Goal: Contribute content: Add original content to the website for others to see

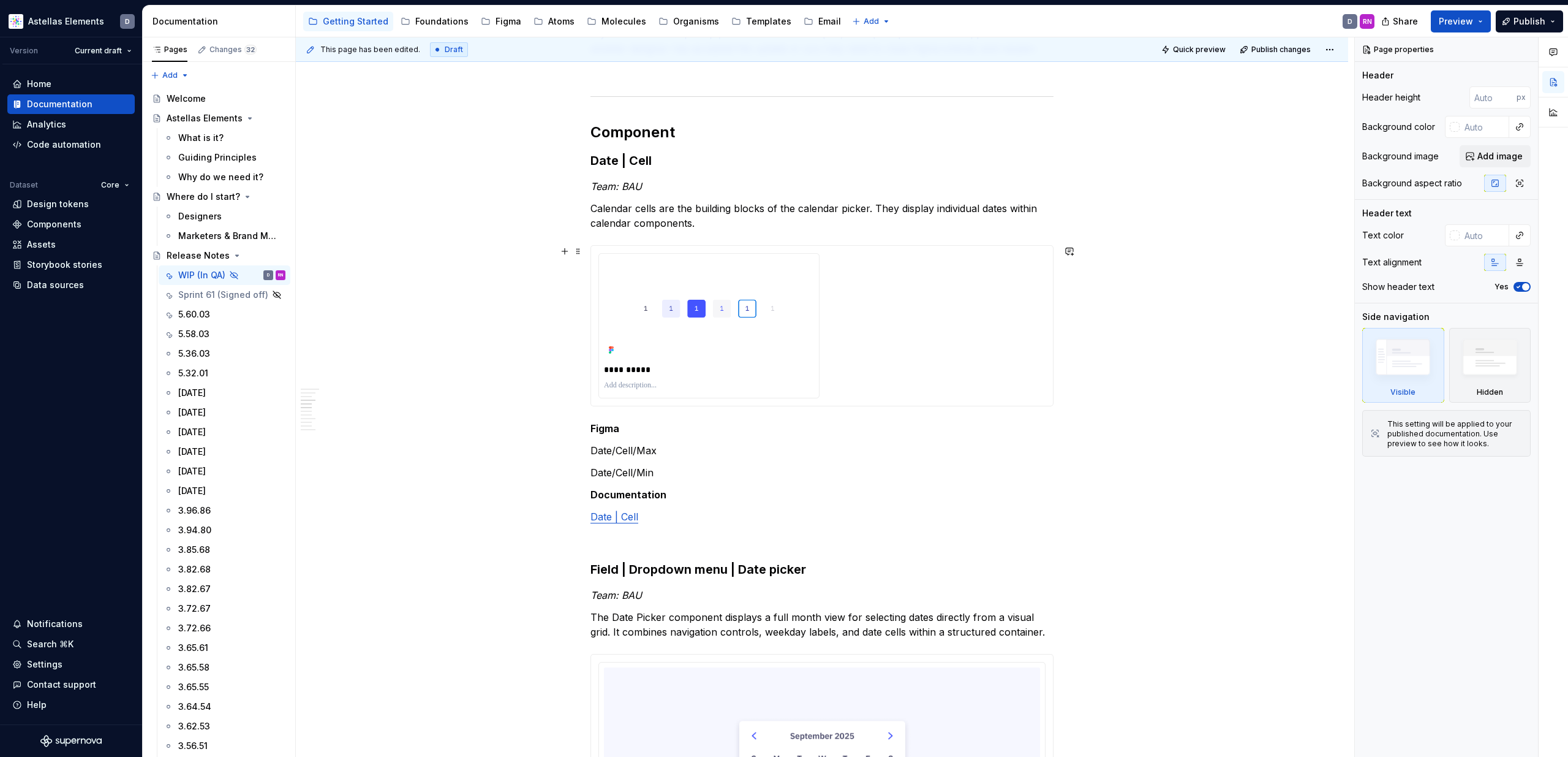
scroll to position [765, 0]
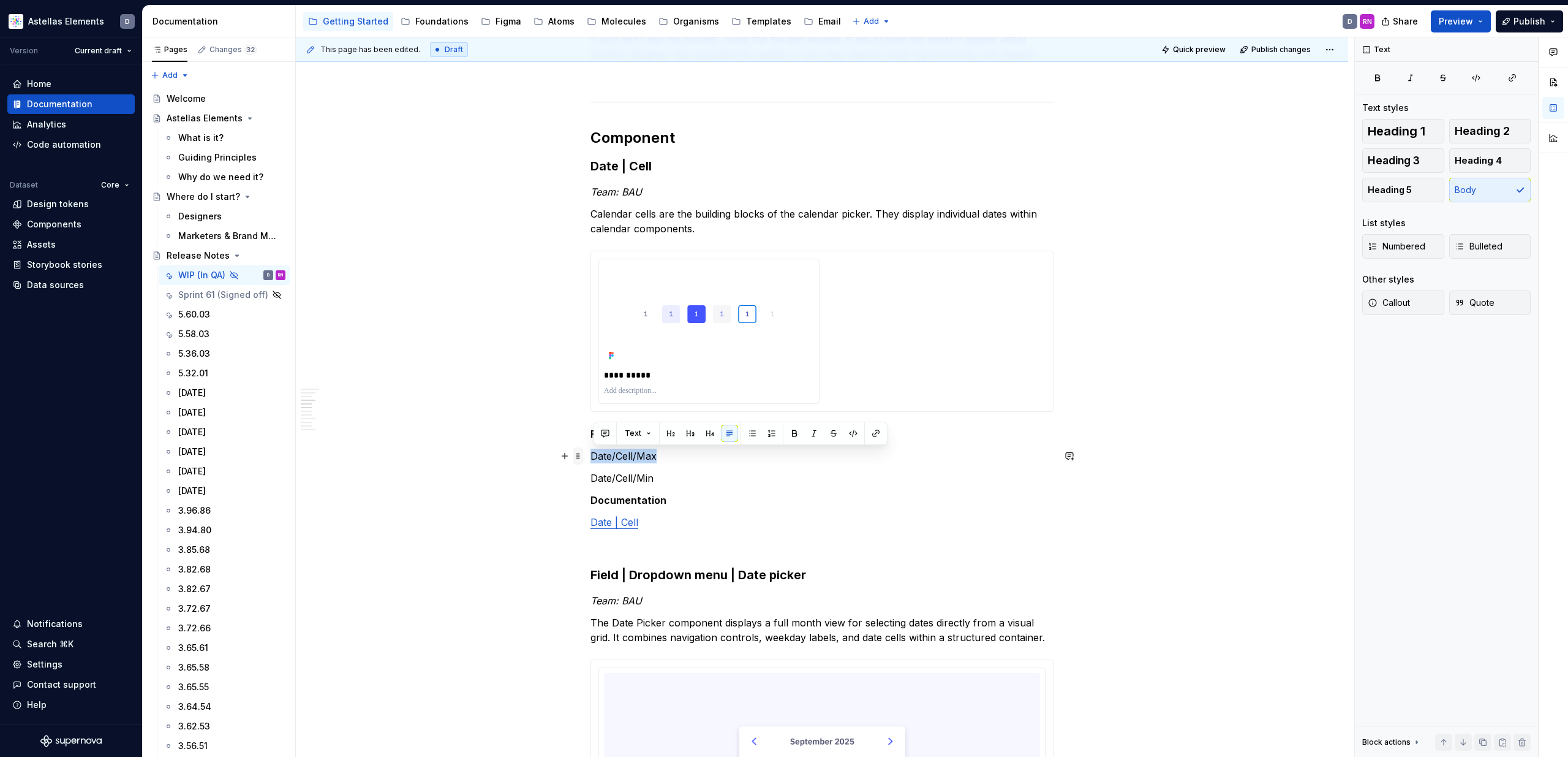
drag, startPoint x: 655, startPoint y: 456, endPoint x: 585, endPoint y: 457, distance: 70.0
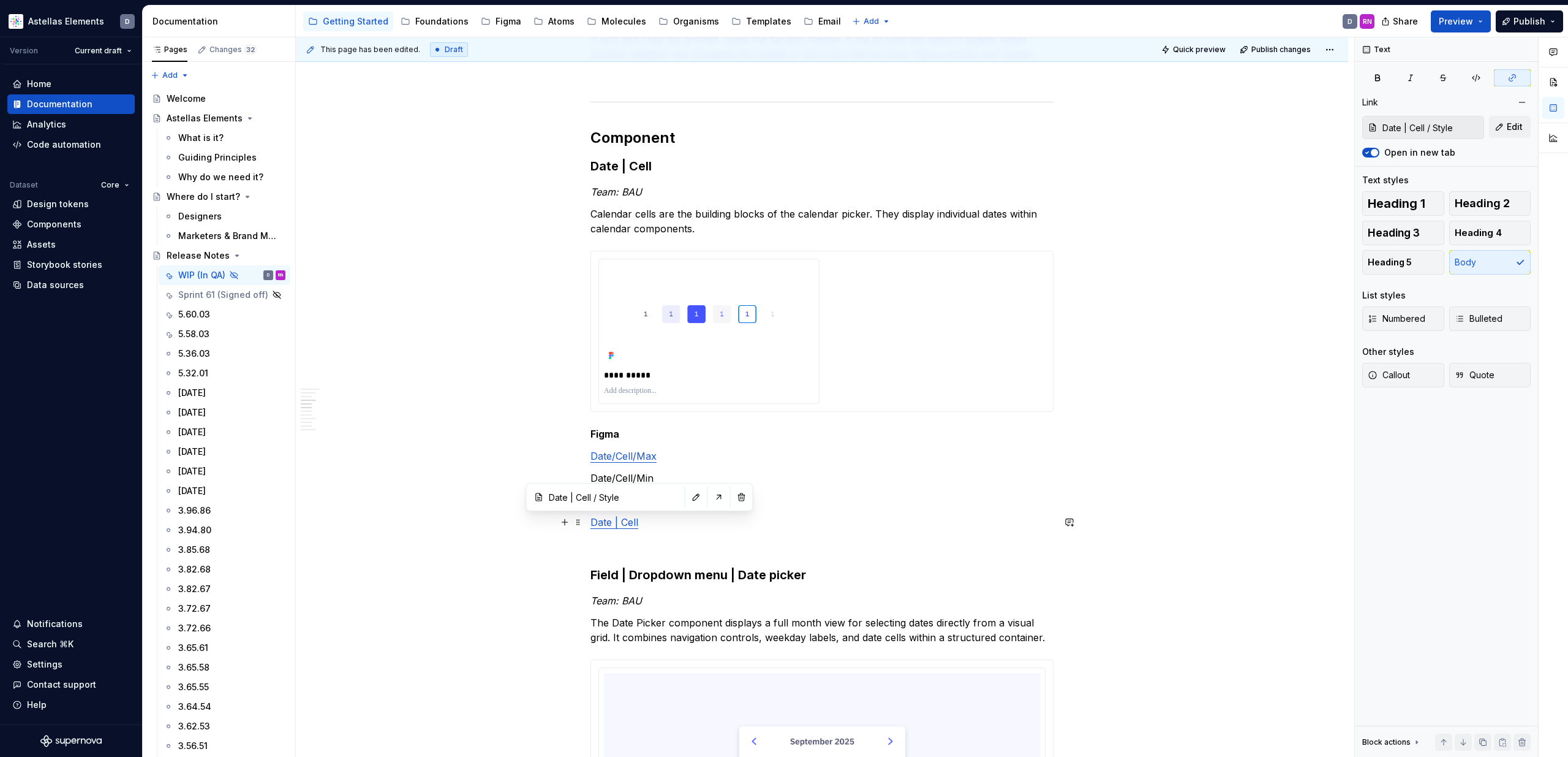
click at [624, 524] on link "Date | Cell" at bounding box center [614, 522] width 47 height 12
click at [668, 453] on p "Date/Cell/Max" at bounding box center [822, 455] width 463 height 15
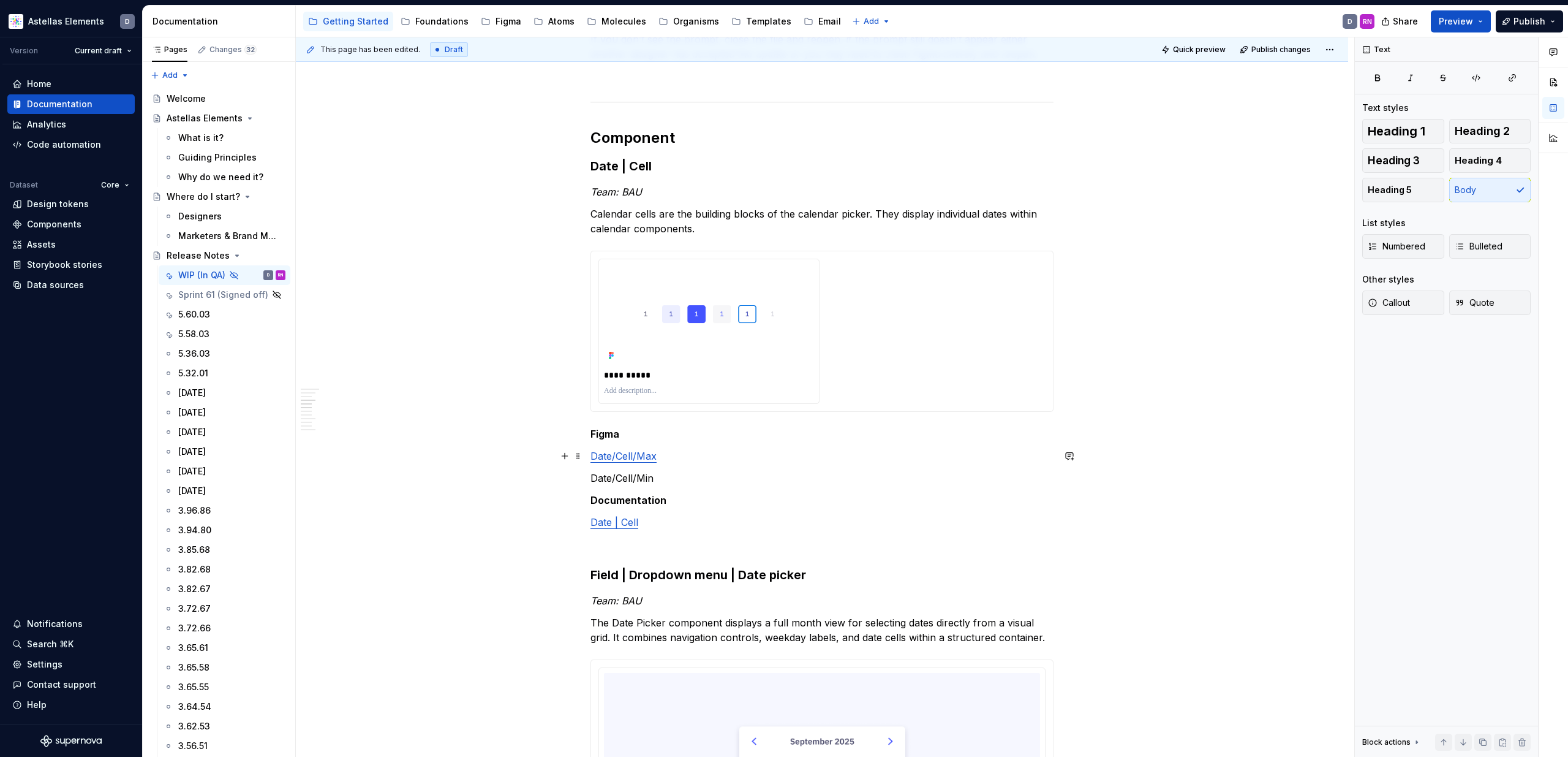
click at [631, 456] on link "Date/Cell/Max" at bounding box center [623, 456] width 66 height 12
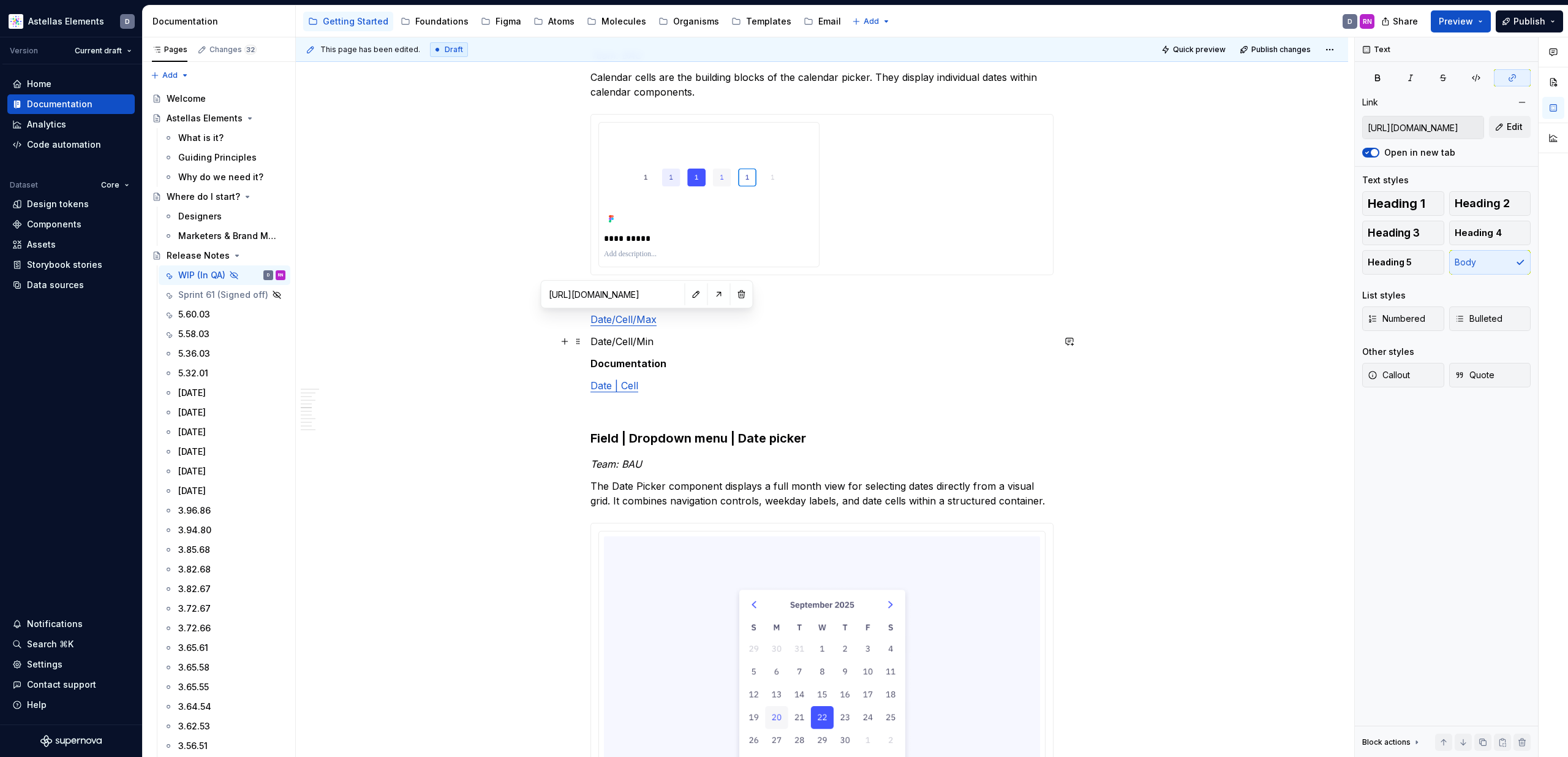
scroll to position [907, 0]
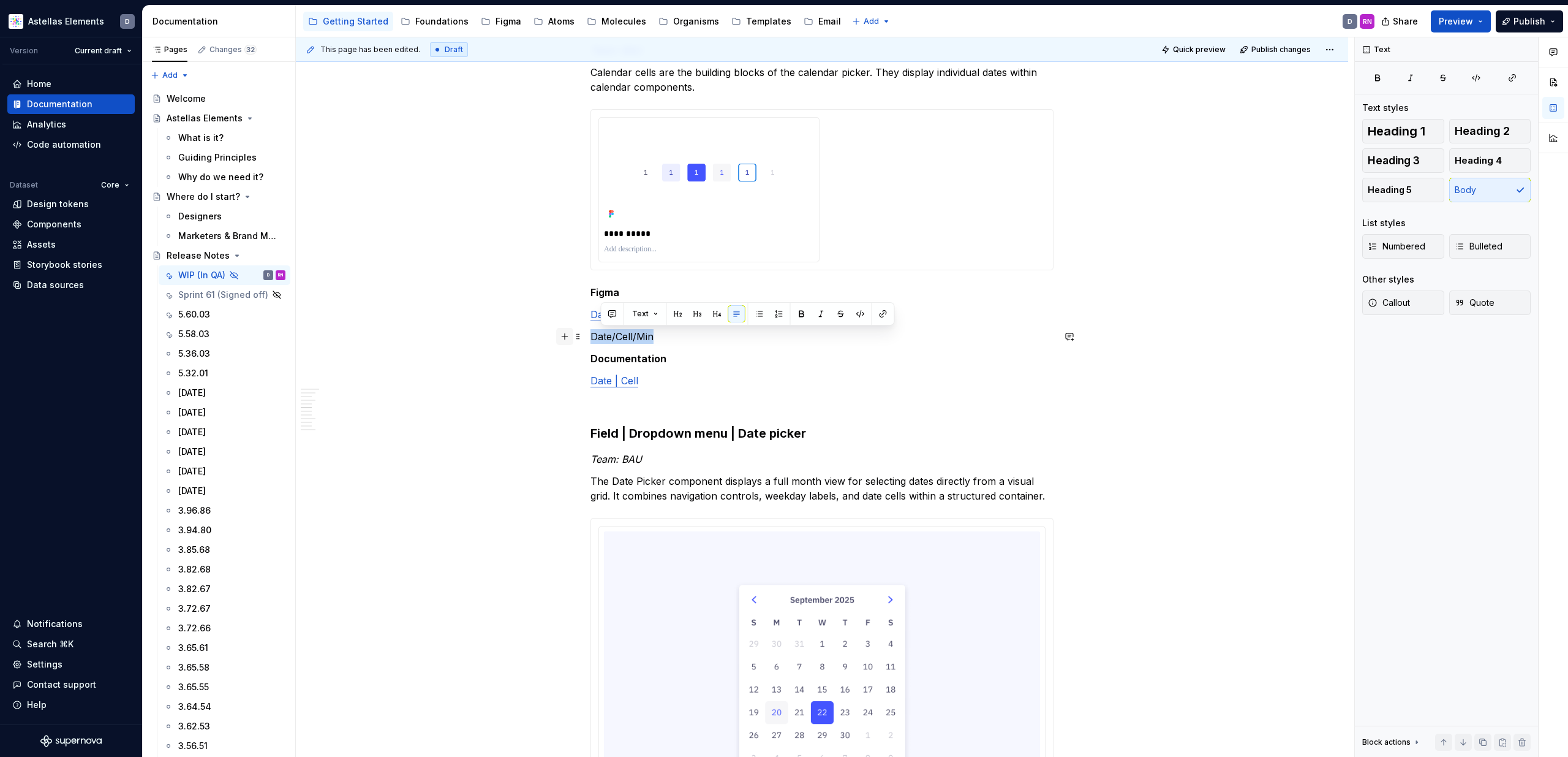
drag, startPoint x: 670, startPoint y: 341, endPoint x: 570, endPoint y: 340, distance: 100.0
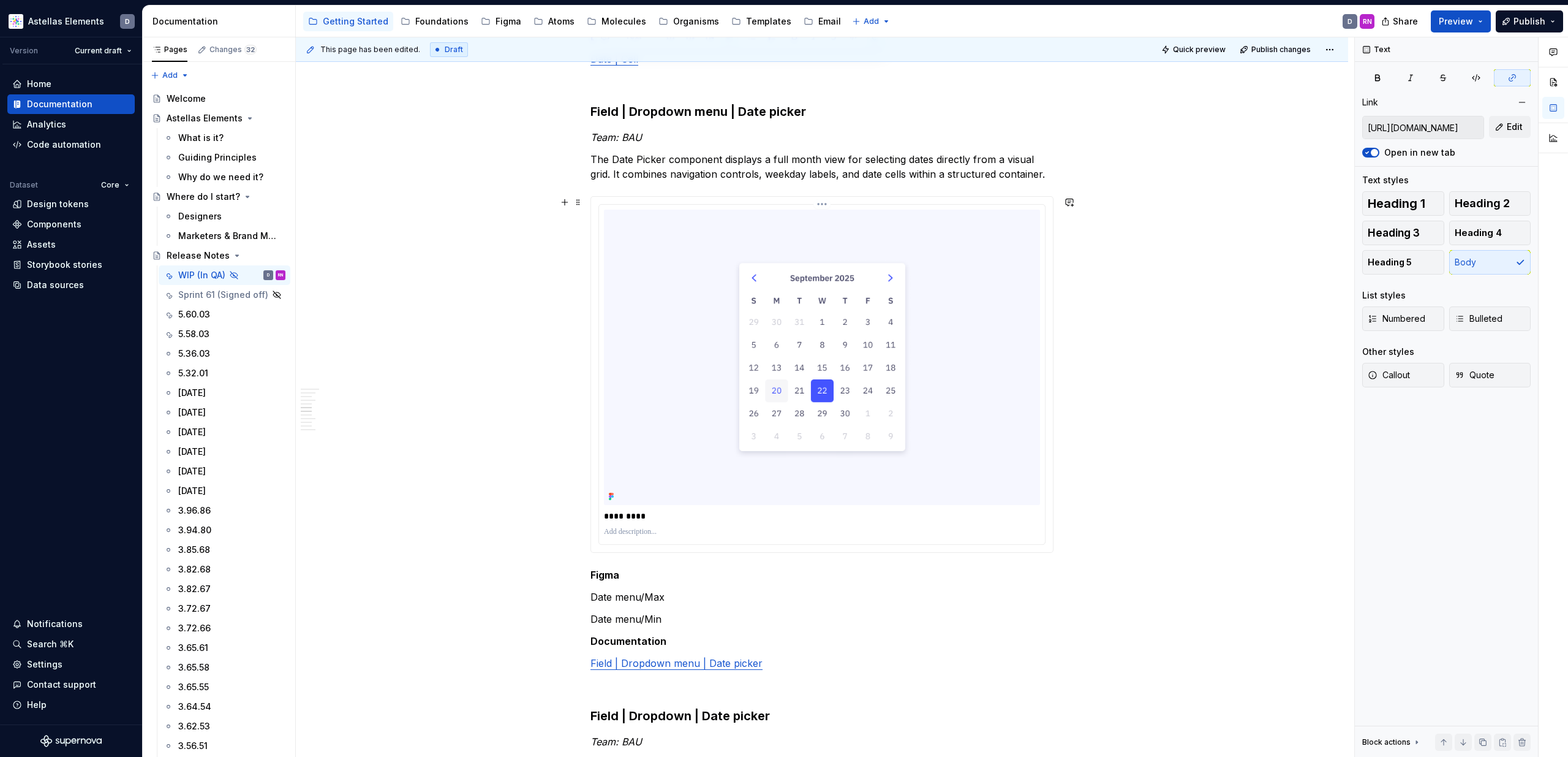
scroll to position [1229, 0]
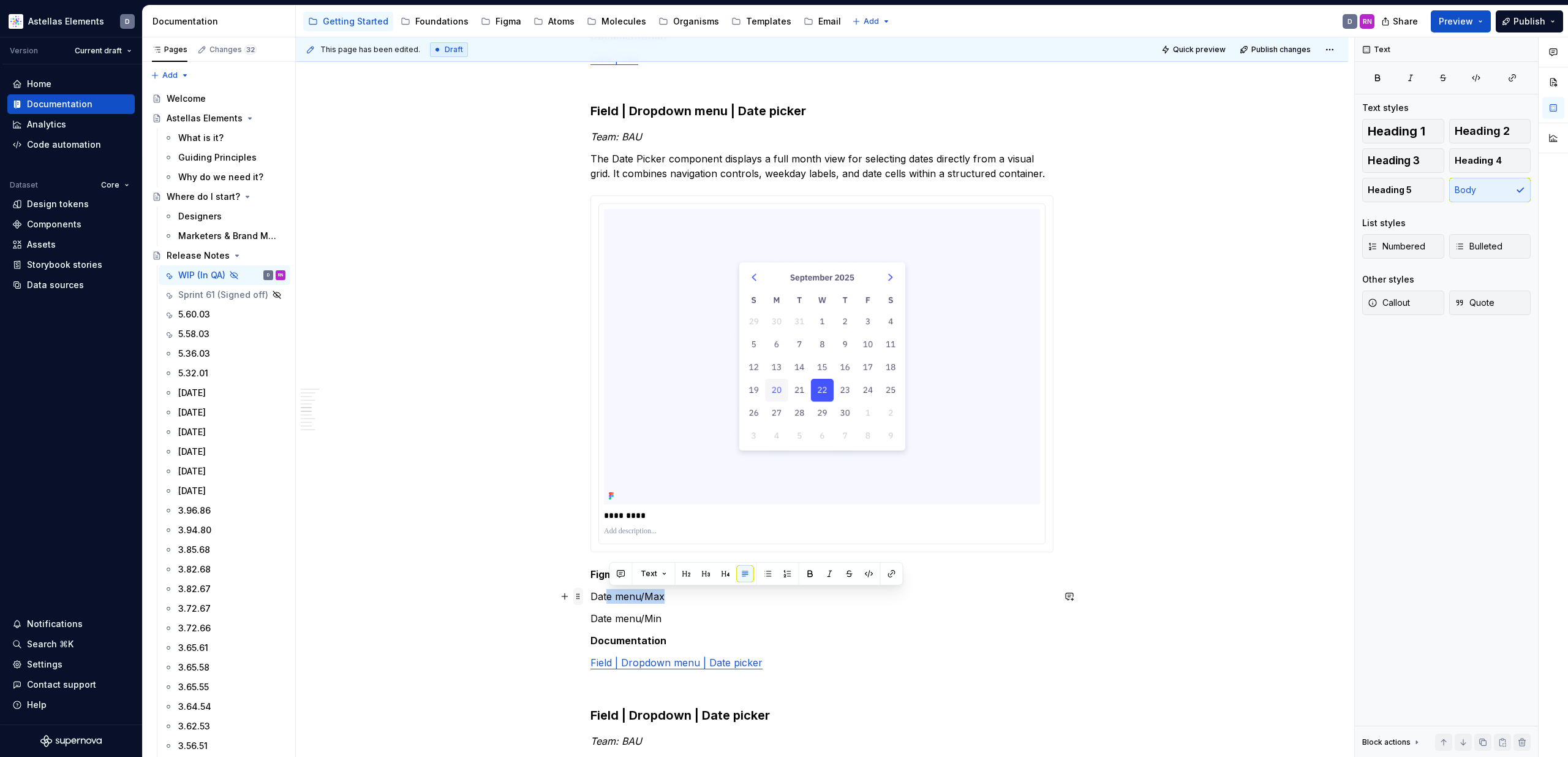
drag, startPoint x: 671, startPoint y: 595, endPoint x: 584, endPoint y: 598, distance: 87.1
click at [590, 598] on div "**********" at bounding box center [822, 761] width 463 height 3496
drag, startPoint x: 686, startPoint y: 600, endPoint x: 678, endPoint y: 599, distance: 8.1
click at [686, 600] on p "Date menu/Max" at bounding box center [822, 596] width 463 height 15
drag, startPoint x: 649, startPoint y: 597, endPoint x: 596, endPoint y: 600, distance: 53.1
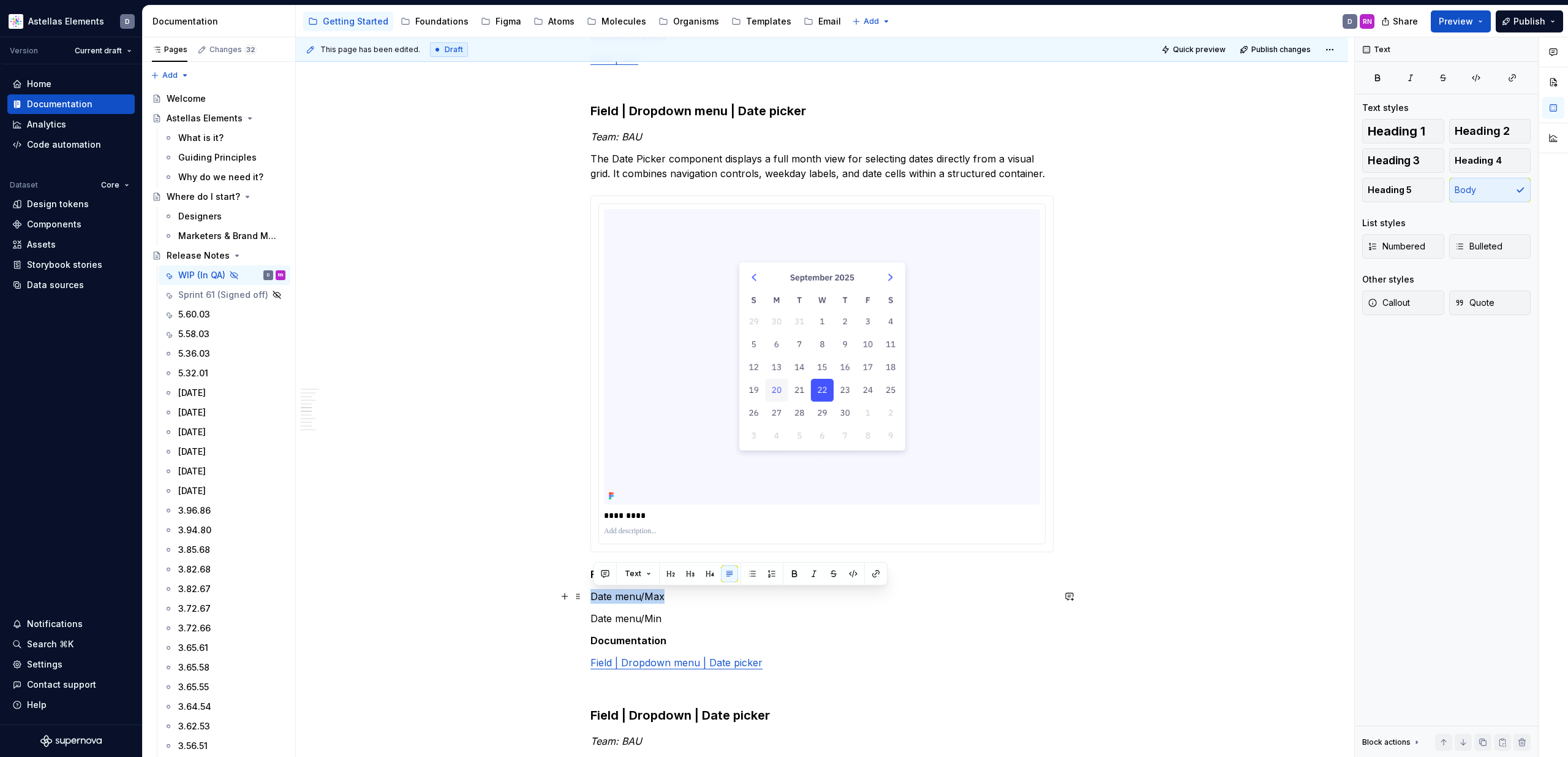
click at [596, 600] on p "Date menu/Max" at bounding box center [822, 596] width 463 height 15
drag, startPoint x: 669, startPoint y: 625, endPoint x: 595, endPoint y: 623, distance: 74.0
click at [595, 623] on p "Date menu/Min" at bounding box center [822, 618] width 463 height 15
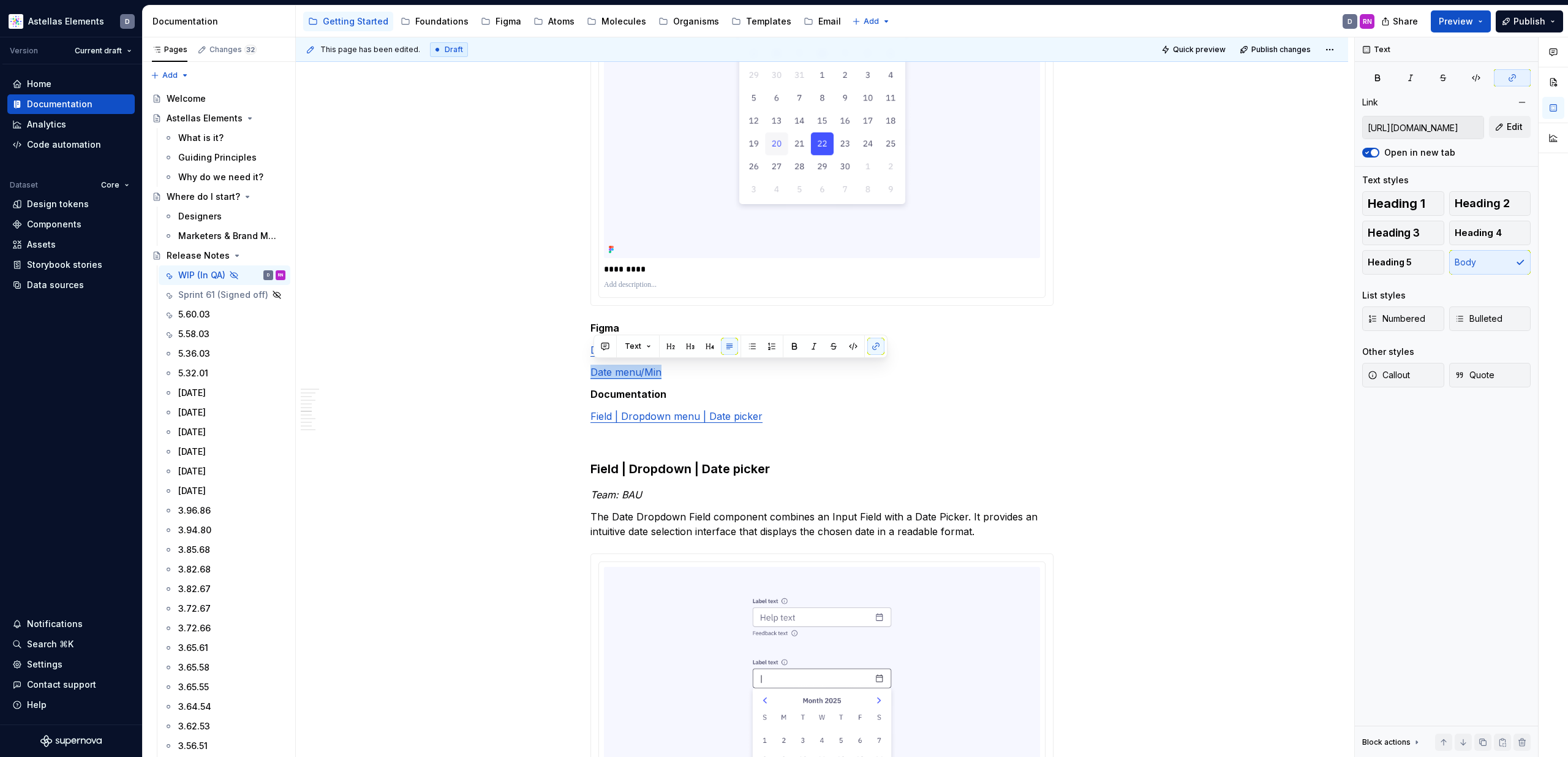
scroll to position [1478, 0]
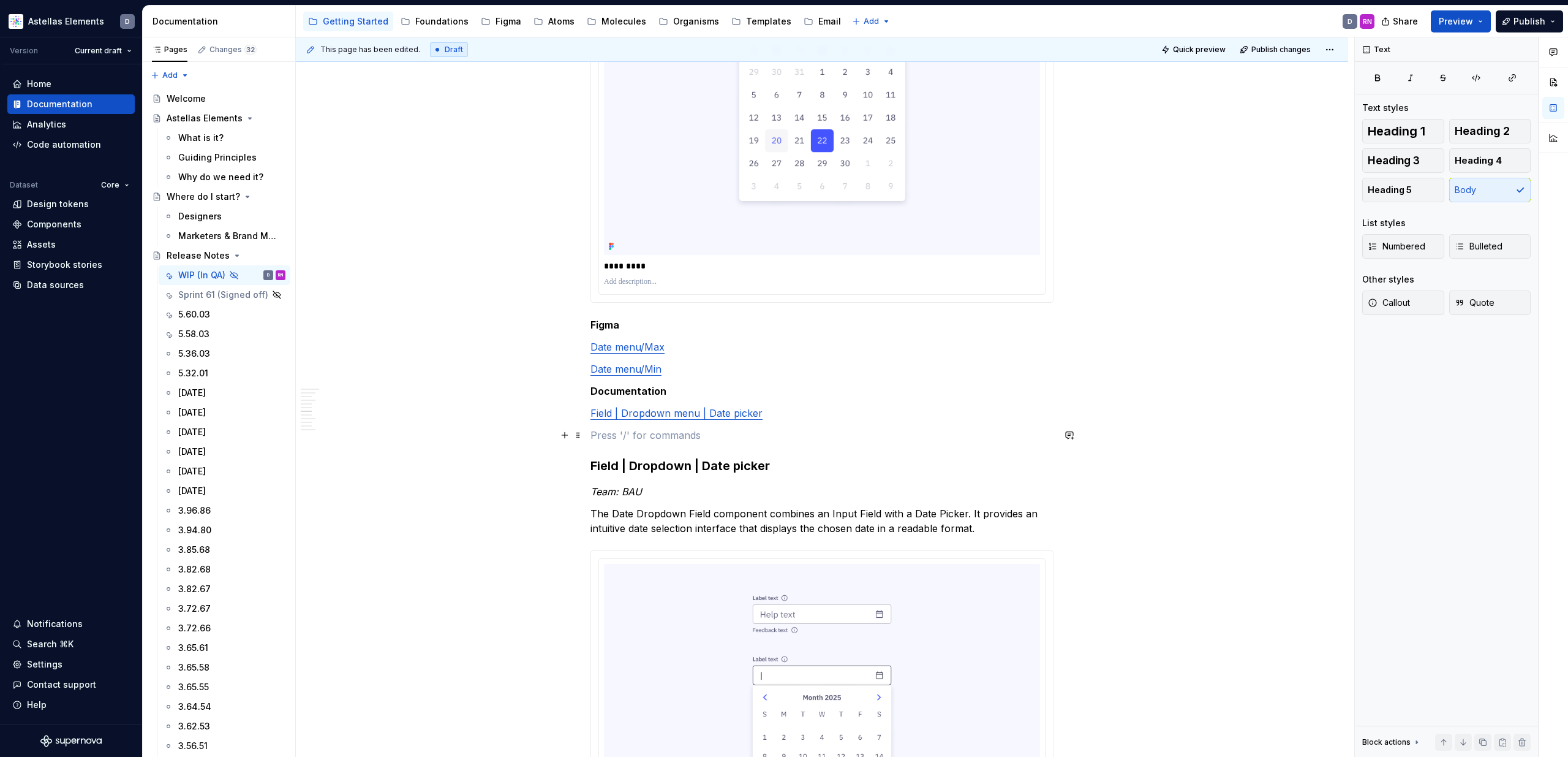
click at [1013, 432] on p at bounding box center [822, 435] width 463 height 15
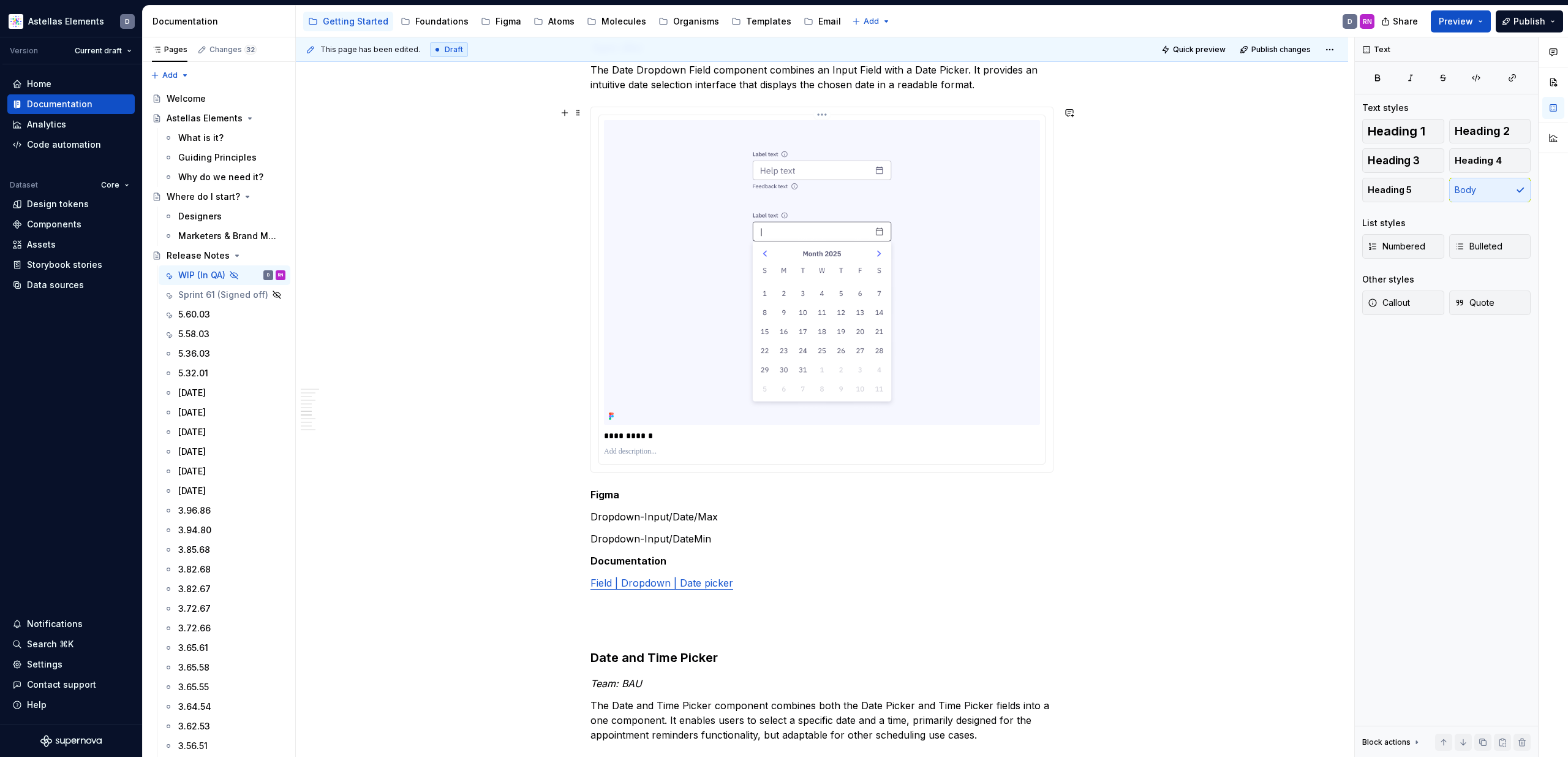
scroll to position [1849, 0]
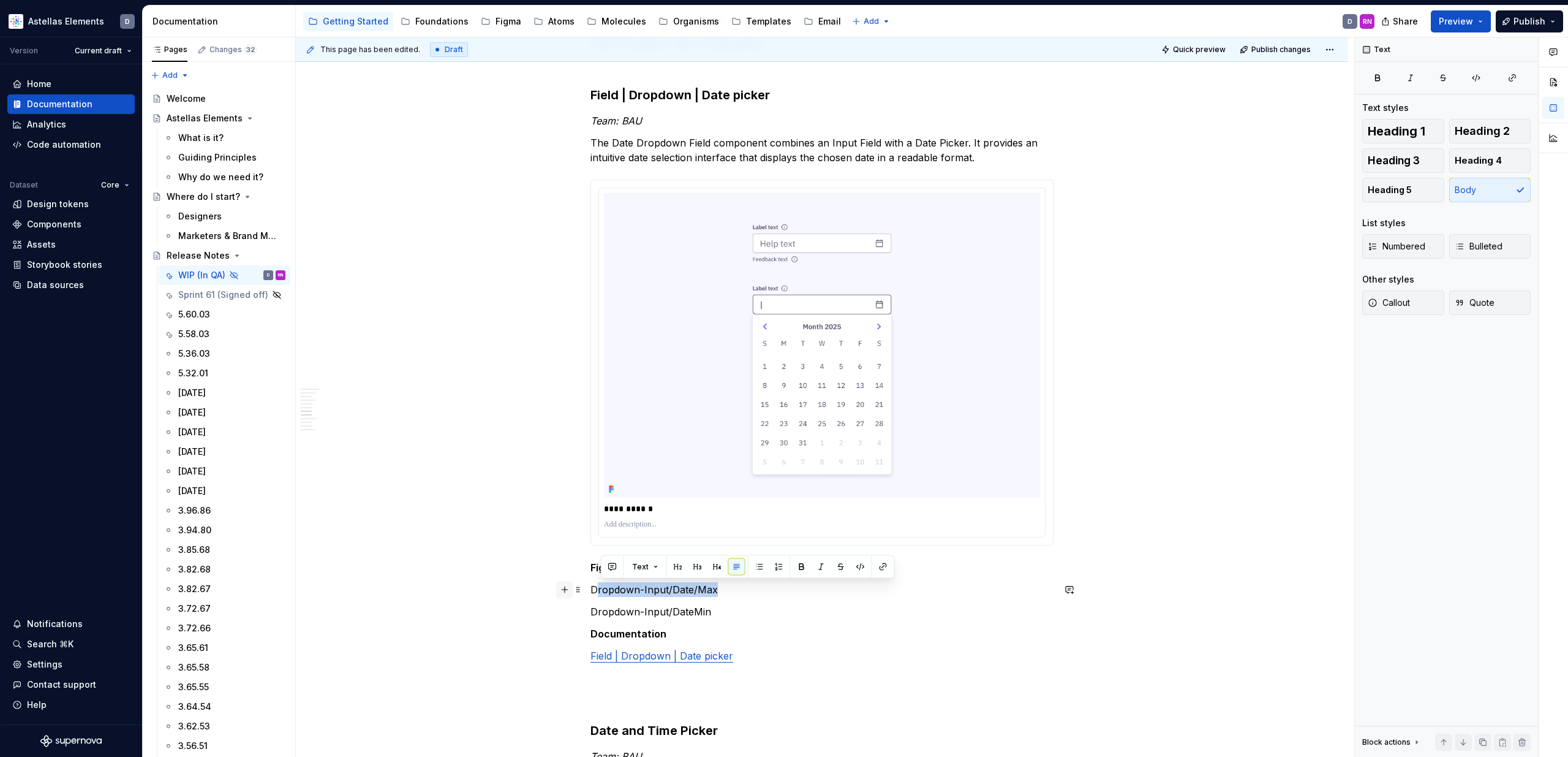
drag, startPoint x: 720, startPoint y: 588, endPoint x: 572, endPoint y: 582, distance: 148.1
click at [590, 582] on div "**********" at bounding box center [822, 140] width 463 height 3496
click at [572, 582] on button "button" at bounding box center [565, 589] width 18 height 18
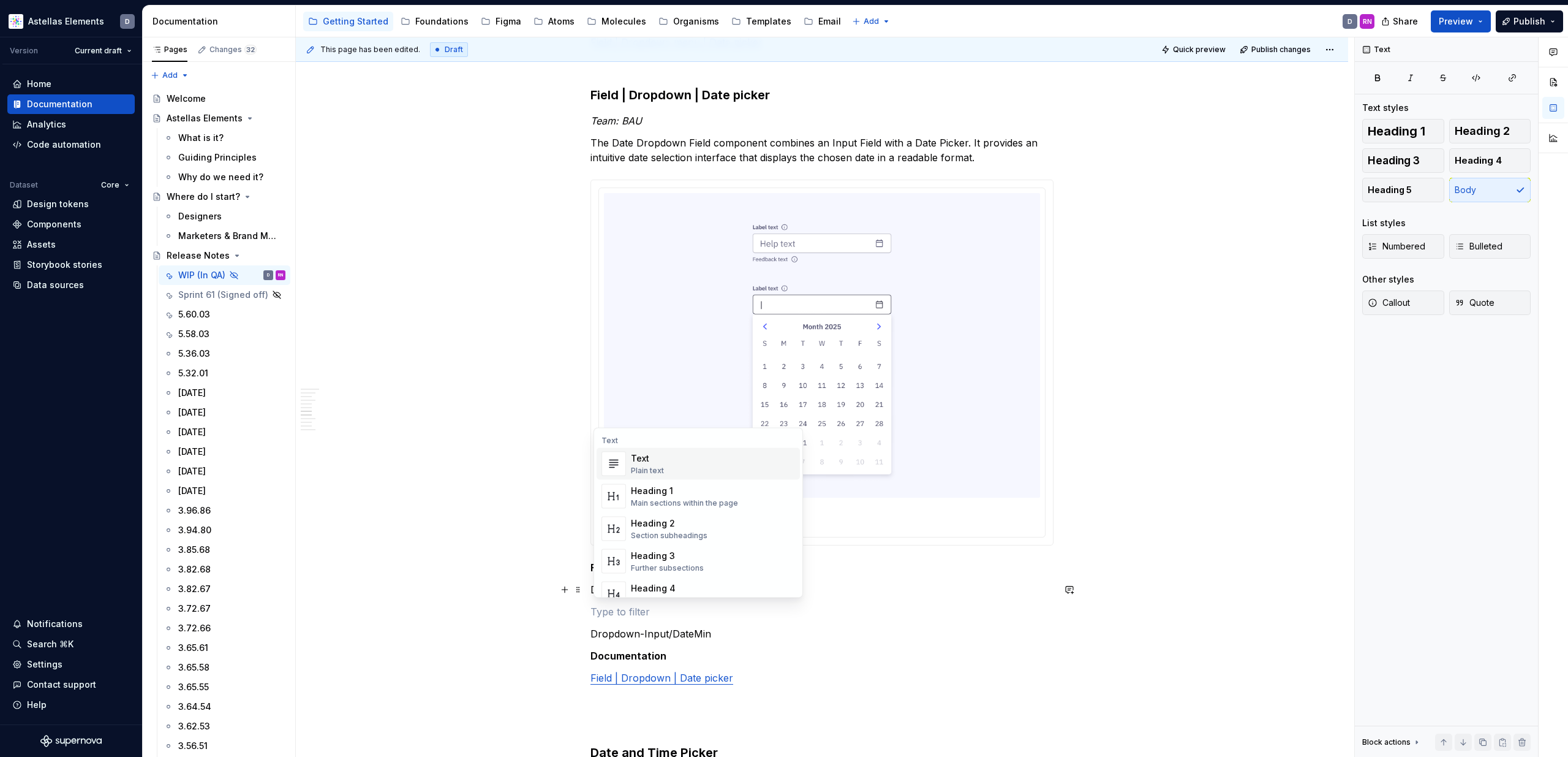
click at [521, 576] on div "This page has been edited. Draft Quick preview Publish changes Hidden page Rele…" at bounding box center [824, 397] width 1058 height 720
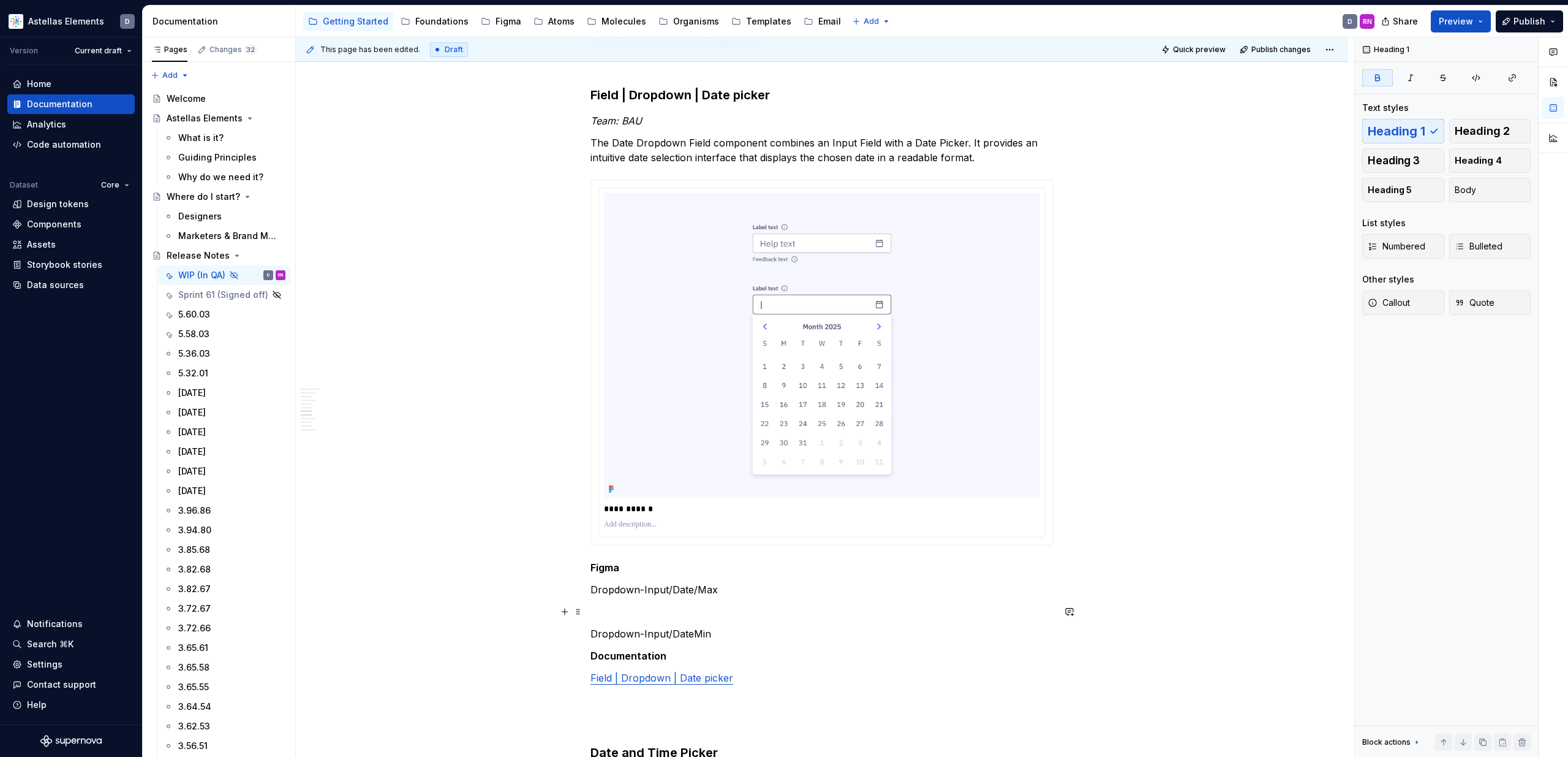
click at [646, 611] on p at bounding box center [822, 611] width 463 height 15
click at [672, 614] on p at bounding box center [822, 611] width 463 height 15
click at [583, 613] on span at bounding box center [578, 611] width 10 height 18
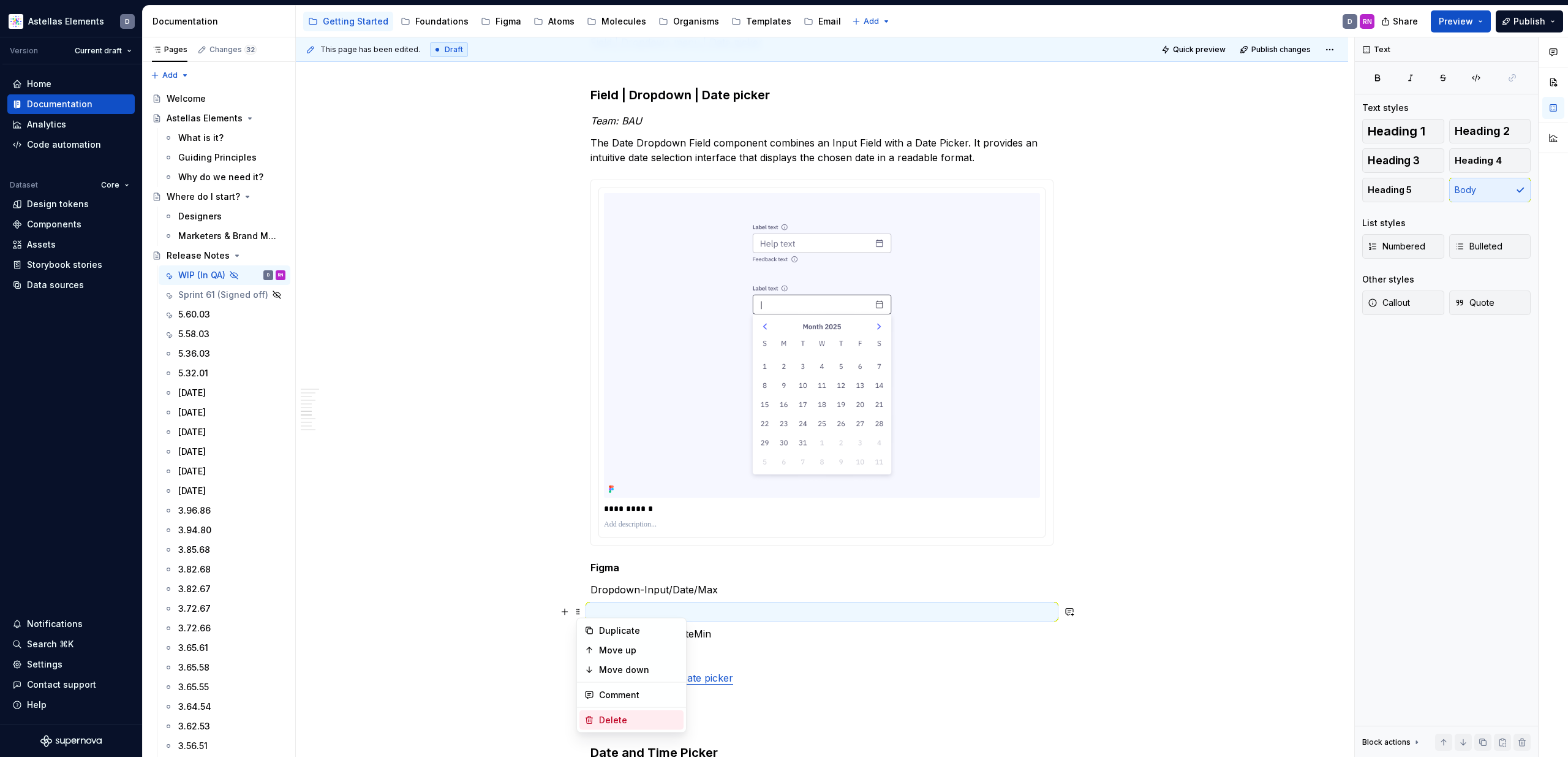
click at [652, 712] on div "Delete" at bounding box center [631, 720] width 104 height 19
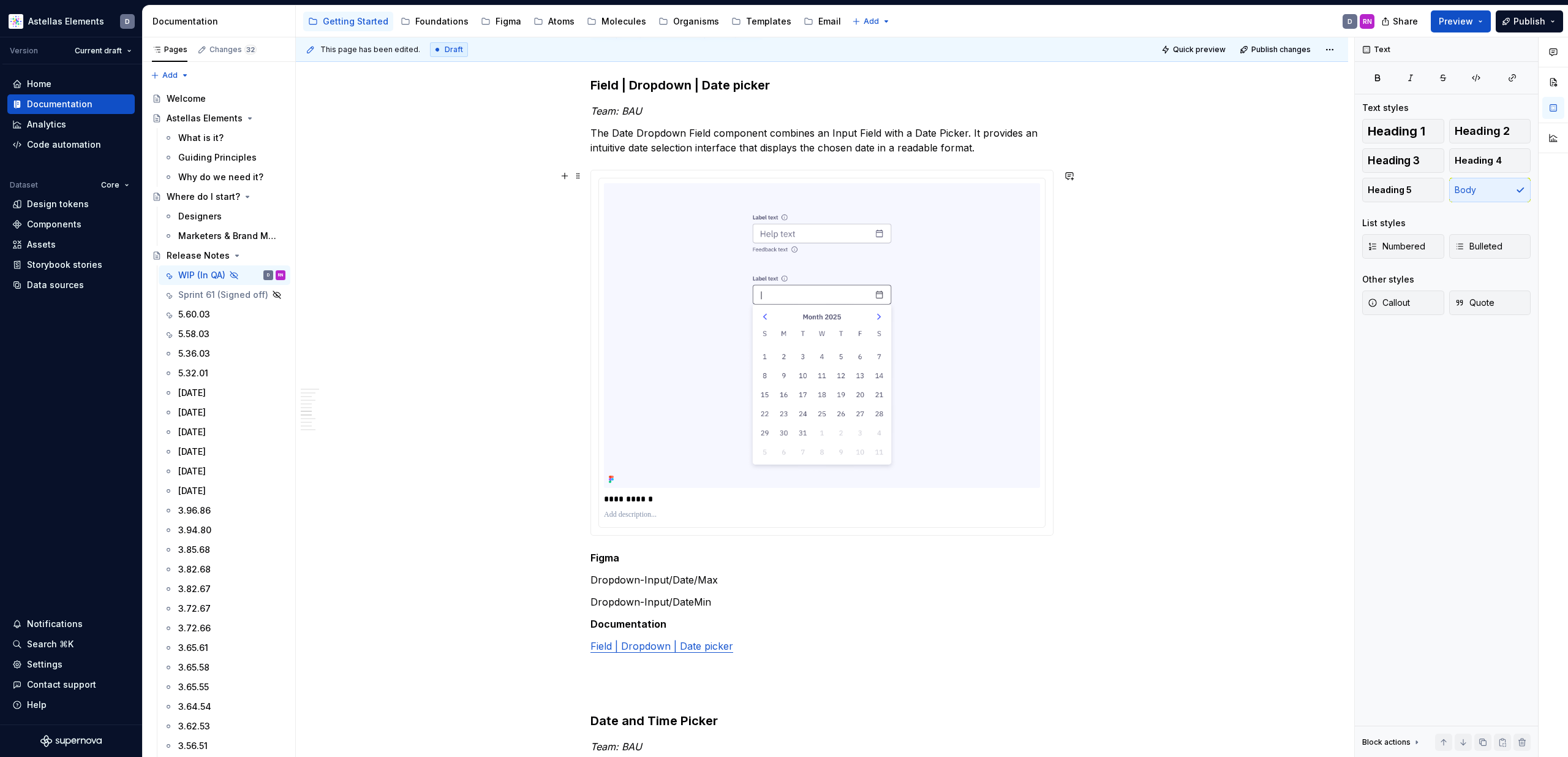
scroll to position [1860, 0]
drag, startPoint x: 719, startPoint y: 578, endPoint x: 588, endPoint y: 572, distance: 131.1
click at [588, 572] on div "**********" at bounding box center [822, 229] width 1052 height 3752
drag, startPoint x: 698, startPoint y: 603, endPoint x: 592, endPoint y: 601, distance: 106.0
click at [592, 601] on div "**********" at bounding box center [822, 229] width 1052 height 3752
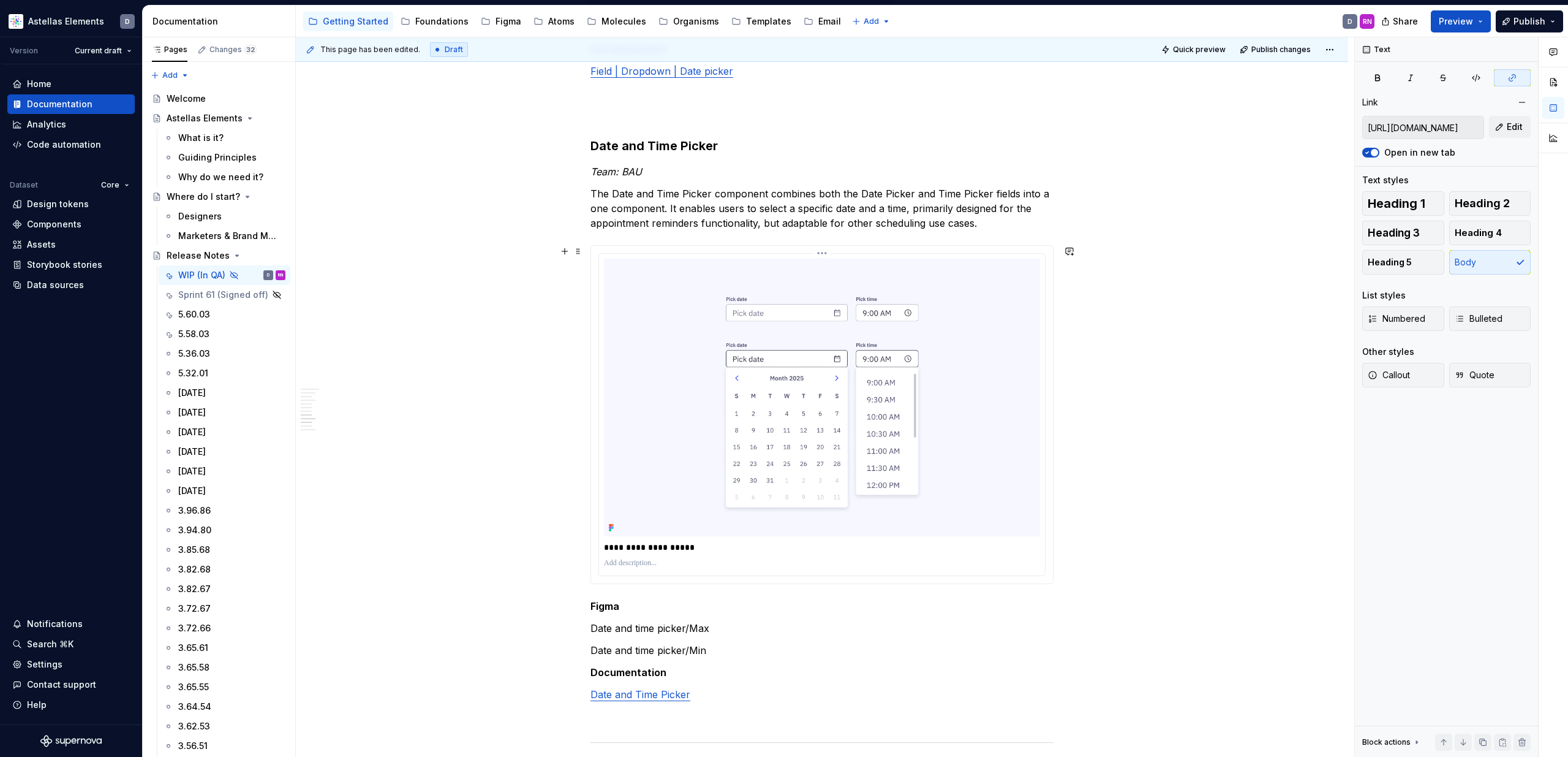
scroll to position [2428, 0]
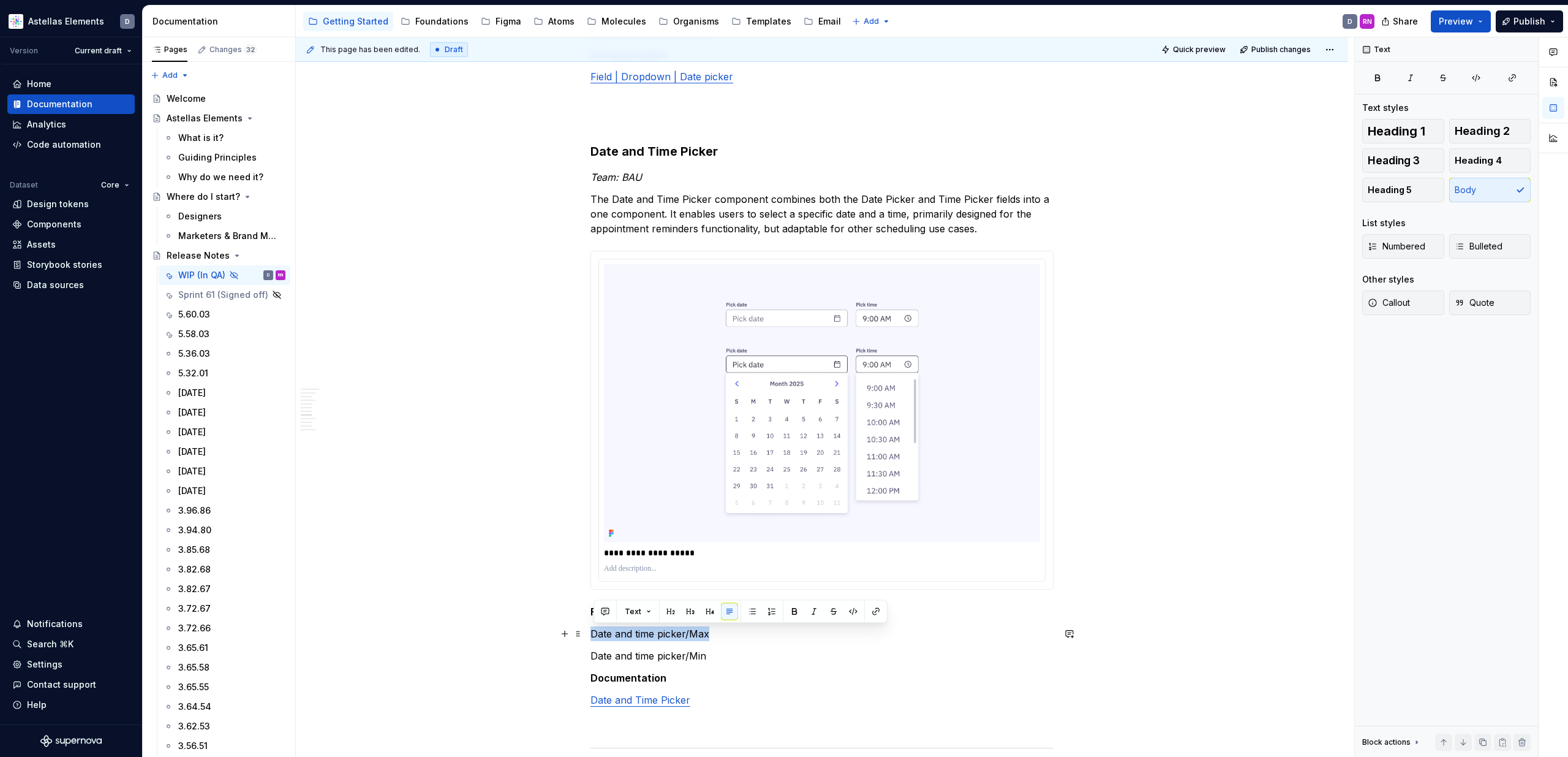
drag, startPoint x: 712, startPoint y: 634, endPoint x: 590, endPoint y: 633, distance: 122.0
drag, startPoint x: 710, startPoint y: 657, endPoint x: 585, endPoint y: 659, distance: 125.0
drag, startPoint x: 638, startPoint y: 659, endPoint x: 619, endPoint y: 658, distance: 19.0
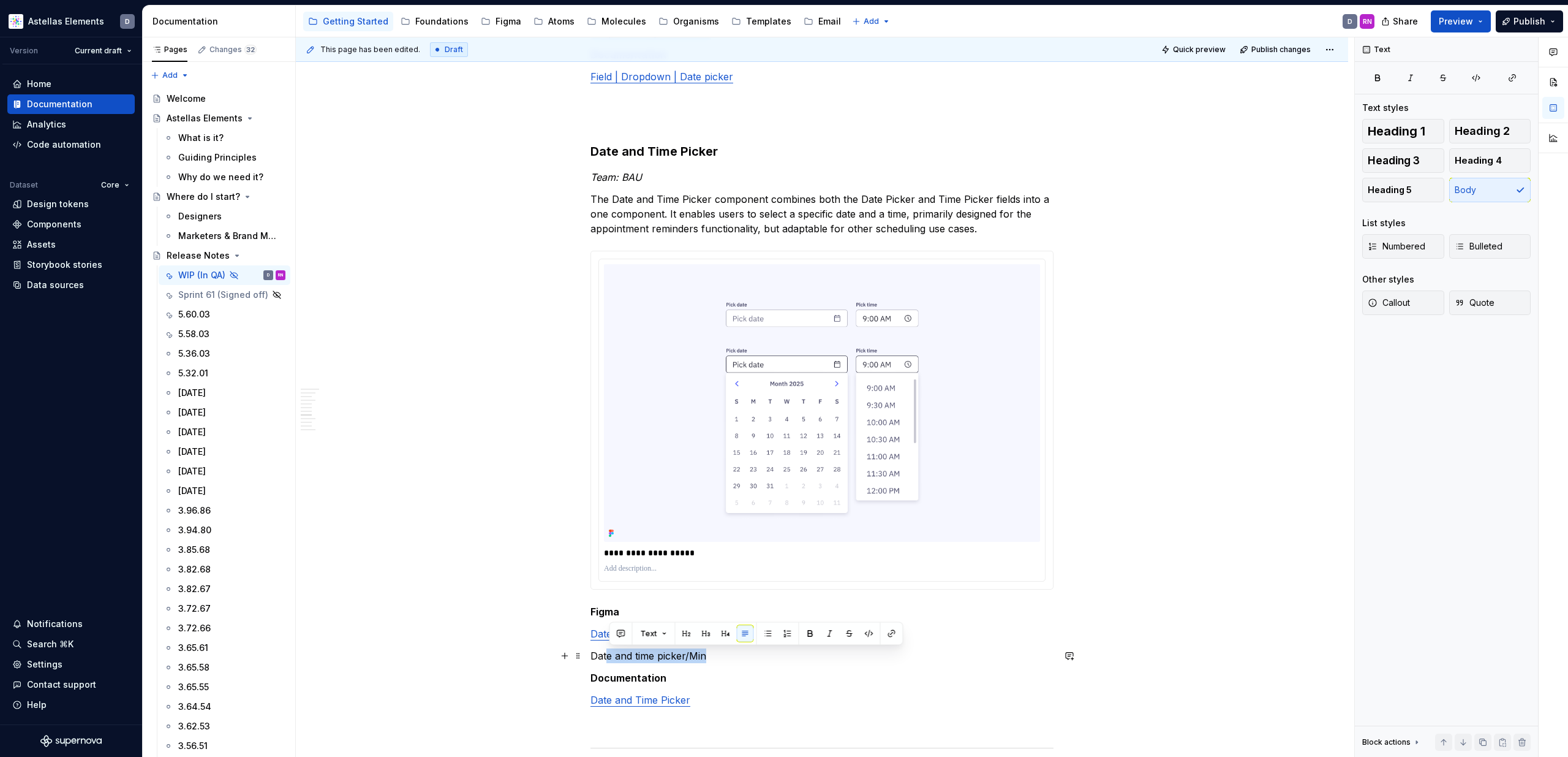
click at [638, 659] on p "Date and time picker/Min" at bounding box center [822, 655] width 463 height 15
click at [596, 655] on p "Date and time picker/Min" at bounding box center [822, 655] width 463 height 15
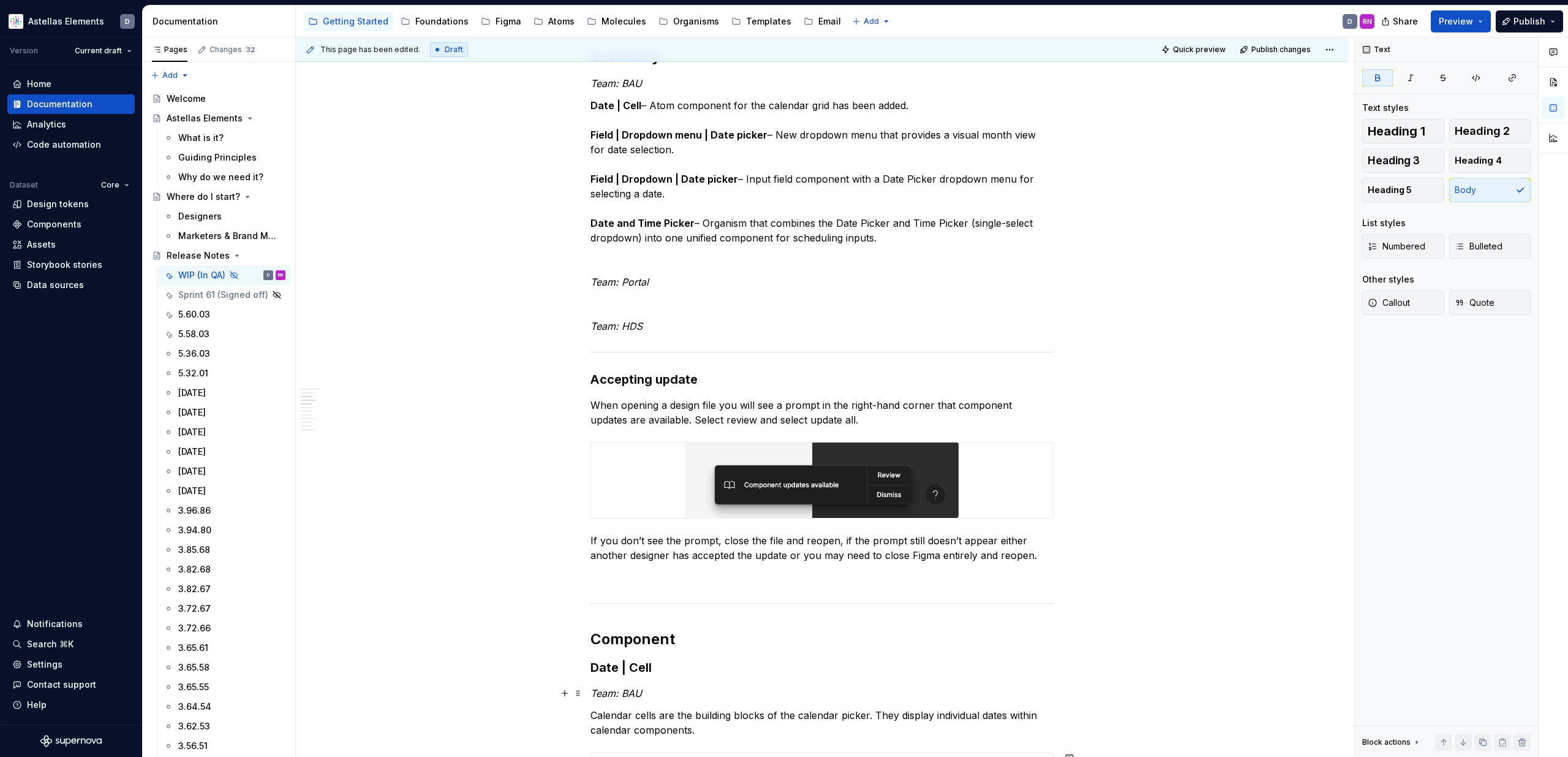
scroll to position [0, 0]
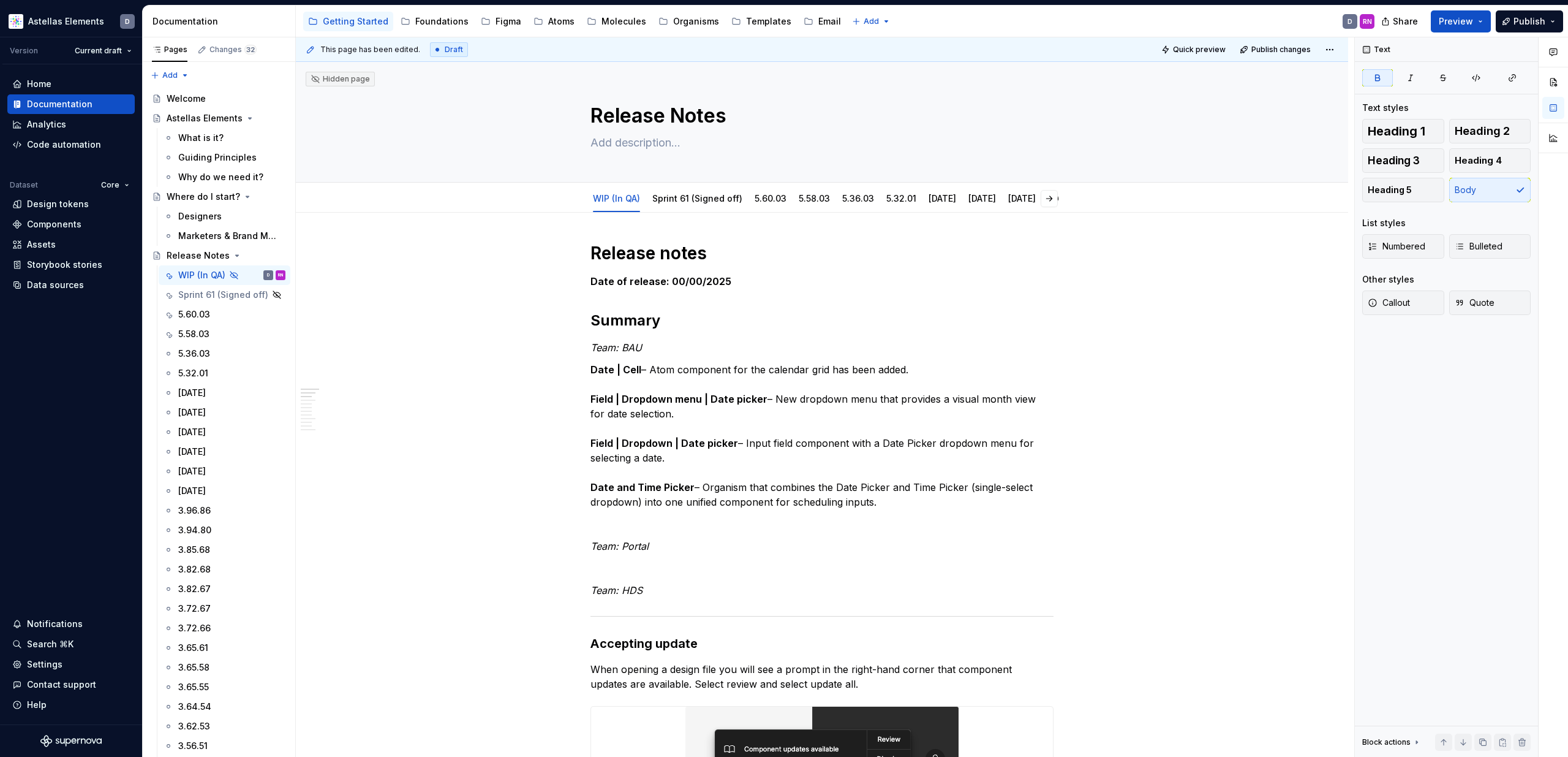
type textarea "*"
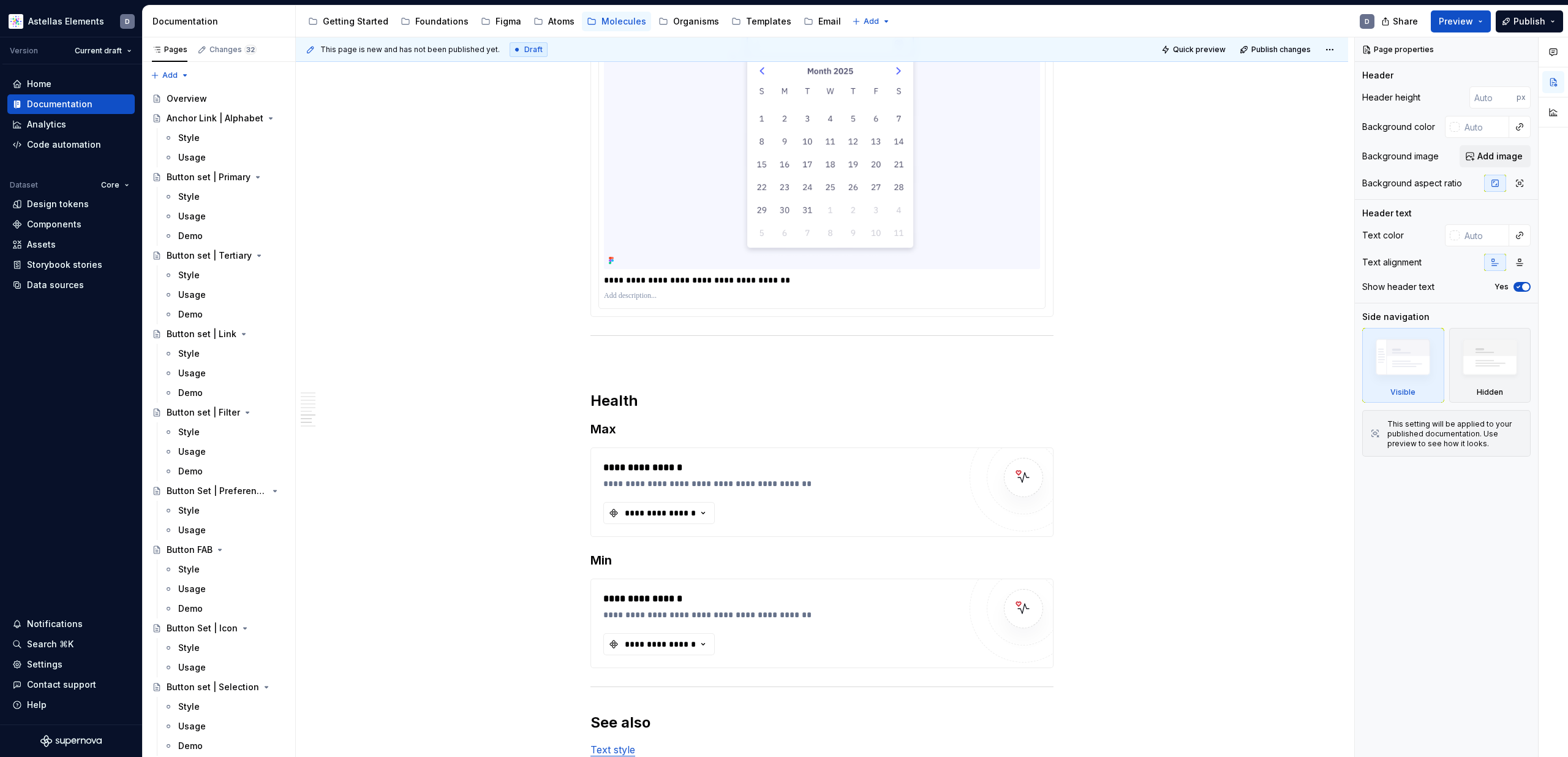
scroll to position [3153, 0]
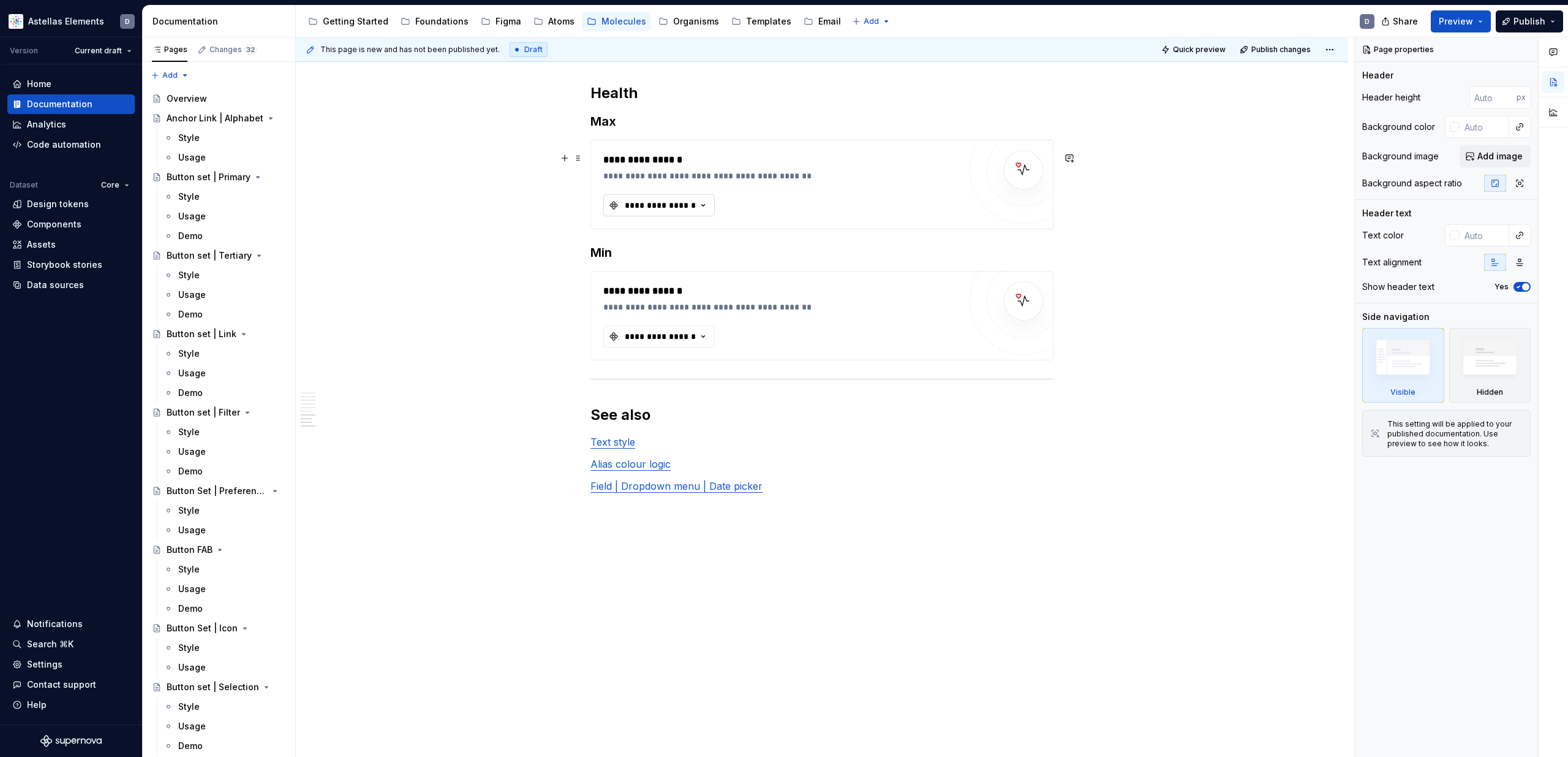
click at [643, 204] on div "**********" at bounding box center [660, 205] width 74 height 12
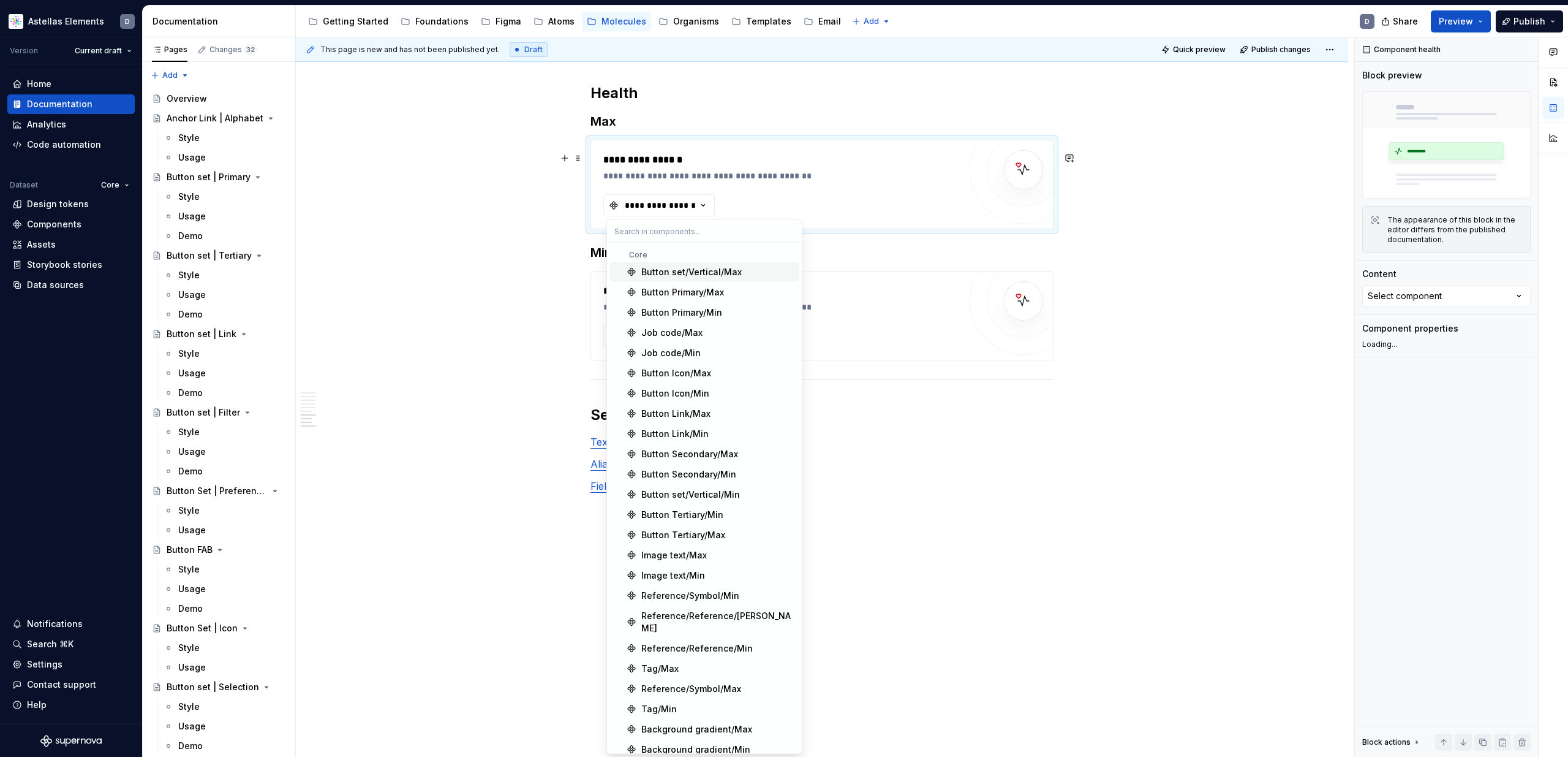
type textarea "*"
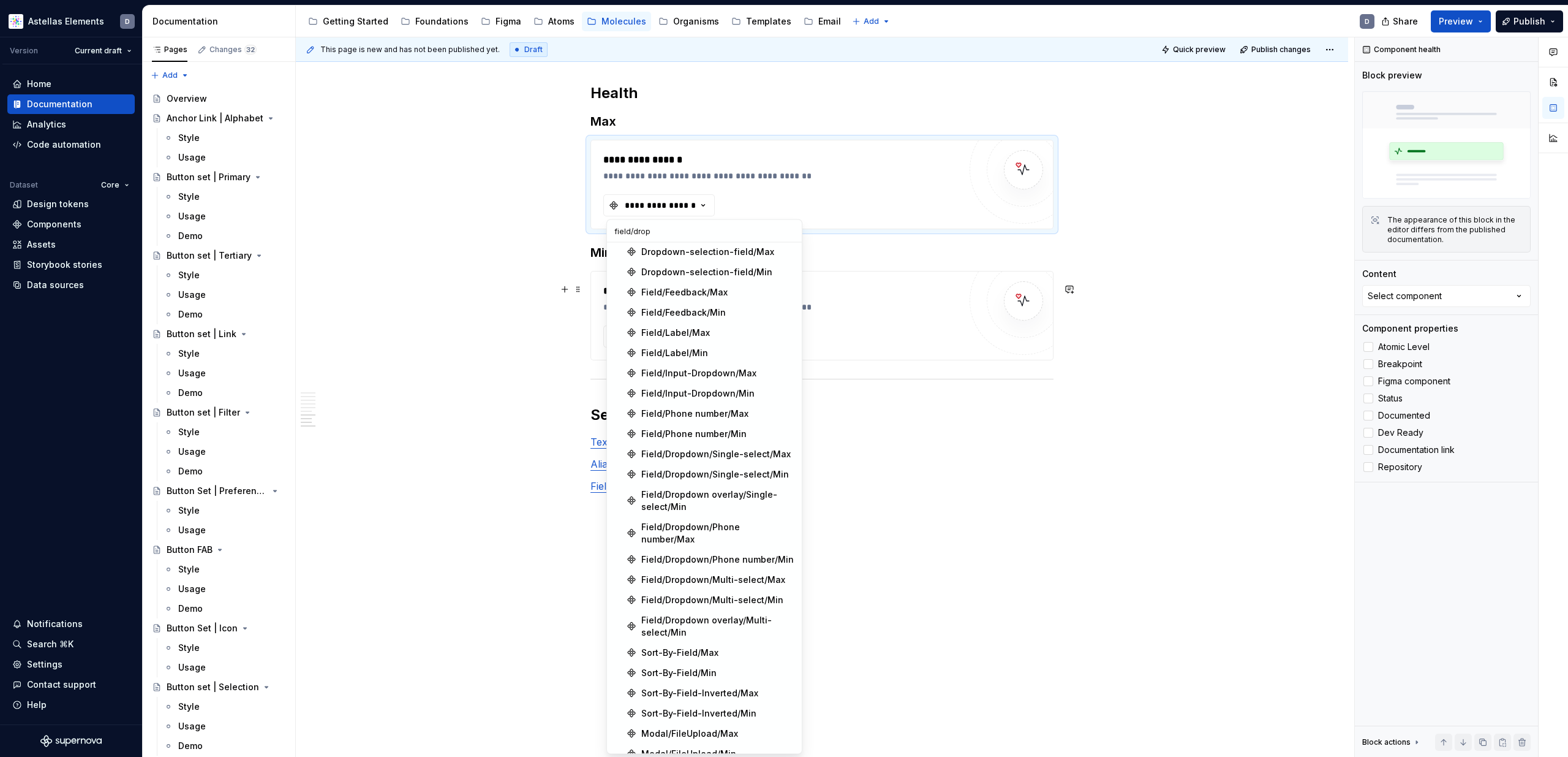
scroll to position [0, 0]
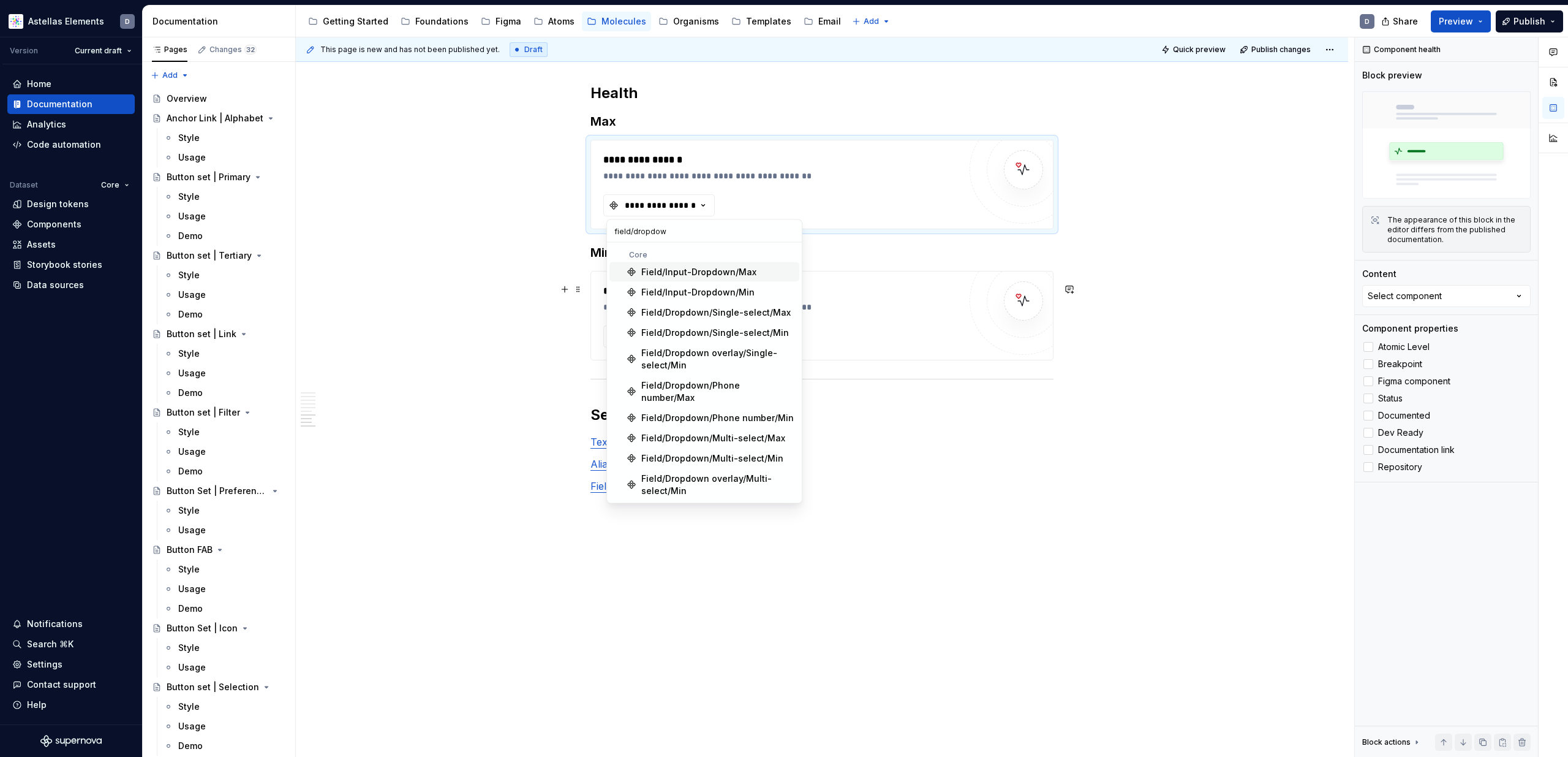
type input "field/dropdown"
type textarea "*"
type input "field/dropdown"
type textarea "*"
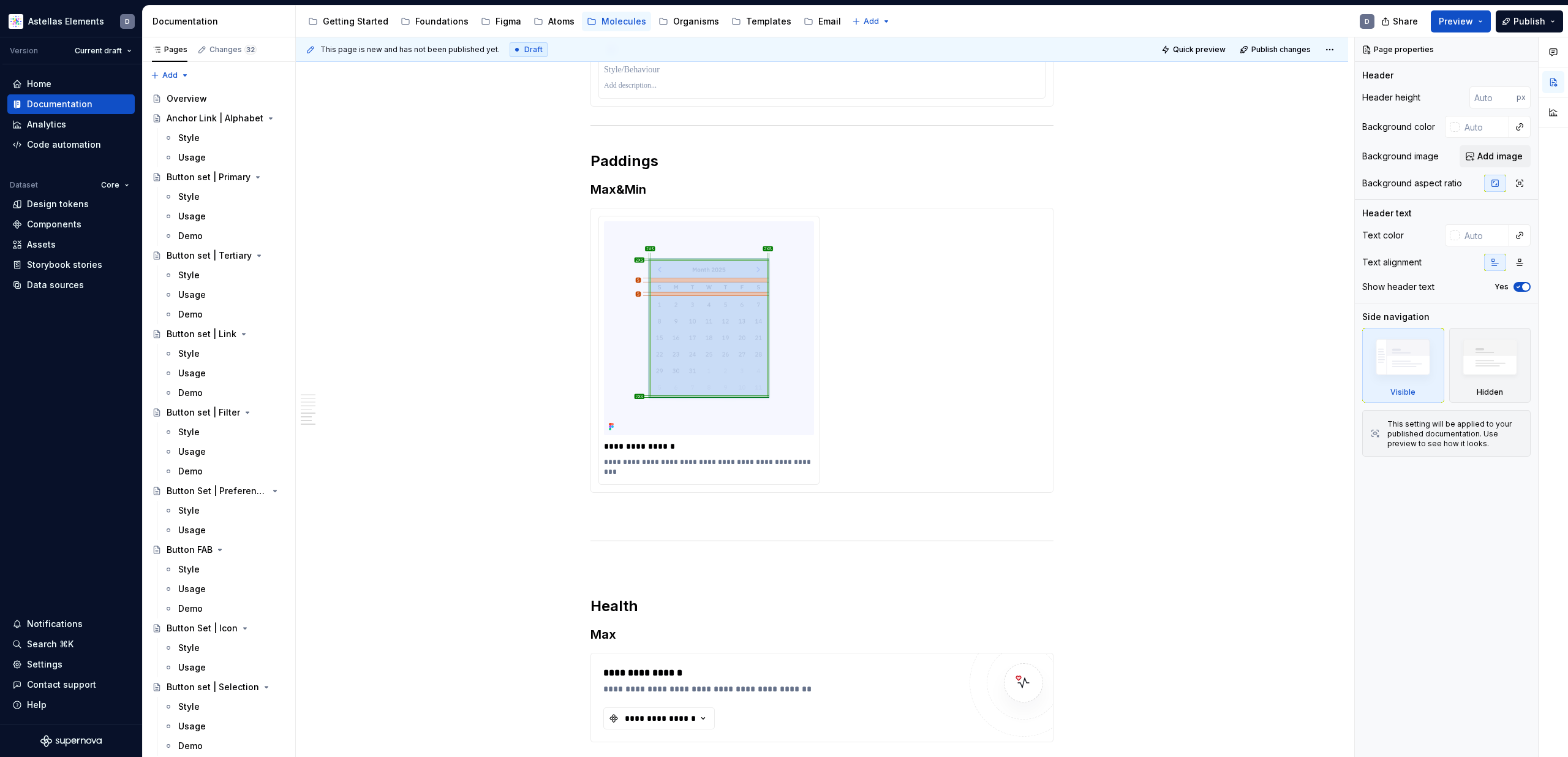
scroll to position [2053, 0]
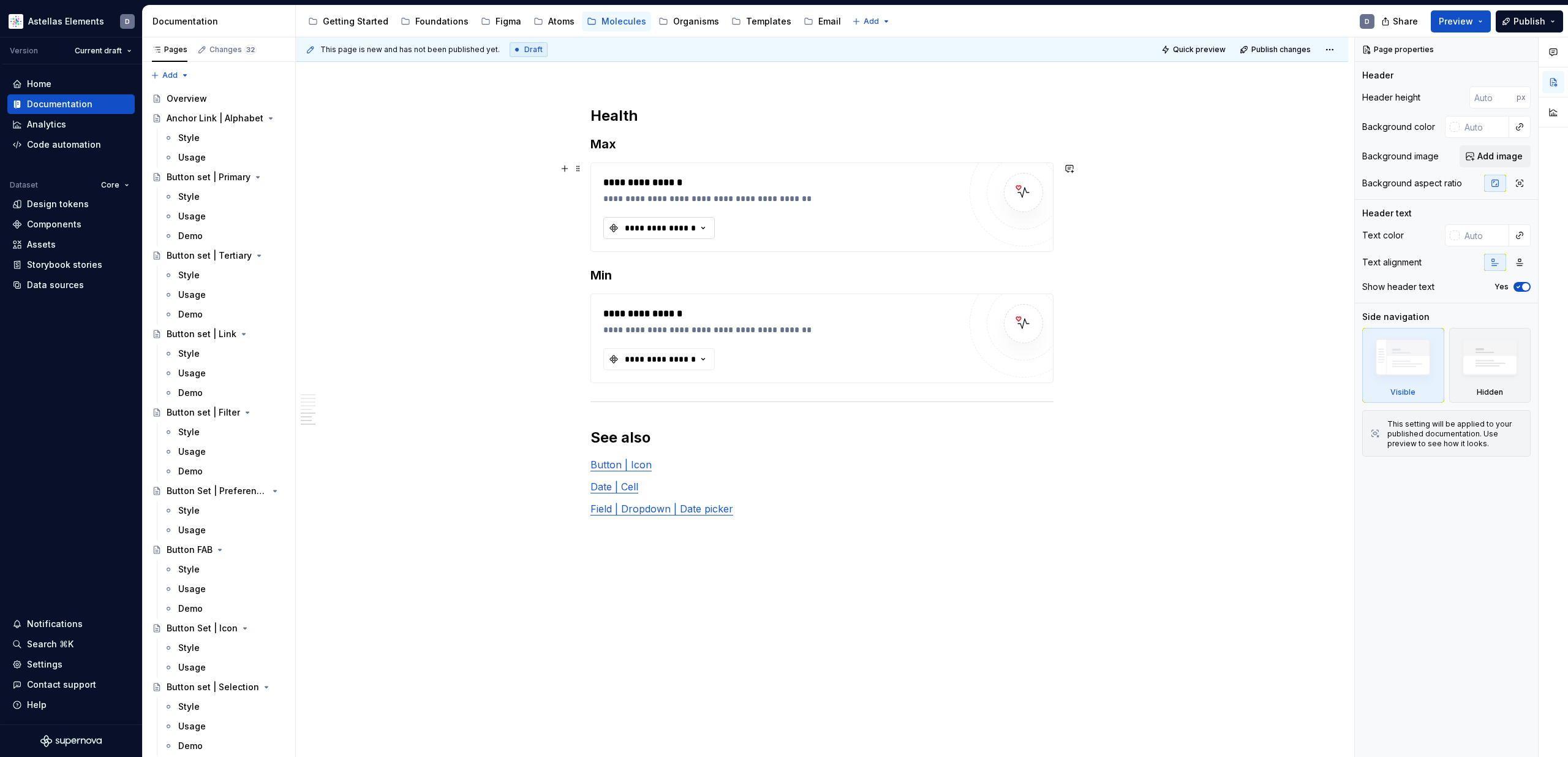
click at [702, 231] on icon "button" at bounding box center [703, 228] width 12 height 12
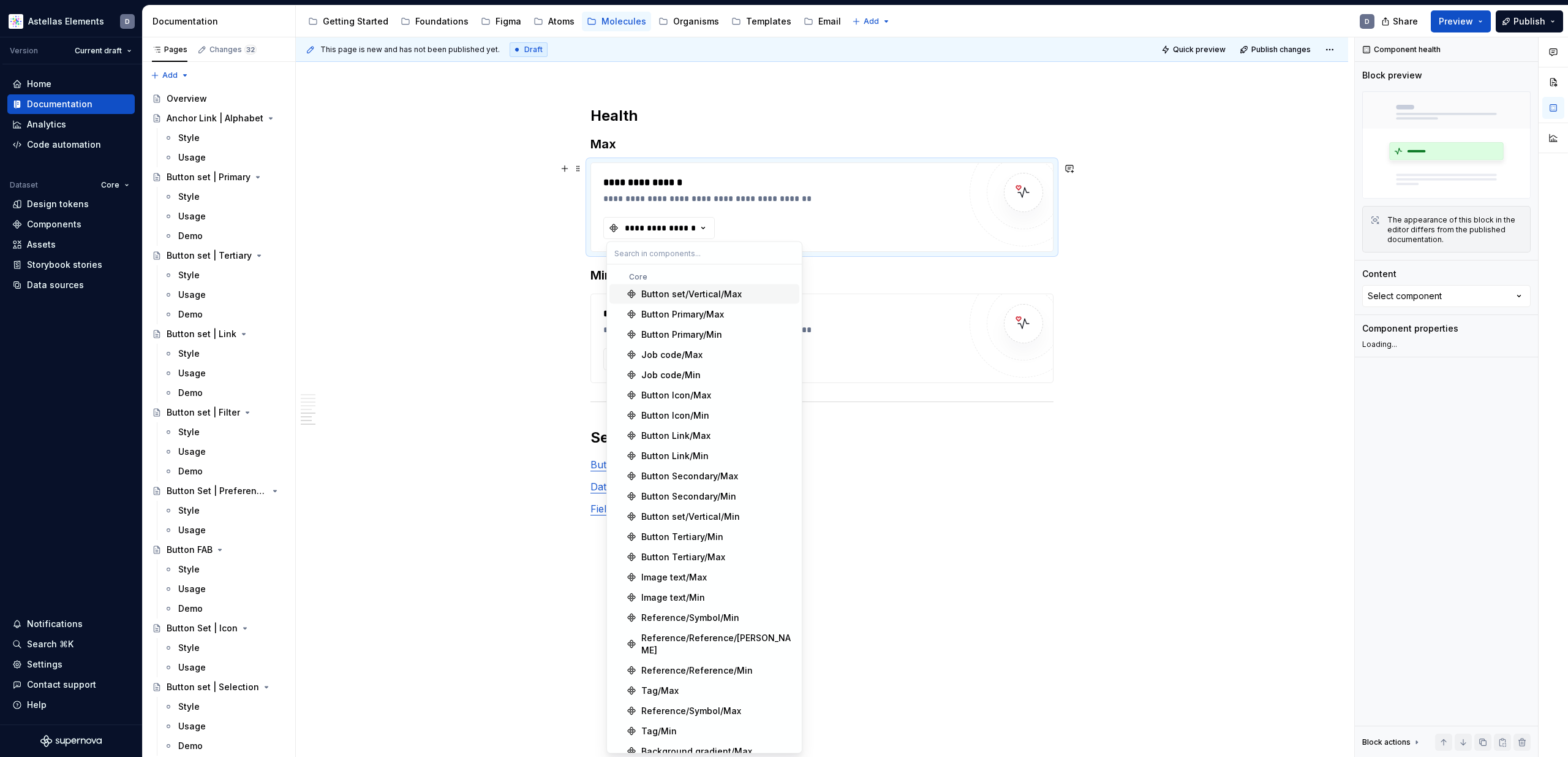
type textarea "*"
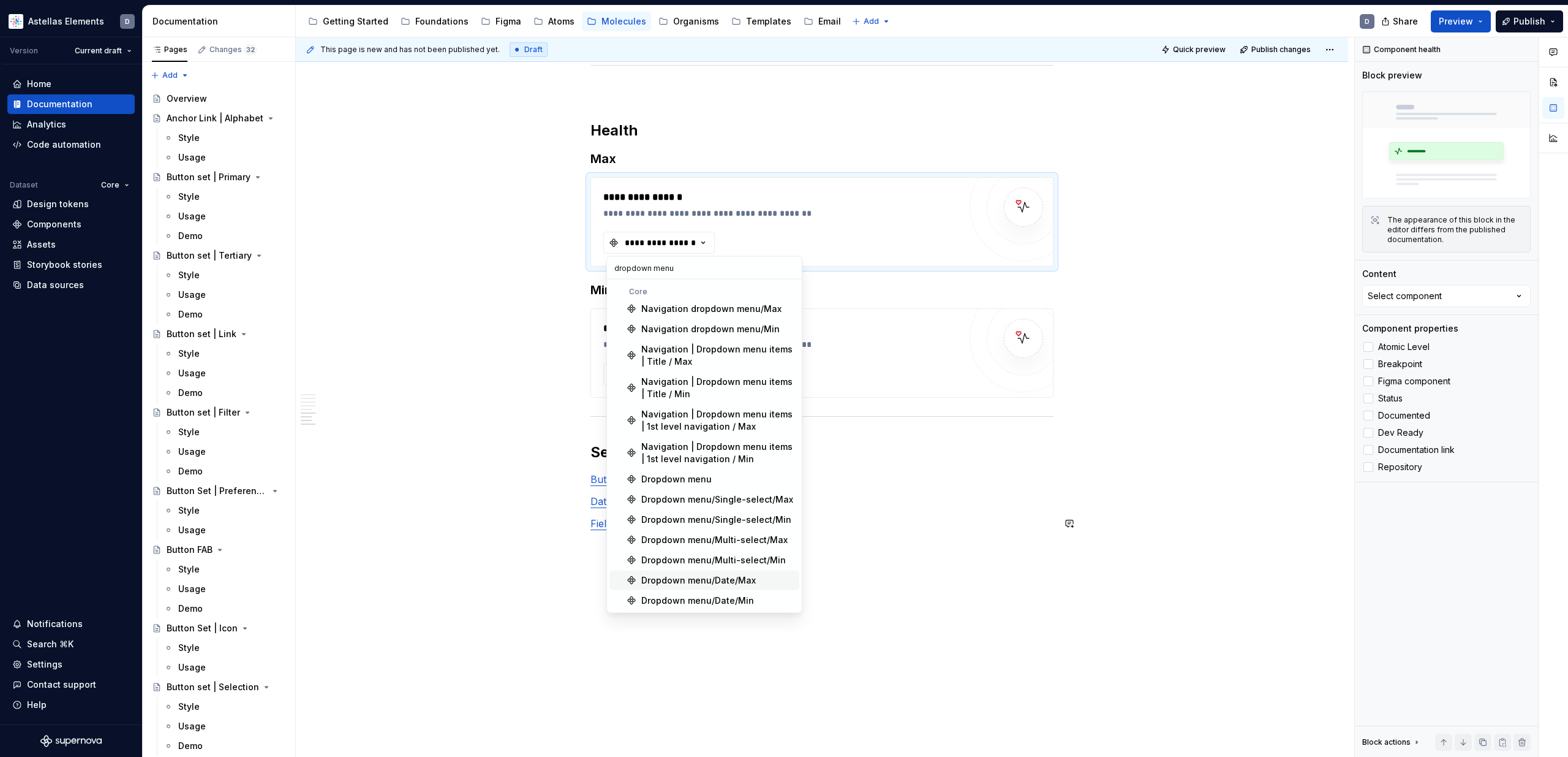
type input "dropdown menu"
click at [730, 580] on div "Dropdown menu/Date/Max" at bounding box center [698, 580] width 115 height 12
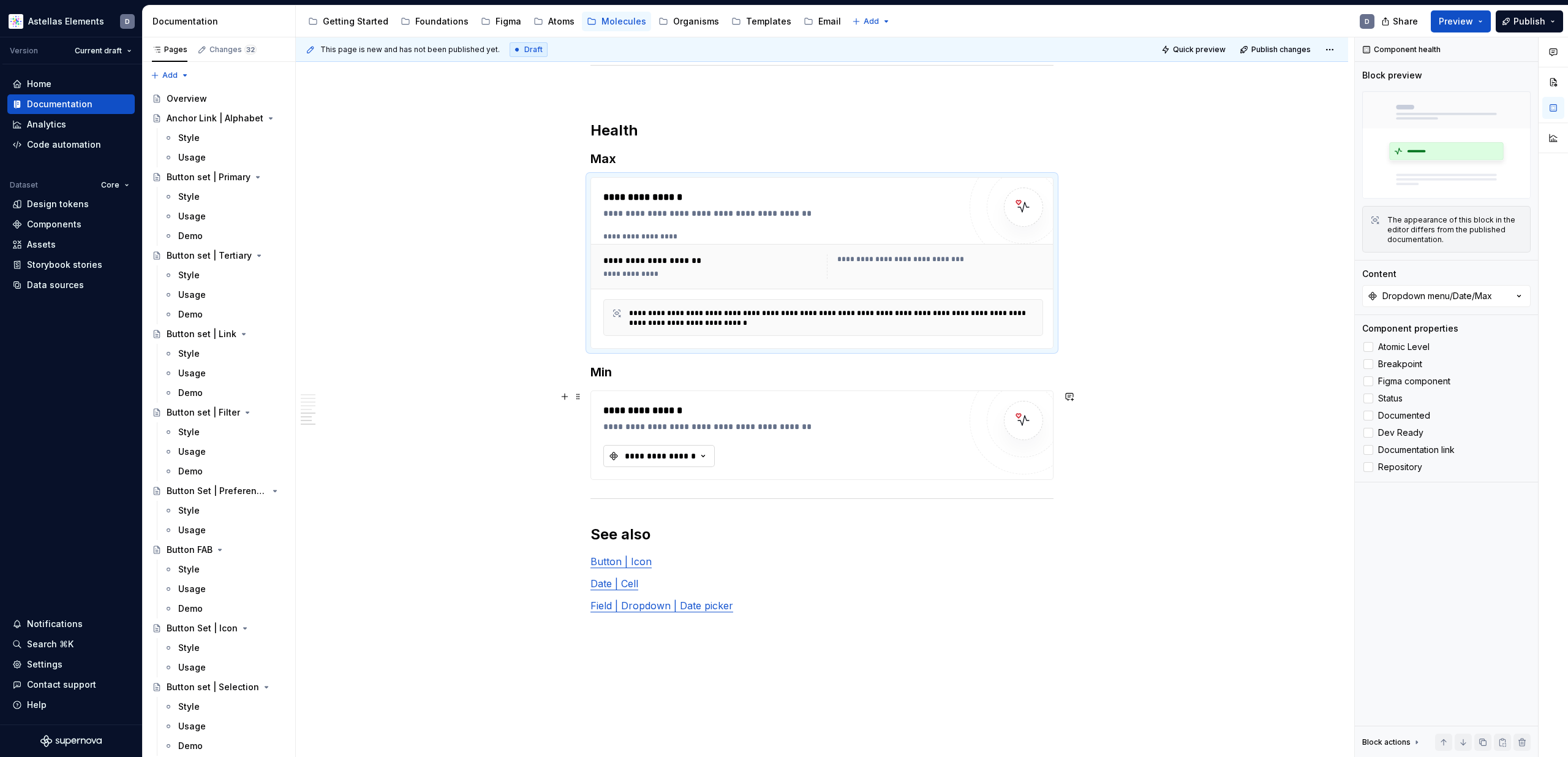
click at [681, 458] on div "**********" at bounding box center [660, 456] width 74 height 12
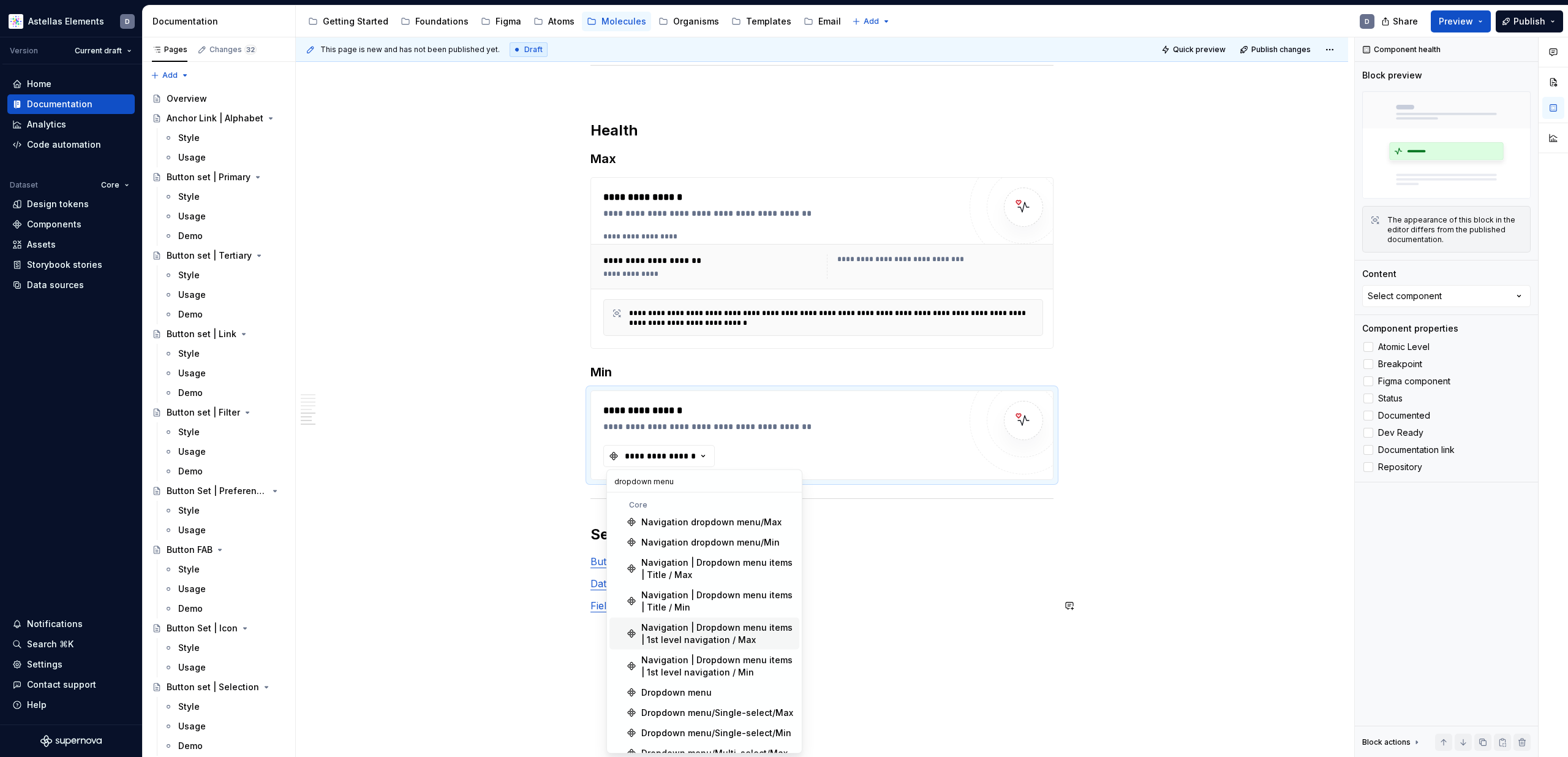
scroll to position [72, 0]
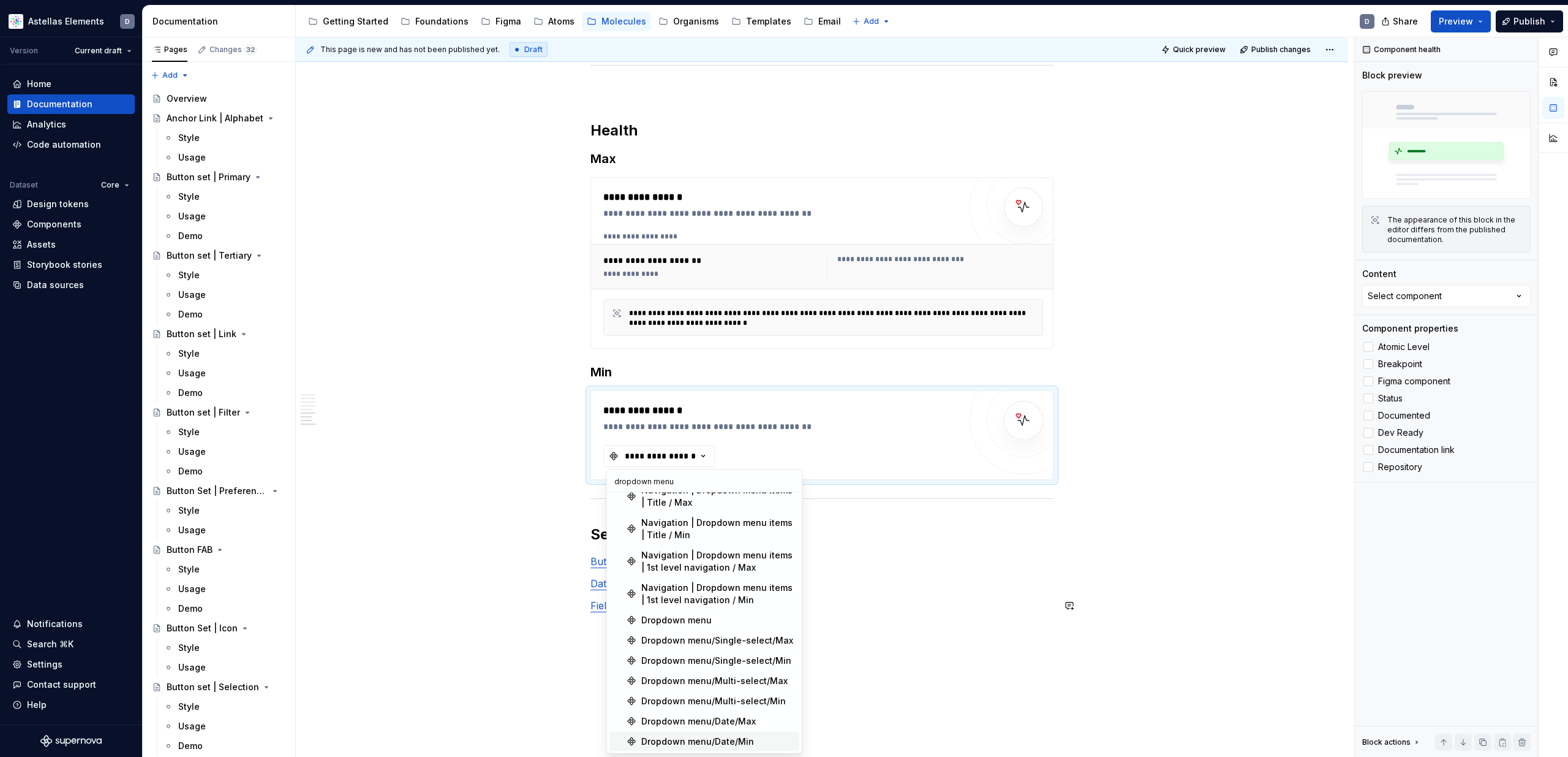
type input "dropdown menu"
click at [761, 736] on div "Dropdown menu/Date/Min" at bounding box center [717, 741] width 153 height 12
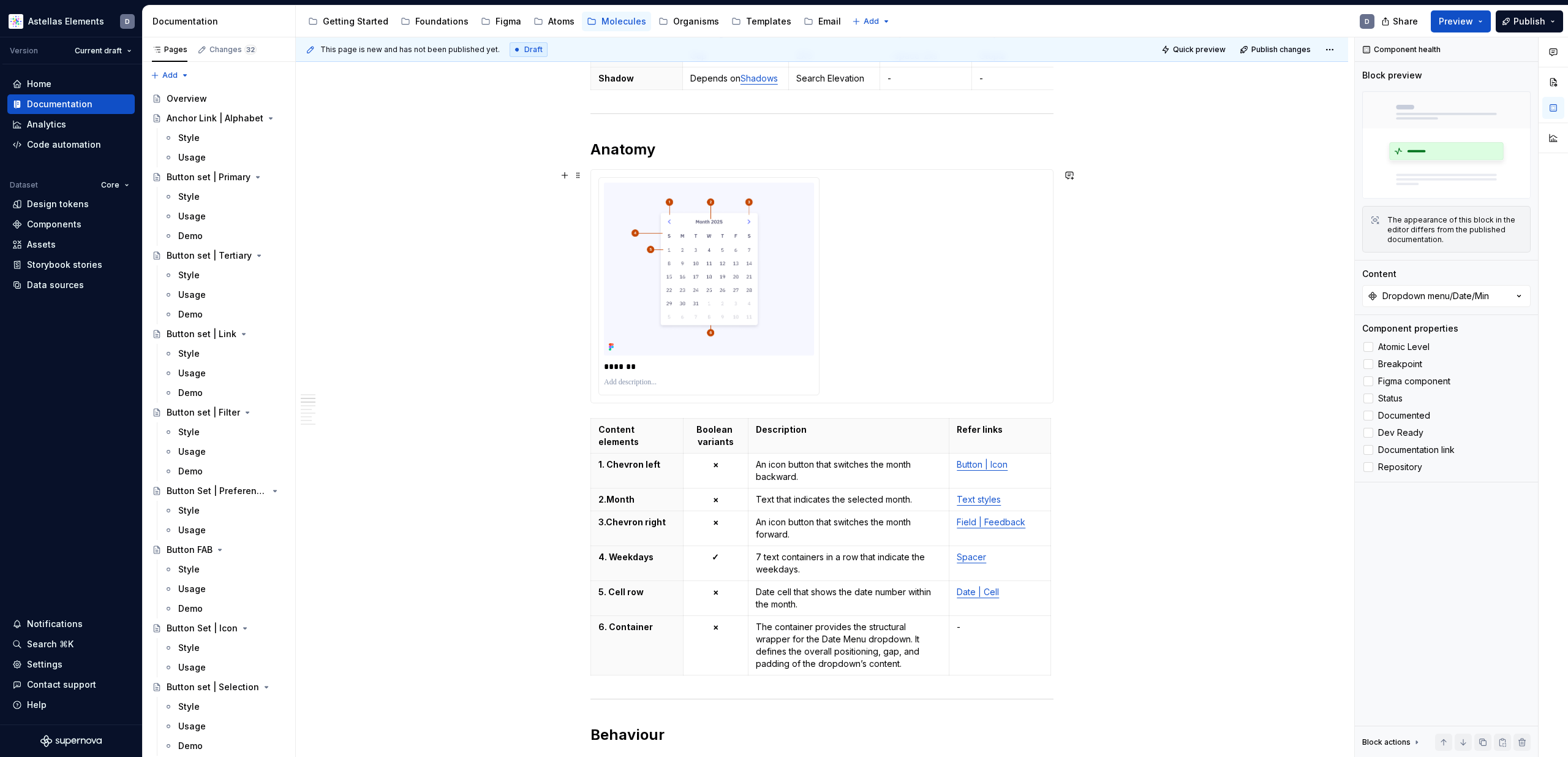
scroll to position [0, 0]
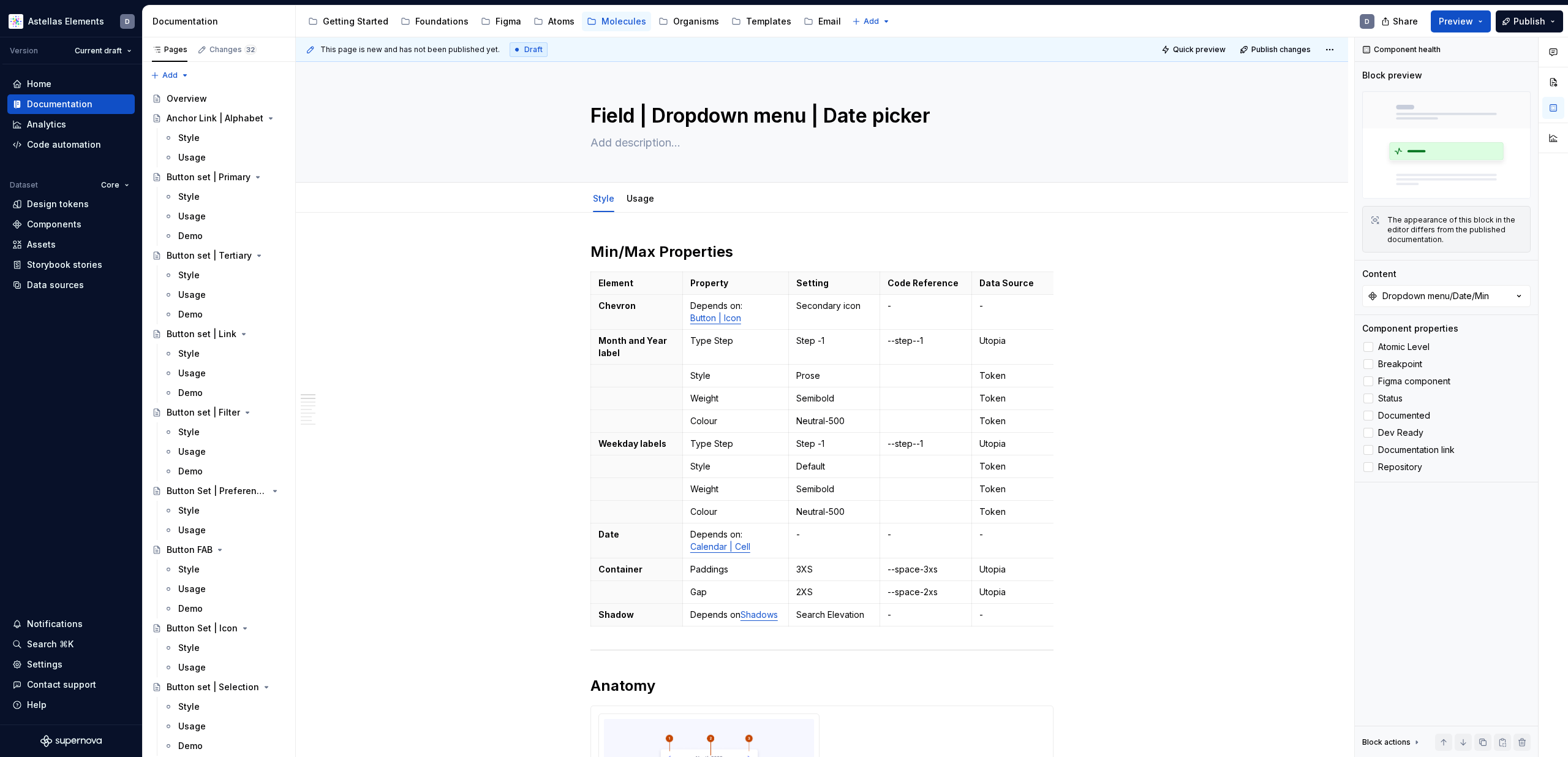
type textarea "*"
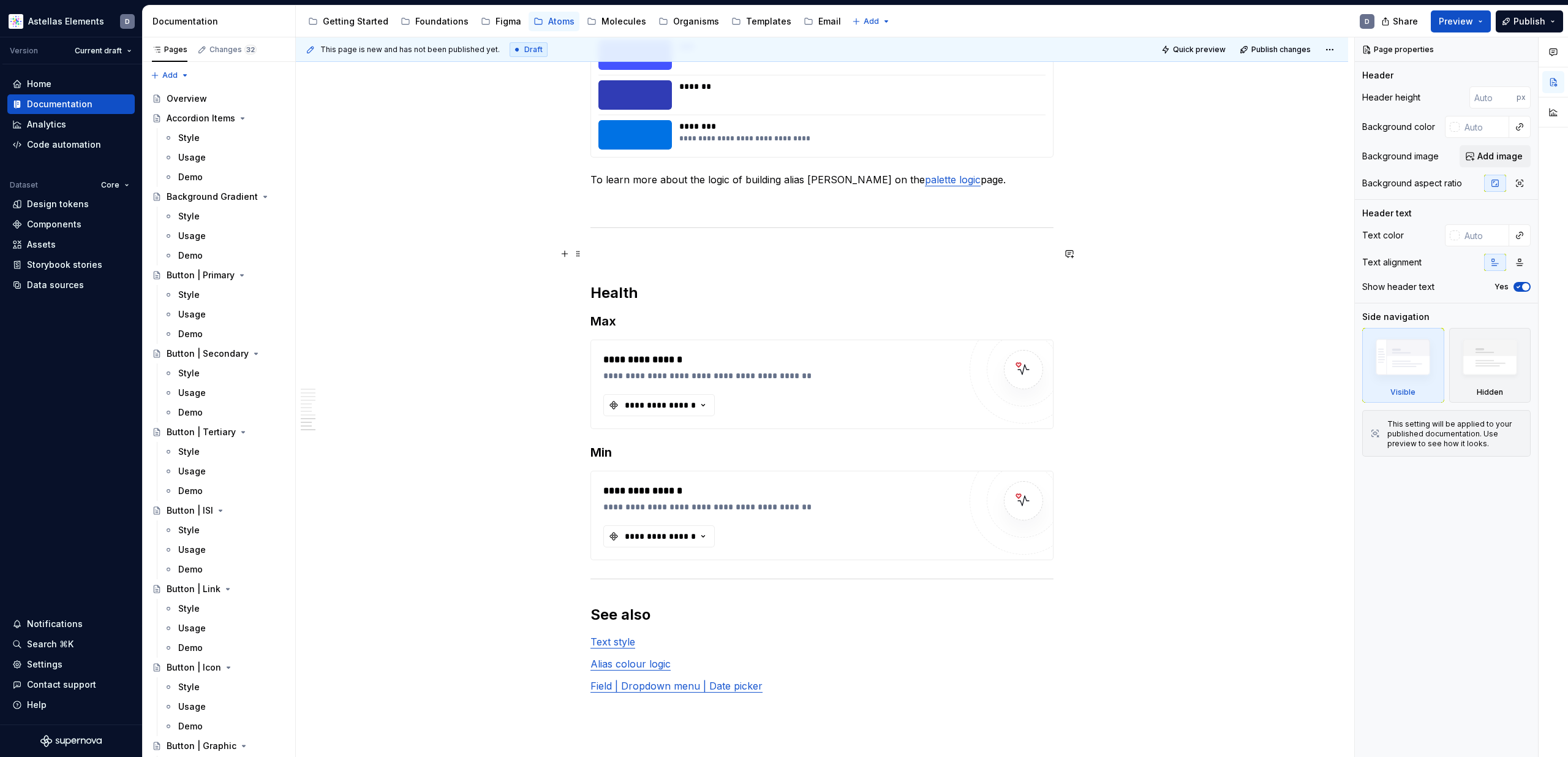
scroll to position [3059, 0]
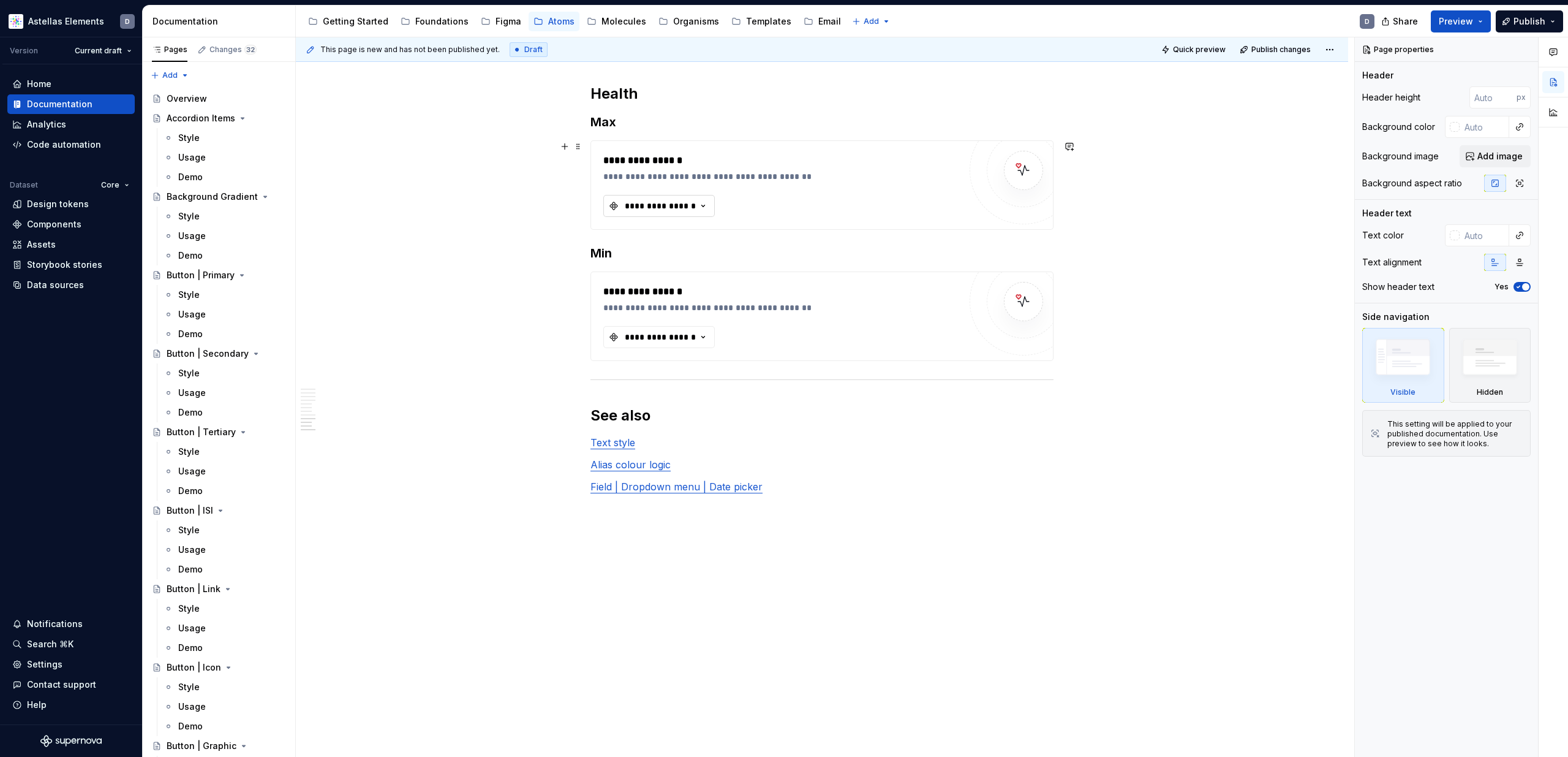
click at [692, 208] on div "**********" at bounding box center [660, 206] width 74 height 12
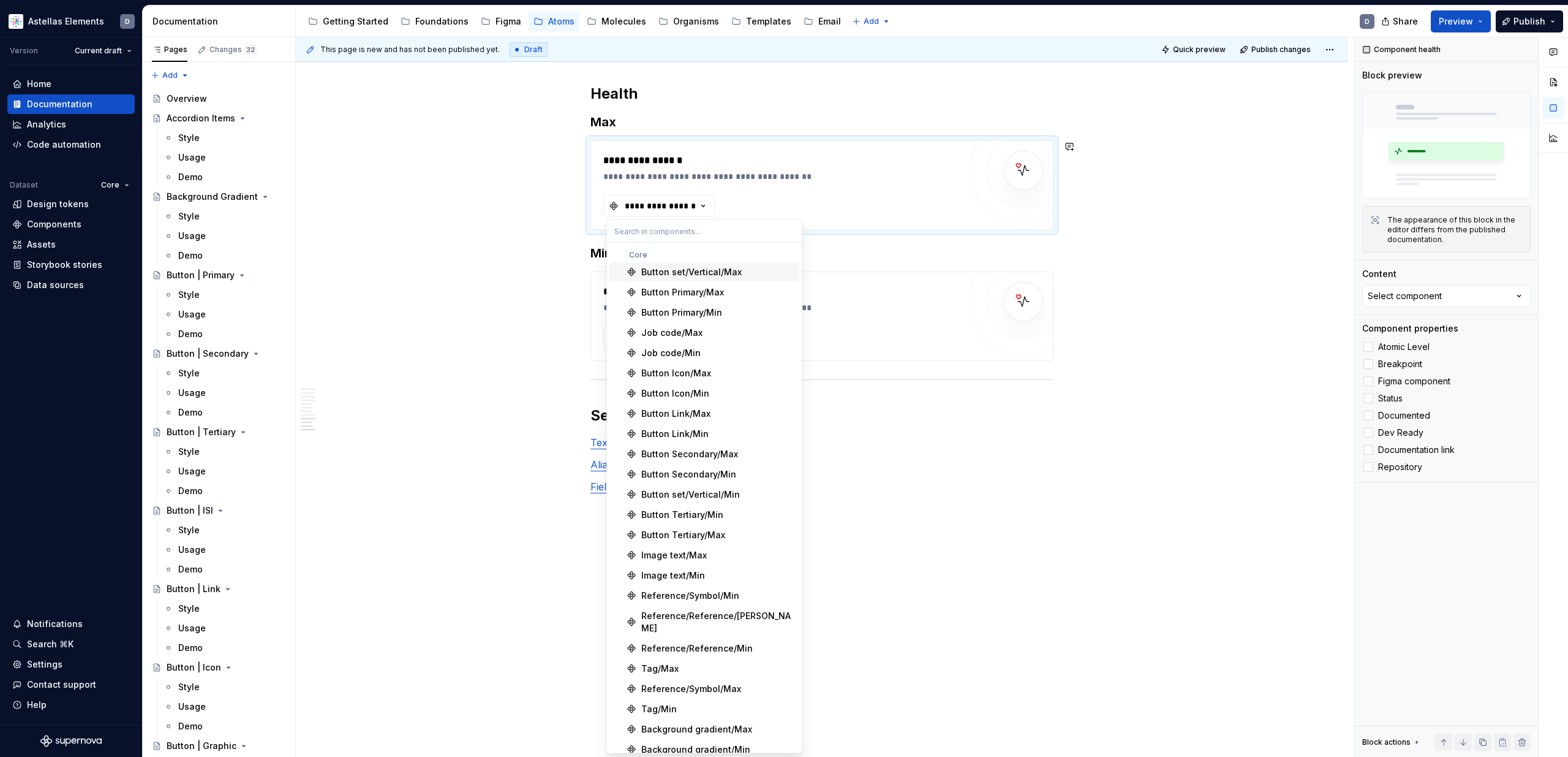
click at [442, 235] on div "**********" at bounding box center [824, 397] width 1058 height 720
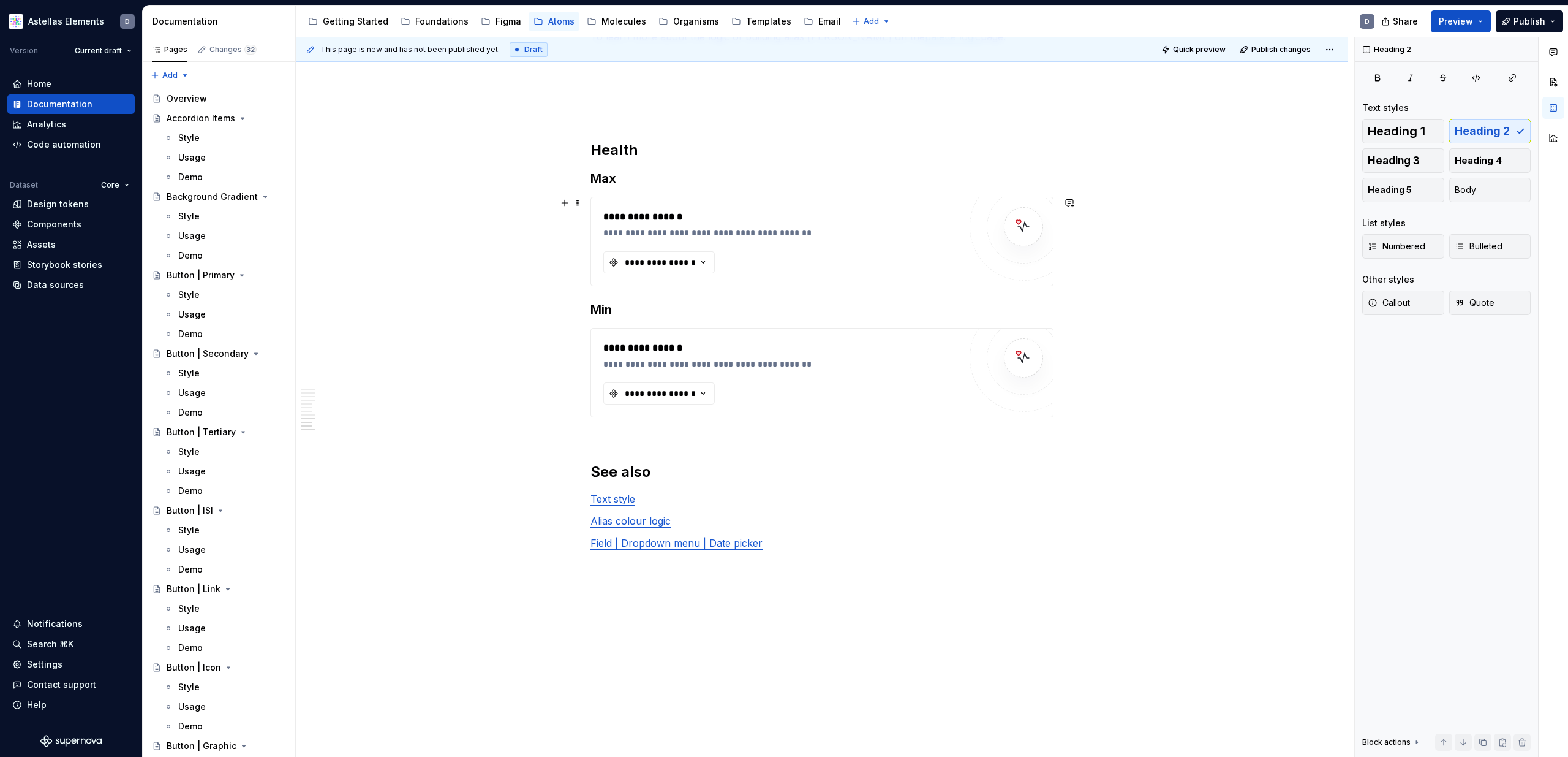
scroll to position [3002, 0]
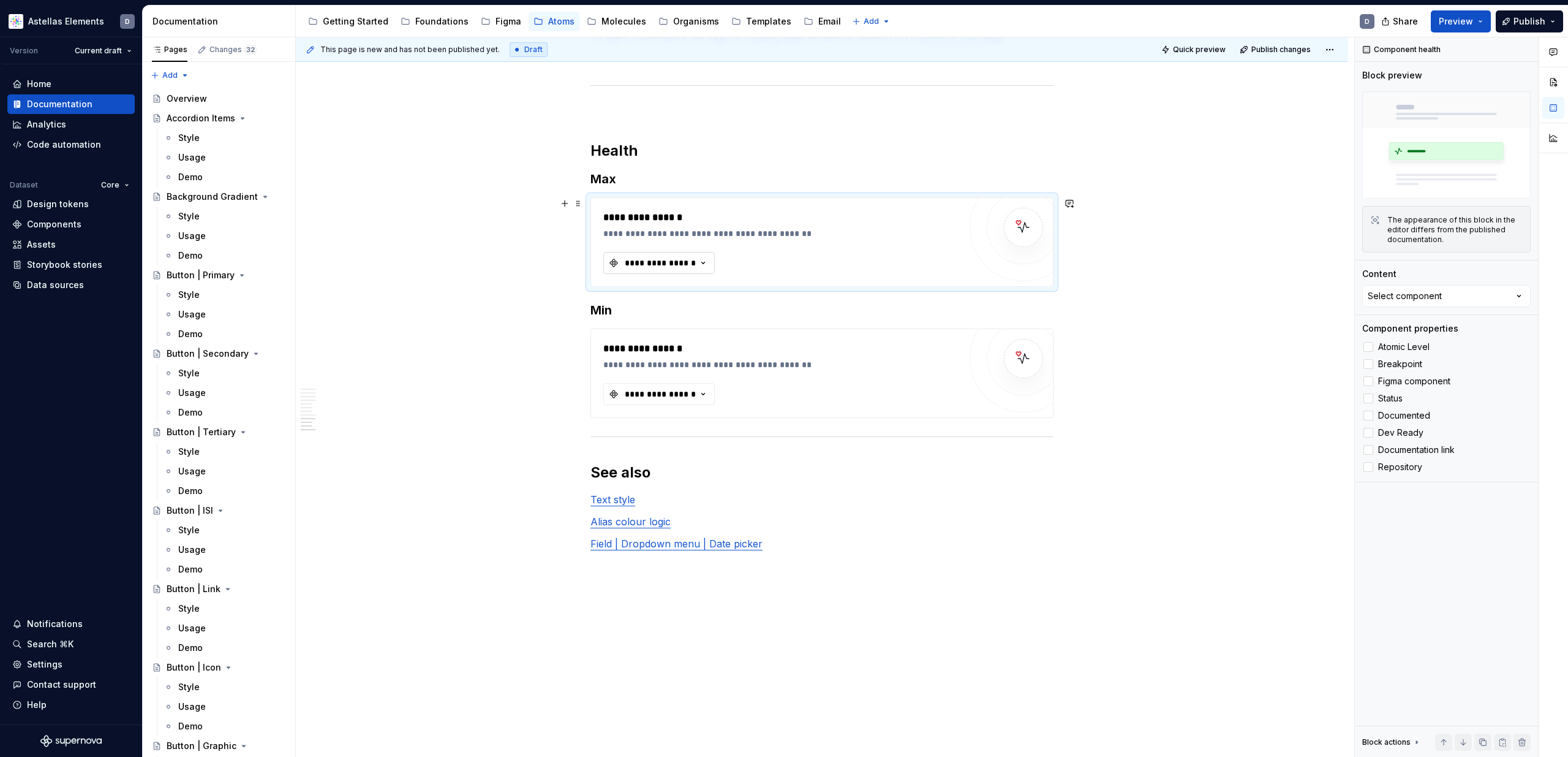
click at [691, 266] on div "**********" at bounding box center [660, 263] width 74 height 12
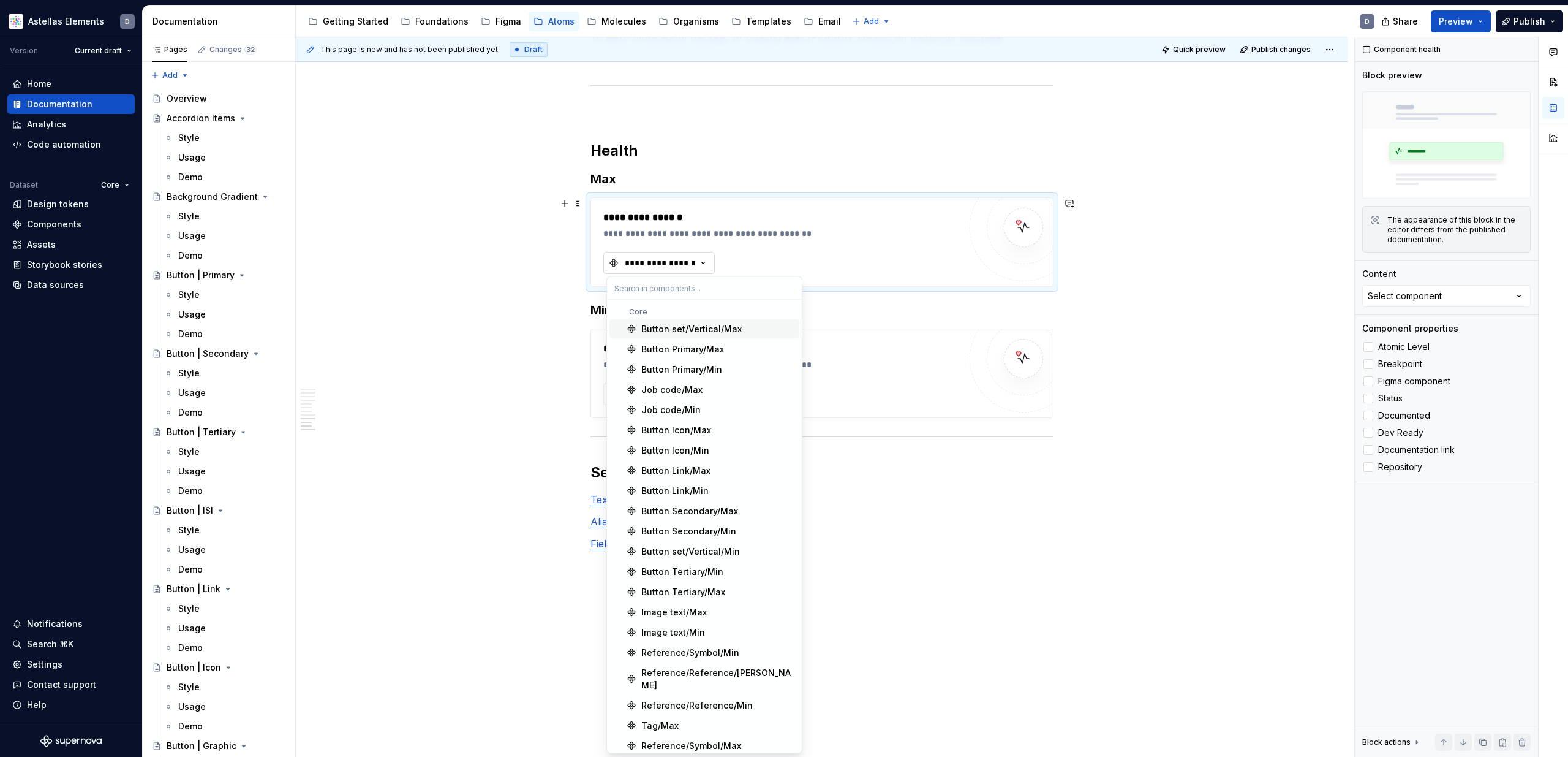
type textarea "*"
type input "d"
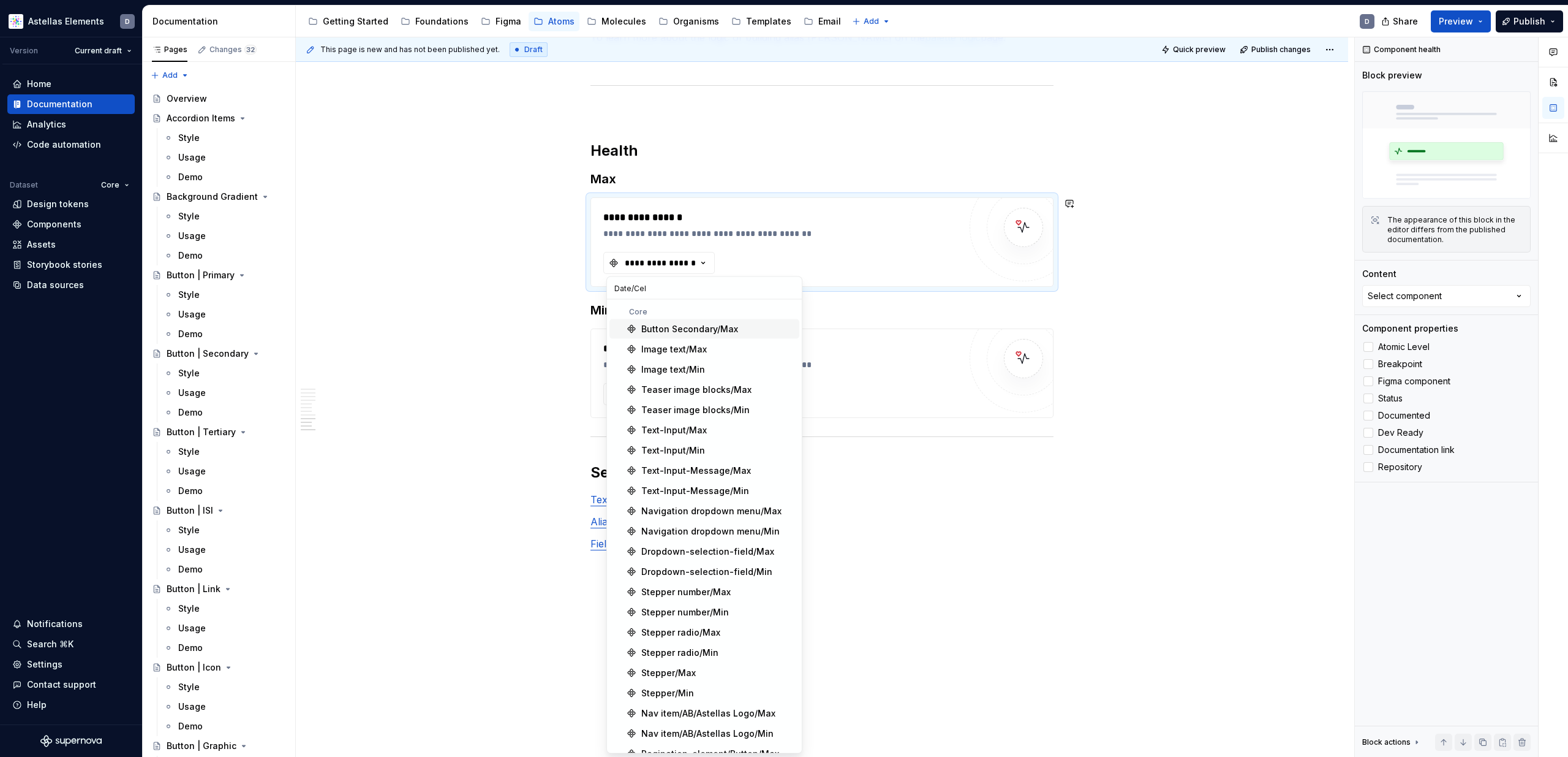
type input "Date/Cell"
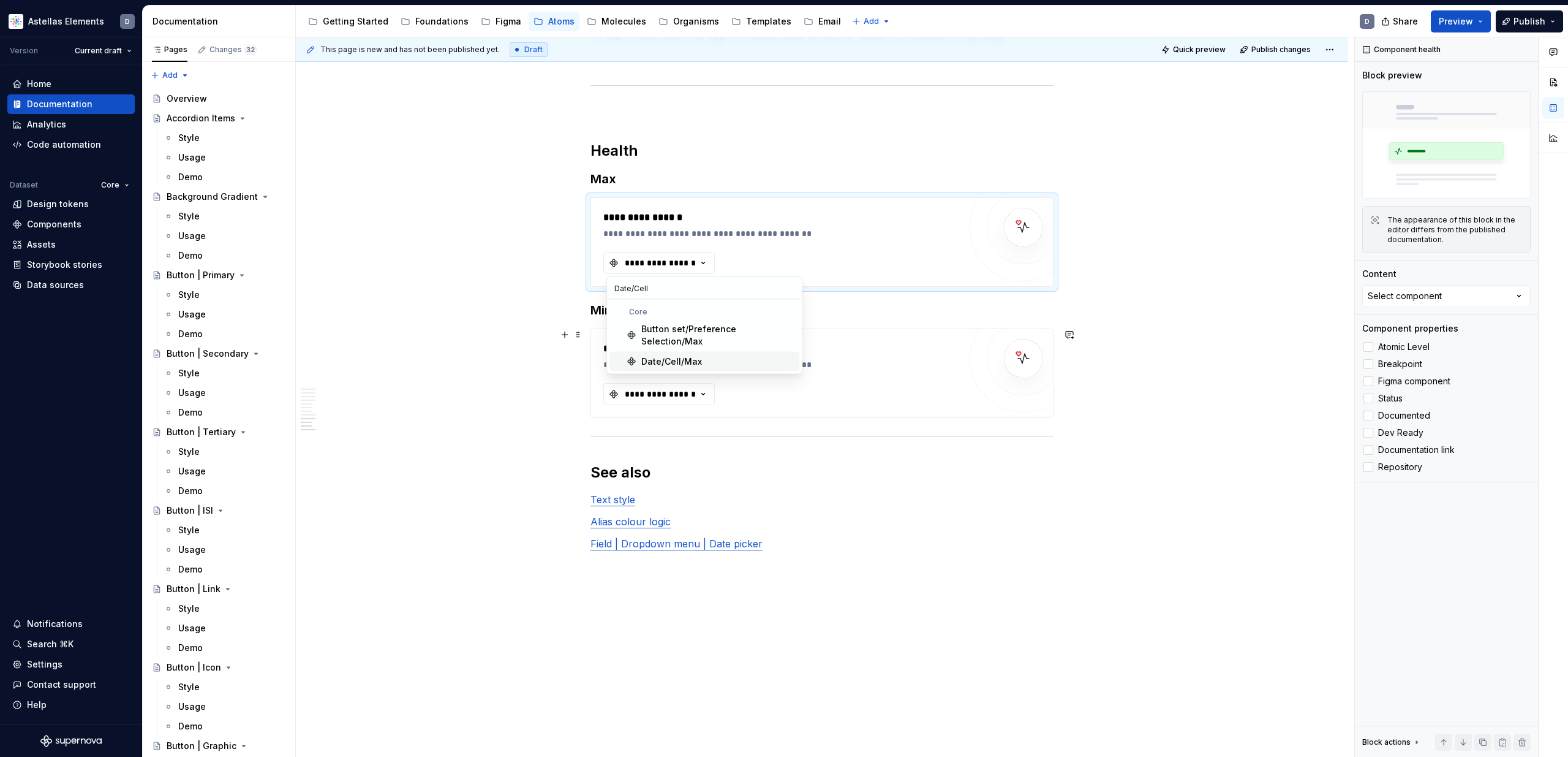
click at [662, 355] on div "Date/Cell/Max" at bounding box center [671, 361] width 61 height 12
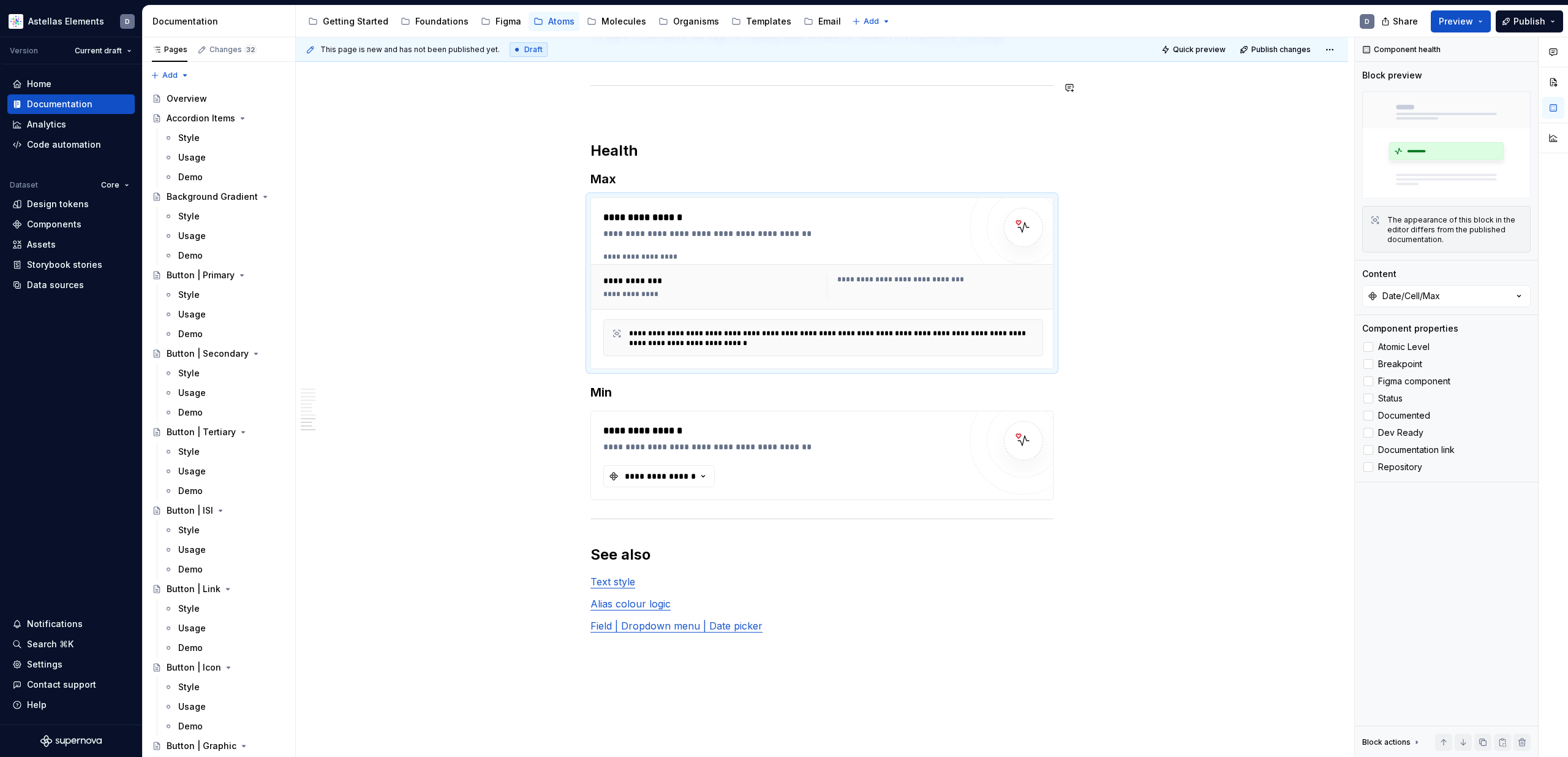
type textarea "*"
drag, startPoint x: 671, startPoint y: 473, endPoint x: 696, endPoint y: 487, distance: 28.7
click at [671, 473] on div "**********" at bounding box center [660, 476] width 74 height 12
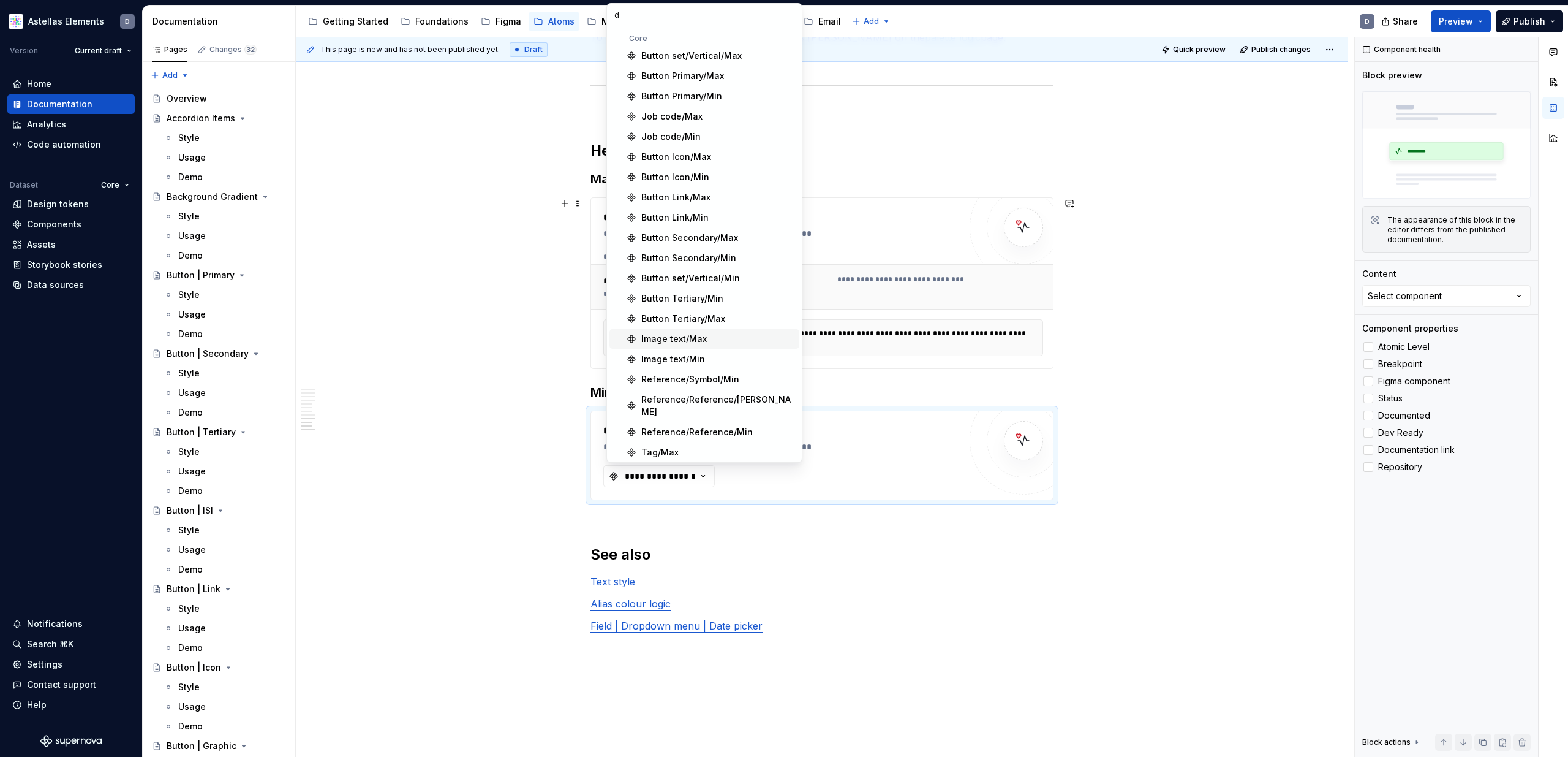
type input "da"
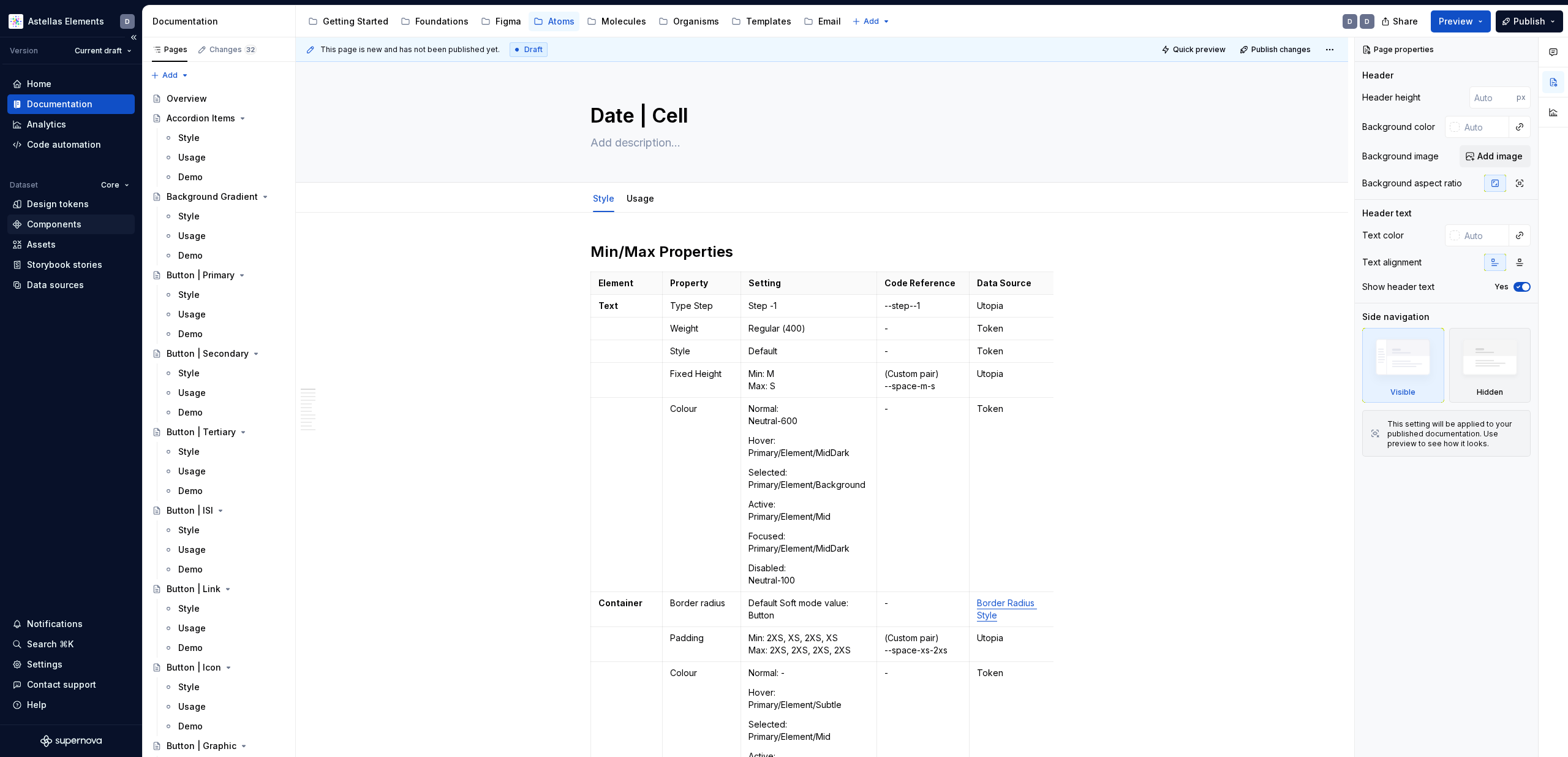
click at [83, 225] on div "Components" at bounding box center [71, 225] width 118 height 12
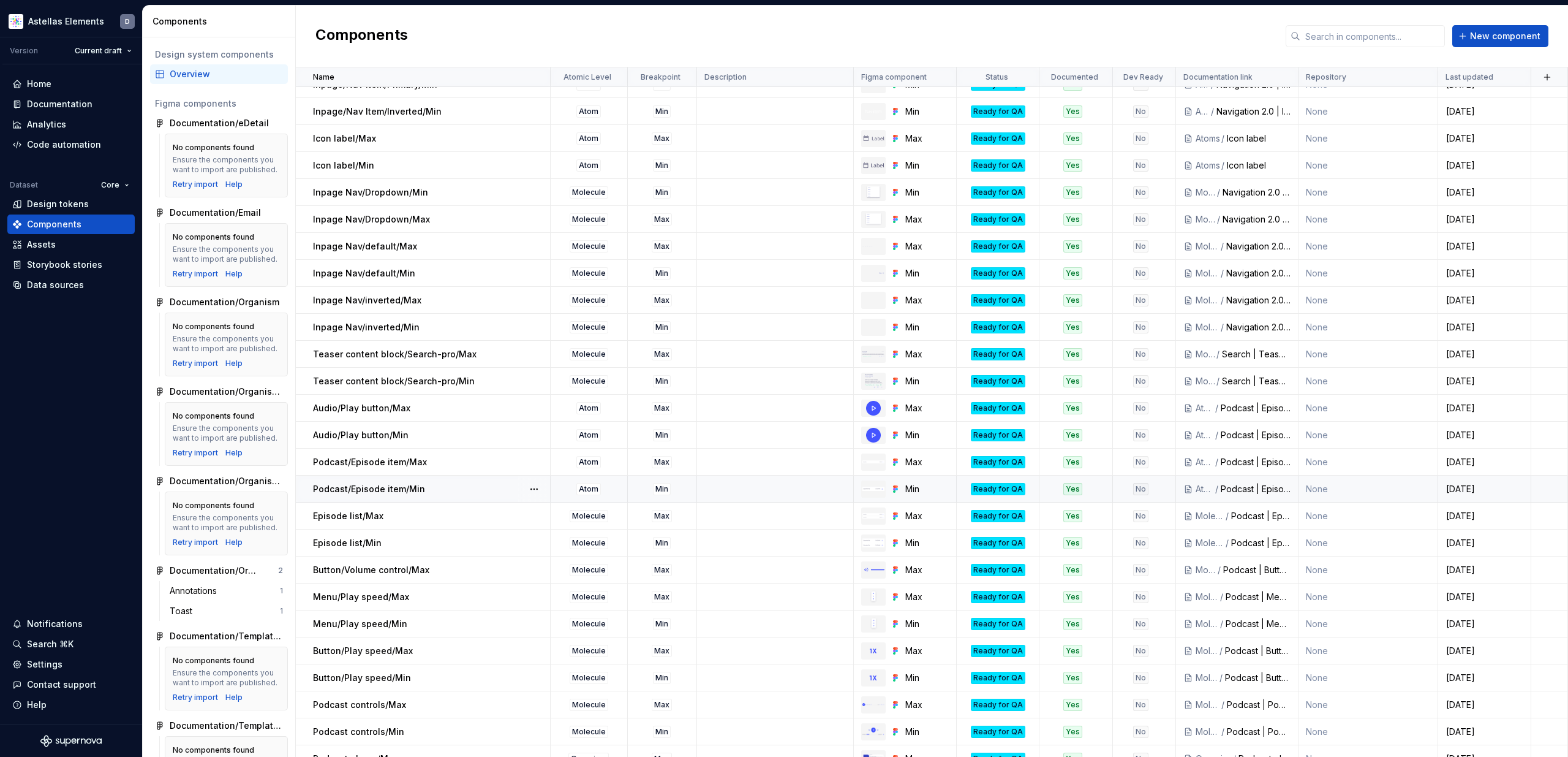
scroll to position [12782, 0]
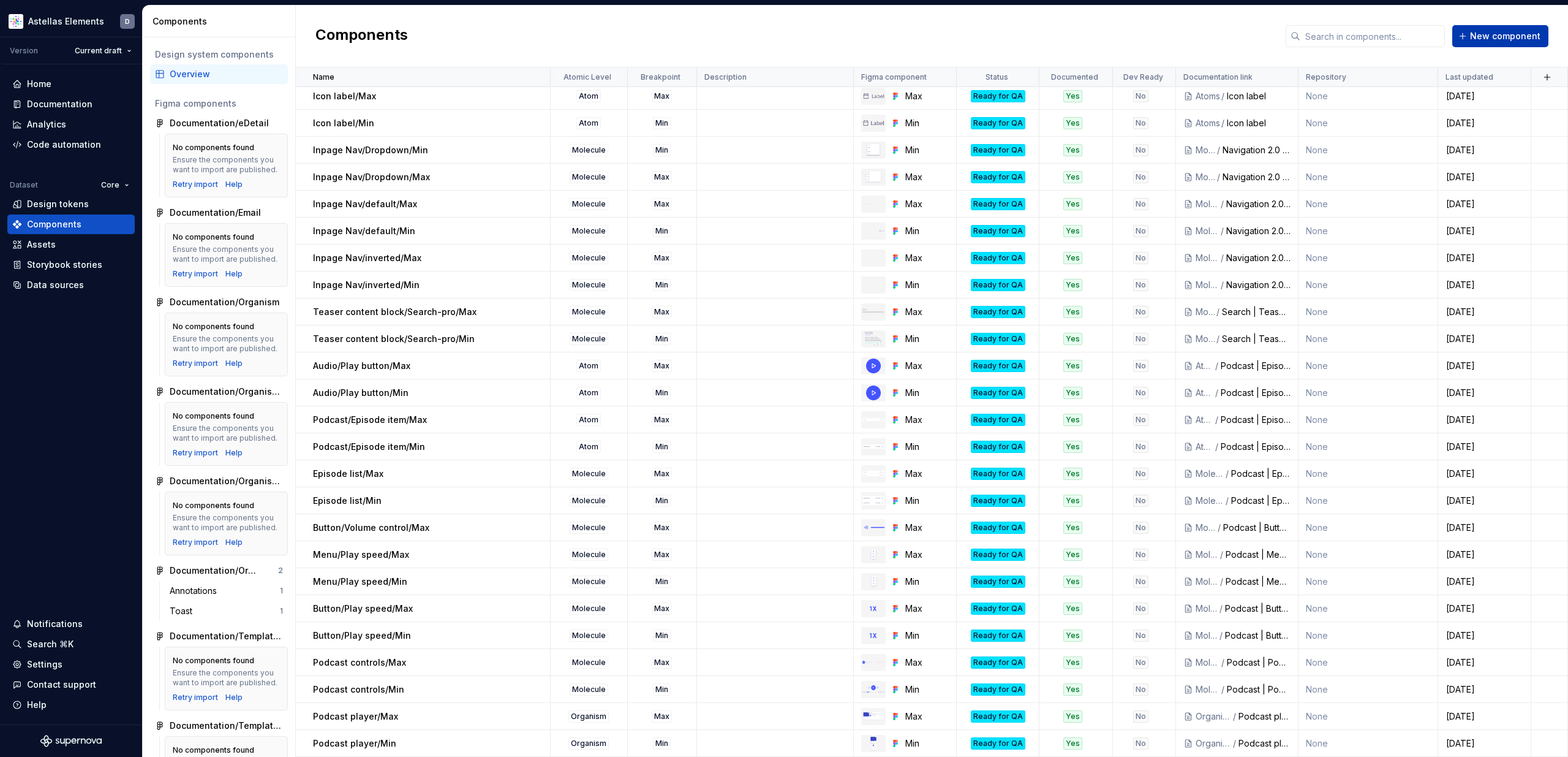
click at [1490, 39] on span "New component" at bounding box center [1505, 36] width 70 height 12
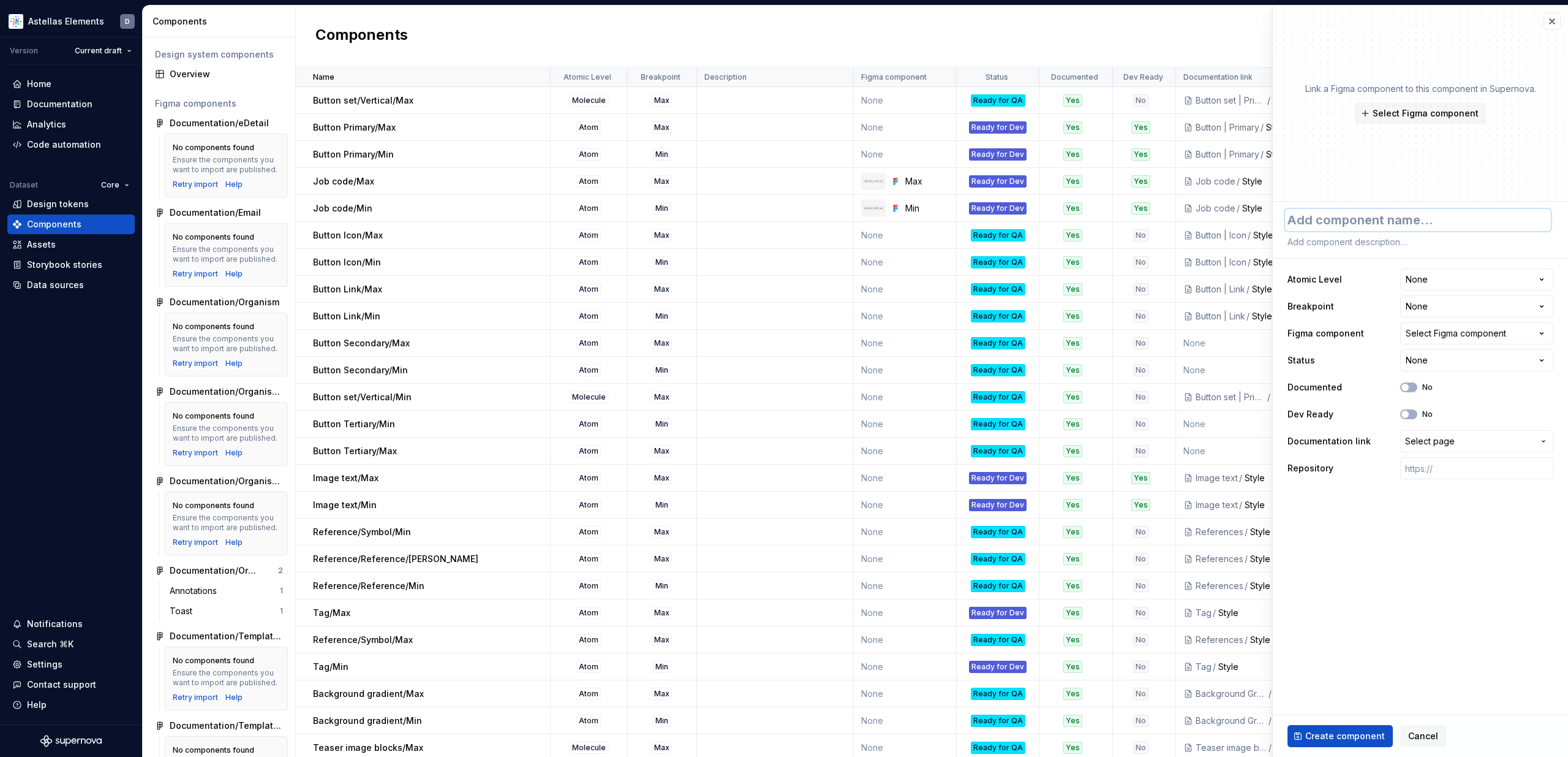
paste textarea "Date/Cell/Max"
type textarea "*"
type textarea "Date/Cell/Max"
click at [1451, 112] on span "Select Figma component" at bounding box center [1425, 113] width 106 height 12
type textarea "*"
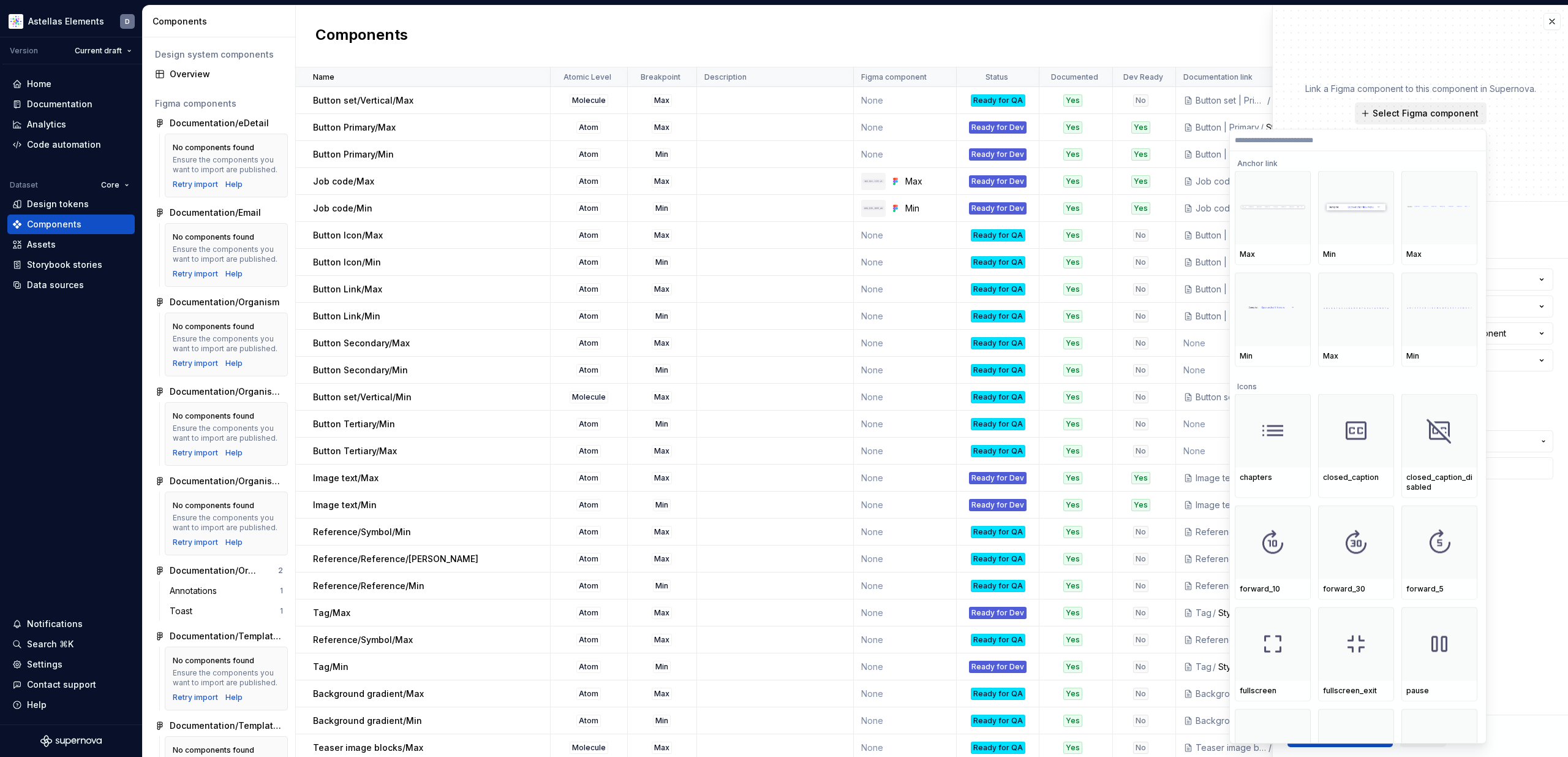
type input "**********"
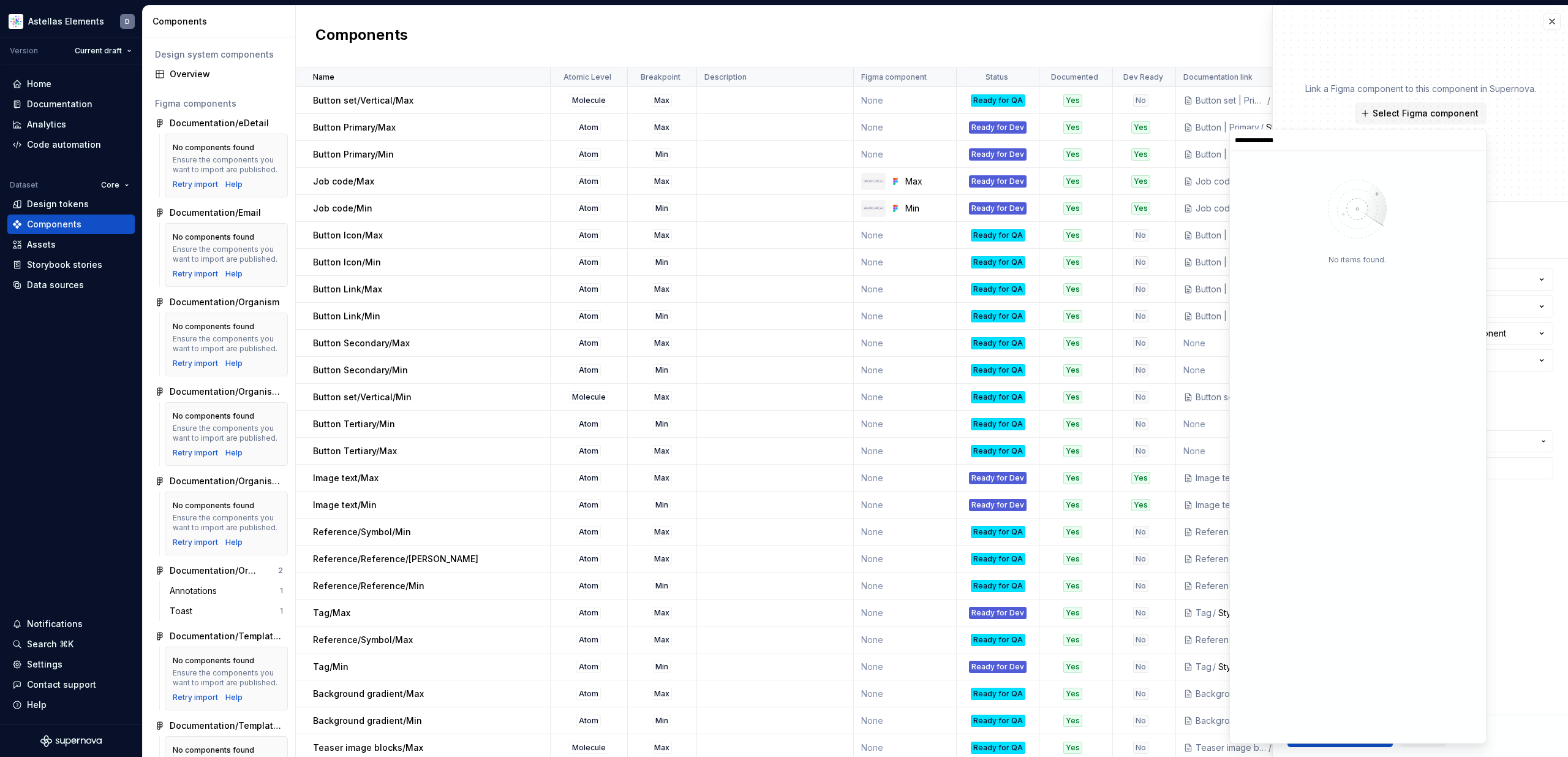
click at [1476, 141] on input "**********" at bounding box center [1358, 139] width 256 height 10
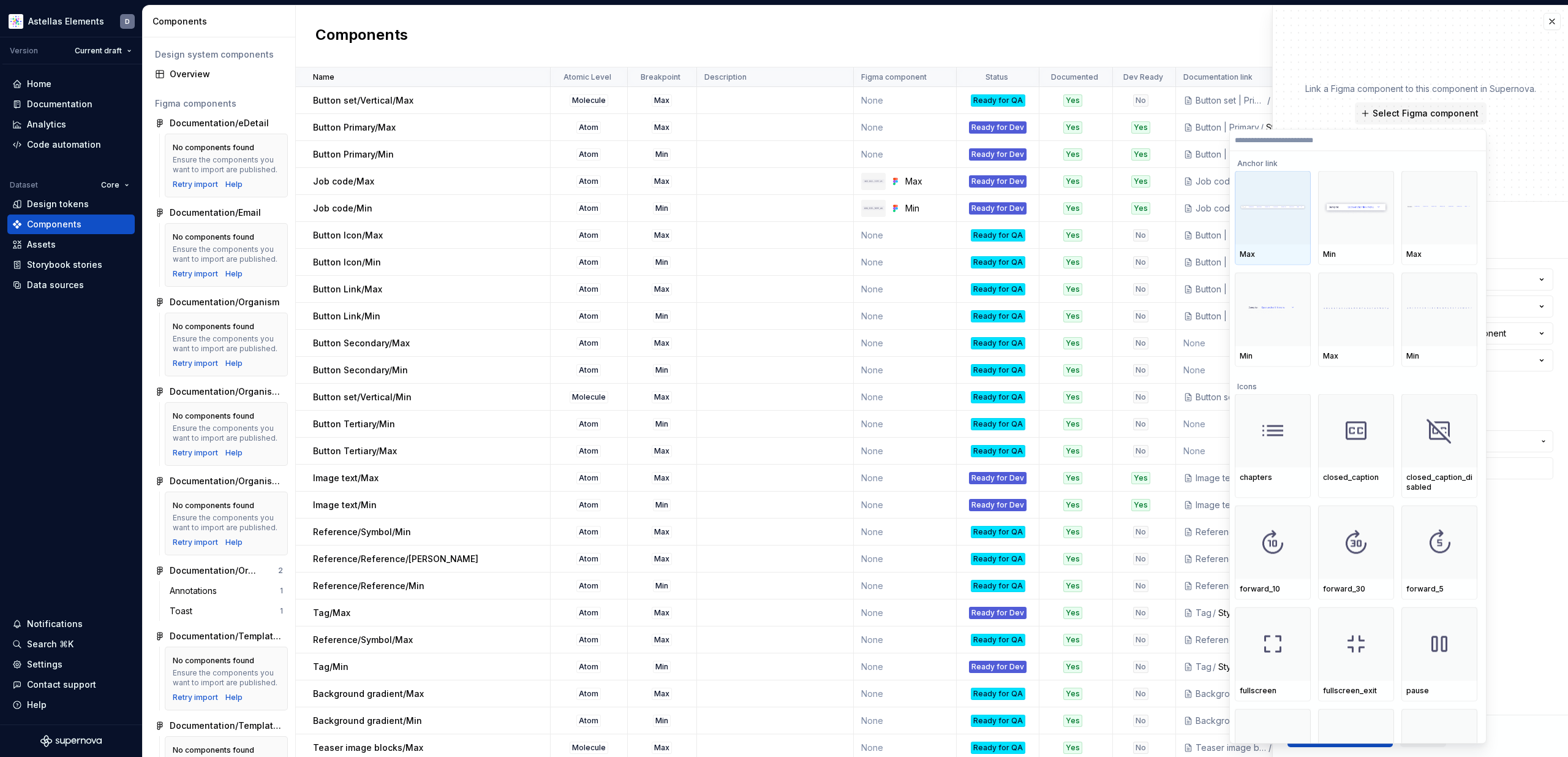
type textarea "*"
click at [1506, 134] on div "Link a Figma component to this component in Supernova. Select Figma component" at bounding box center [1420, 104] width 296 height 196
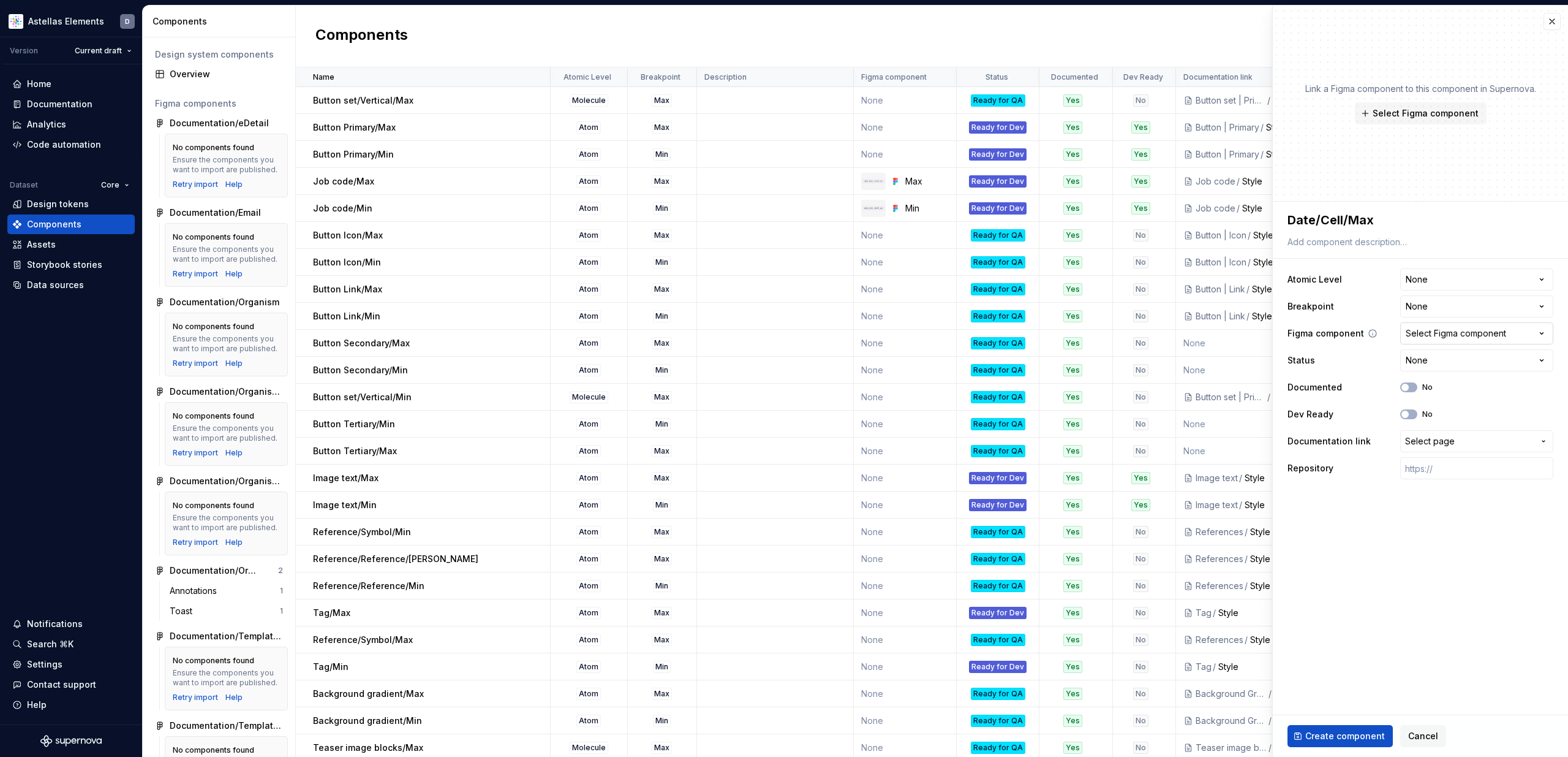
click at [1464, 335] on div "Select Figma component" at bounding box center [1456, 333] width 101 height 12
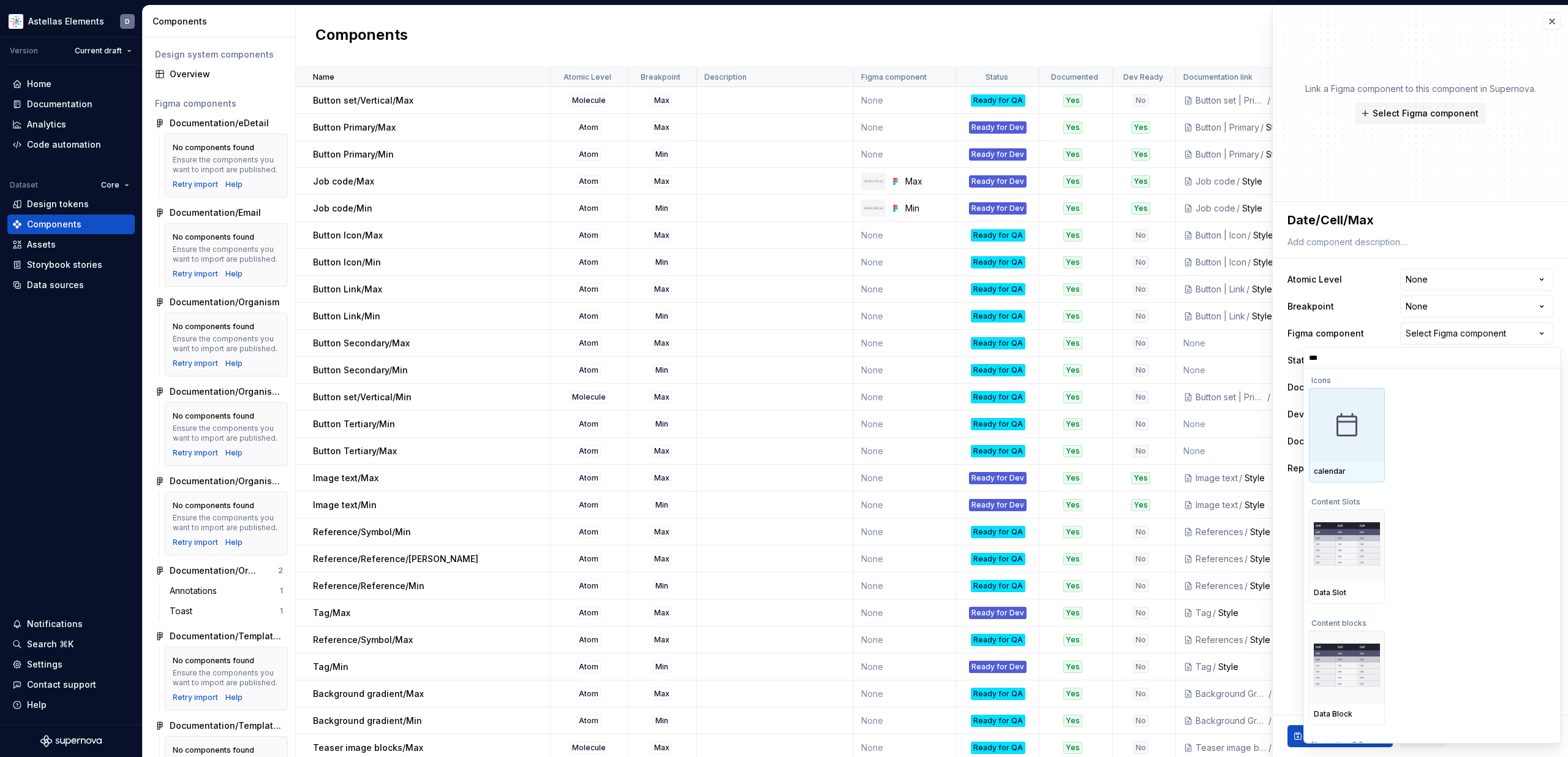
type input "****"
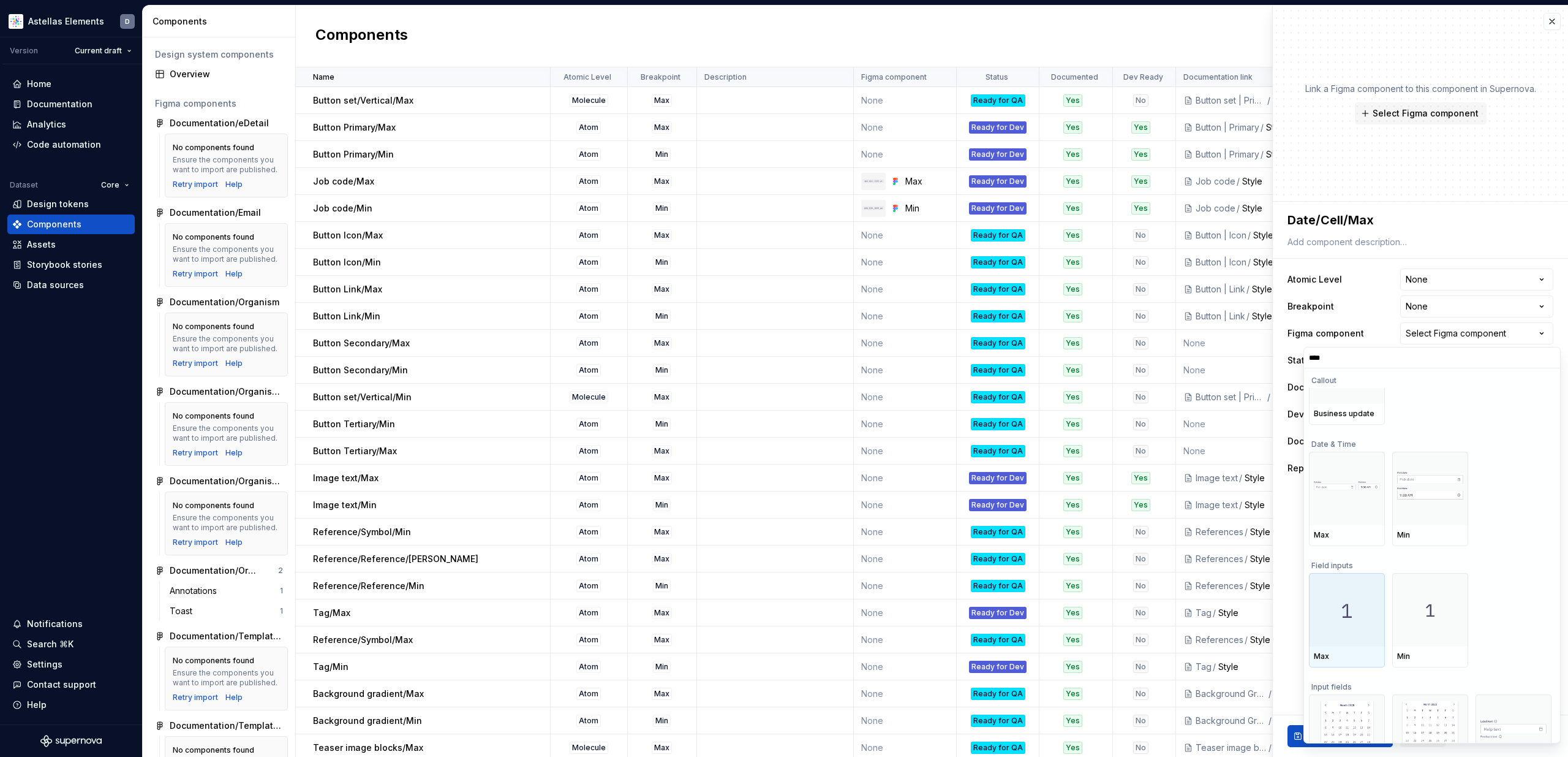
scroll to position [173, 0]
click at [1333, 598] on img at bounding box center [1346, 608] width 53 height 54
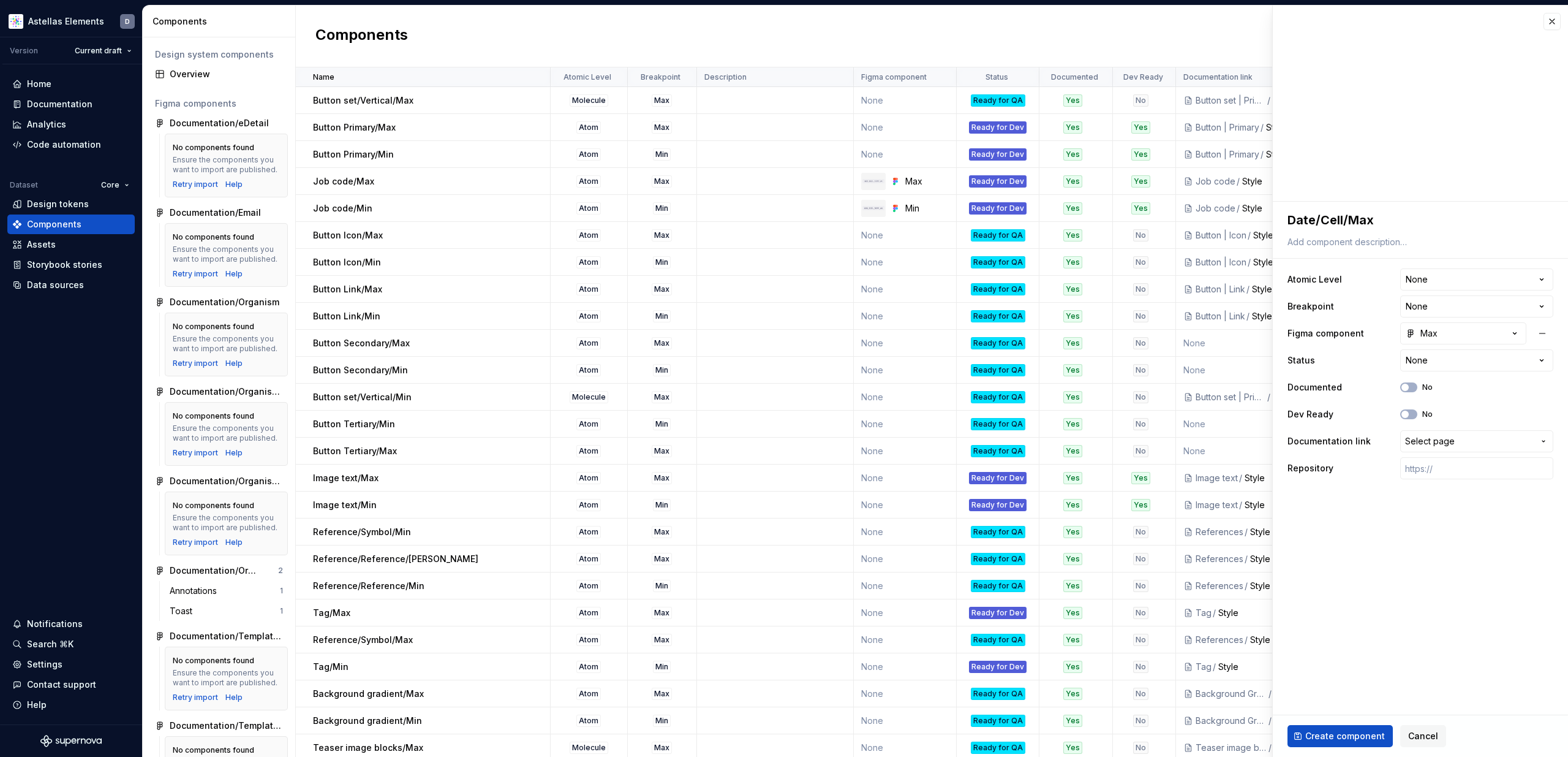
type textarea "*"
click at [1462, 280] on html "Astellas Elements D Version Current draft Home Documentation Analytics Code aut…" at bounding box center [784, 378] width 1568 height 757
select select "**********"
type textarea "*"
click at [1445, 304] on html "Astellas Elements D Version Current draft Home Documentation Analytics Code aut…" at bounding box center [784, 378] width 1568 height 757
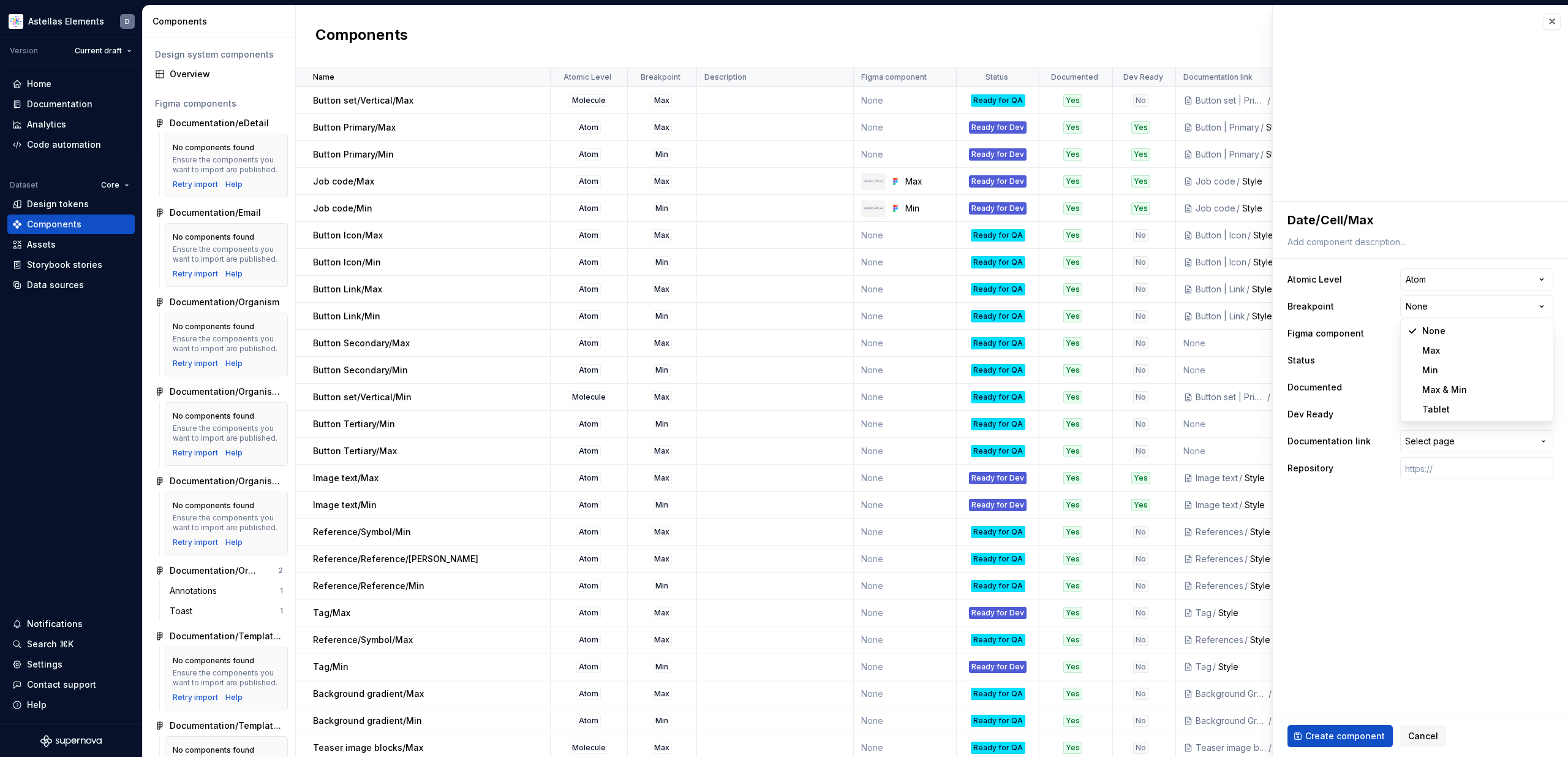
select select "**********"
type textarea "*"
click at [1474, 336] on button "Max" at bounding box center [1464, 332] width 126 height 22
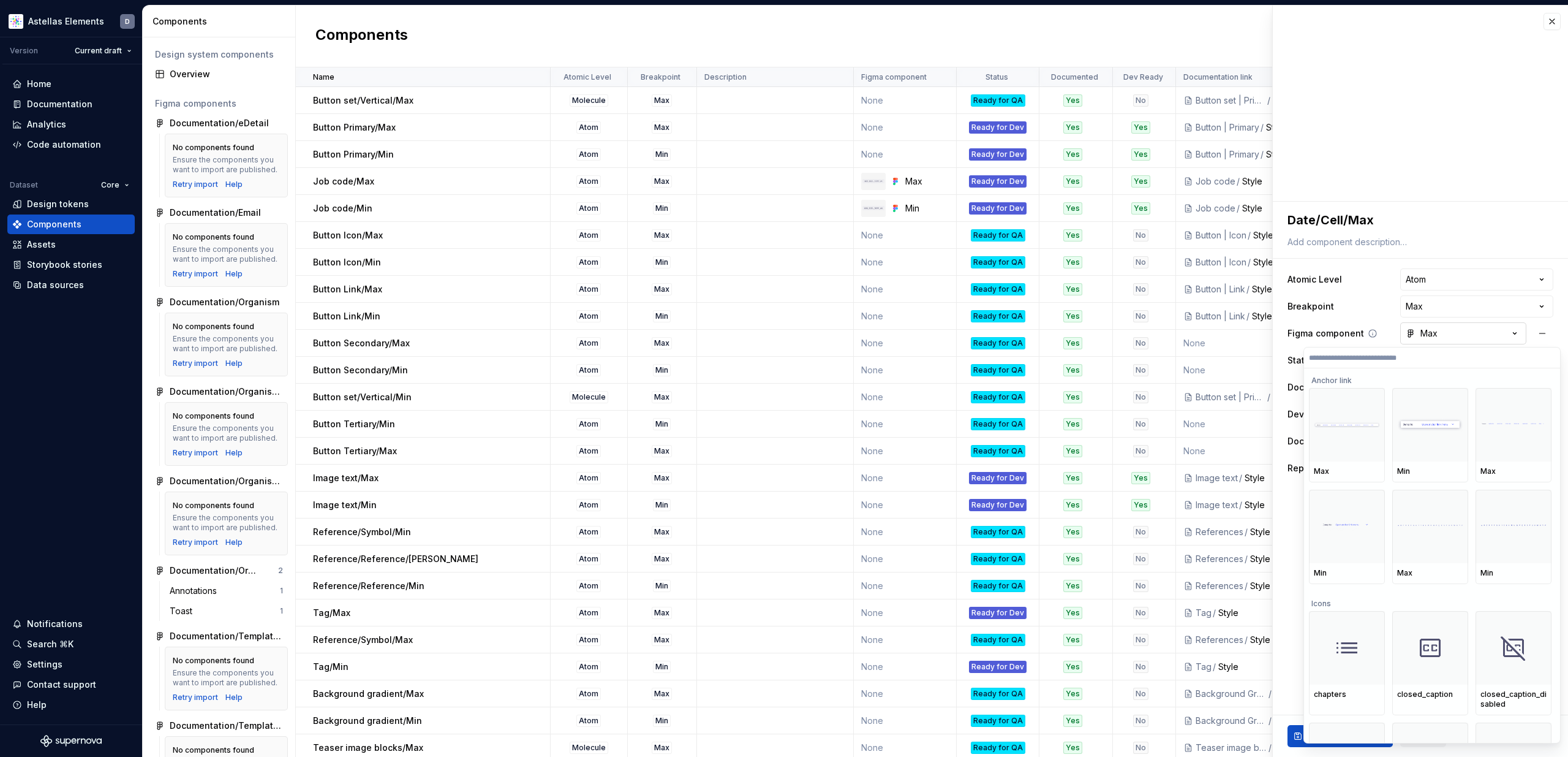
click at [1474, 336] on html "Astellas Elements D Version Current draft Home Documentation Analytics Code aut…" at bounding box center [784, 378] width 1568 height 757
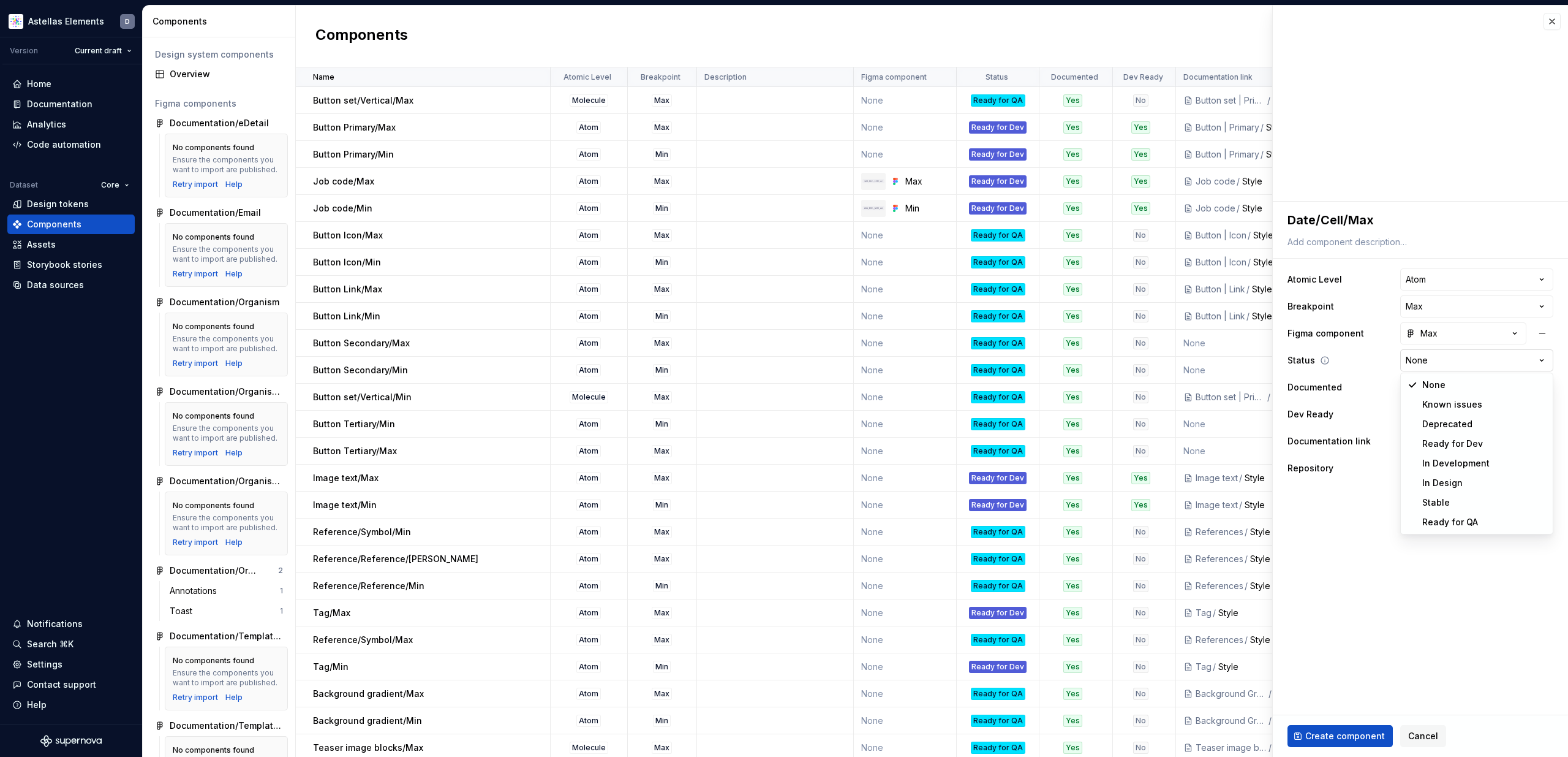
click at [1485, 357] on html "Astellas Elements D Version Current draft Home Documentation Analytics Code aut…" at bounding box center [784, 378] width 1568 height 757
select select "**********"
click at [1411, 385] on button "No" at bounding box center [1409, 387] width 18 height 10
click at [1411, 416] on button "No" at bounding box center [1409, 414] width 18 height 10
type textarea "*"
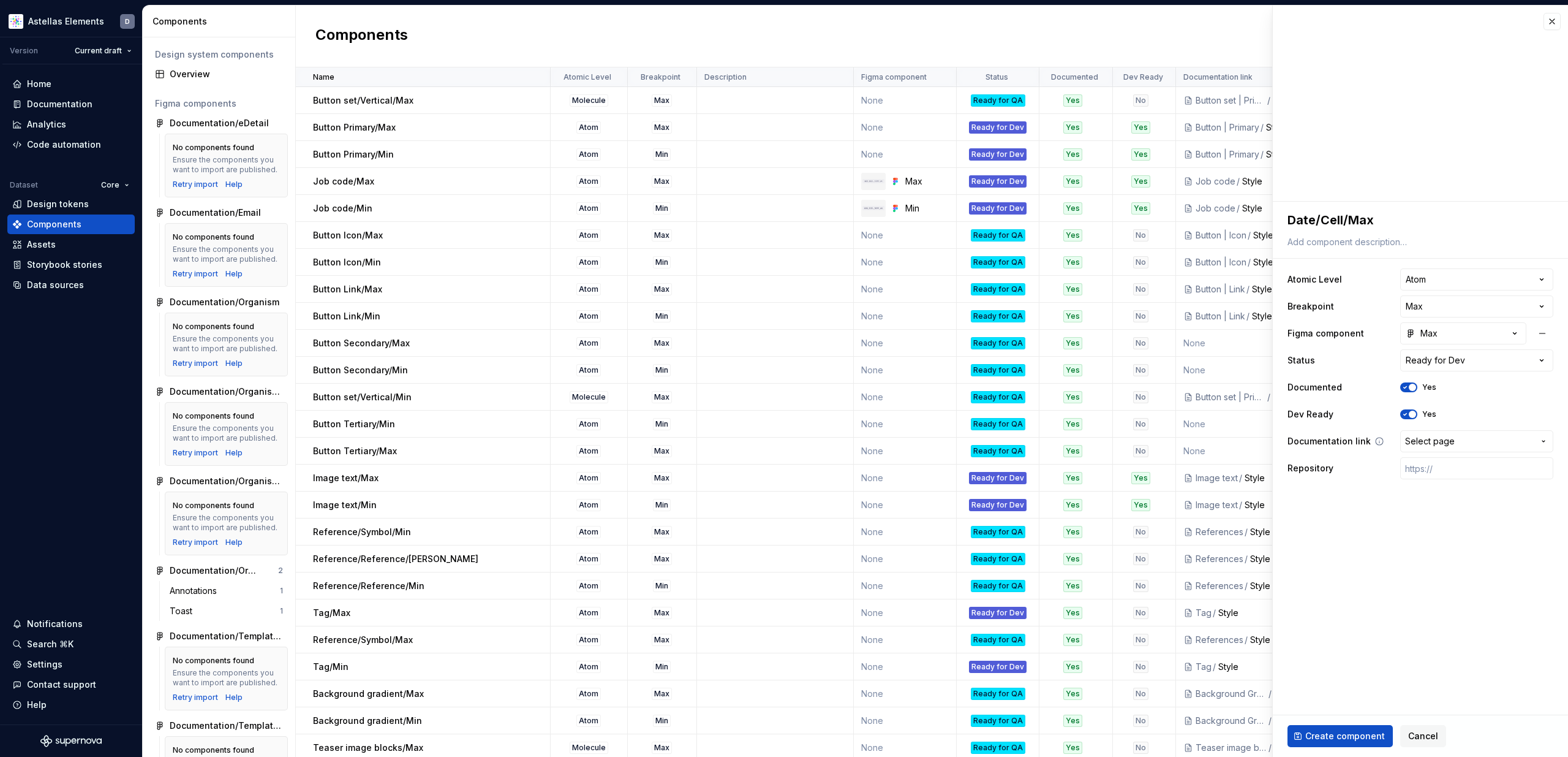
click at [1456, 441] on span "Select page" at bounding box center [1469, 441] width 129 height 12
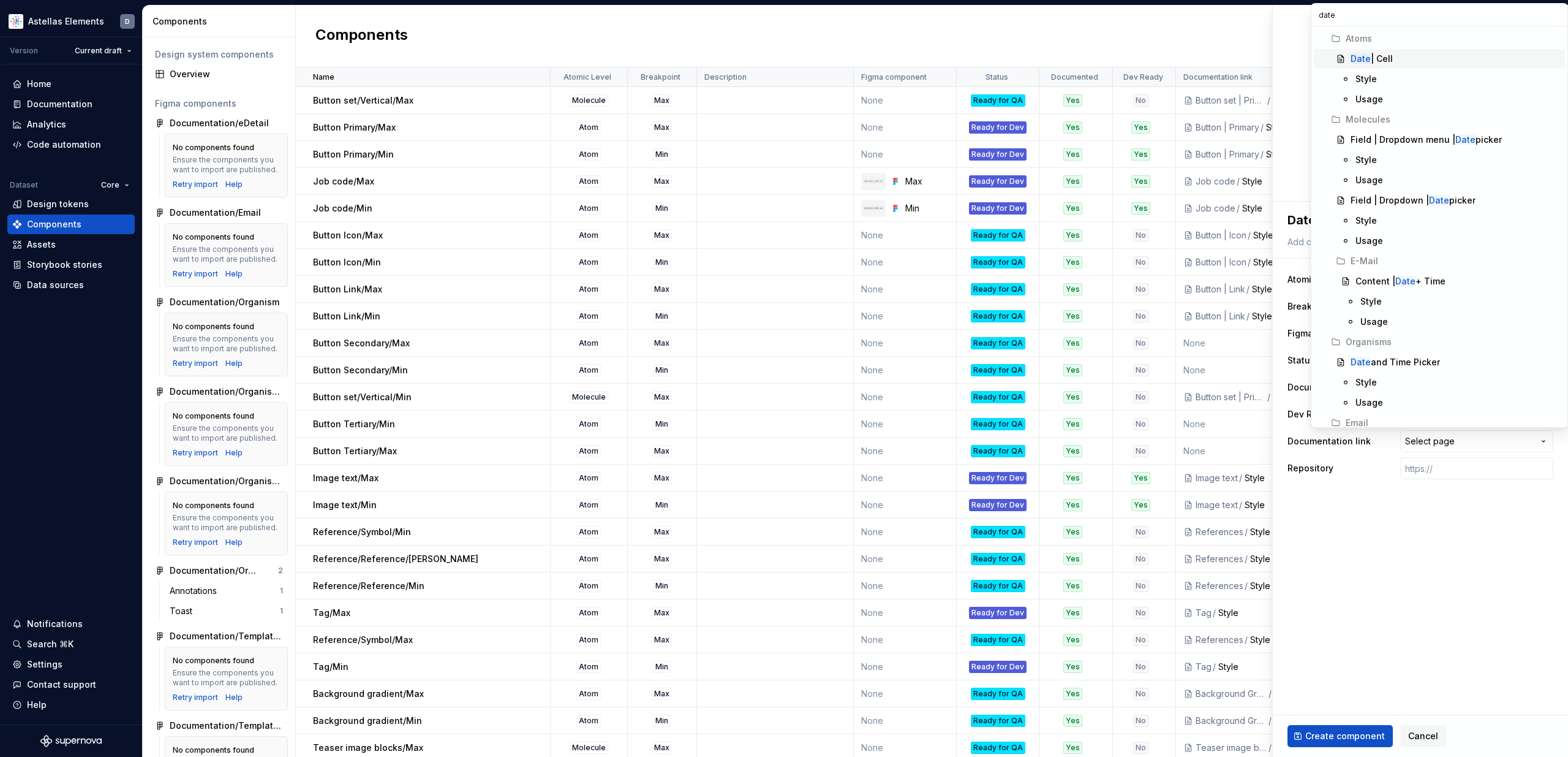
type input "date"
click at [1402, 60] on div "Date | Cell" at bounding box center [1455, 59] width 210 height 12
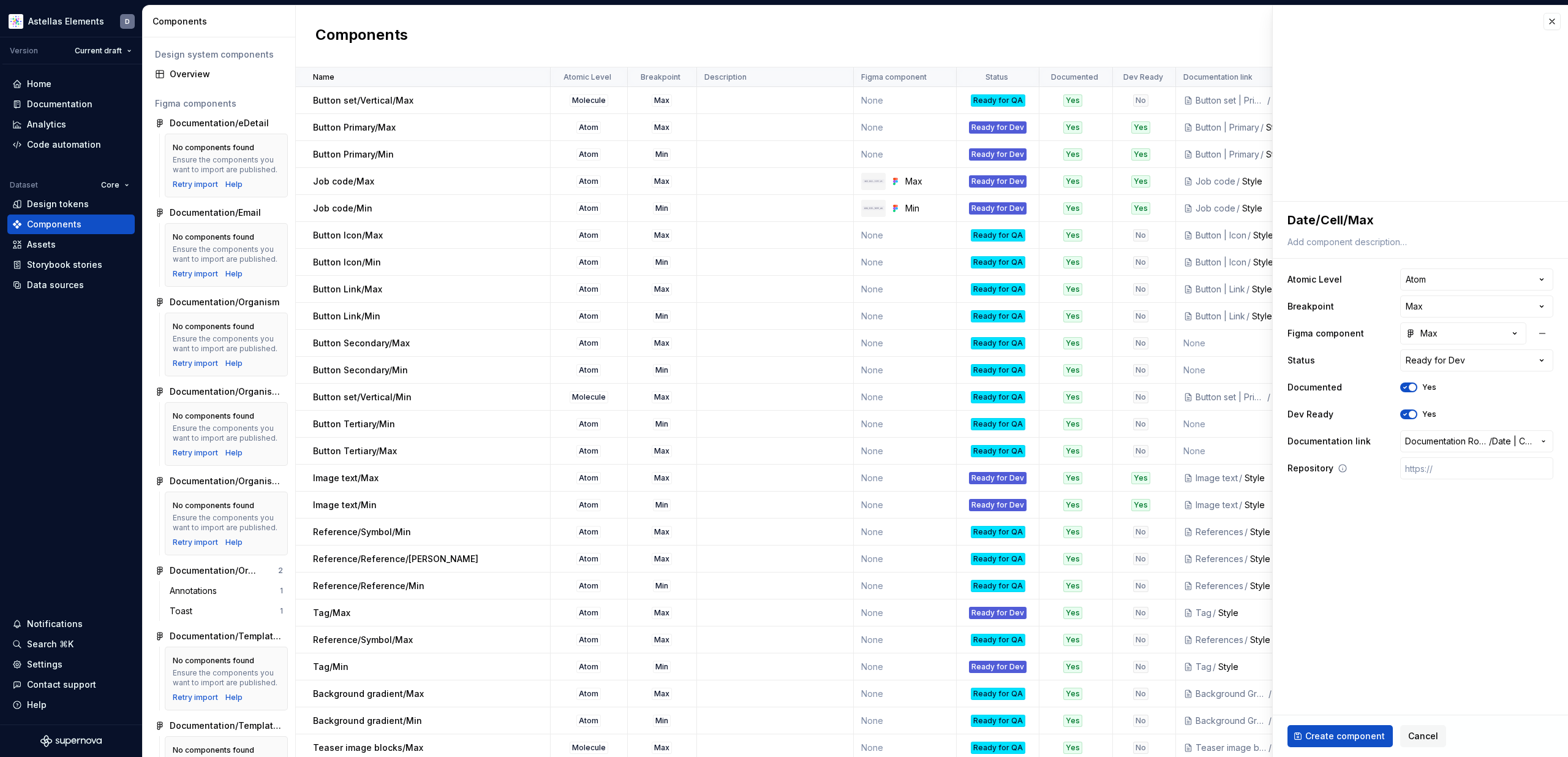
click at [1342, 467] on icon at bounding box center [1342, 468] width 10 height 10
click at [1357, 734] on span "Create component" at bounding box center [1344, 736] width 80 height 12
type textarea "*"
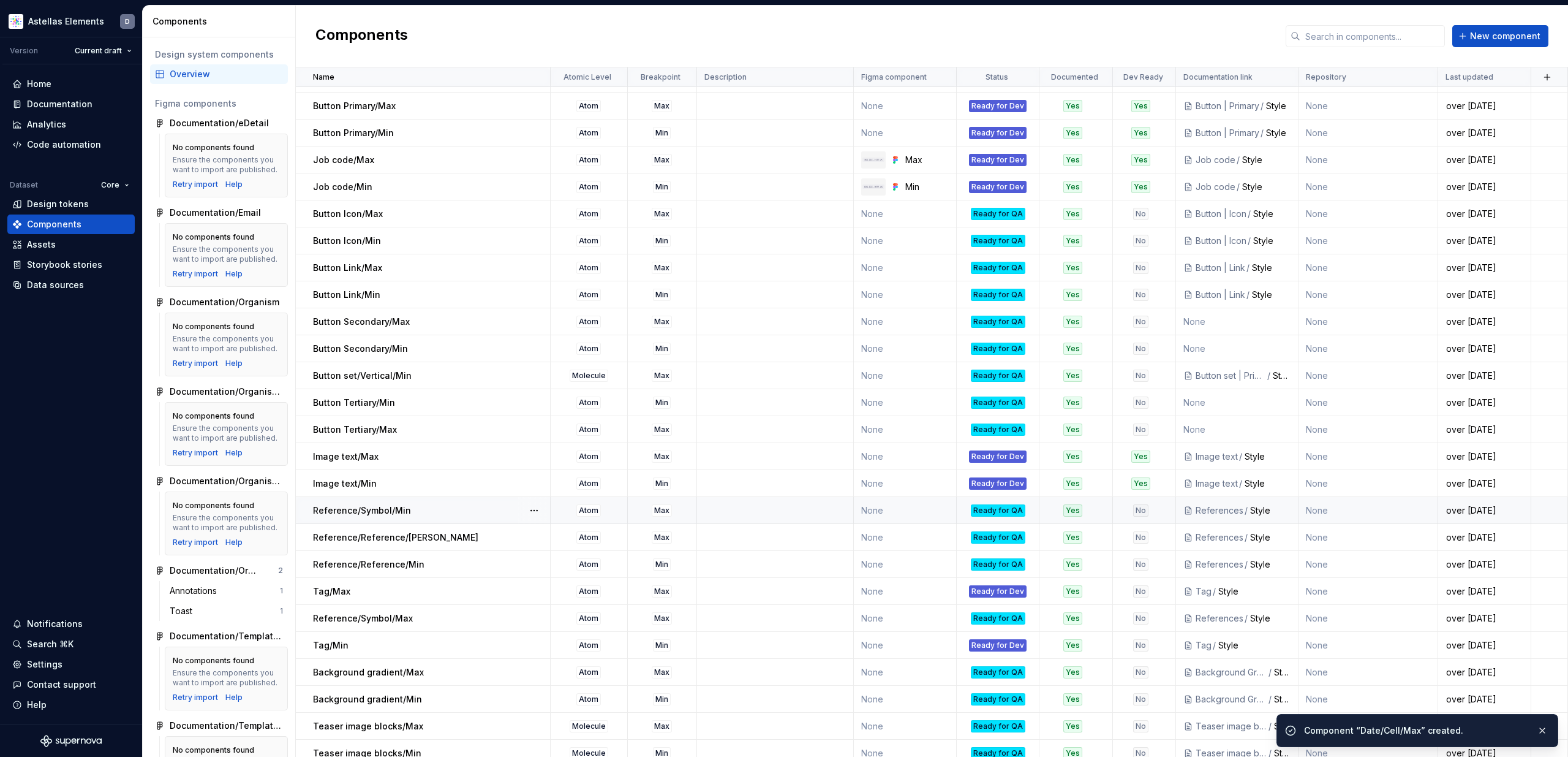
scroll to position [22, 0]
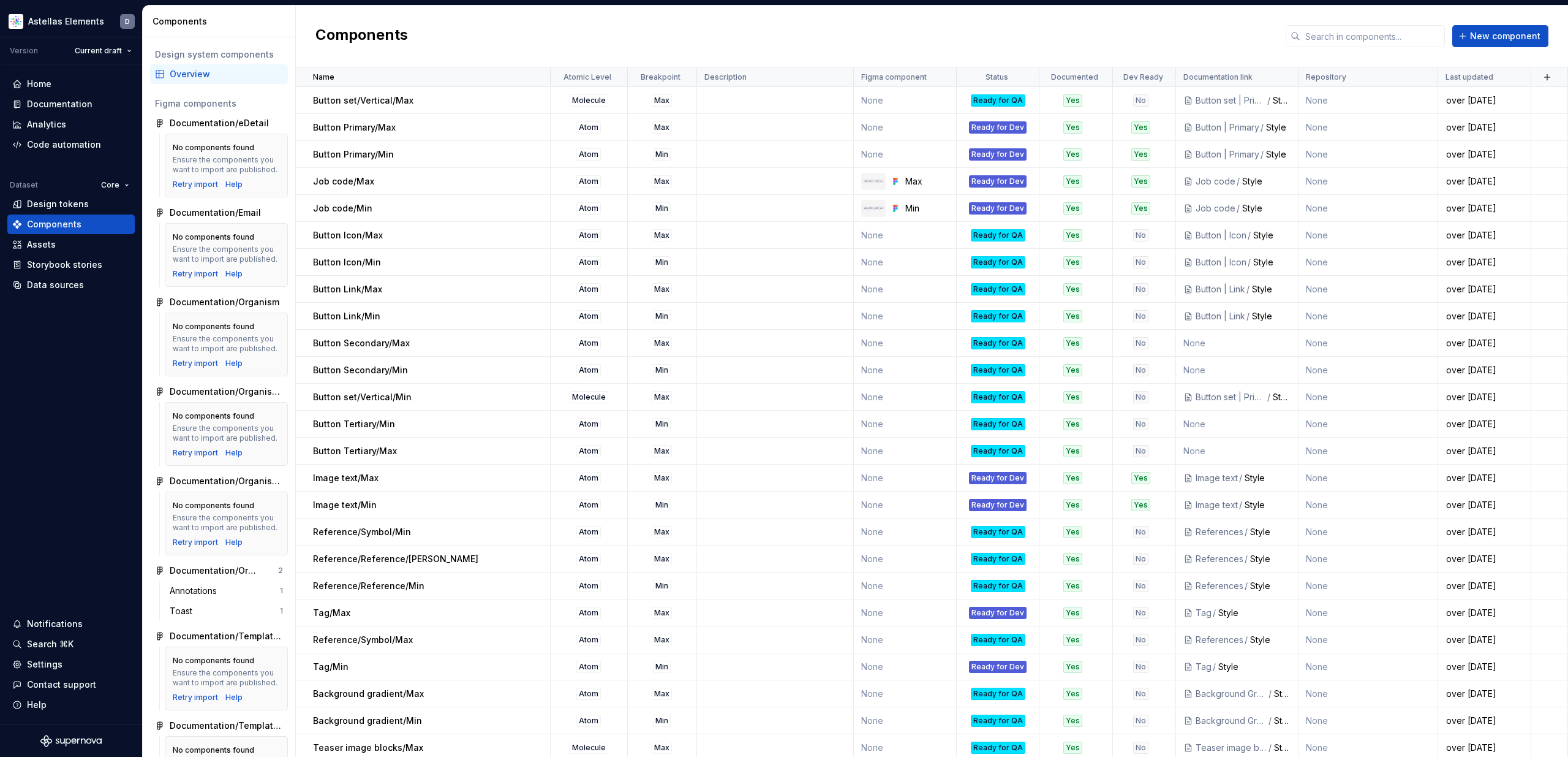
scroll to position [22, 0]
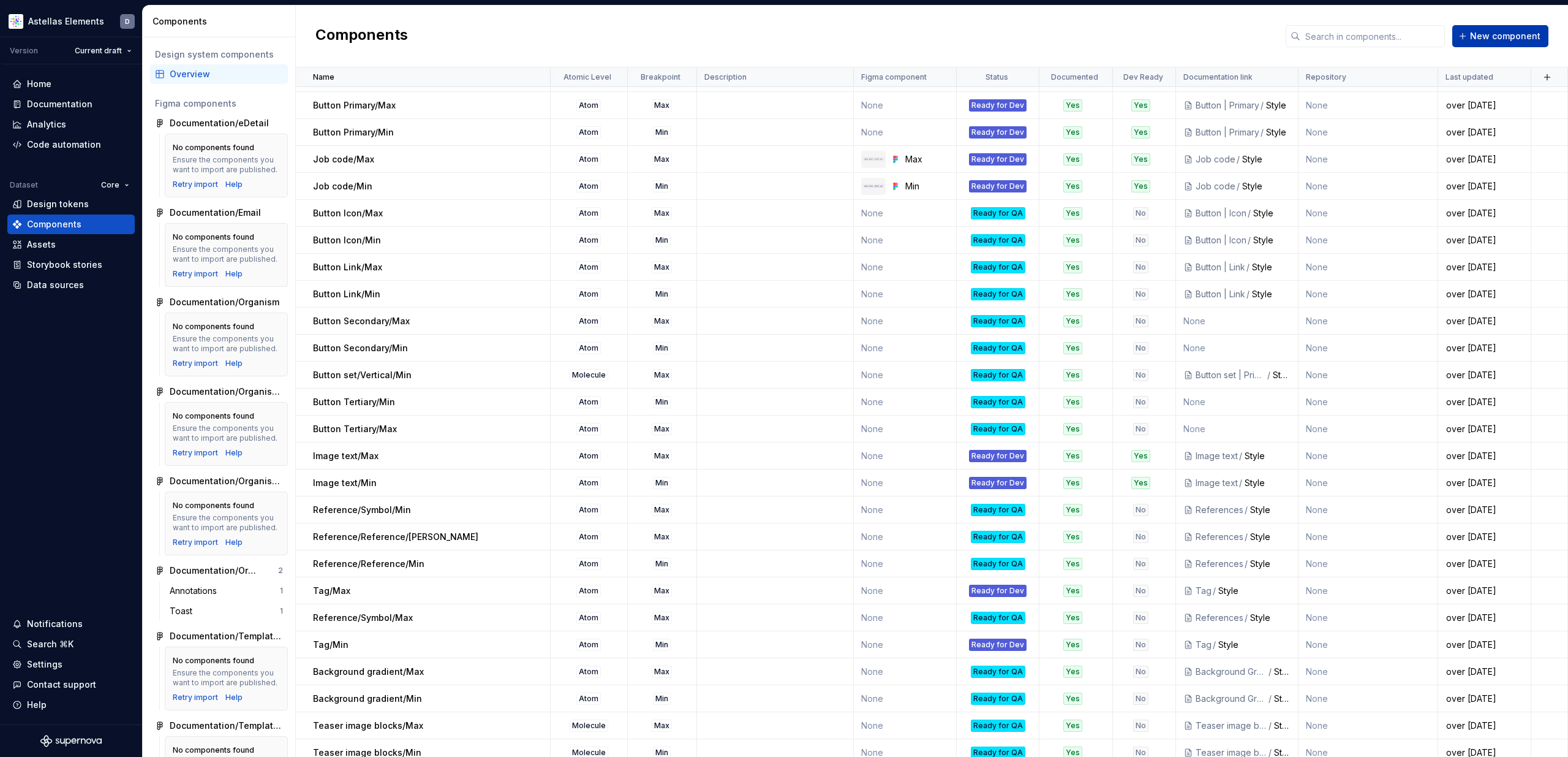
click at [1488, 42] on button "New component" at bounding box center [1500, 36] width 96 height 22
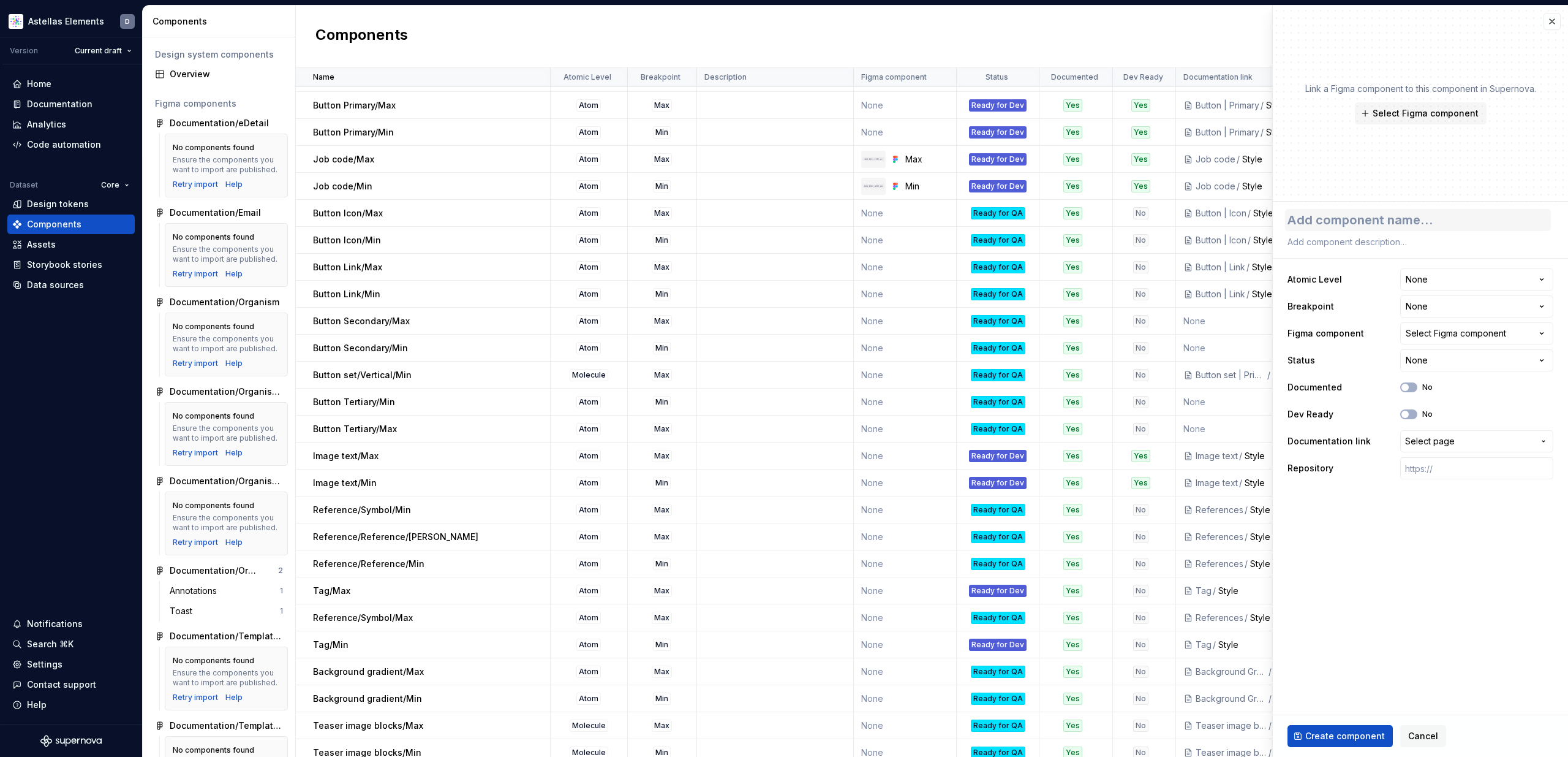
click at [1372, 217] on textarea at bounding box center [1417, 219] width 266 height 22
click at [1379, 224] on textarea at bounding box center [1417, 219] width 266 height 22
paste textarea "Date/Cell/Min"
type textarea "*"
drag, startPoint x: 1322, startPoint y: 221, endPoint x: 1343, endPoint y: 220, distance: 21.0
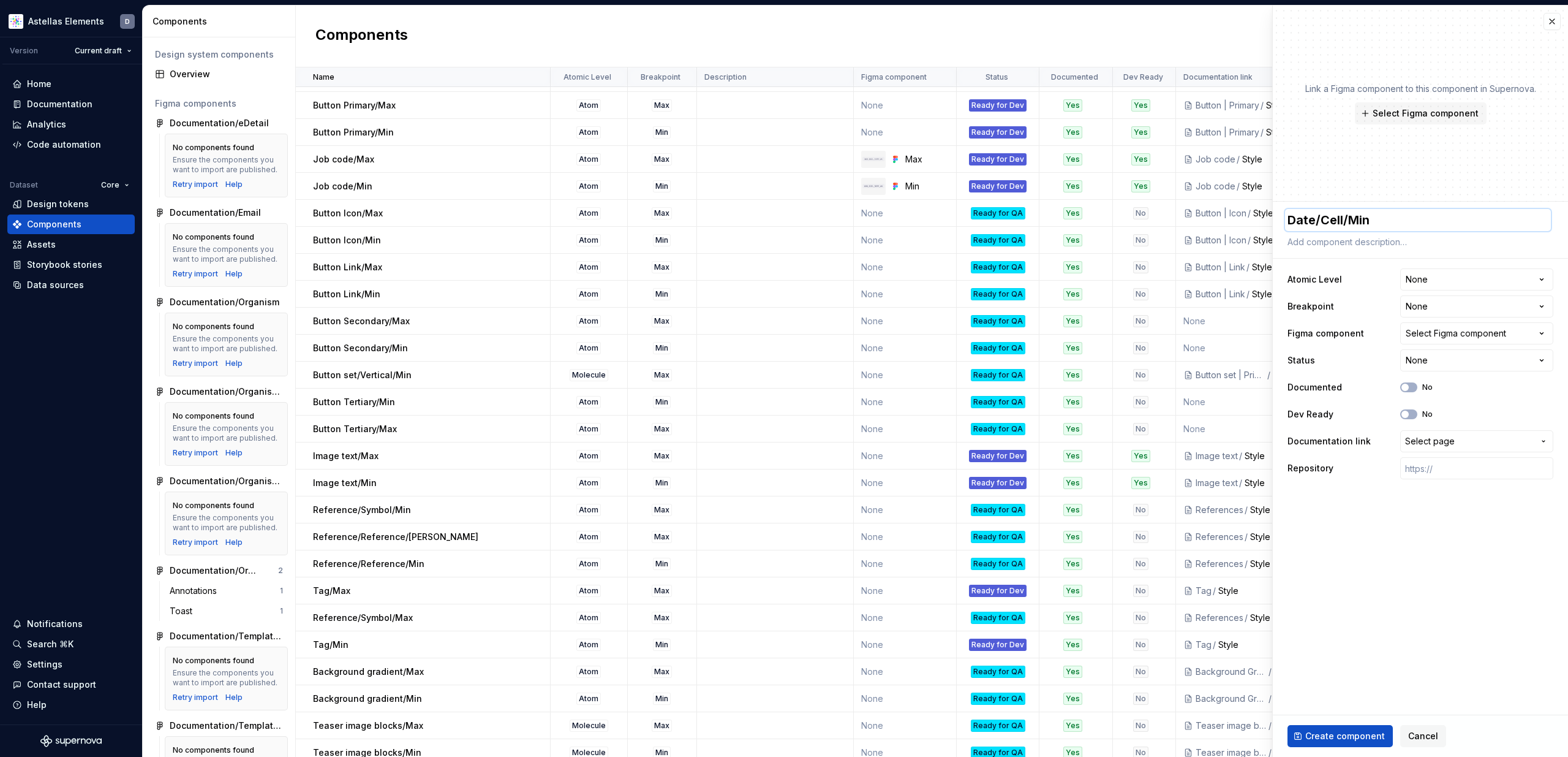
click at [1322, 221] on textarea "Date/Cell/Min" at bounding box center [1417, 219] width 266 height 22
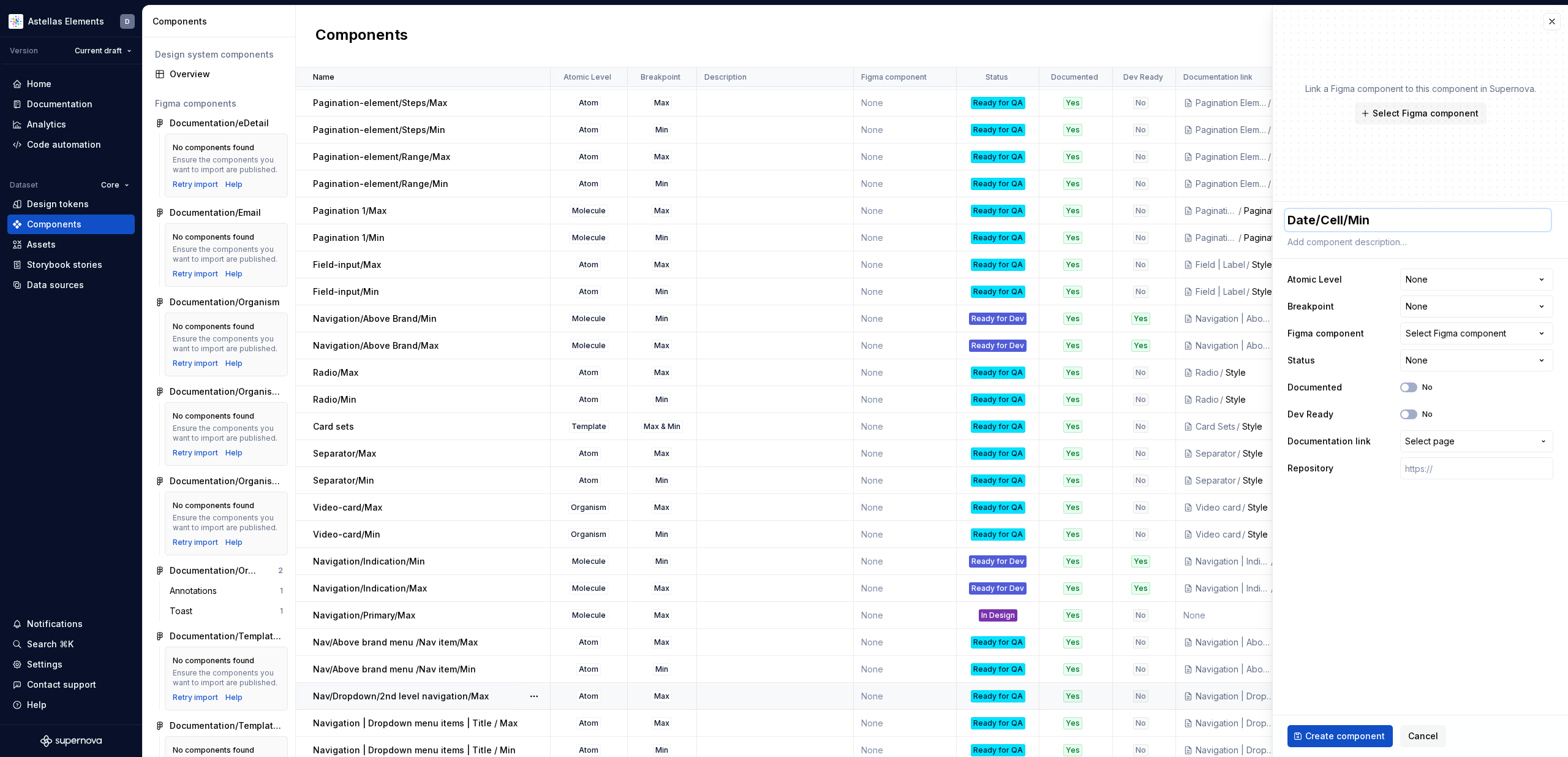
scroll to position [2259, 0]
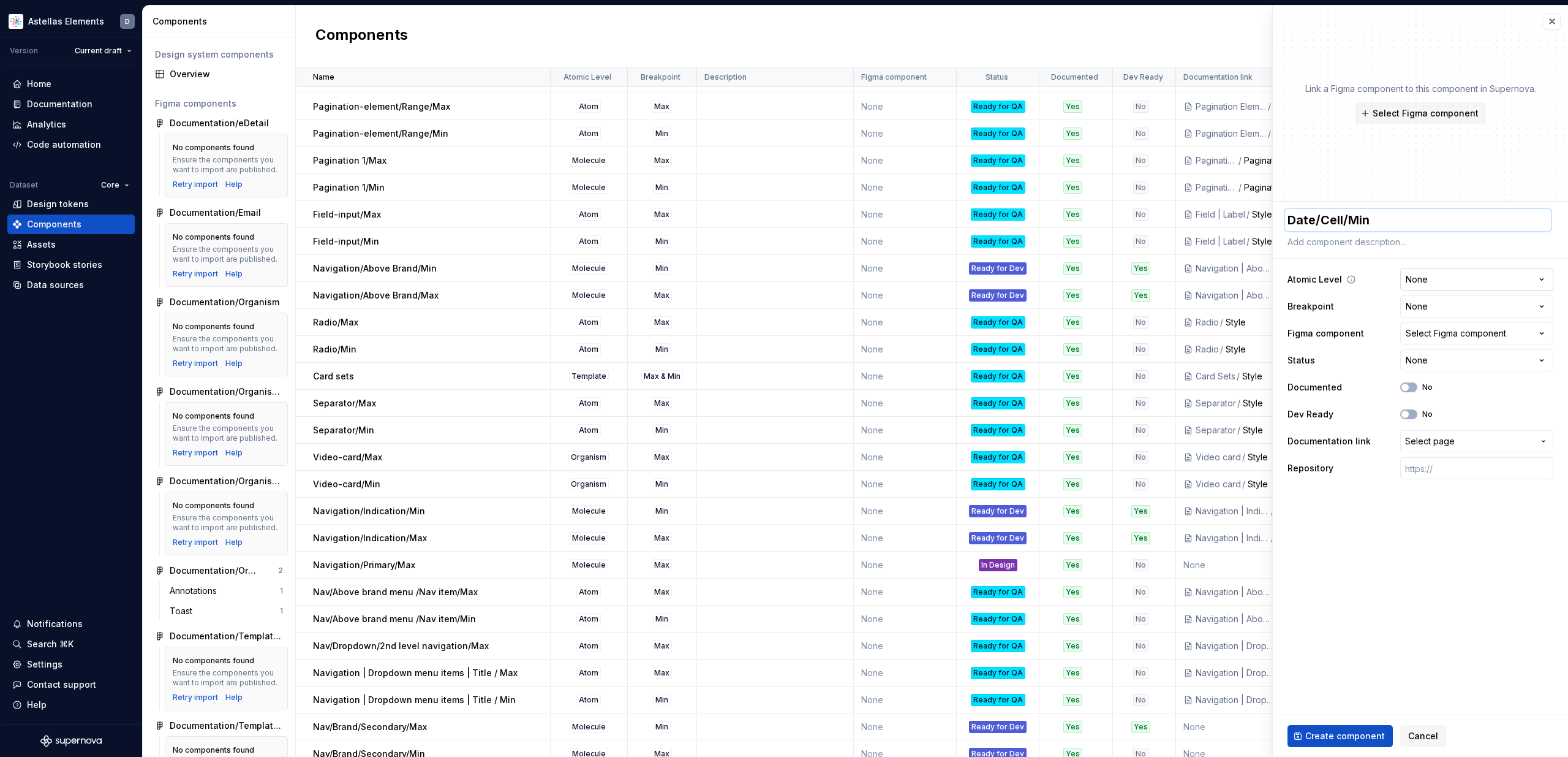
type textarea "Date/Cell/Min"
click at [1444, 282] on html "Astellas Elements D Version Current draft Home Documentation Analytics Code aut…" at bounding box center [784, 378] width 1568 height 757
select select "**********"
type textarea "*"
click at [1426, 309] on html "Astellas Elements D Version Current draft Home Documentation Analytics Code aut…" at bounding box center [784, 378] width 1568 height 757
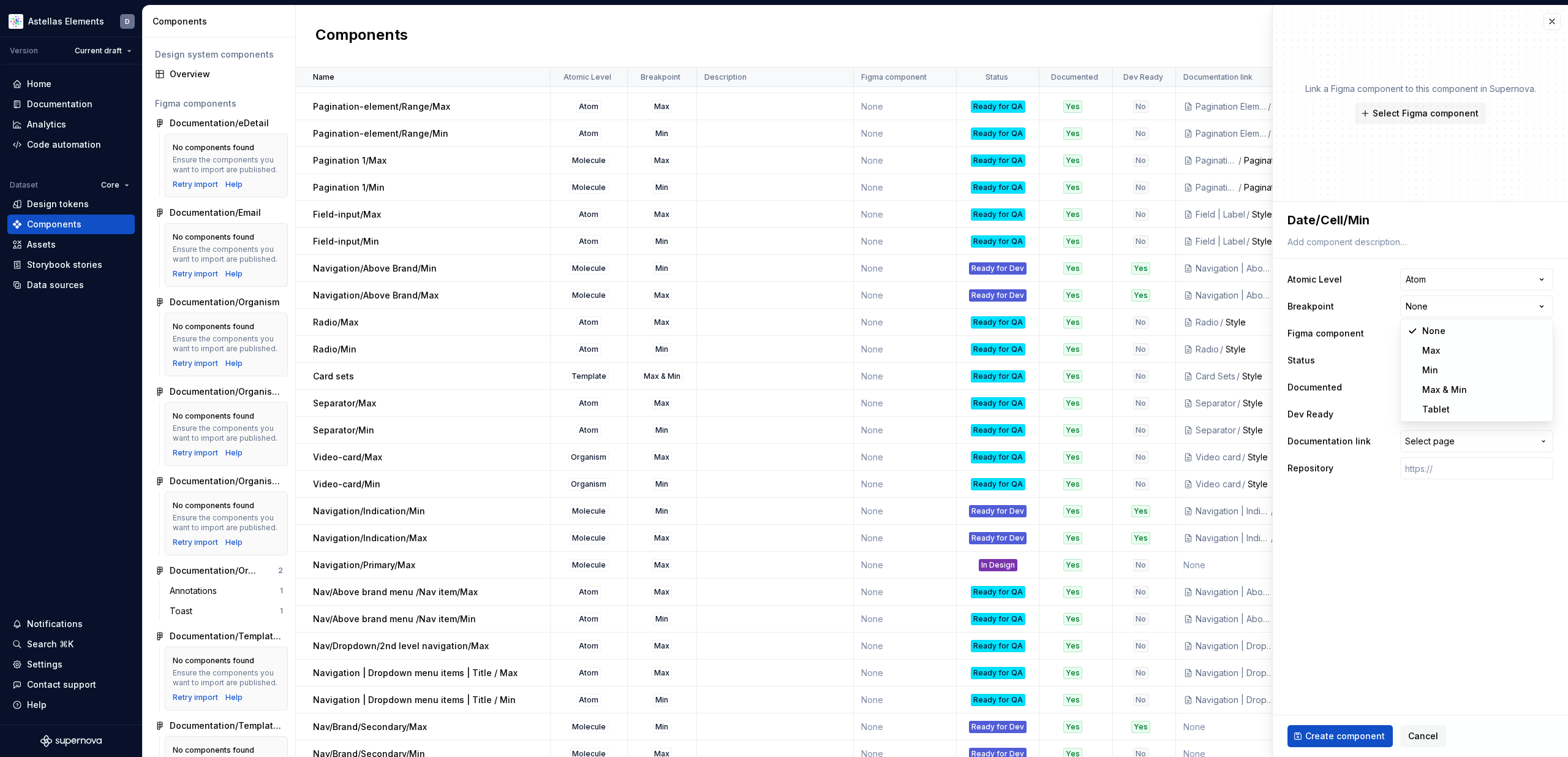
select select "**********"
type textarea "*"
click at [1427, 336] on div "Select Figma component" at bounding box center [1456, 333] width 101 height 12
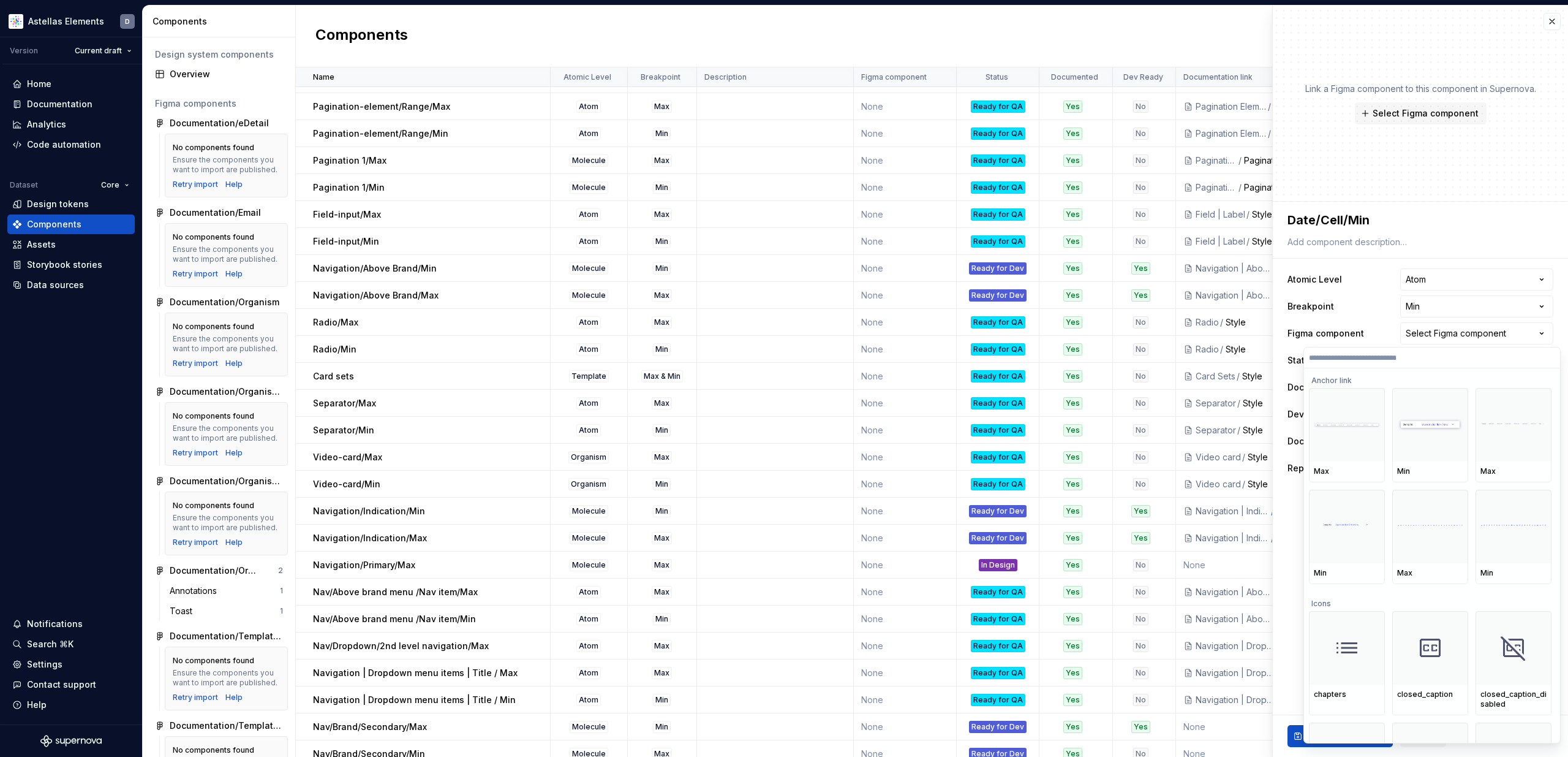
type input "*"
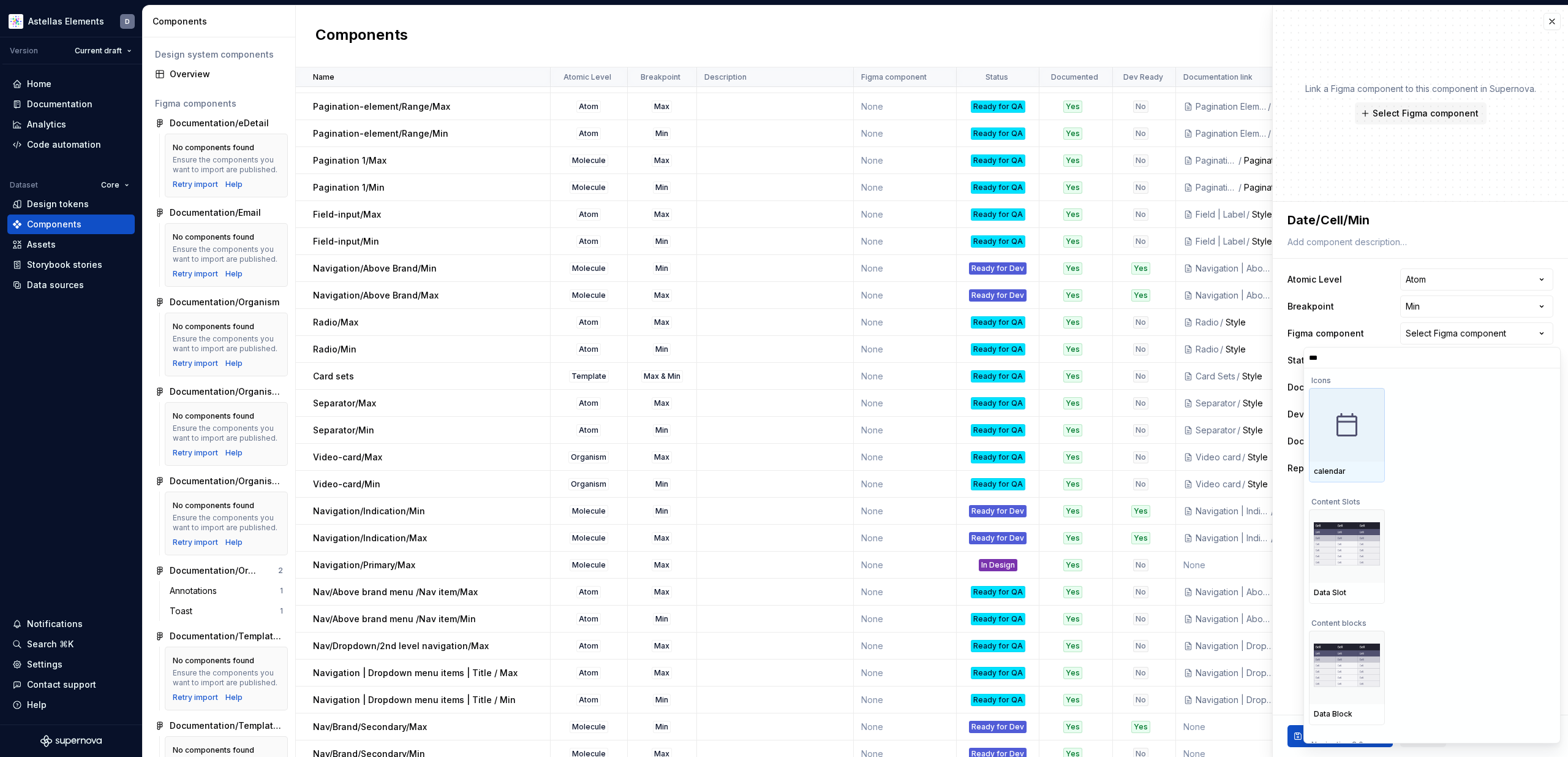
type input "****"
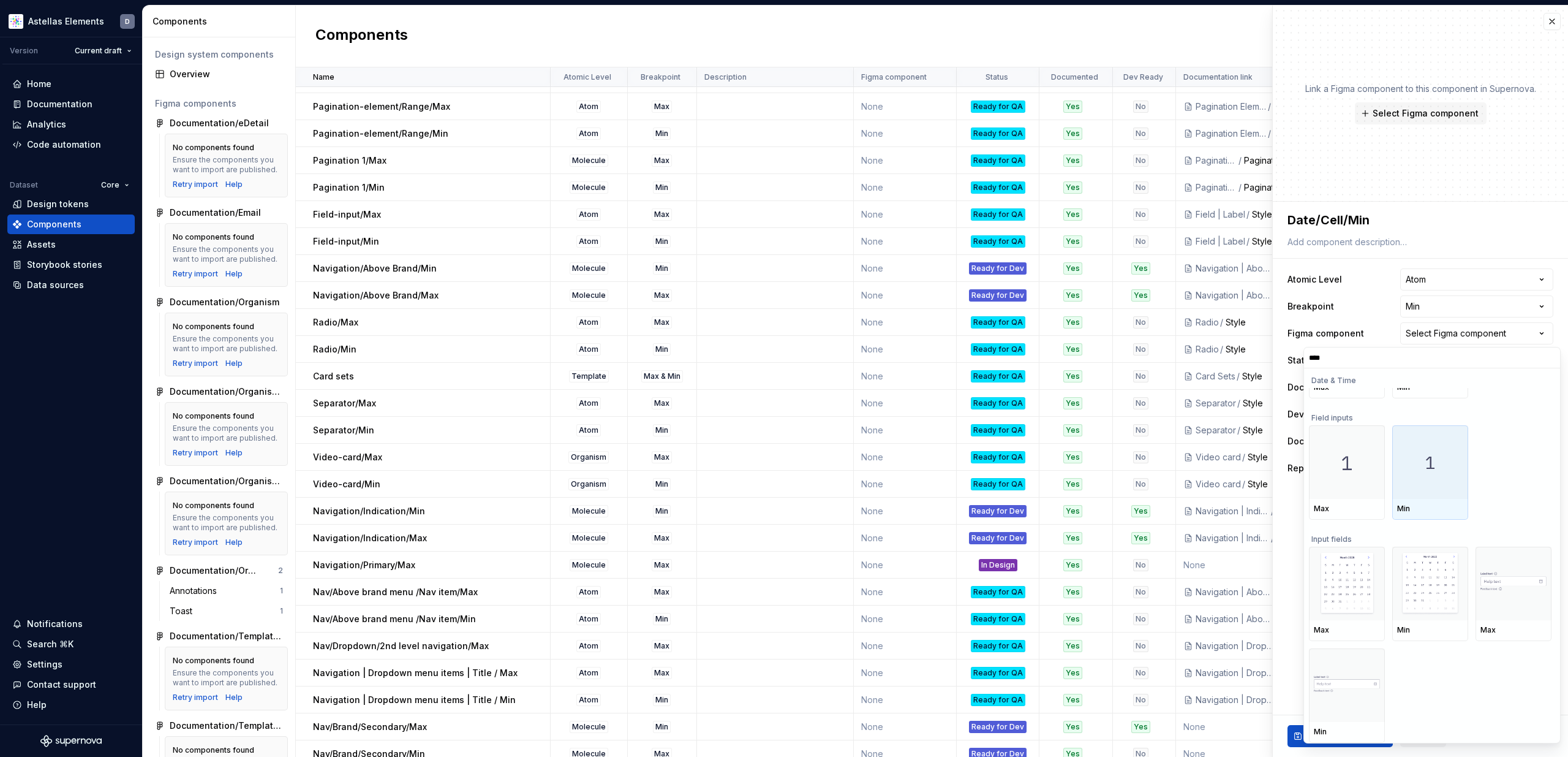
click at [1453, 489] on img at bounding box center [1429, 461] width 53 height 54
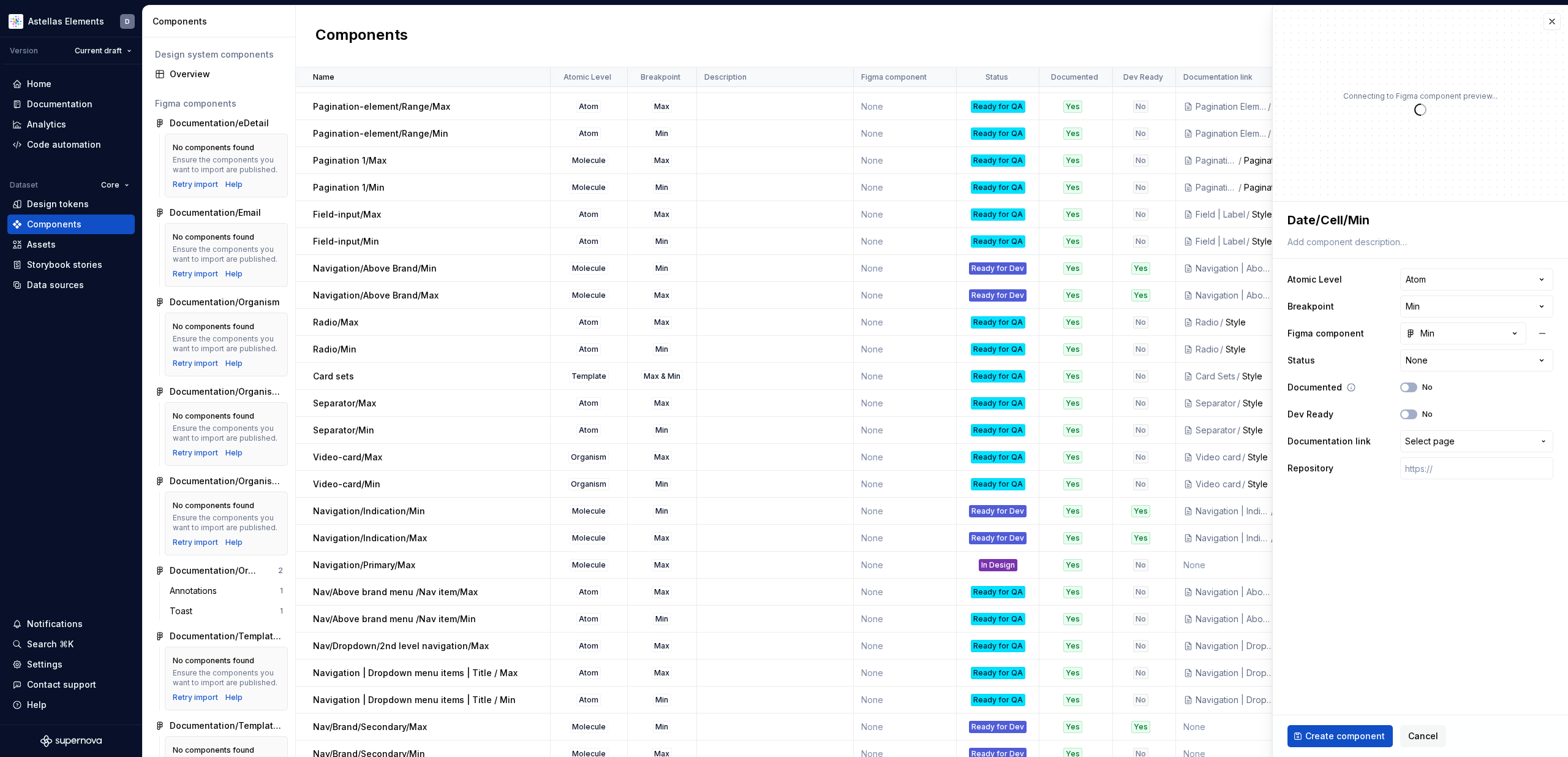
type textarea "*"
click at [1447, 362] on html "Astellas Elements D Version Current draft Home Documentation Analytics Code aut…" at bounding box center [784, 378] width 1568 height 757
select select "**********"
click at [1412, 388] on button "No" at bounding box center [1409, 387] width 18 height 10
click at [1412, 413] on button "No" at bounding box center [1409, 414] width 18 height 10
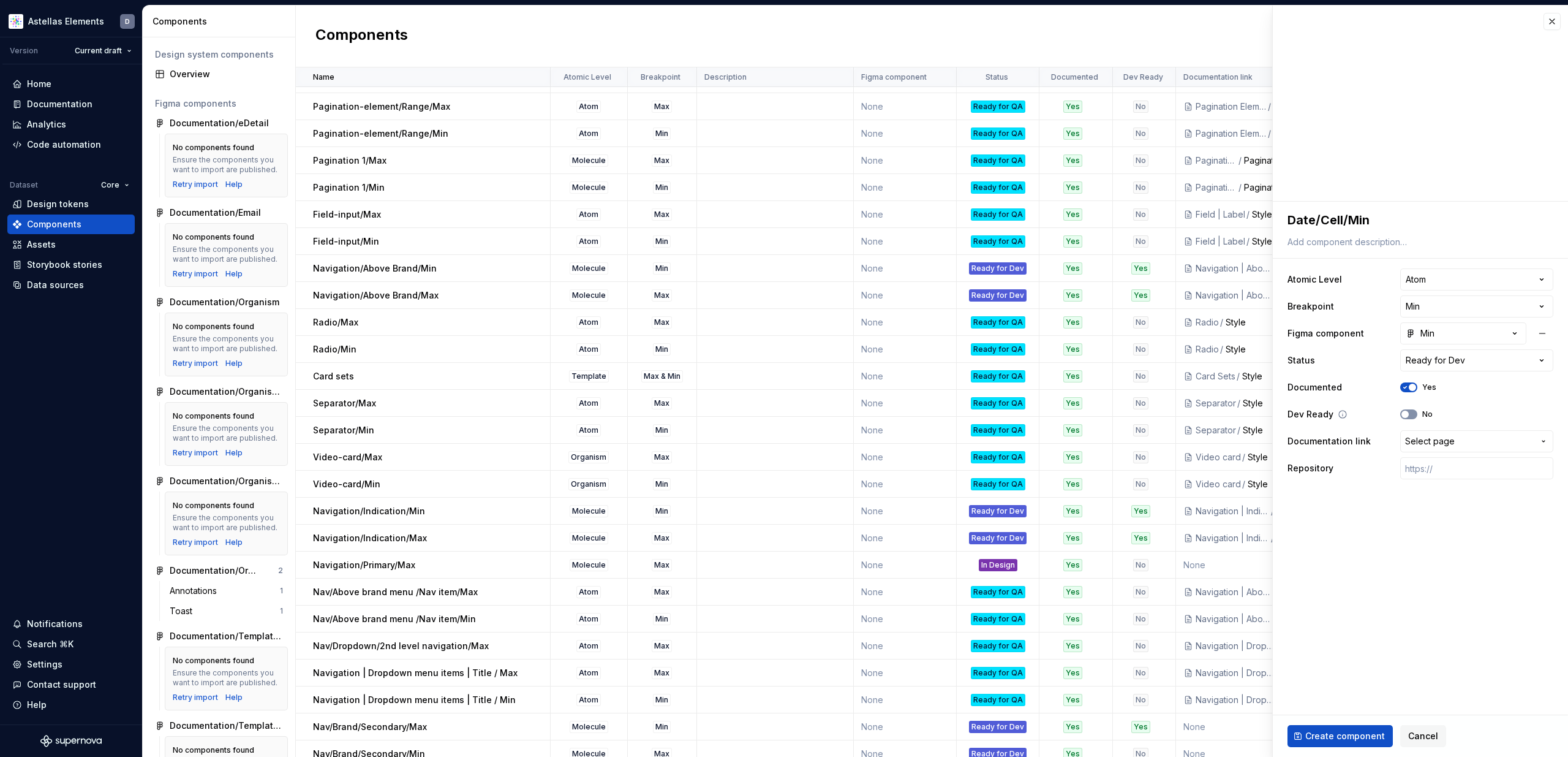
type textarea "*"
click at [1444, 442] on span "Select page" at bounding box center [1429, 441] width 50 height 12
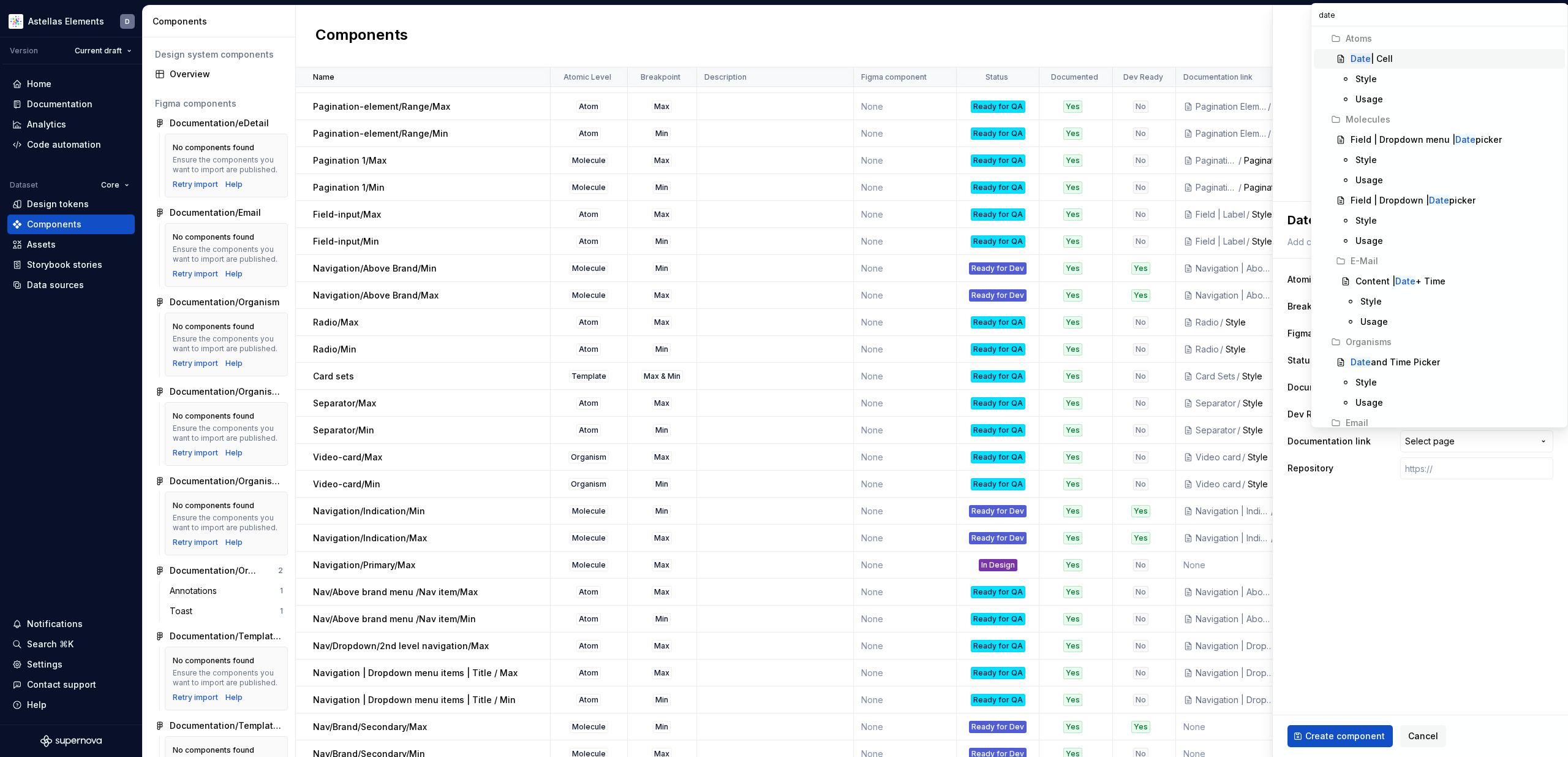
type input "date"
click at [1393, 57] on div "Date | Cell" at bounding box center [1455, 59] width 210 height 12
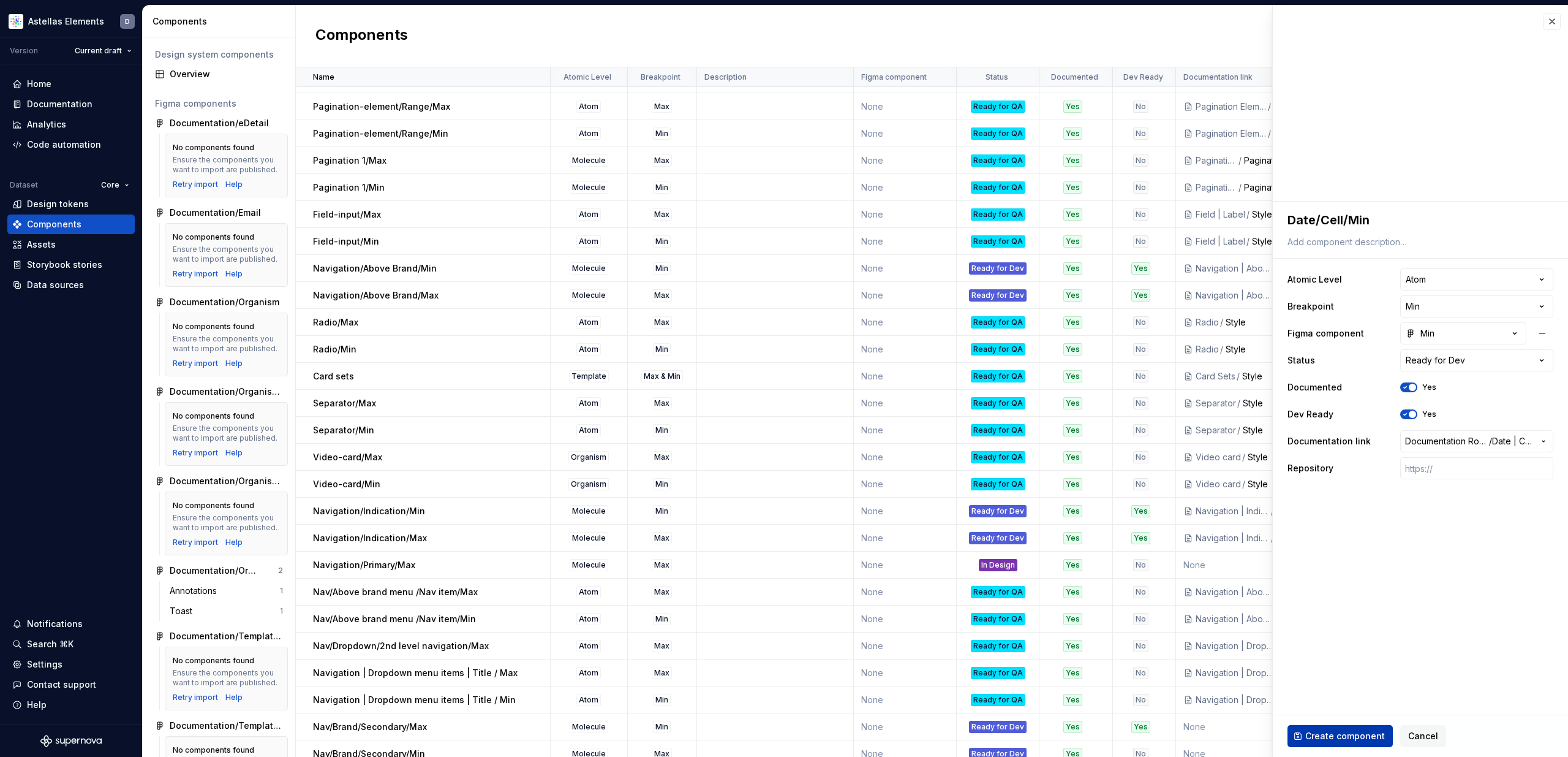
click at [1351, 739] on span "Create component" at bounding box center [1344, 736] width 80 height 12
type textarea "*"
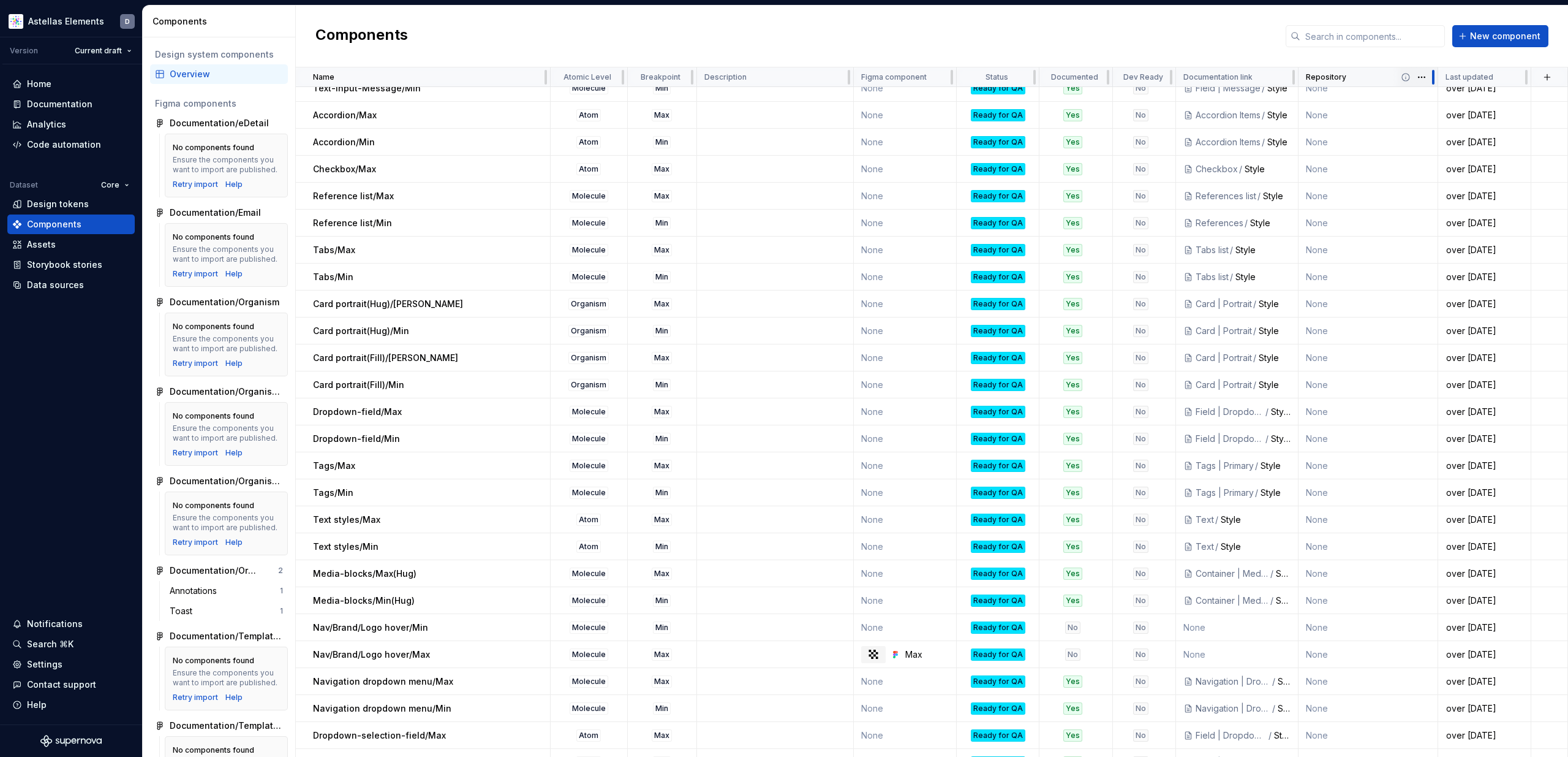
scroll to position [789, 0]
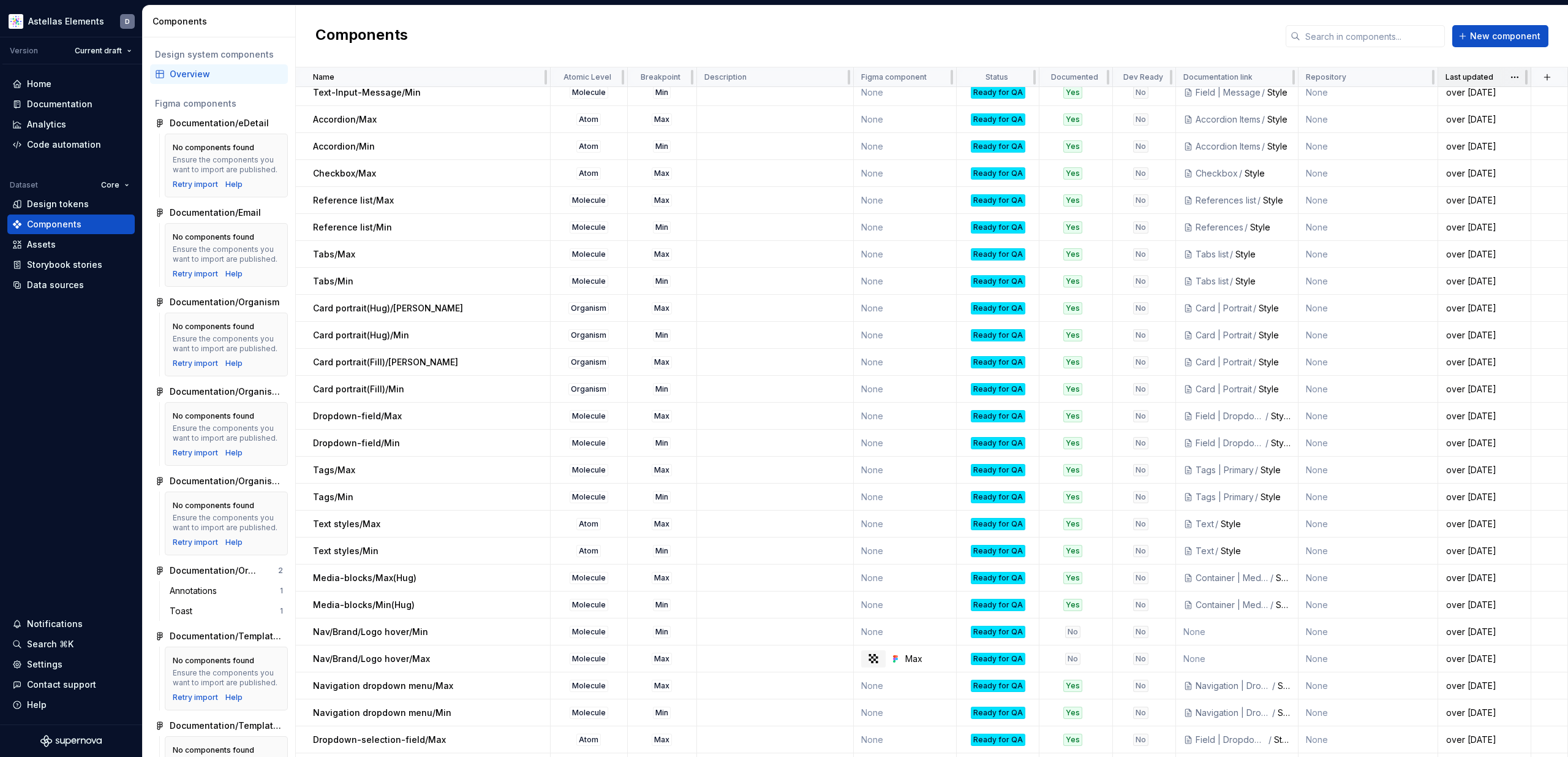
click at [1462, 76] on p "Last updated" at bounding box center [1469, 76] width 47 height 10
click at [1515, 76] on html "Astellas Elements D Version Current draft Home Documentation Analytics Code aut…" at bounding box center [784, 378] width 1568 height 757
click at [1508, 159] on div "Sort descending" at bounding box center [1520, 160] width 80 height 12
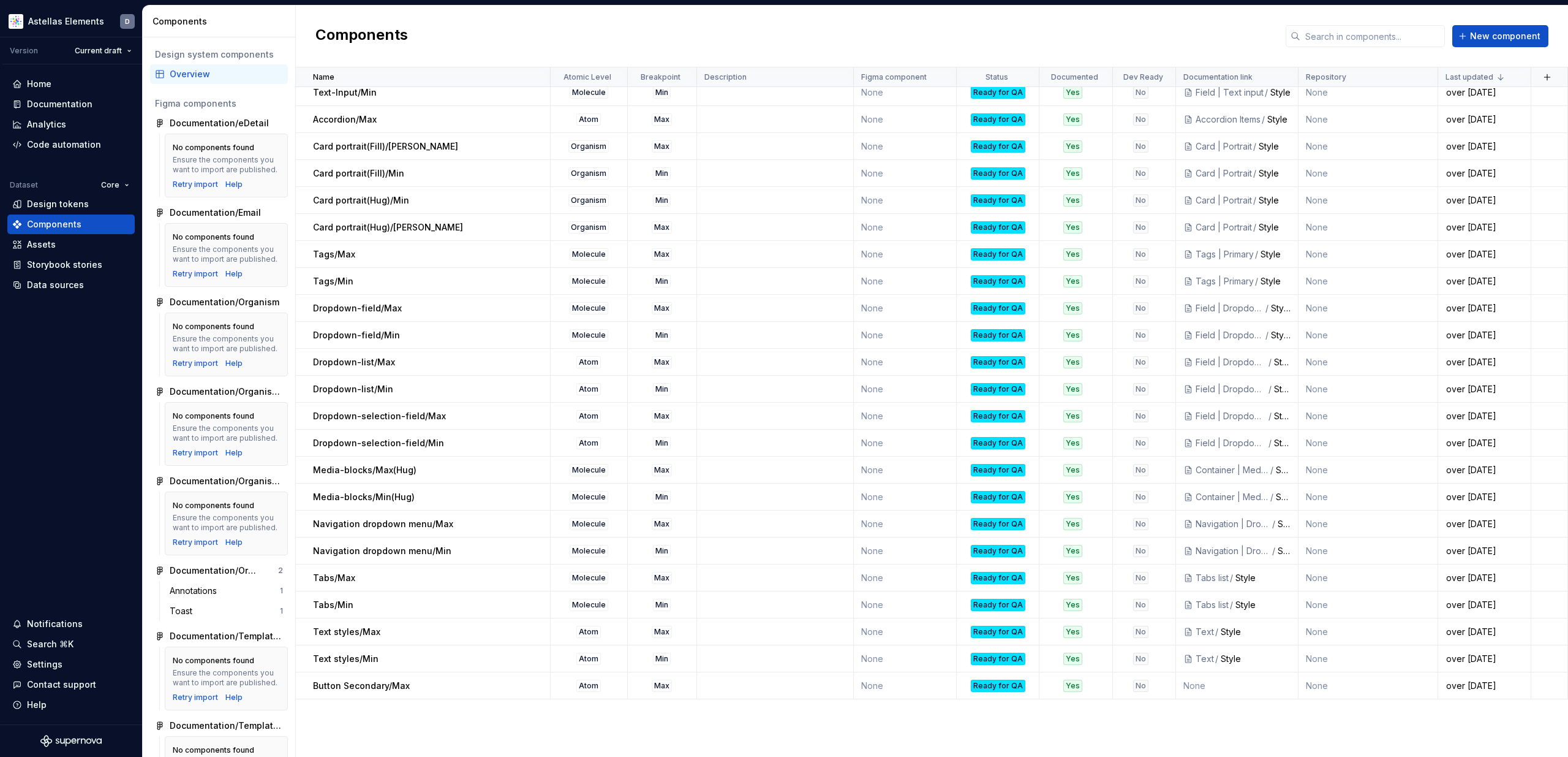
scroll to position [0, 0]
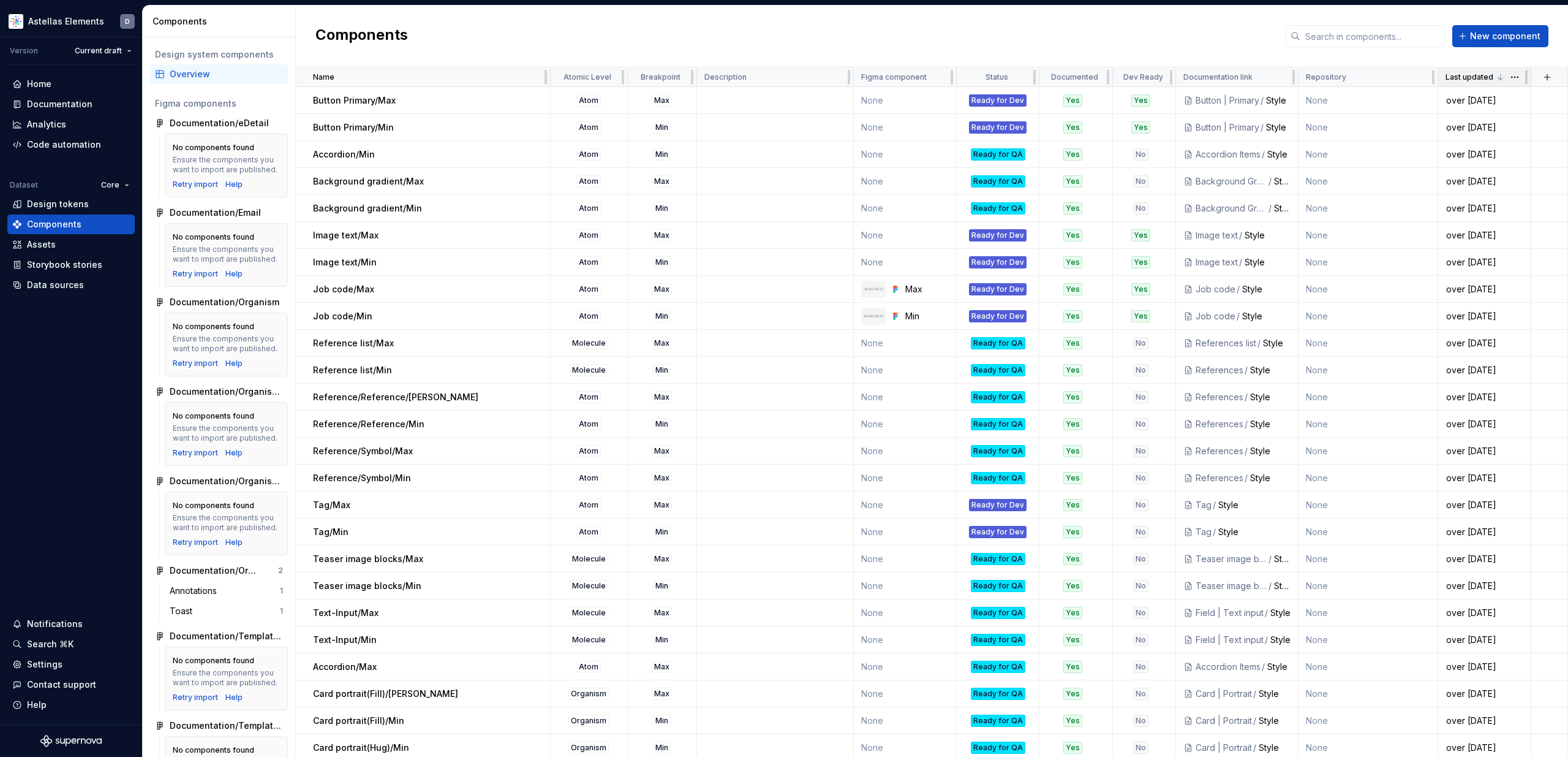
click at [1496, 78] on icon at bounding box center [1500, 76] width 10 height 10
click at [1502, 75] on span at bounding box center [1515, 77] width 32 height 19
click at [1512, 75] on html "Astellas Elements D Version Current draft Home Documentation Analytics Code aut…" at bounding box center [784, 378] width 1568 height 757
click at [1504, 140] on div "Sort ascending" at bounding box center [1520, 140] width 80 height 12
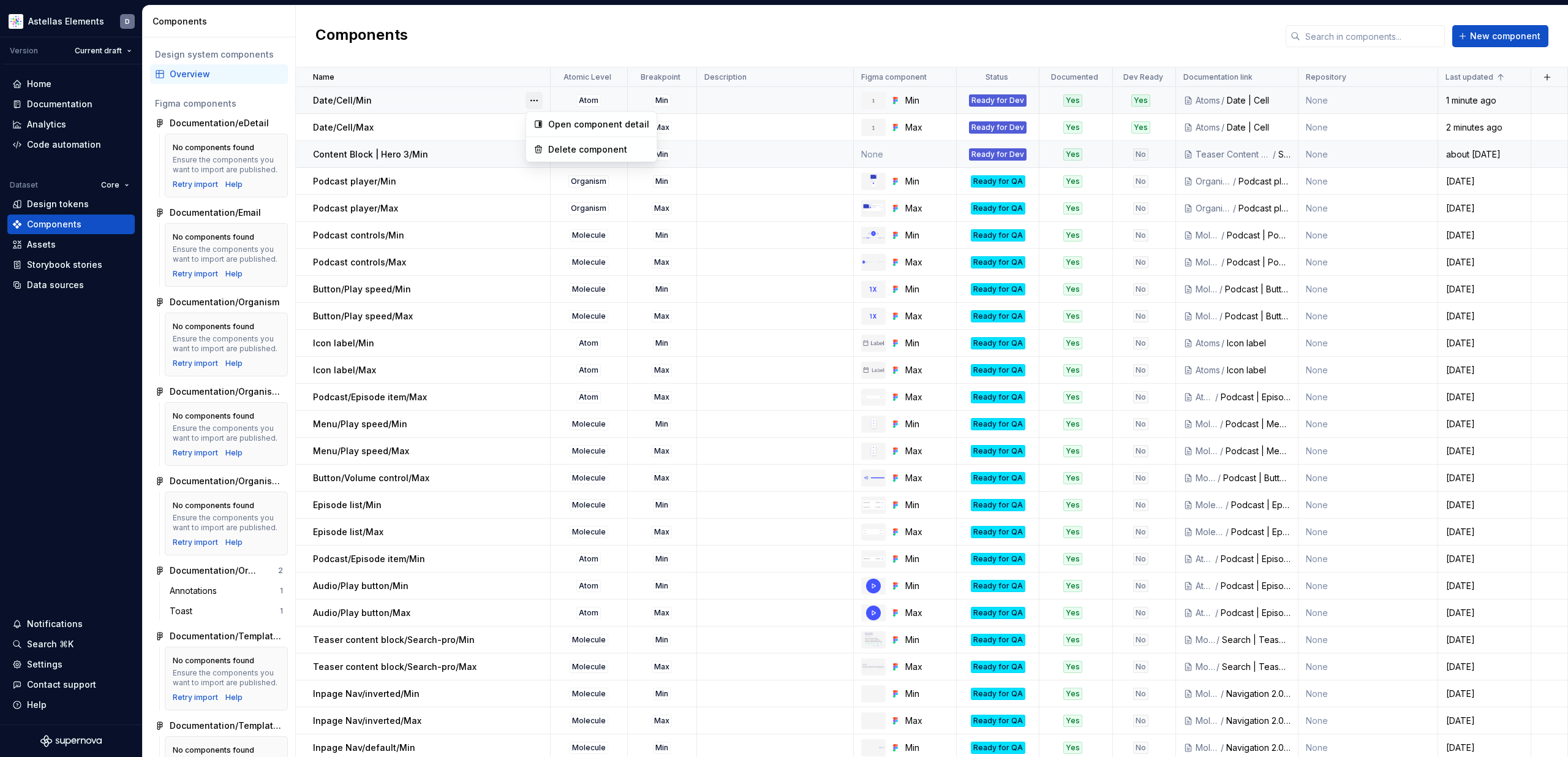
click at [533, 98] on button "button" at bounding box center [534, 101] width 18 height 18
click at [567, 127] on div "Open component detail" at bounding box center [598, 125] width 101 height 12
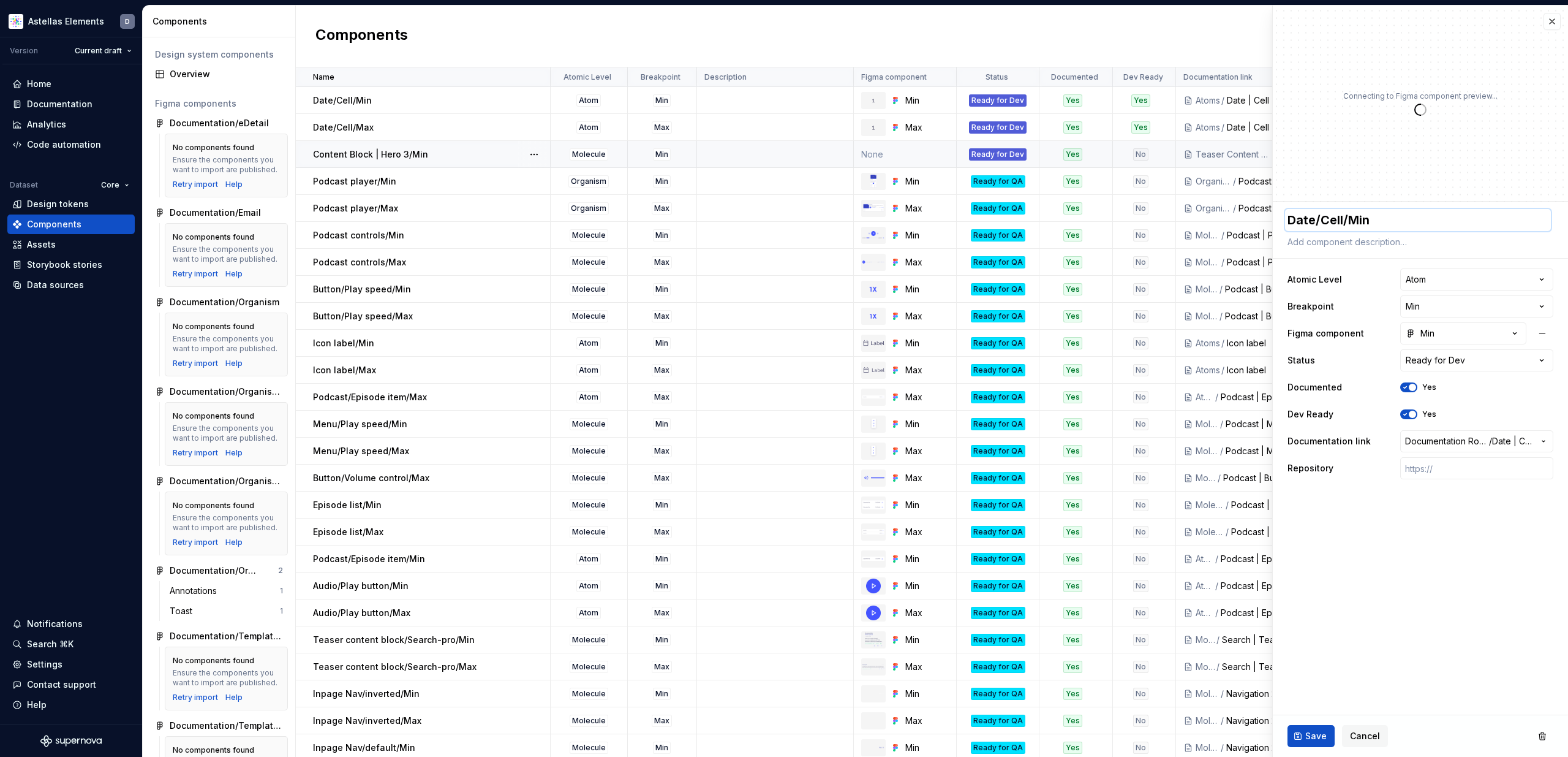
click at [1320, 220] on textarea "Date/Cell/Min" at bounding box center [1417, 219] width 266 height 22
click at [1323, 223] on textarea "Date/Cell/Min" at bounding box center [1417, 219] width 266 height 22
type textarea "*"
type textarea "DateCell/Min"
type textarea "*"
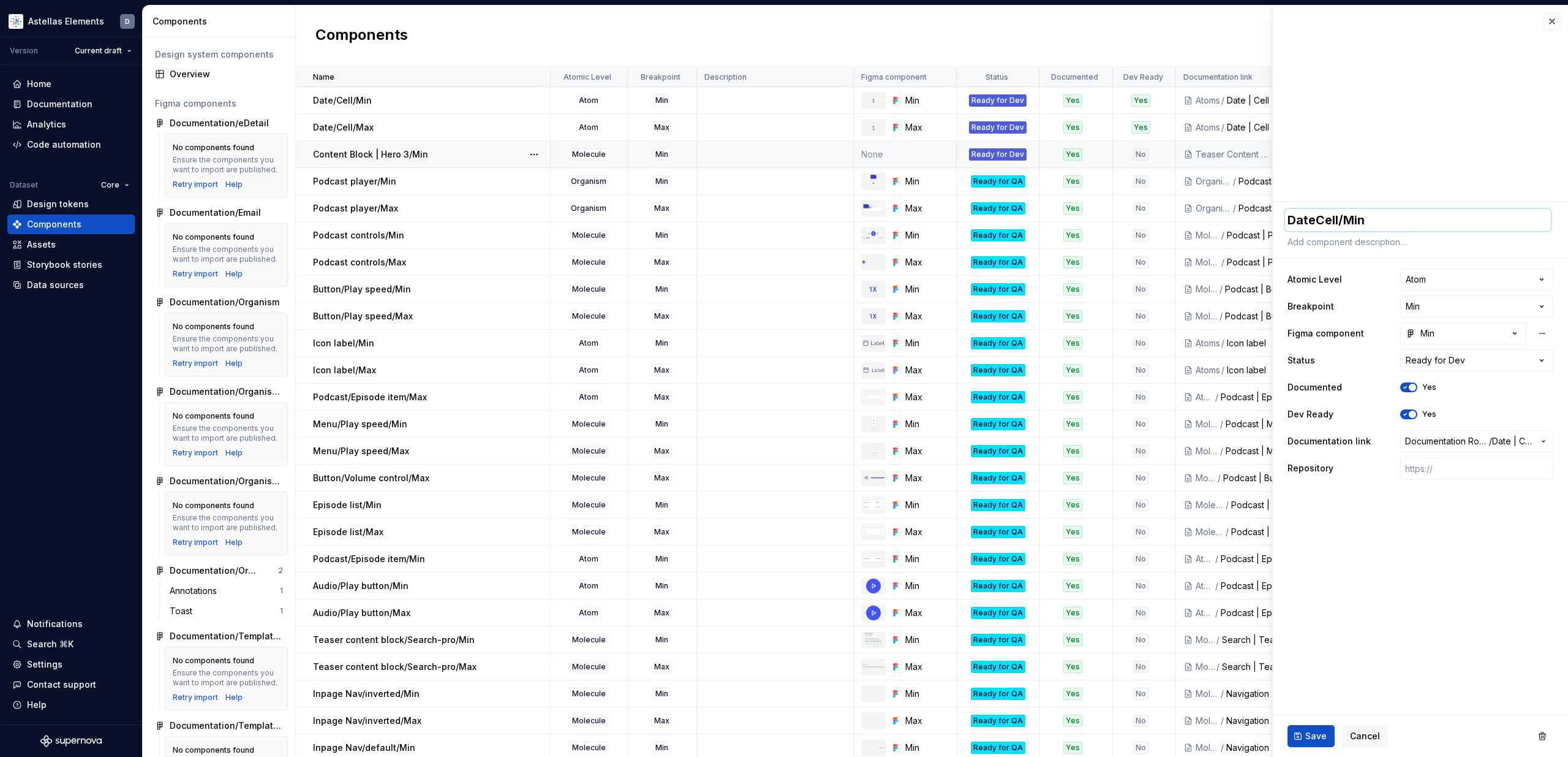
type textarea "Date Cell/Min"
type textarea "*"
type textarea "Date |Cell/Min"
type textarea "*"
type textarea "Date | Cell/Min"
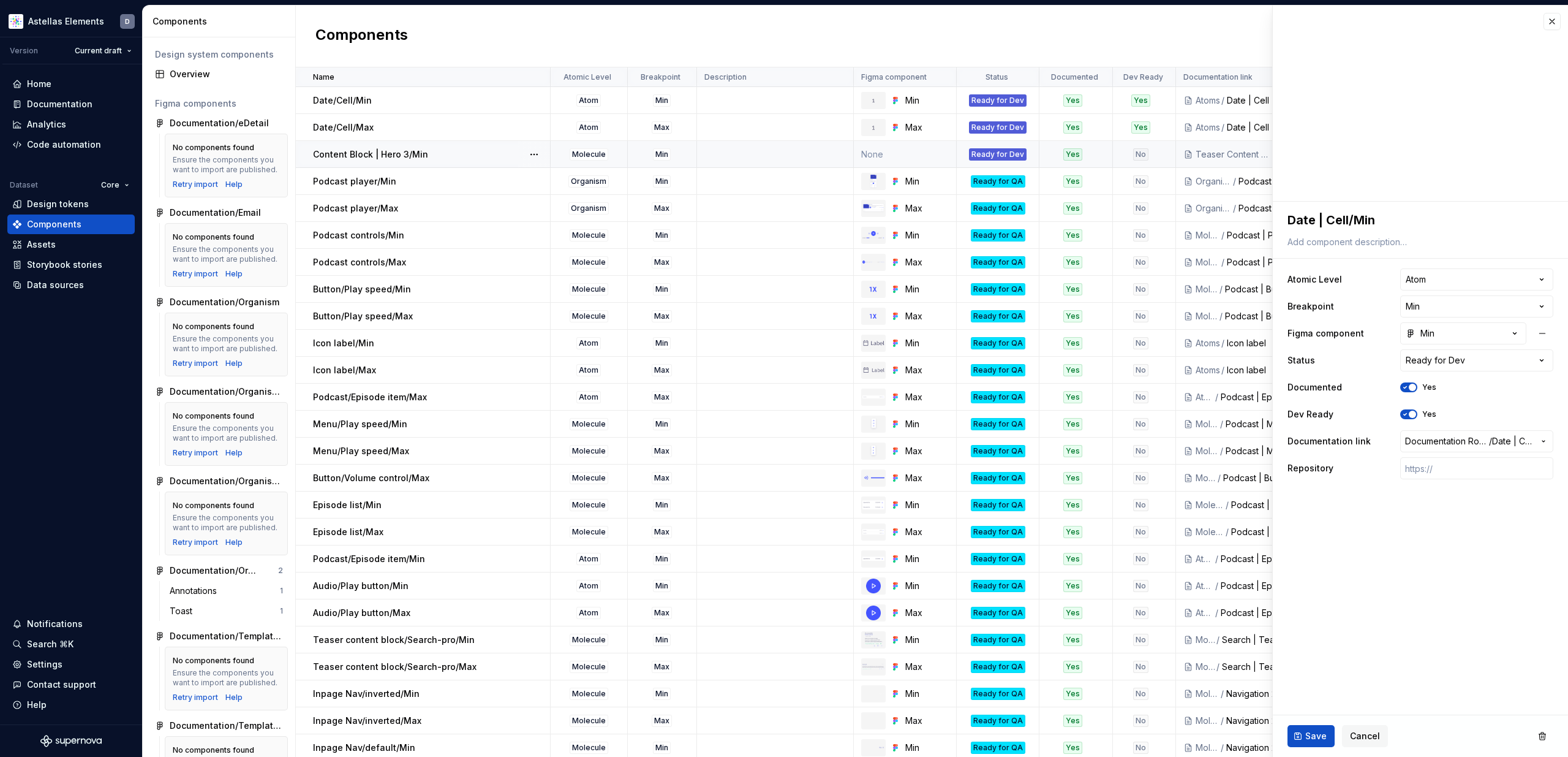
click at [1324, 739] on span "Save" at bounding box center [1315, 736] width 21 height 12
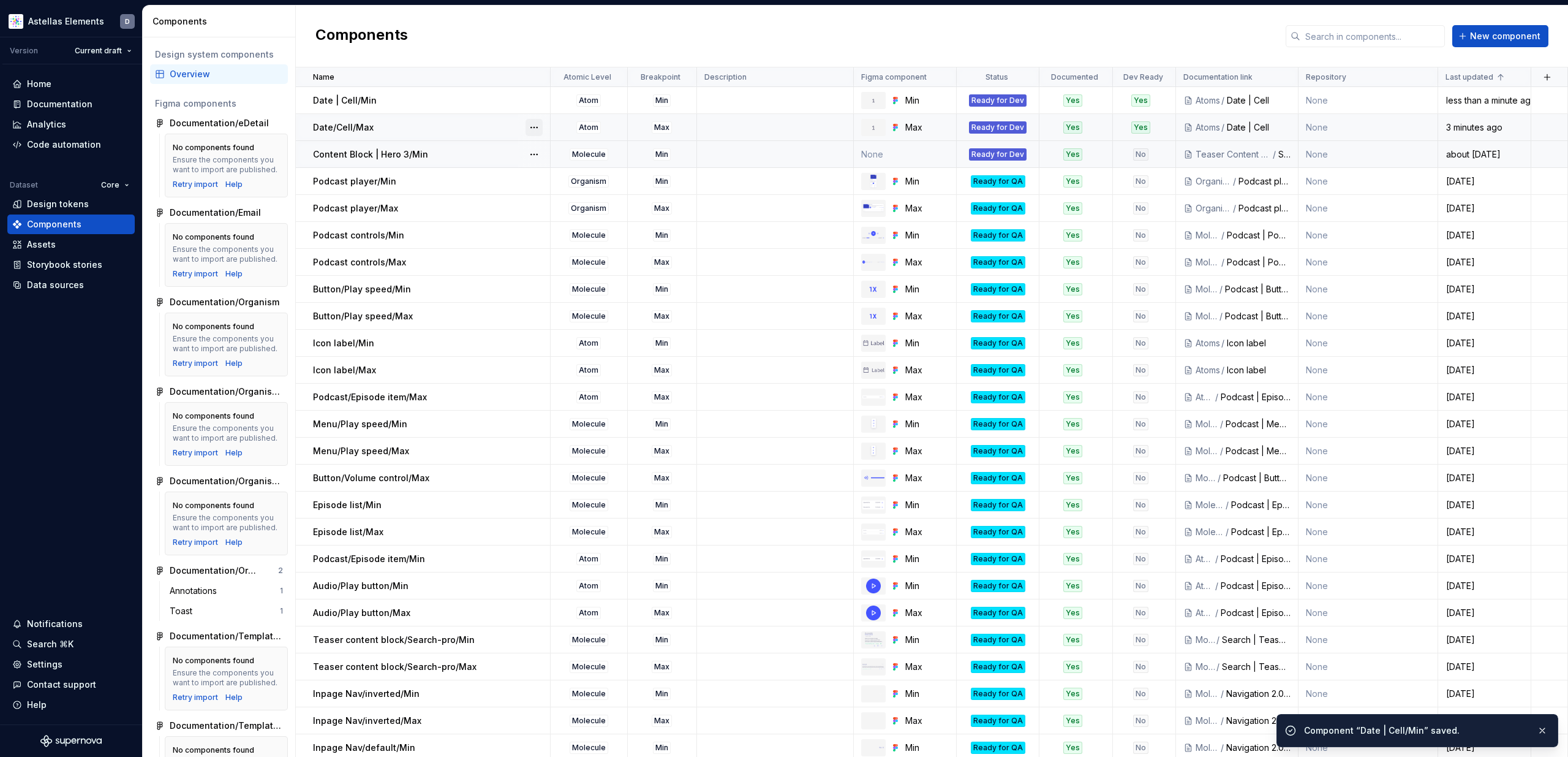
click at [535, 125] on button "button" at bounding box center [534, 128] width 18 height 18
click at [559, 149] on div "Open component detail" at bounding box center [598, 152] width 101 height 12
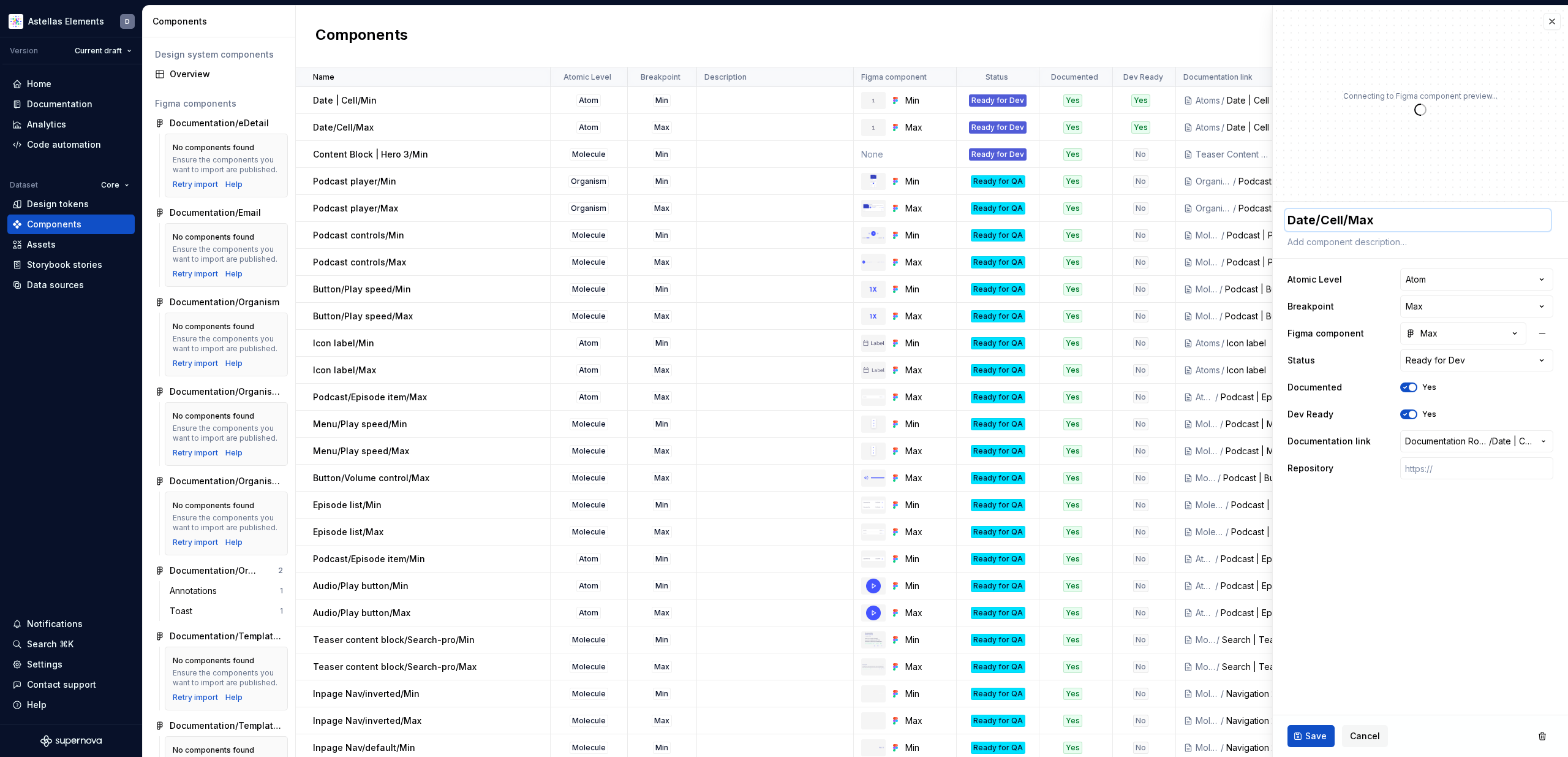
click at [1323, 218] on textarea "Date/Cell/Max" at bounding box center [1417, 219] width 266 height 22
click at [1322, 219] on textarea "Date/Cell/Max" at bounding box center [1417, 219] width 266 height 22
type textarea "*"
type textarea "DateCell/Max"
type textarea "*"
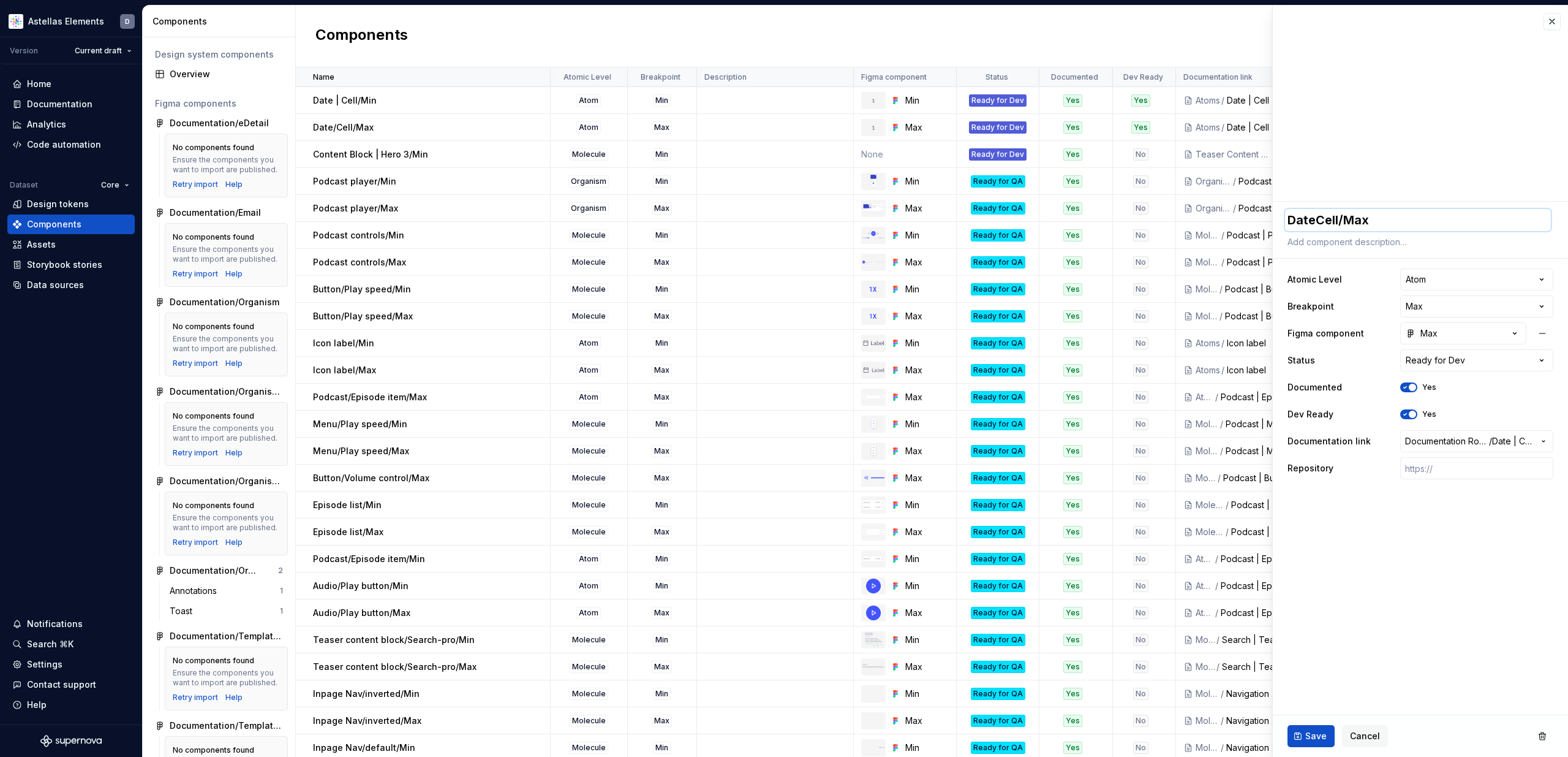
type textarea "Date Cell/Max"
type textarea "*"
type textarea "Date |Cell/Max"
type textarea "*"
type textarea "Date | Cell/Max"
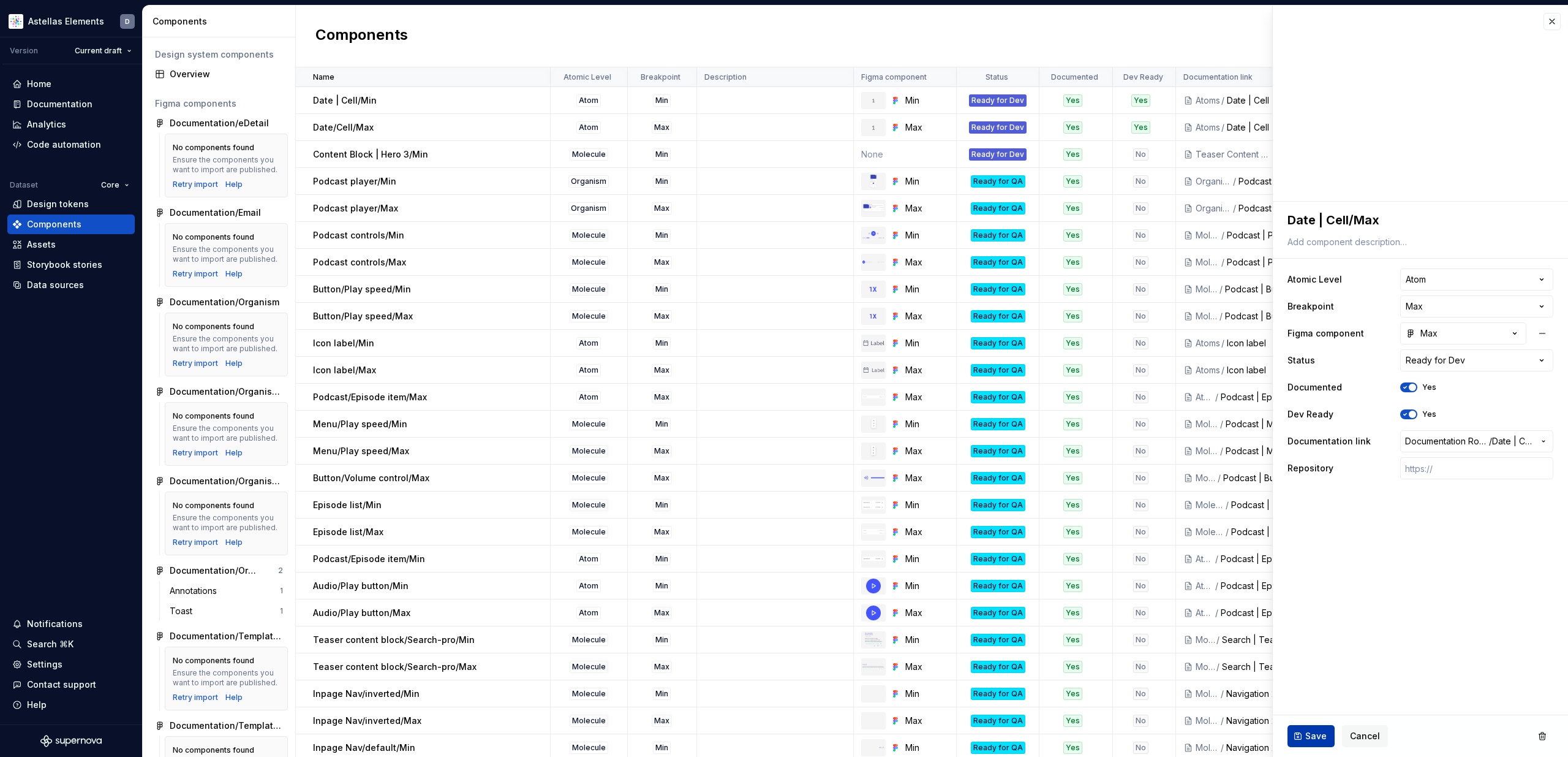
click at [1329, 742] on button "Save" at bounding box center [1311, 735] width 47 height 22
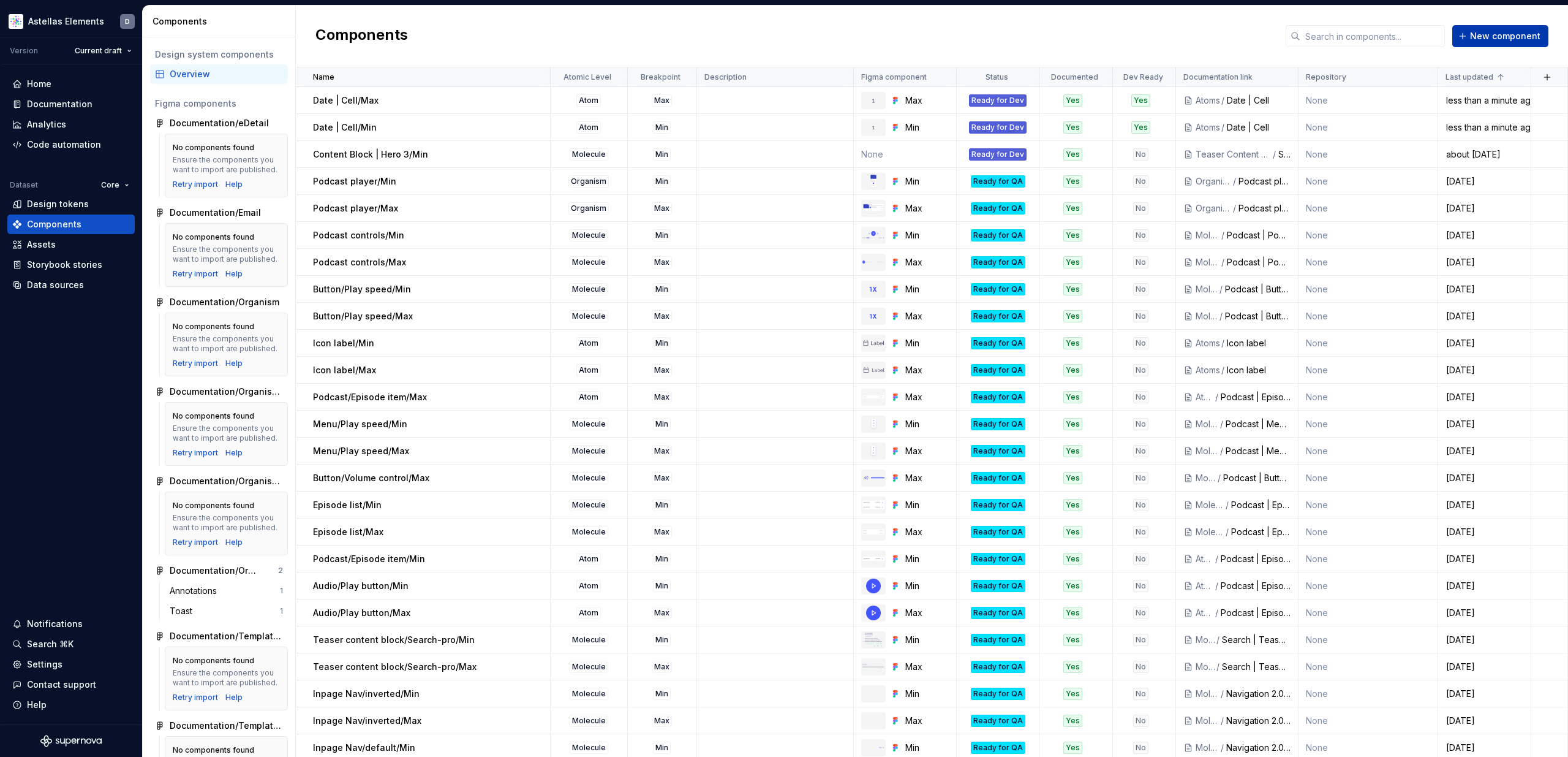
click at [1495, 41] on span "New component" at bounding box center [1505, 36] width 70 height 12
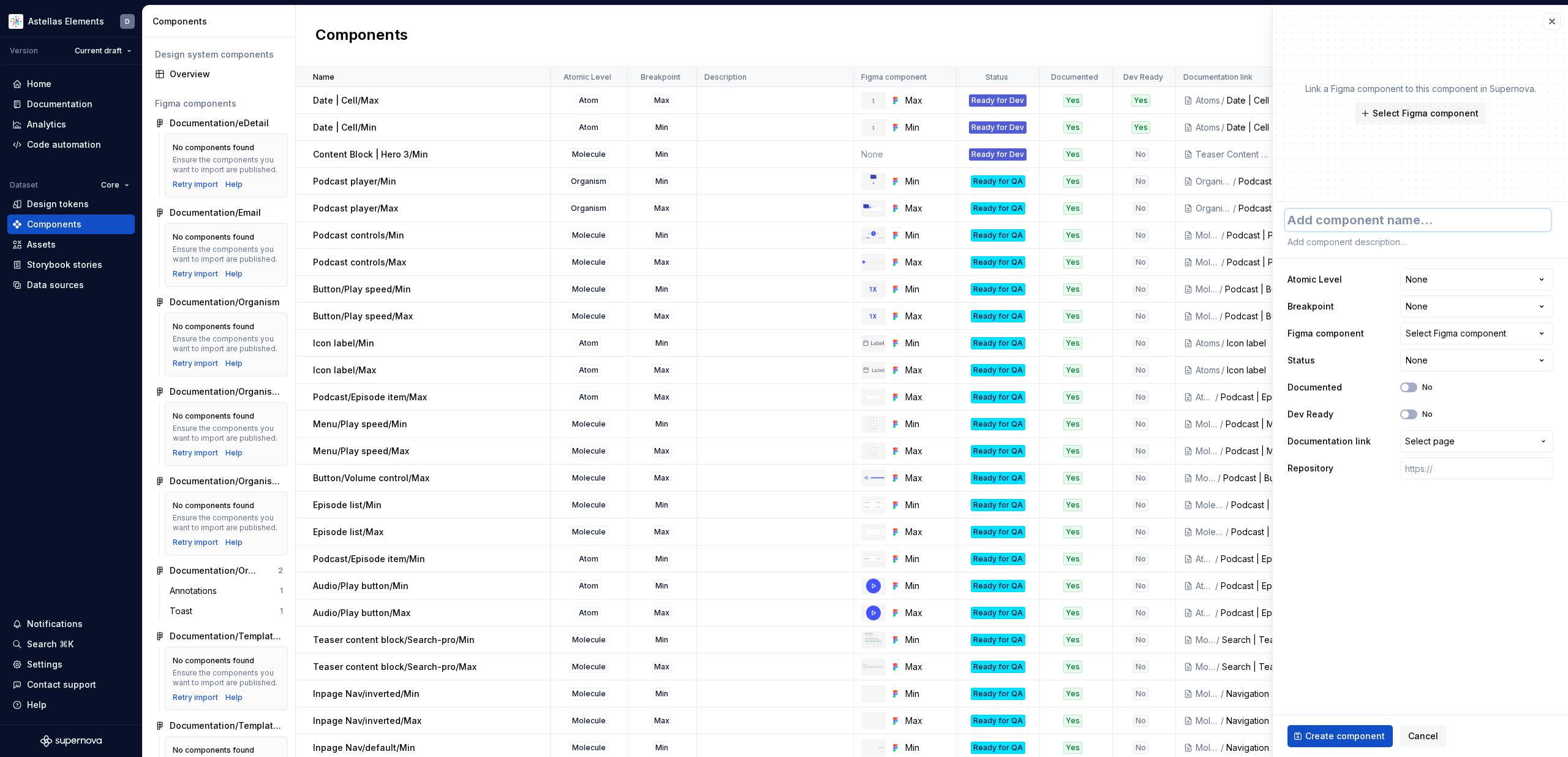
paste textarea "Dropdown menu/Date/Max"
type textarea "*"
type textarea "Dropdown menu/Date/Max"
click at [1436, 276] on html "Astellas Elements D Version Current draft Home Documentation Analytics Code aut…" at bounding box center [784, 378] width 1568 height 757
select select "**********"
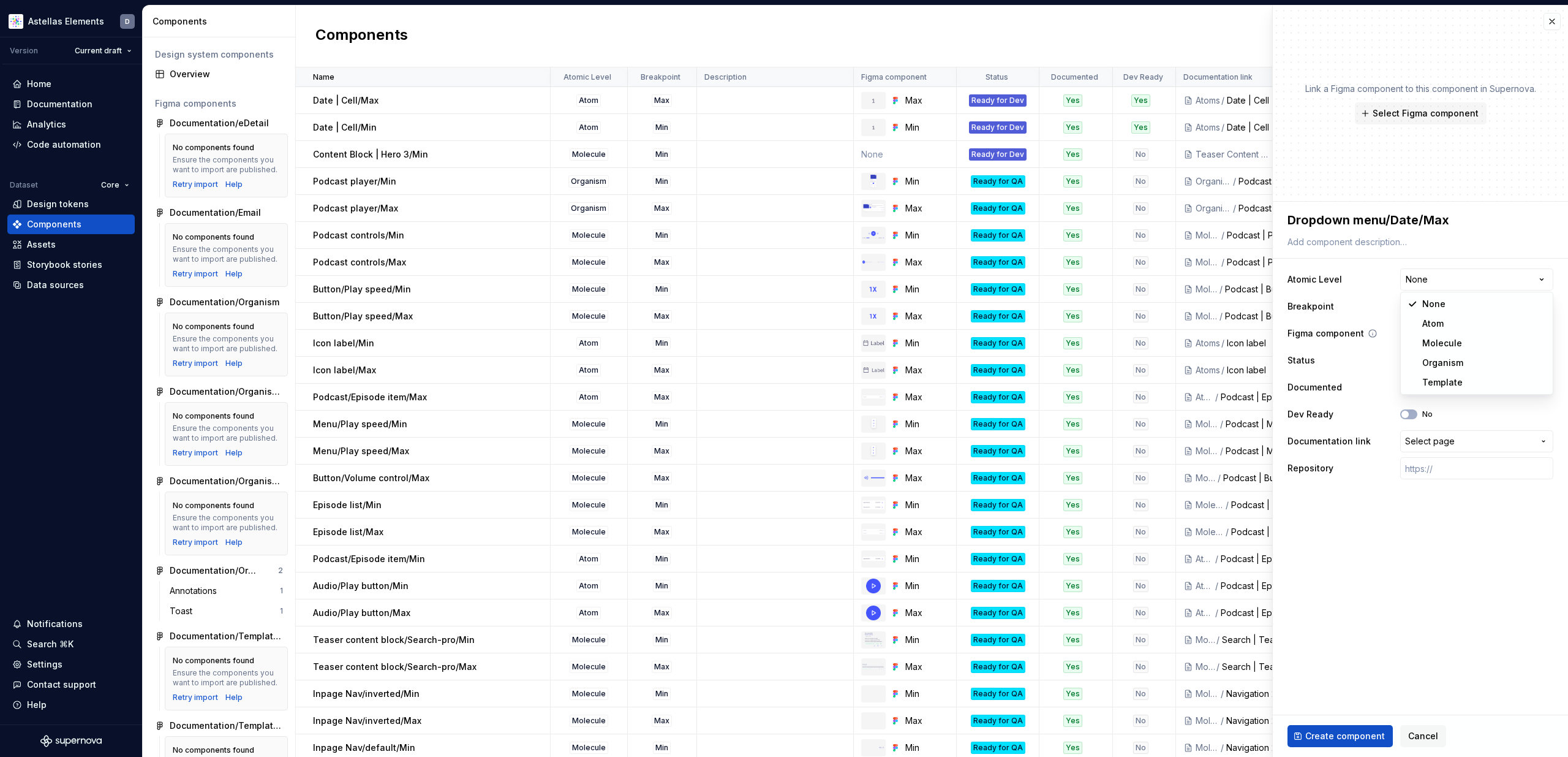
type textarea "*"
click at [1442, 303] on html "Astellas Elements D Version Current draft Home Documentation Analytics Code aut…" at bounding box center [784, 378] width 1568 height 757
select select "**********"
type textarea "*"
click at [1445, 330] on div "Select Figma component" at bounding box center [1456, 333] width 101 height 12
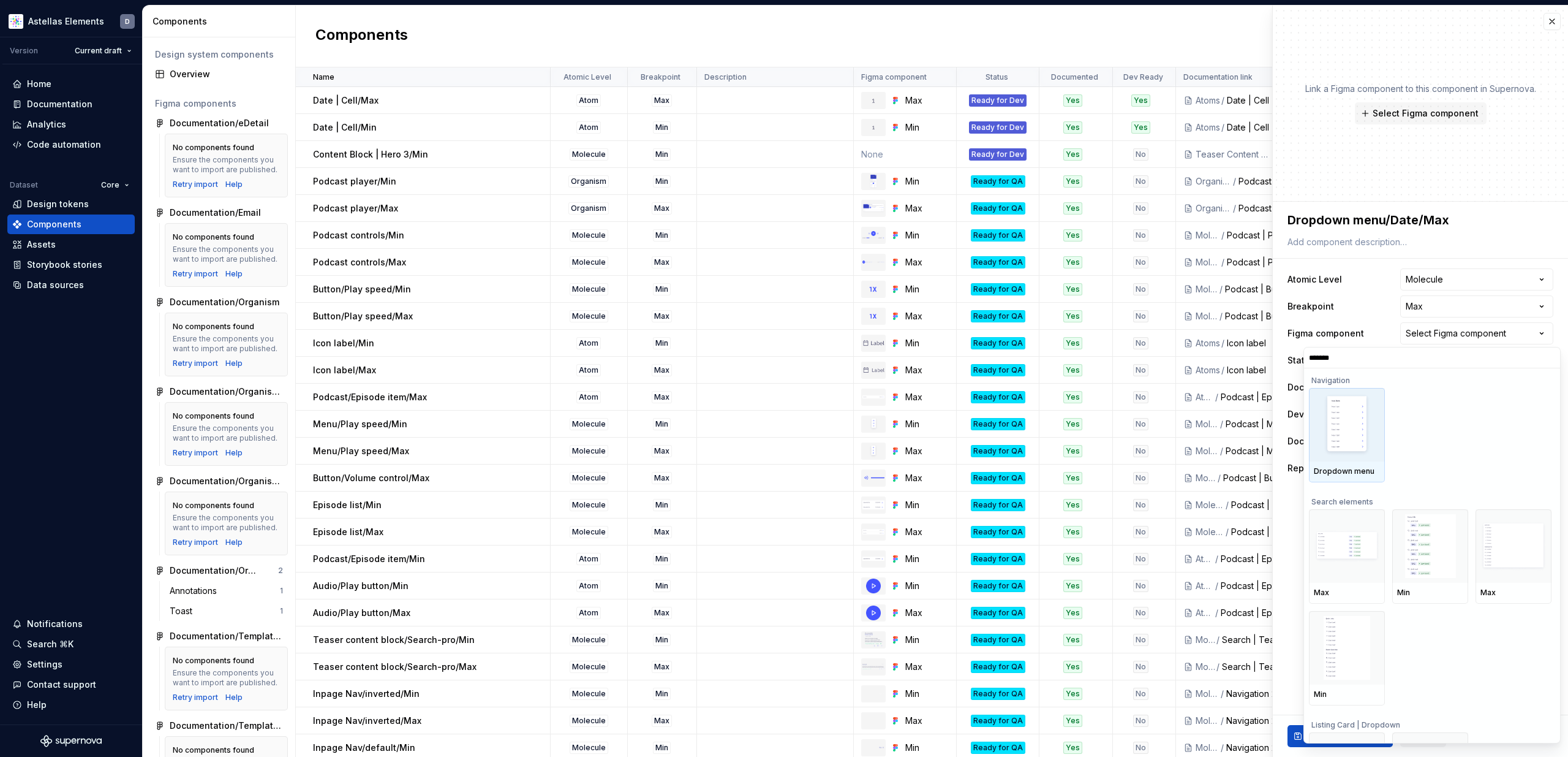
type input "********"
click at [1339, 550] on img at bounding box center [1347, 532] width 56 height 64
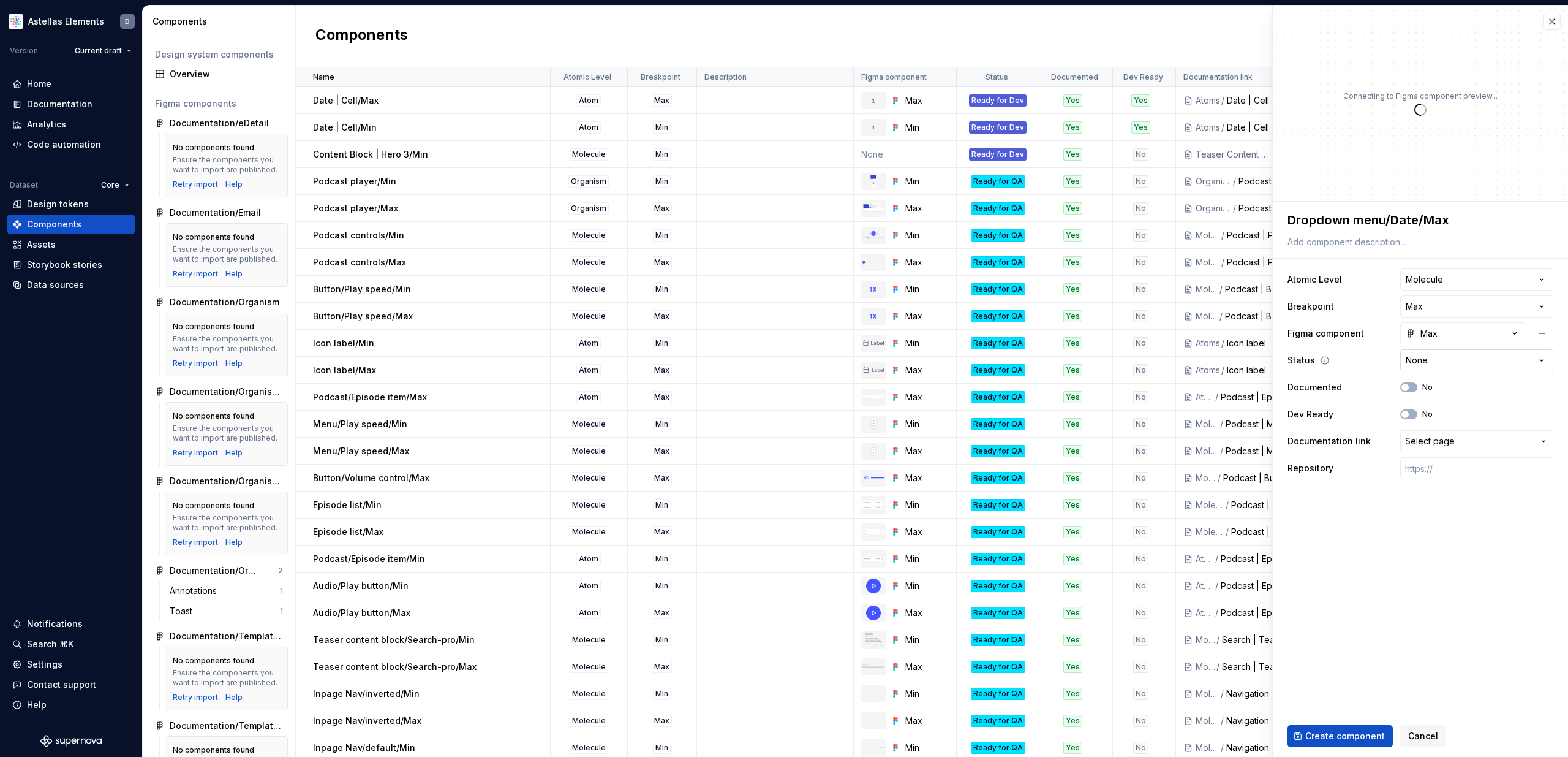
type textarea "*"
click at [1434, 362] on html "Astellas Elements D Version Current draft Home Documentation Analytics Code aut…" at bounding box center [784, 378] width 1568 height 757
select select "**********"
click at [1413, 387] on button "No" at bounding box center [1409, 387] width 18 height 10
click at [1415, 416] on button "No" at bounding box center [1409, 414] width 18 height 10
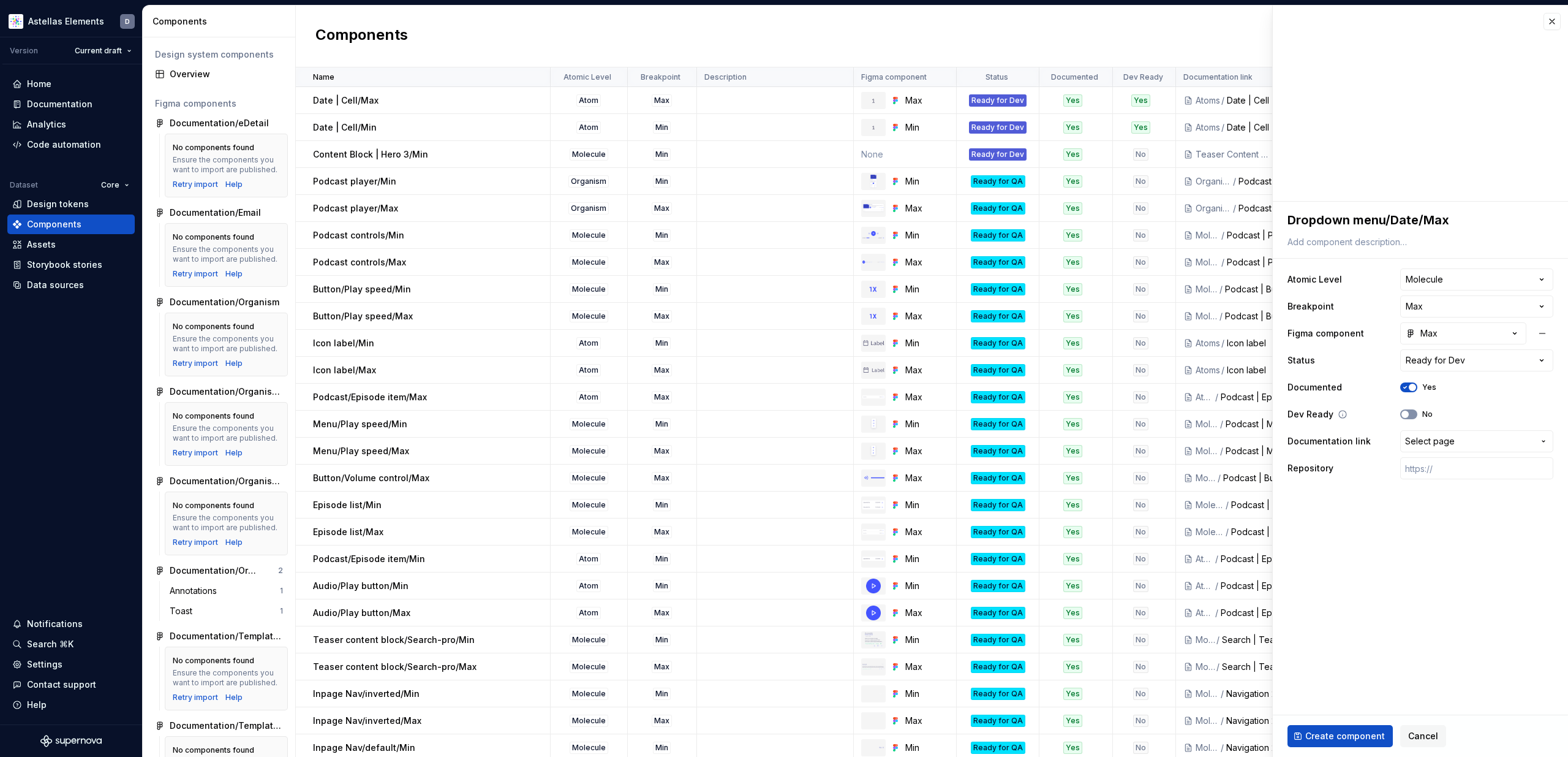
type textarea "*"
click at [1438, 444] on span "Select page" at bounding box center [1429, 441] width 50 height 12
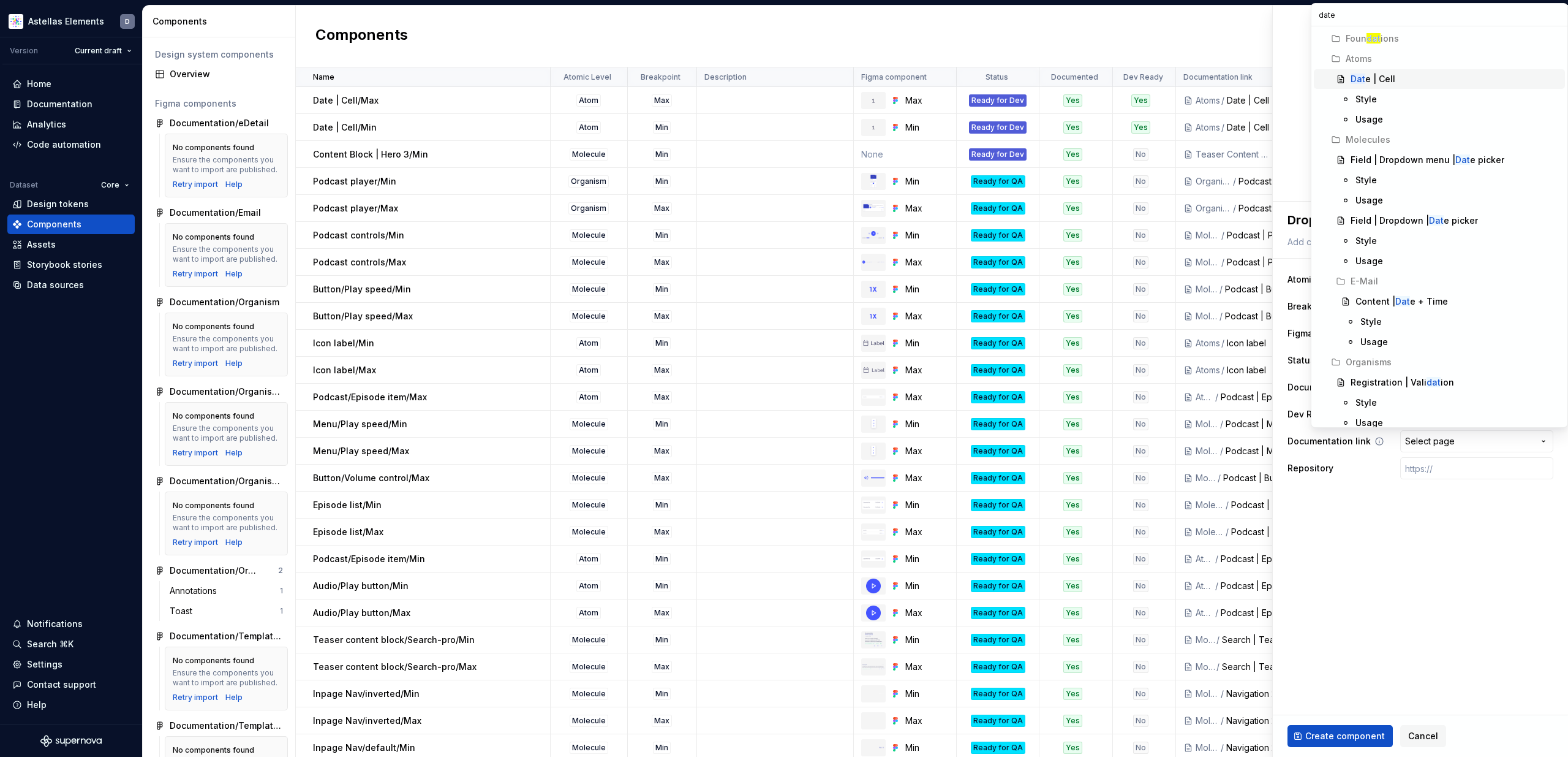
type input "date"
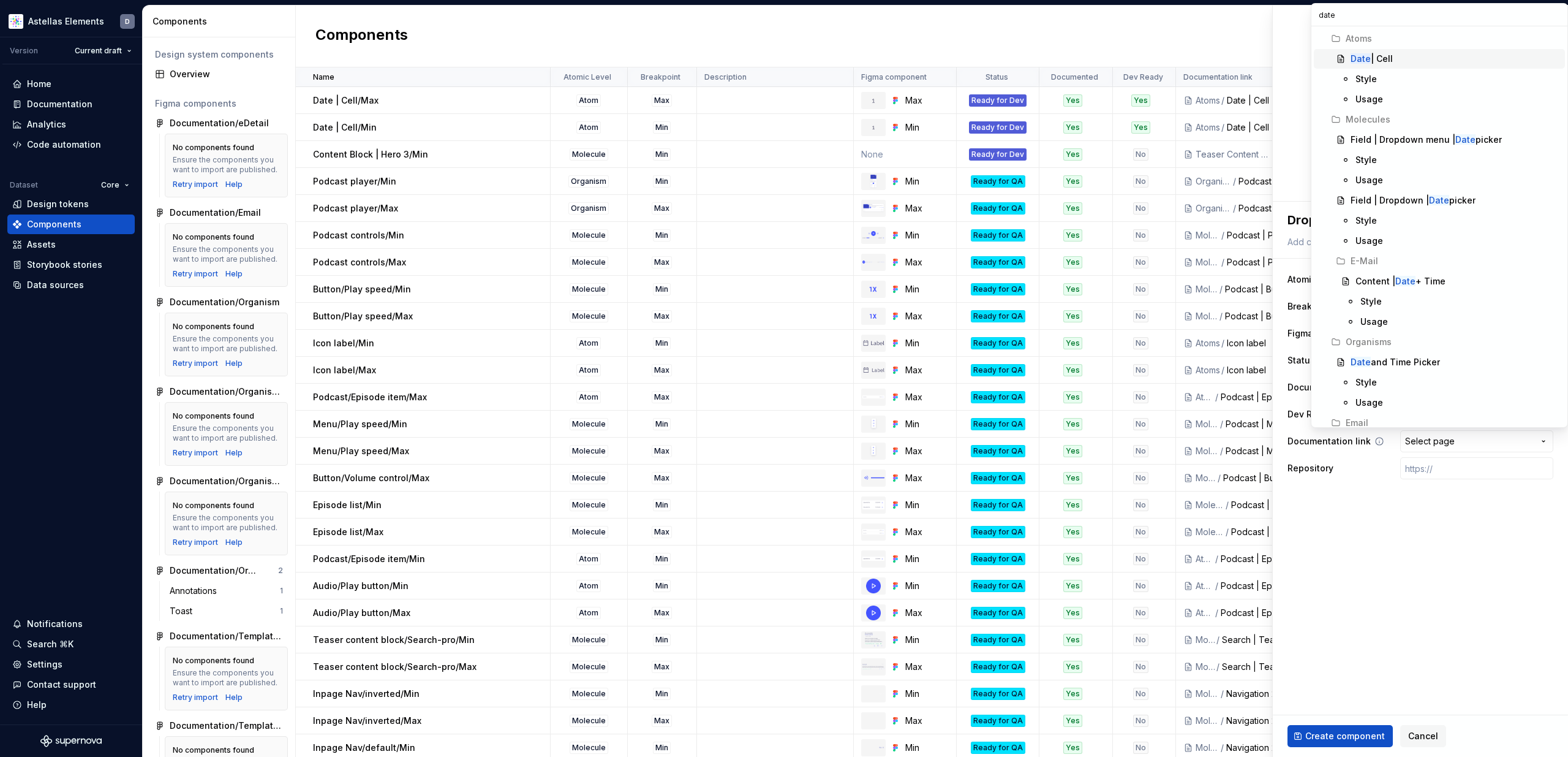
type textarea "*"
type input "date"
click at [1456, 139] on mark "Date" at bounding box center [1465, 139] width 20 height 11
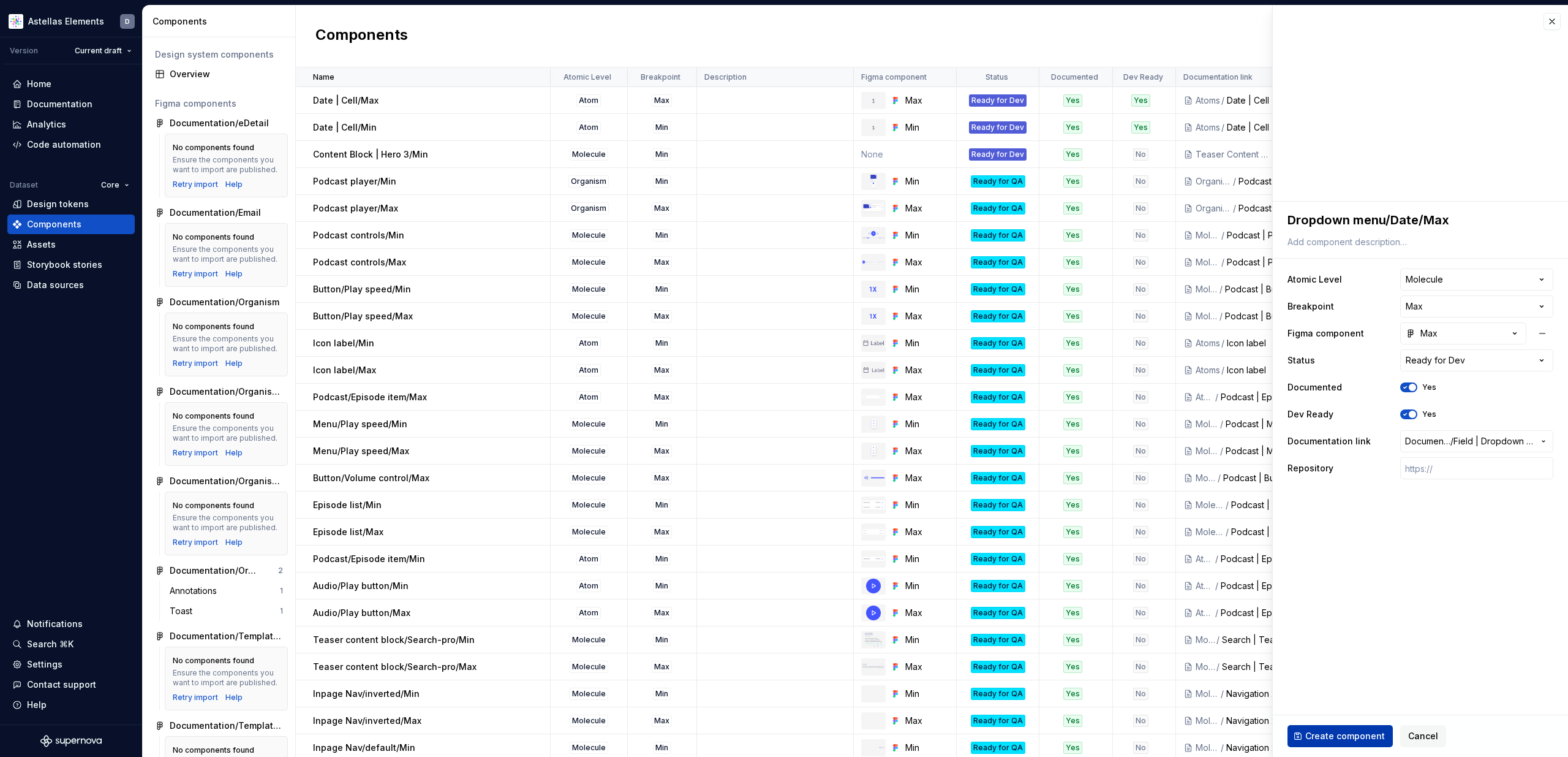
click at [1342, 729] on button "Create component" at bounding box center [1340, 735] width 105 height 22
type textarea "*"
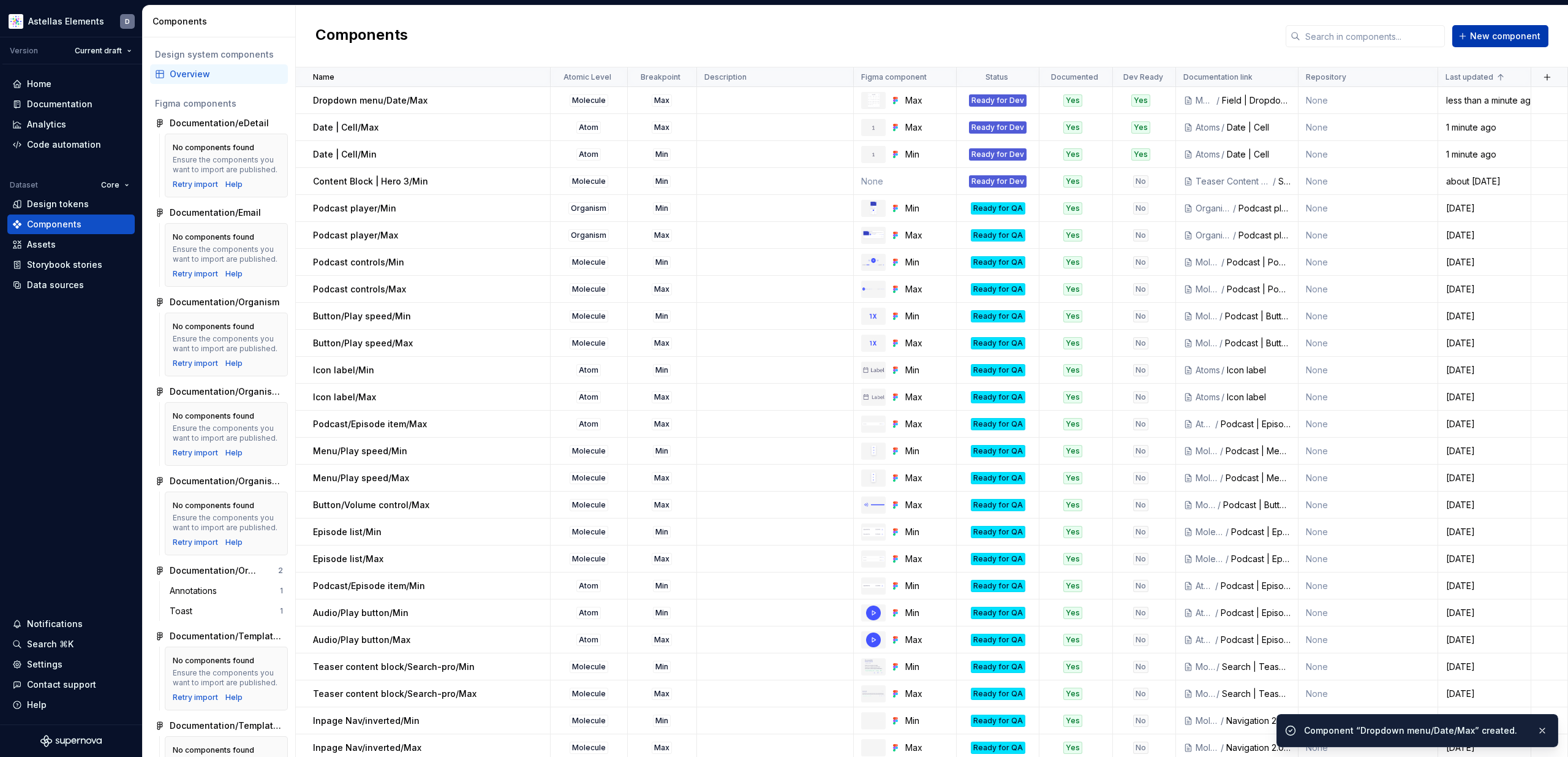
click at [1496, 40] on span "New component" at bounding box center [1505, 36] width 70 height 12
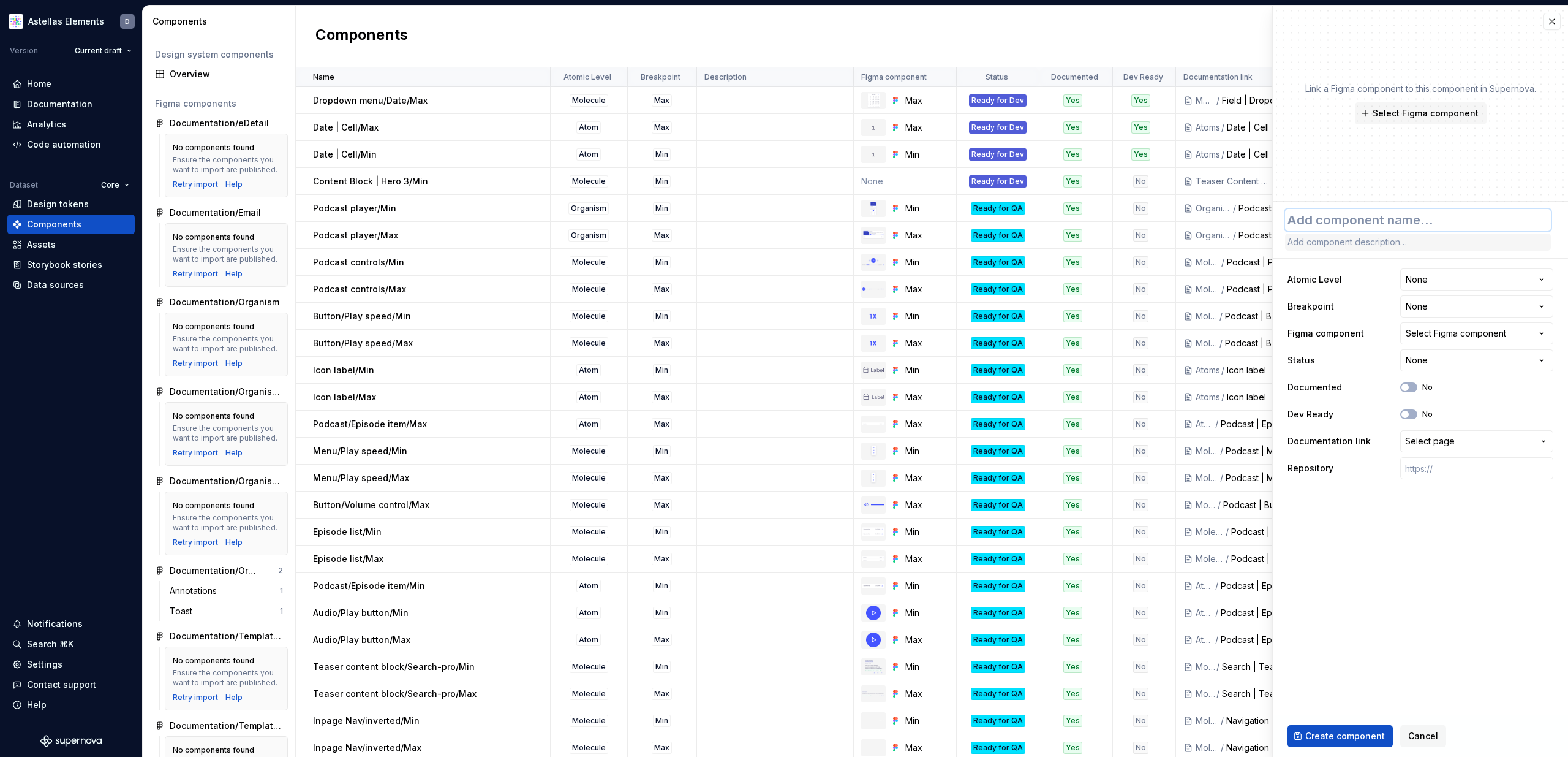
paste textarea "Dropdown menu/Date/Min"
type textarea "*"
type textarea "Dropdown menu/Date/Min"
click at [1448, 279] on html "Astellas Elements D Version Current draft Home Documentation Analytics Code aut…" at bounding box center [784, 378] width 1568 height 757
select select "**********"
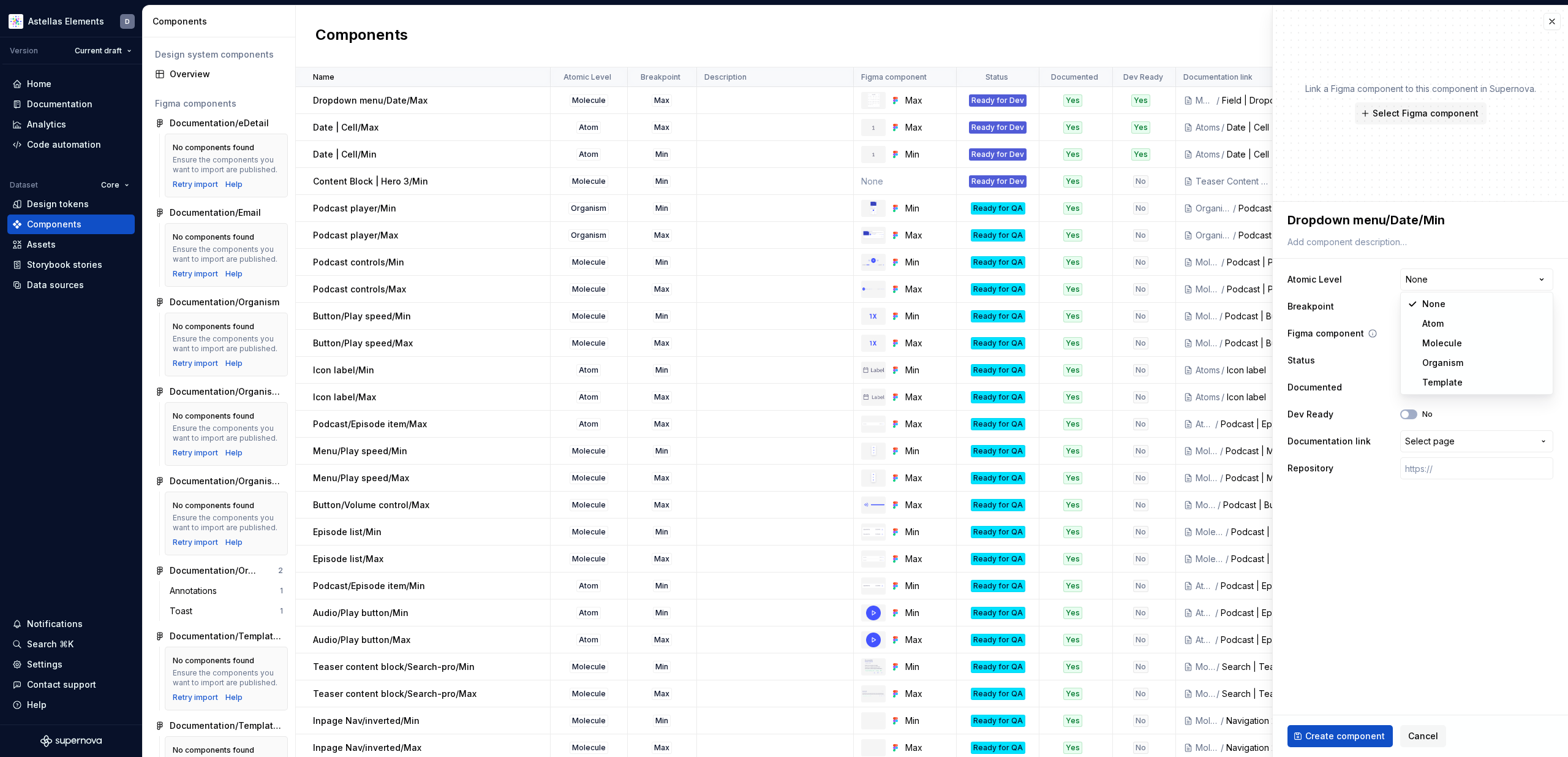
type textarea "*"
click at [1419, 308] on html "Astellas Elements D Version Current draft Home Documentation Analytics Code aut…" at bounding box center [784, 378] width 1568 height 757
select select "**********"
type textarea "*"
click at [1421, 339] on div "Select Figma component" at bounding box center [1456, 333] width 101 height 12
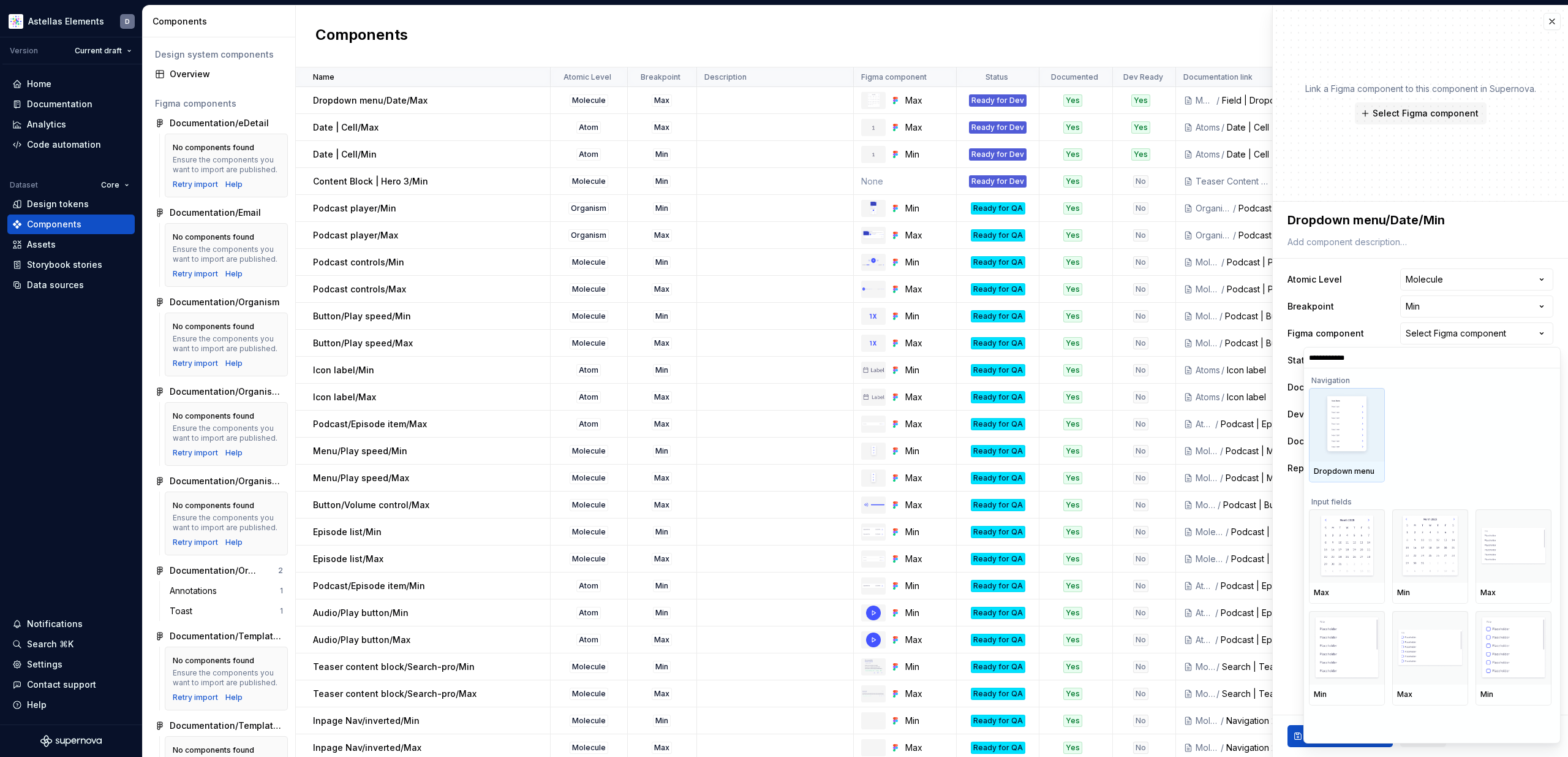
type input "**********"
click at [1423, 578] on div at bounding box center [1430, 546] width 76 height 74
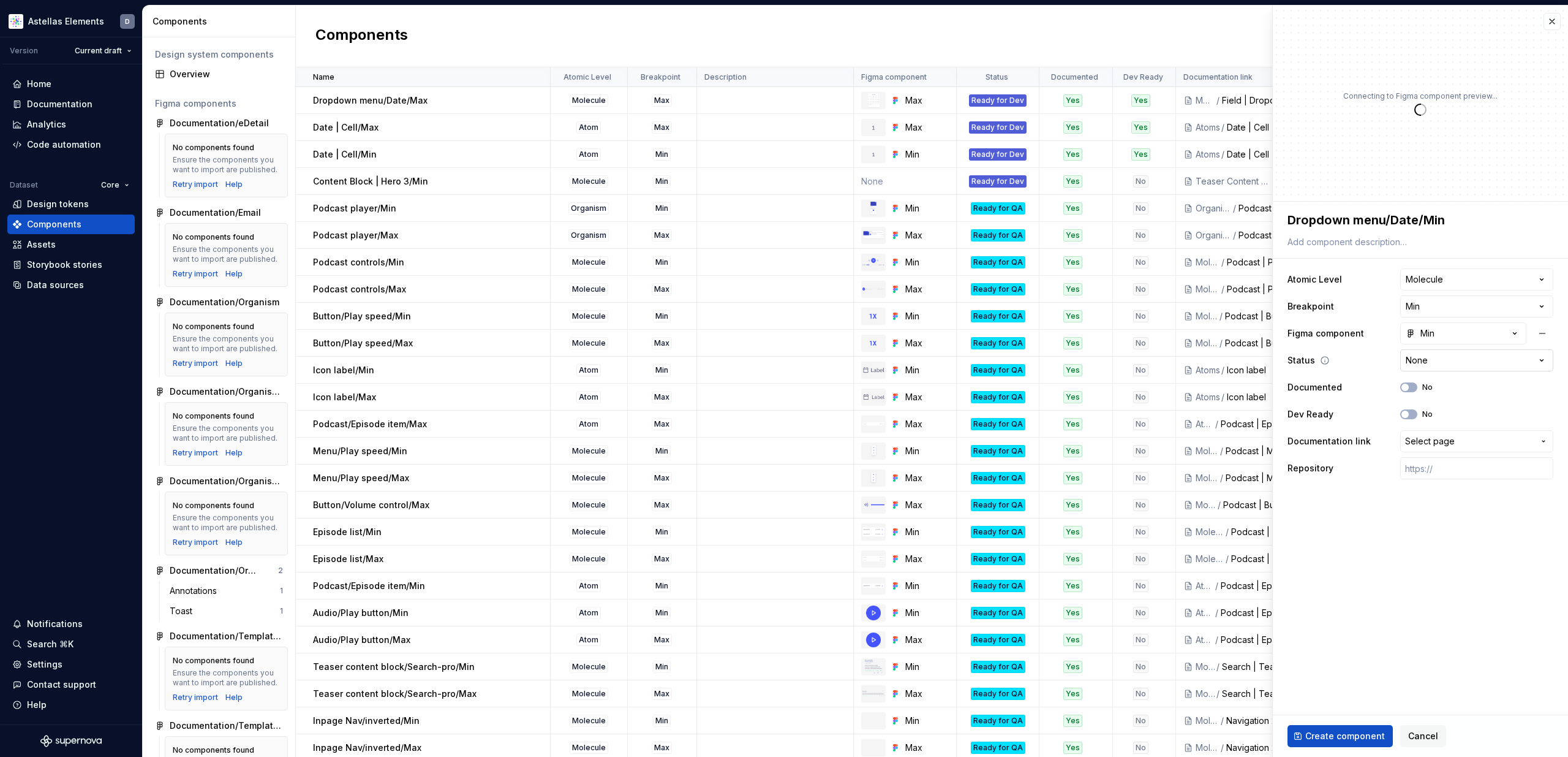
type textarea "*"
click at [1441, 362] on html "Astellas Elements D Version Current draft Home Documentation Analytics Code aut…" at bounding box center [784, 378] width 1568 height 757
select select "**********"
click at [1413, 385] on button "No" at bounding box center [1409, 387] width 18 height 10
click at [1411, 416] on button "No" at bounding box center [1409, 414] width 18 height 10
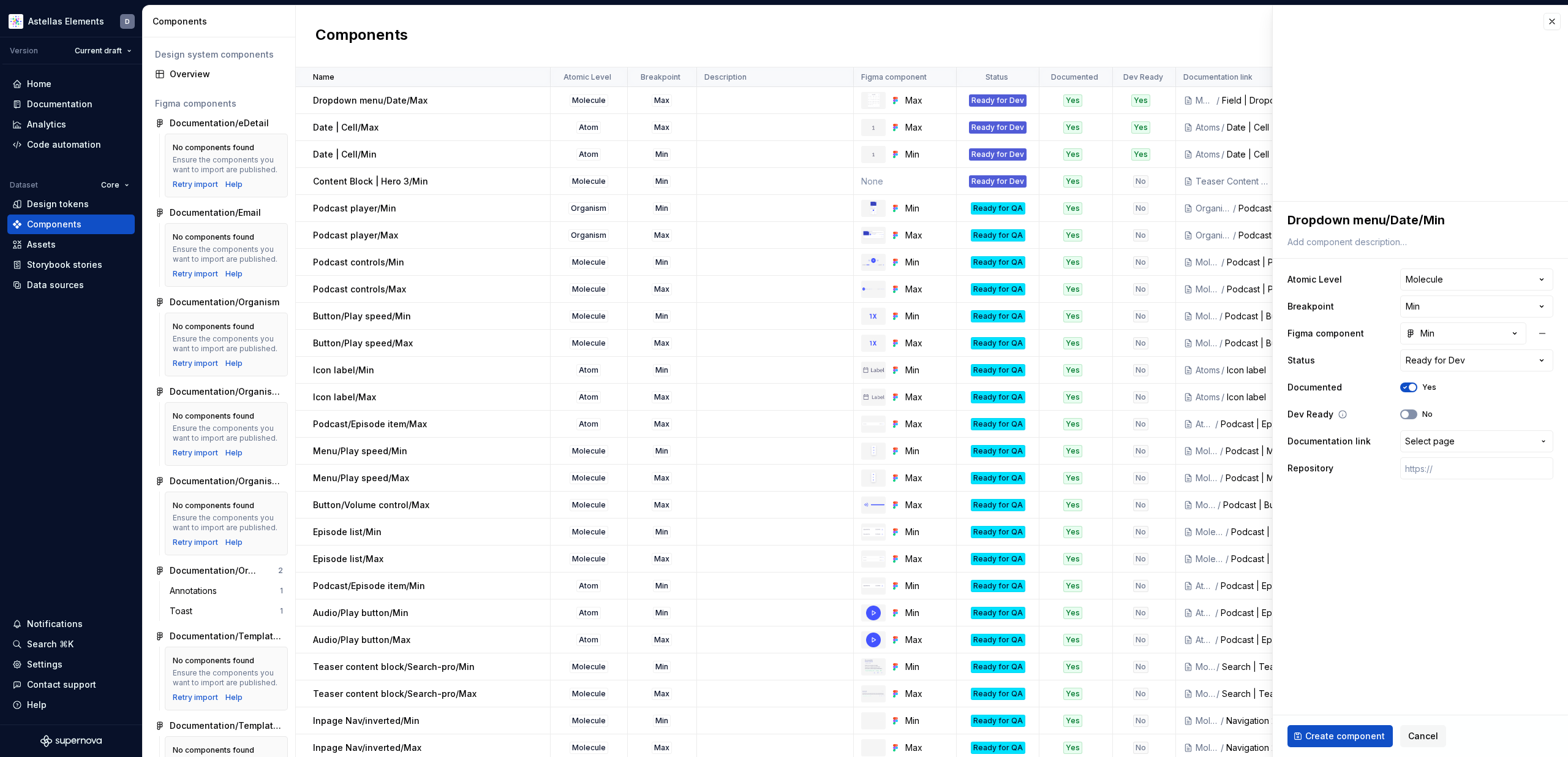
type textarea "*"
click at [1433, 444] on span "Select page" at bounding box center [1429, 441] width 50 height 12
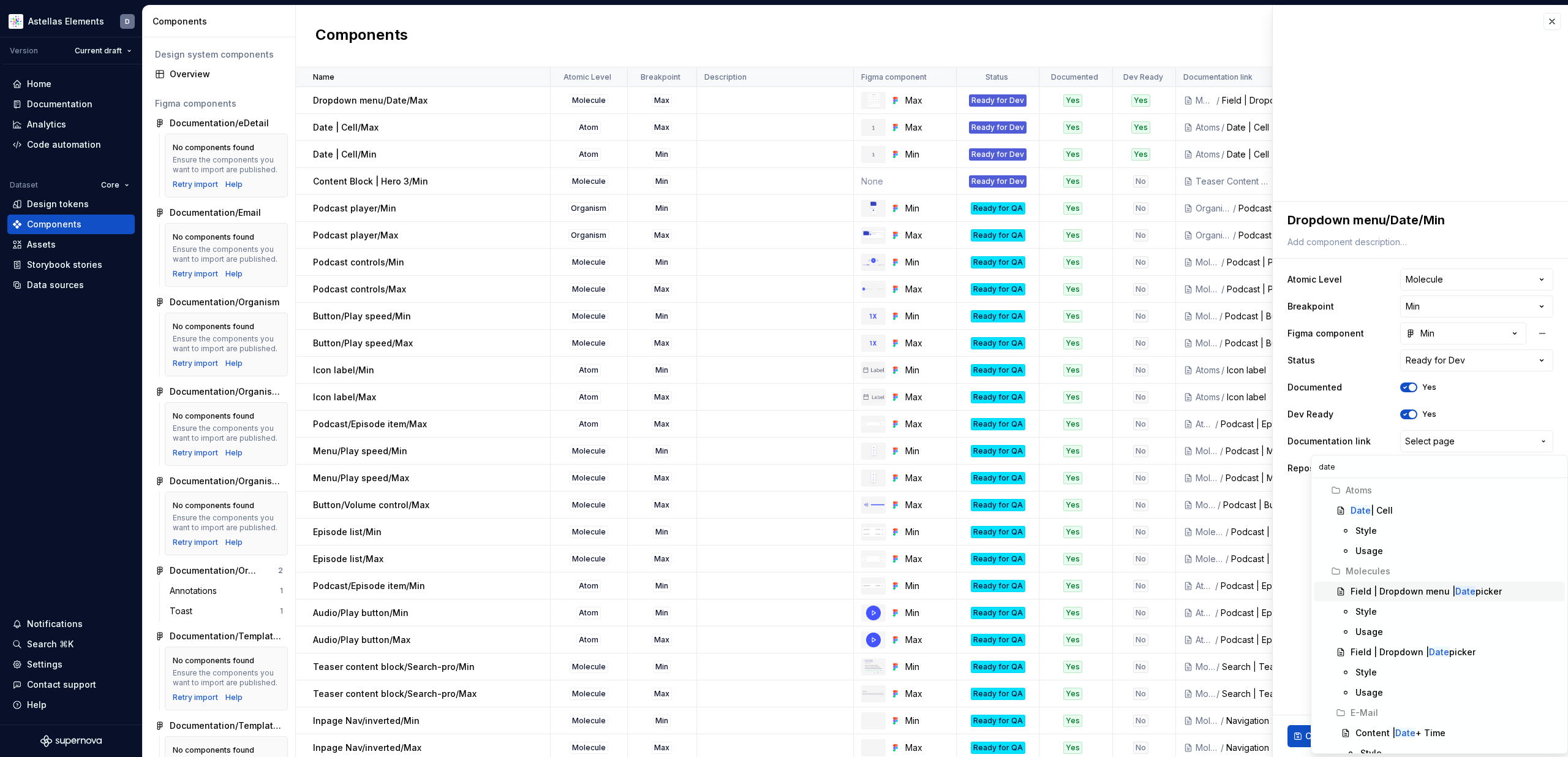
type input "date"
click at [1476, 592] on div "Field | Dropdown menu | Date picker" at bounding box center [1426, 591] width 152 height 12
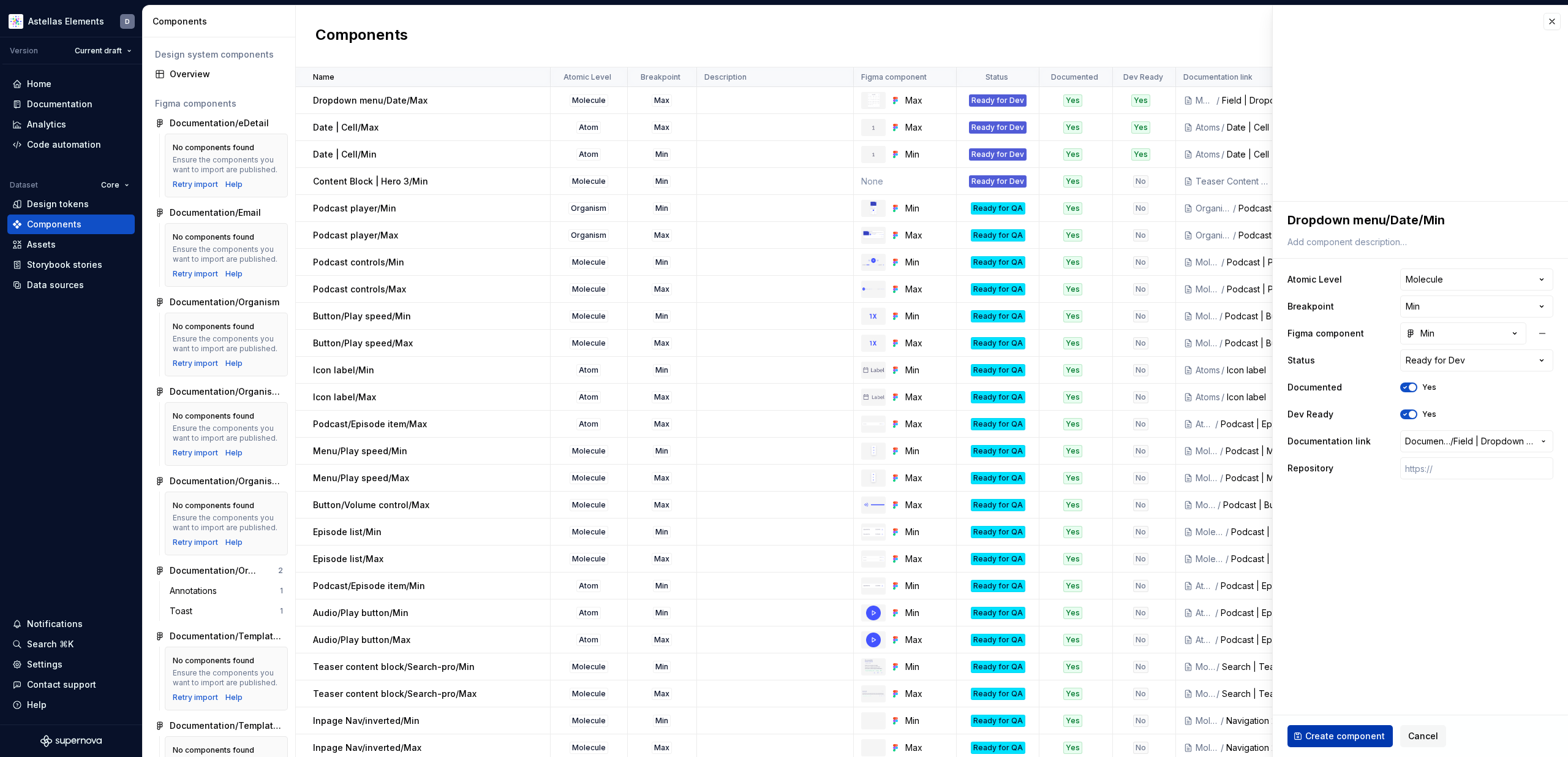
click at [1351, 732] on span "Create component" at bounding box center [1344, 736] width 80 height 12
type textarea "*"
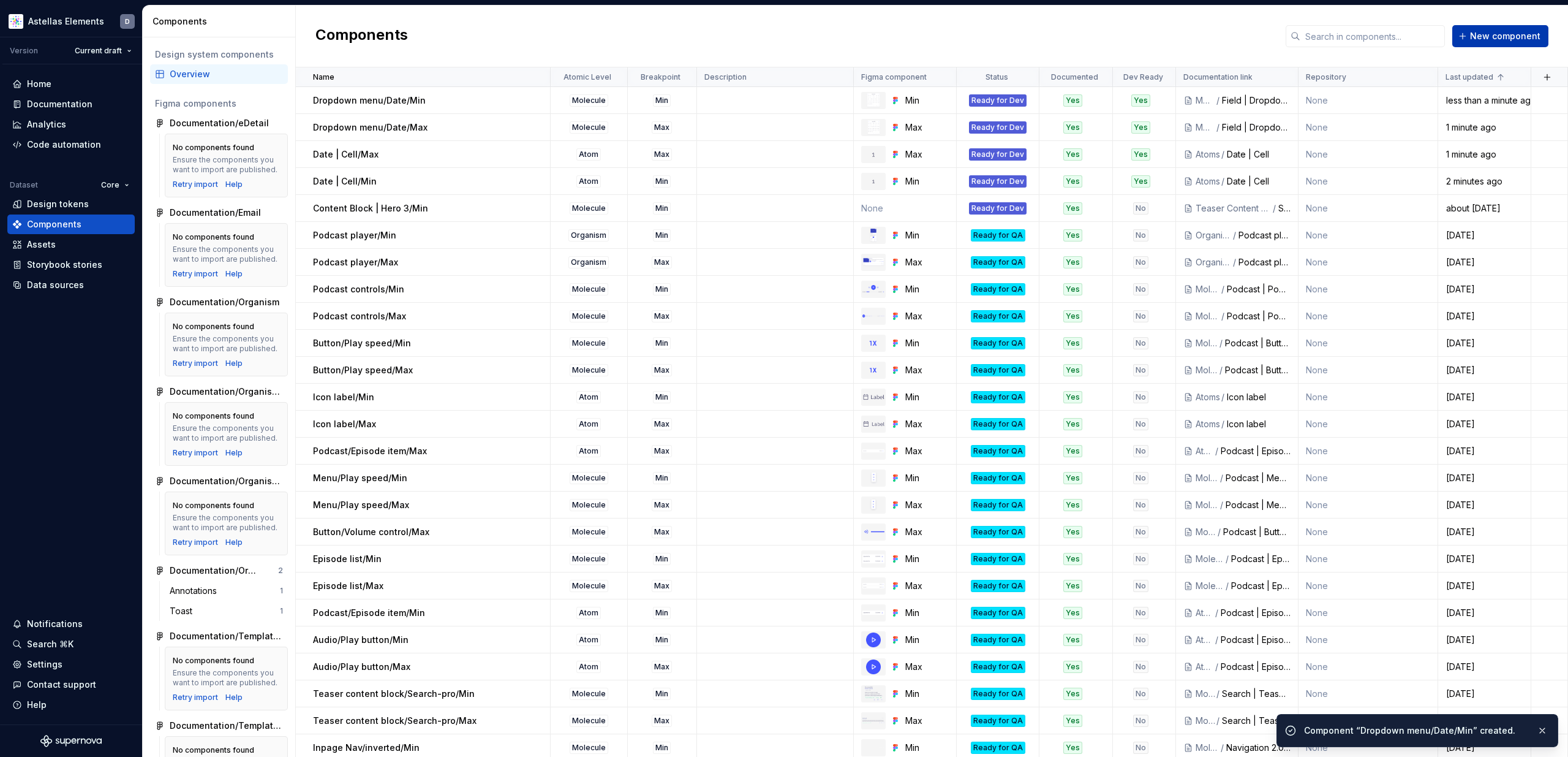
click at [1509, 41] on span "New component" at bounding box center [1505, 36] width 70 height 12
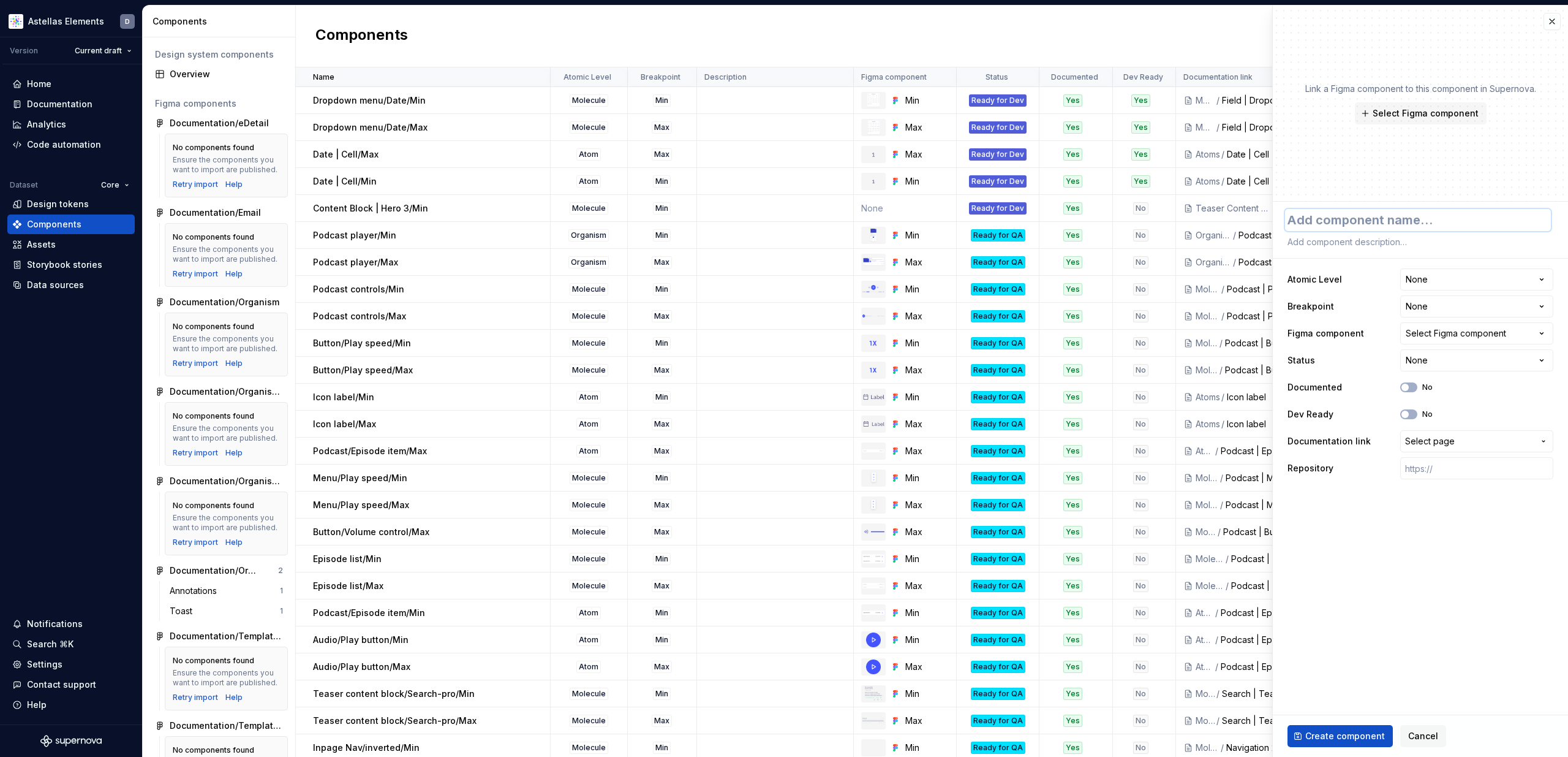
click at [1372, 222] on textarea at bounding box center [1417, 219] width 266 height 22
paste textarea "Dropdown-Input/Date/Max"
type textarea "*"
type textarea "Dropdown-Input/Date/Max"
click at [1443, 275] on html "Astellas Elements D Version Current draft Home Documentation Analytics Code aut…" at bounding box center [784, 378] width 1568 height 757
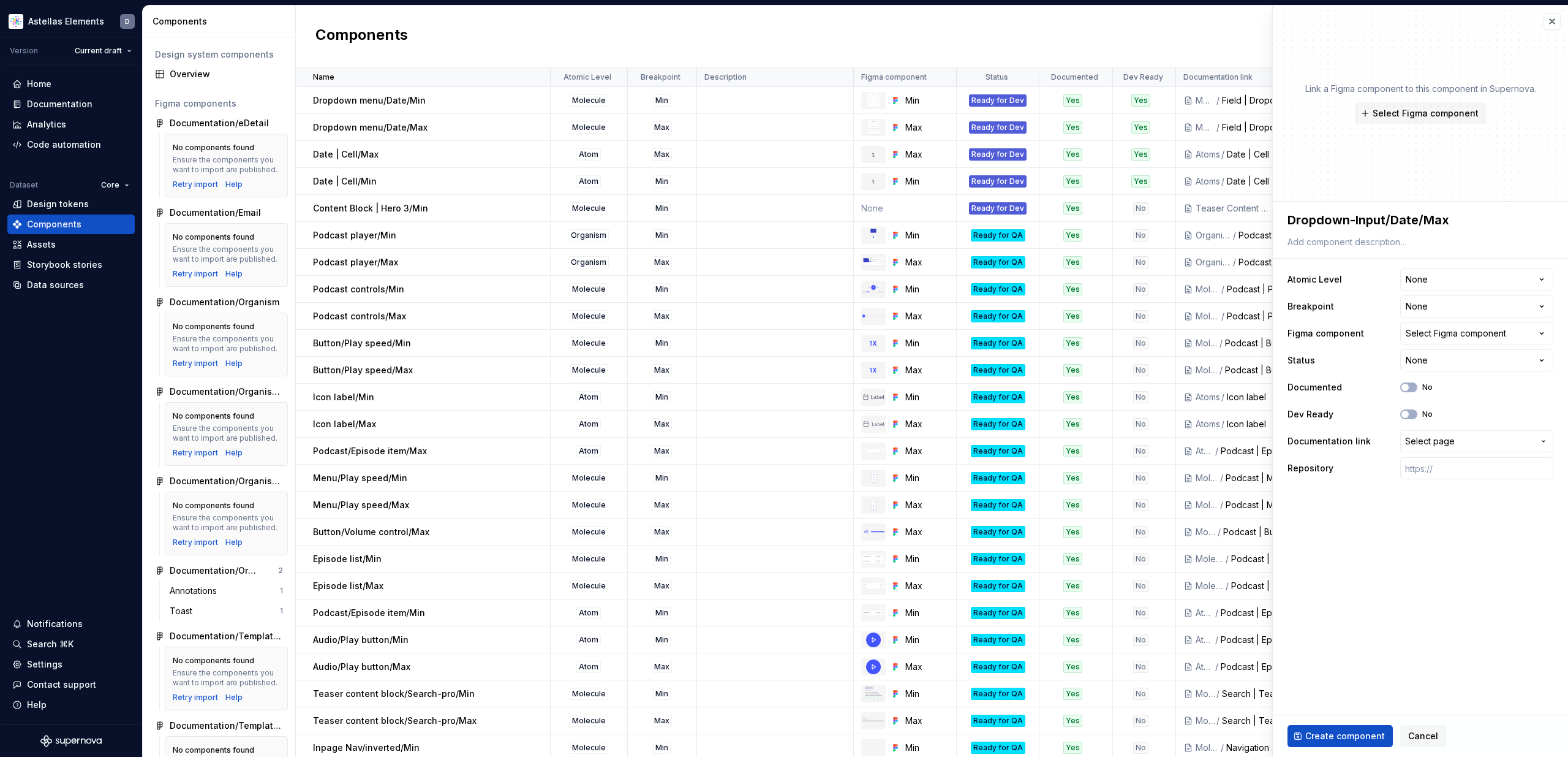
type textarea "*"
click at [1436, 280] on html "Astellas Elements D Version Current draft Home Documentation Analytics Code aut…" at bounding box center [784, 378] width 1568 height 757
select select "**********"
type textarea "*"
click at [1457, 308] on html "Astellas Elements D Version Current draft Home Documentation Analytics Code aut…" at bounding box center [784, 378] width 1568 height 757
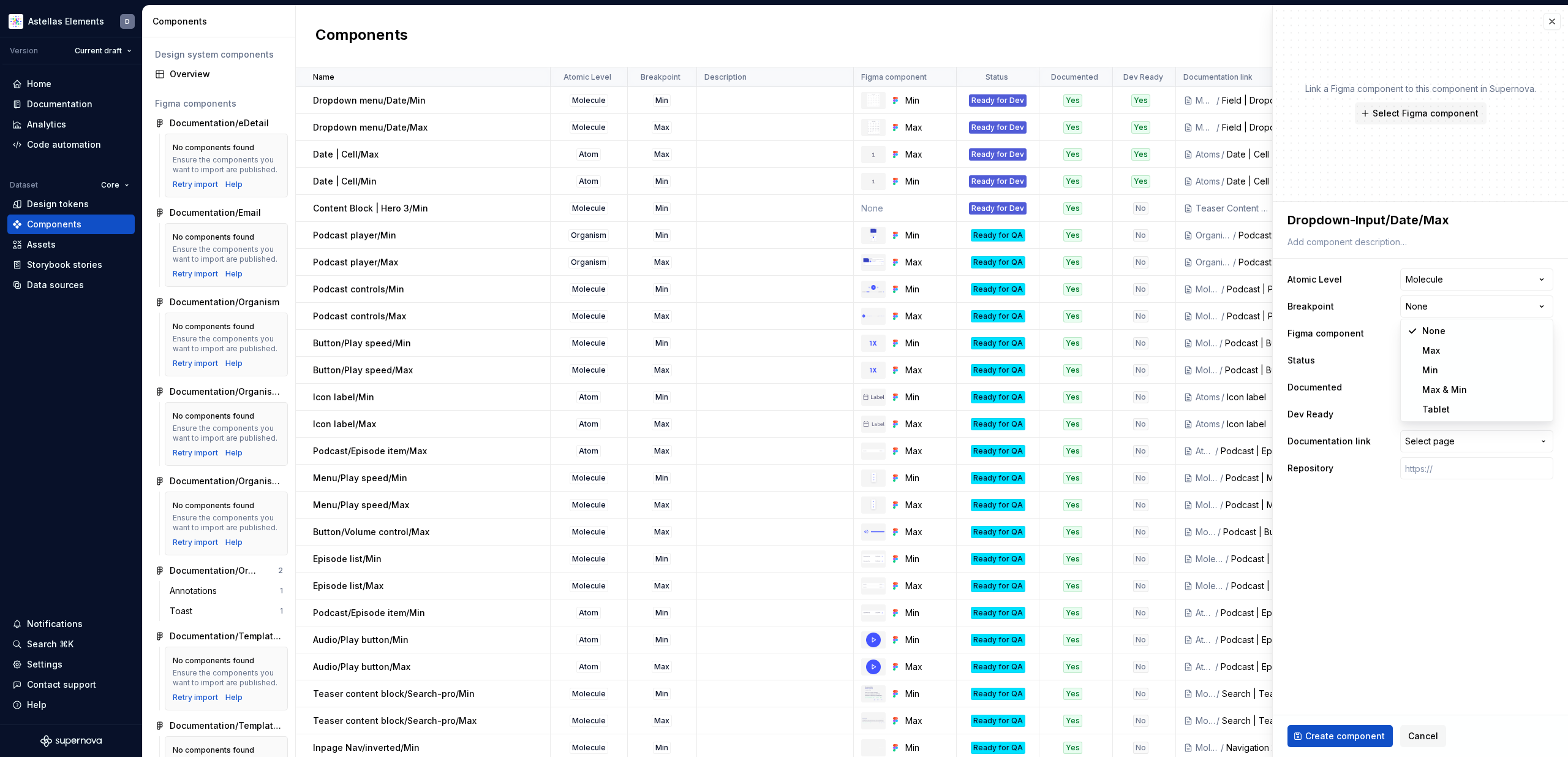
select select "**********"
type textarea "*"
click at [1449, 339] on button "Select Figma component" at bounding box center [1477, 332] width 153 height 22
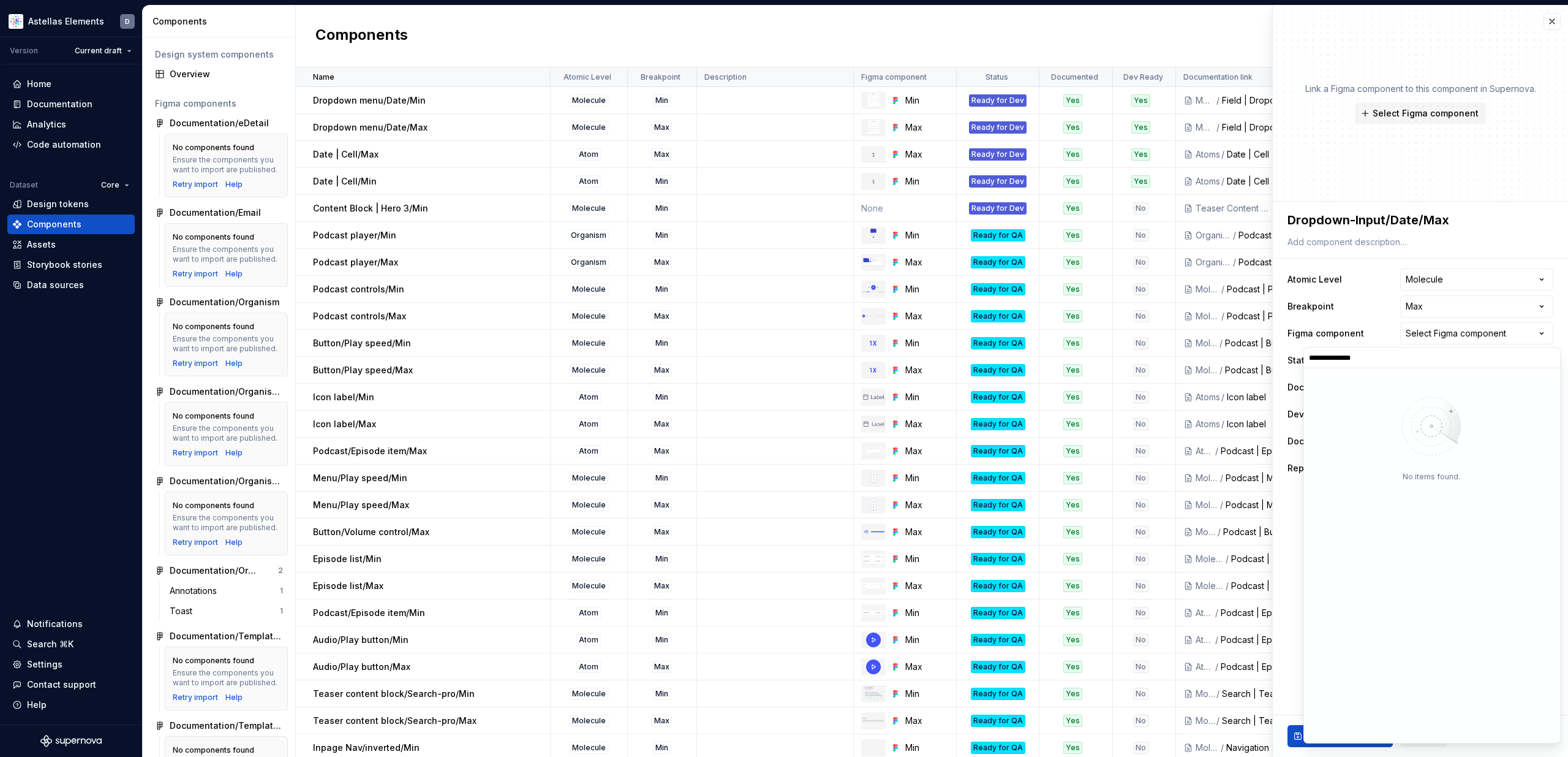
type input "**********"
click at [1354, 561] on div at bounding box center [1347, 526] width 76 height 74
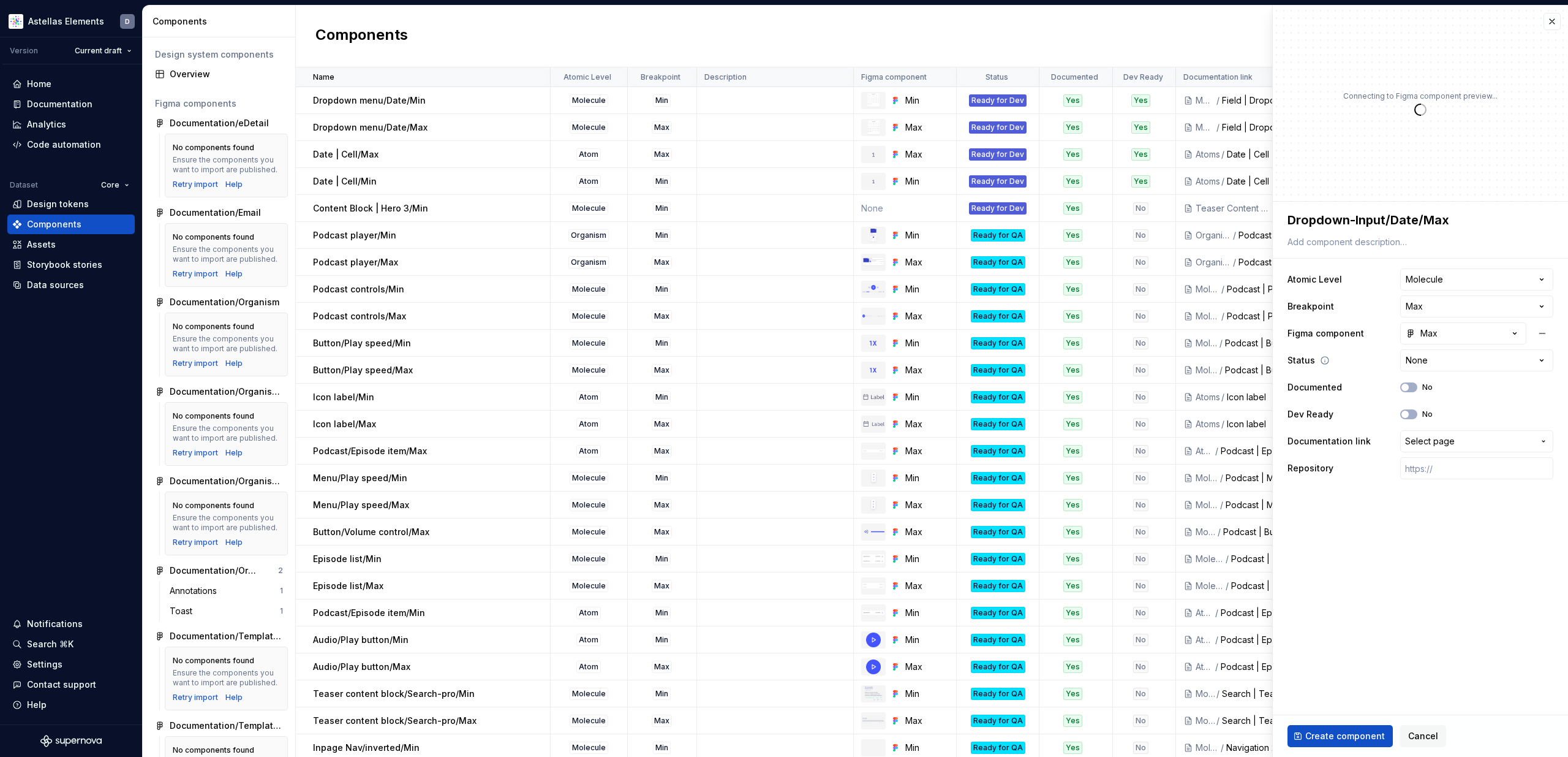
type textarea "*"
click at [1450, 359] on html "Astellas Elements D Version Current draft Home Documentation Analytics Code aut…" at bounding box center [784, 378] width 1568 height 757
select select "**********"
click at [1414, 387] on button "No" at bounding box center [1409, 387] width 18 height 10
click at [1413, 416] on button "No" at bounding box center [1409, 414] width 18 height 10
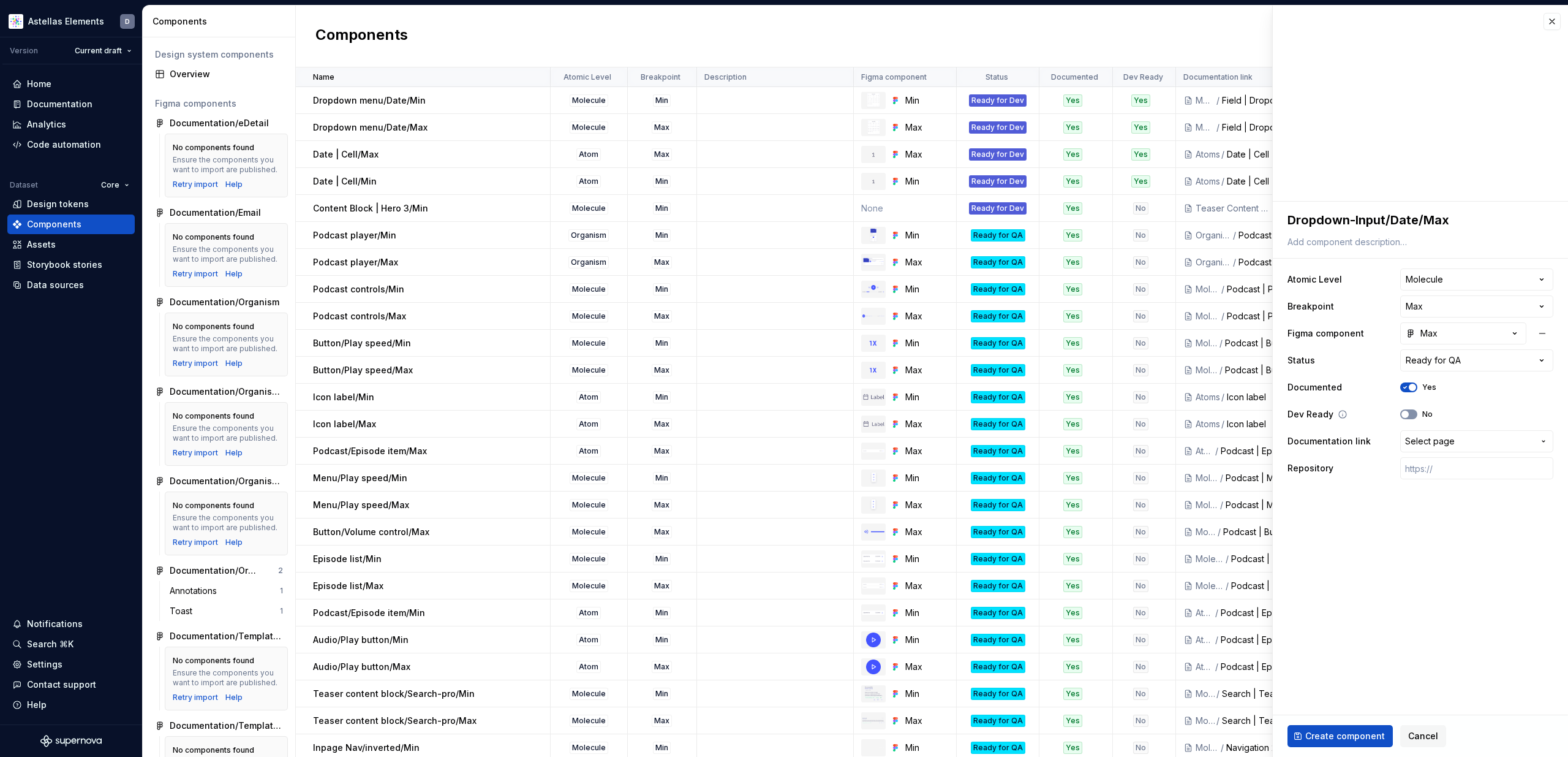
type textarea "*"
click at [1437, 446] on span "Select page" at bounding box center [1429, 441] width 50 height 12
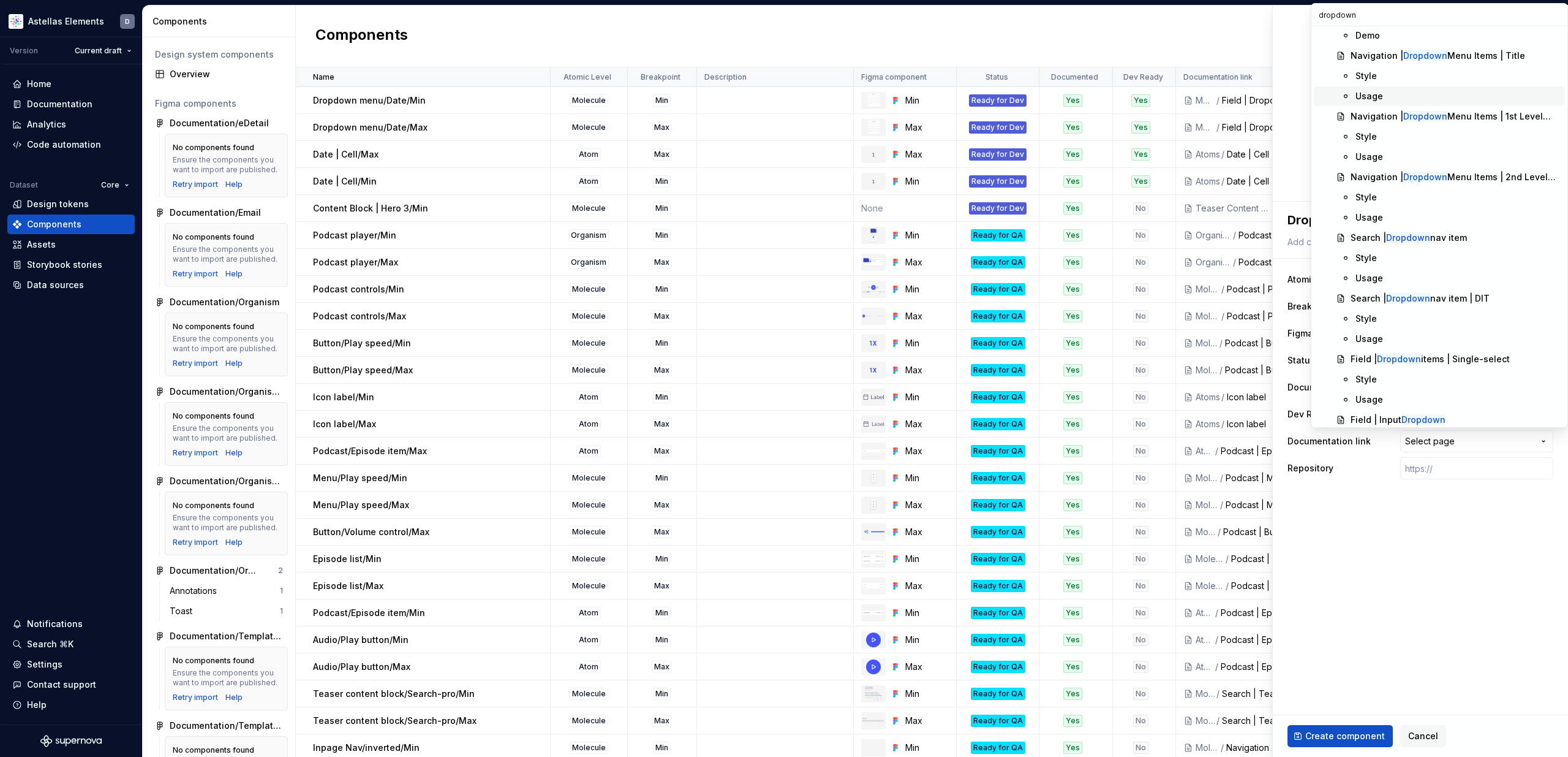
scroll to position [191, 0]
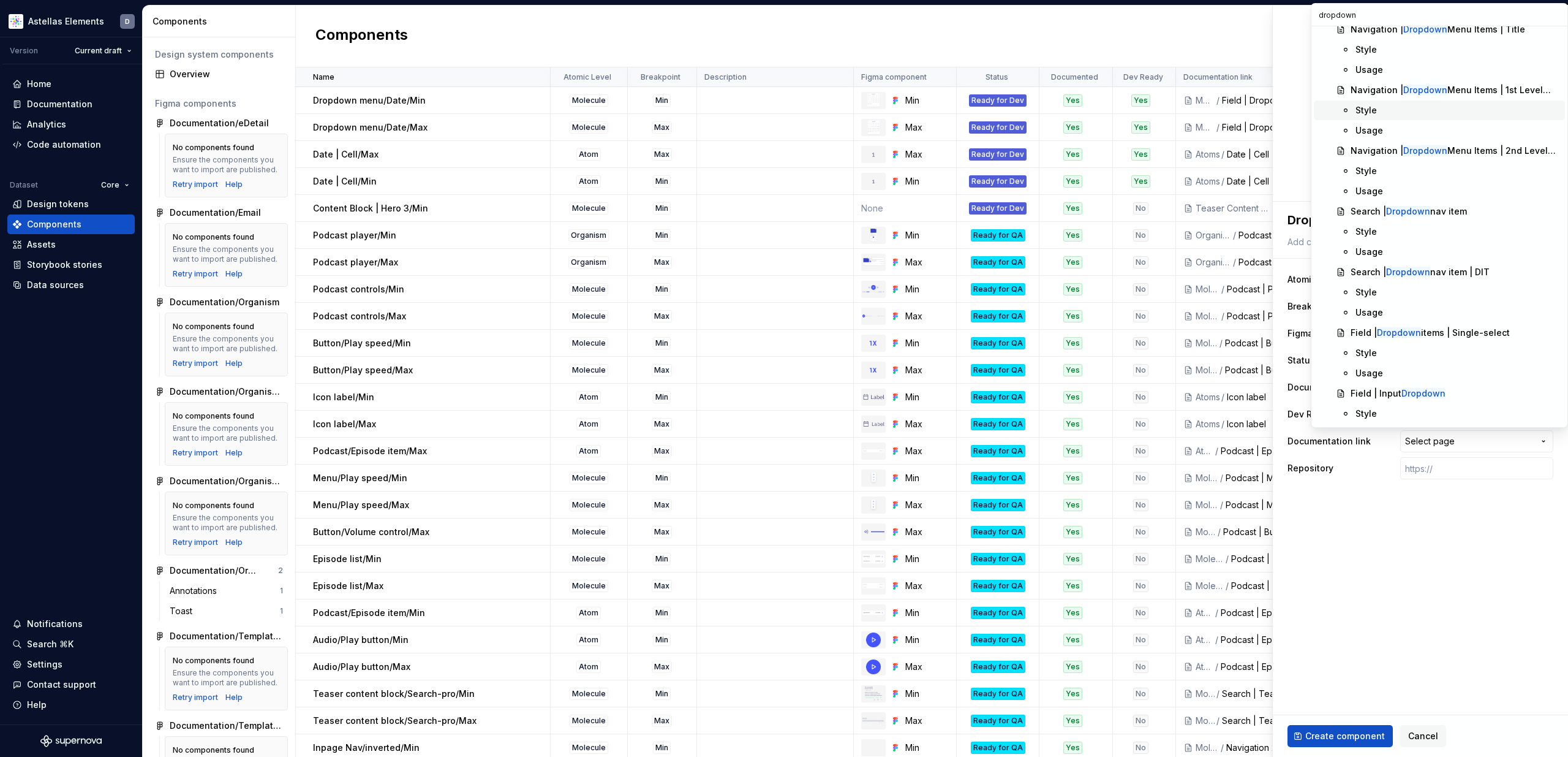
type input "dropdown"
type textarea "*"
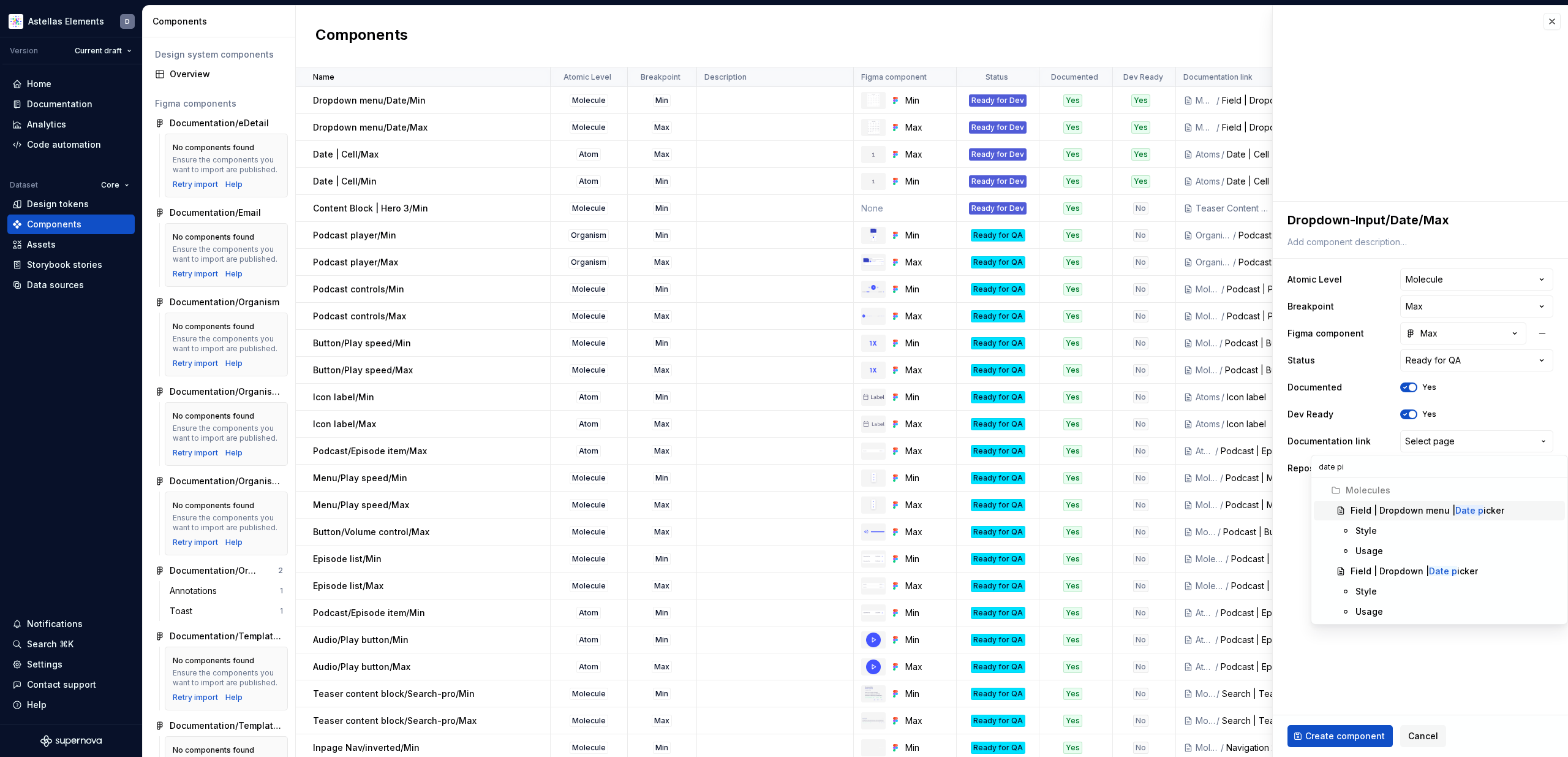
scroll to position [0, 0]
type input "date picker"
type textarea "*"
type input "date picker"
click at [1483, 570] on div "Field | Dropdown | Date picker" at bounding box center [1455, 571] width 210 height 12
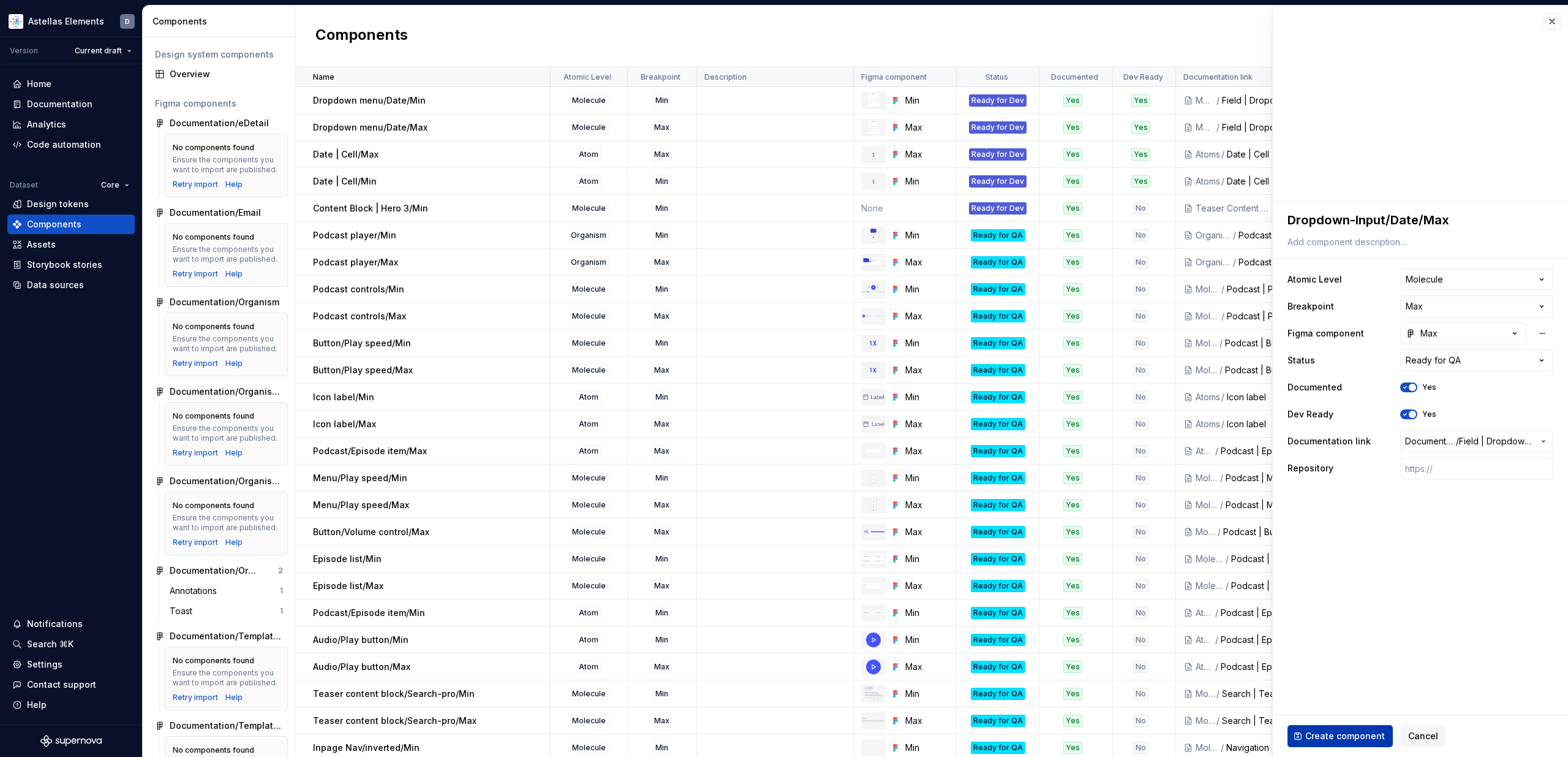
click at [1372, 733] on span "Create component" at bounding box center [1344, 736] width 80 height 12
type textarea "*"
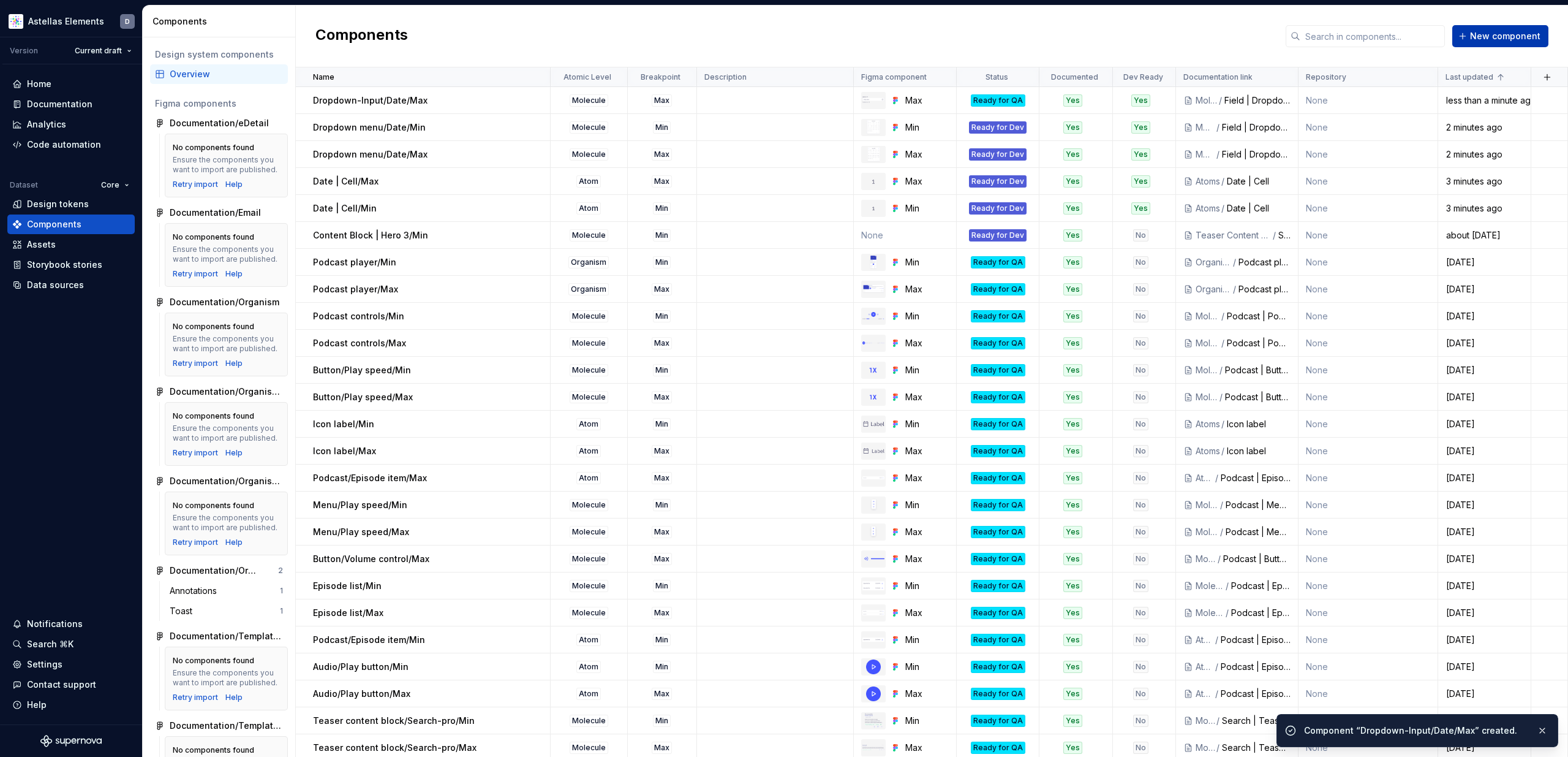
click at [1486, 33] on span "New component" at bounding box center [1505, 36] width 70 height 12
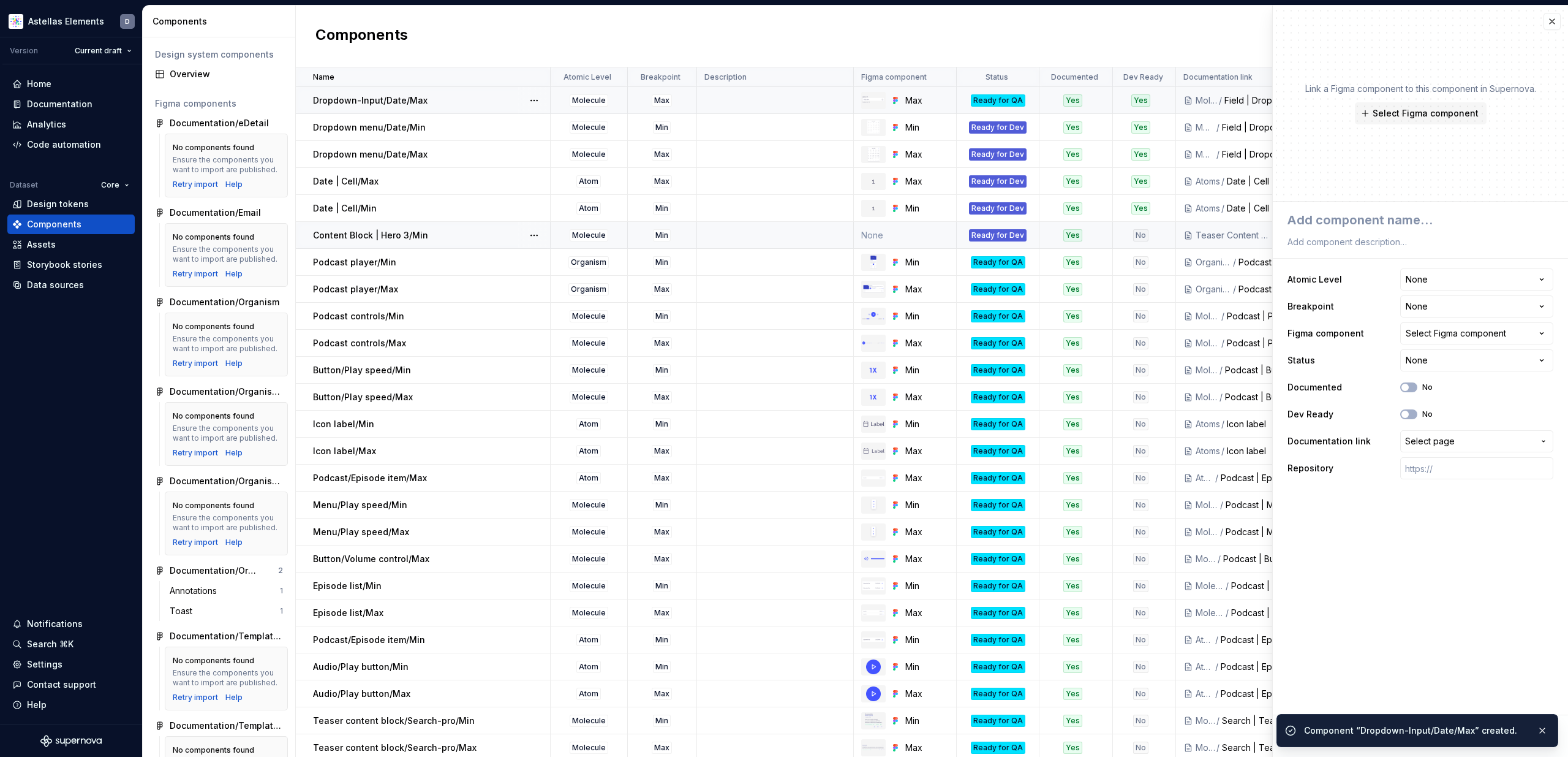
click at [1002, 103] on div "Ready for QA" at bounding box center [998, 101] width 54 height 12
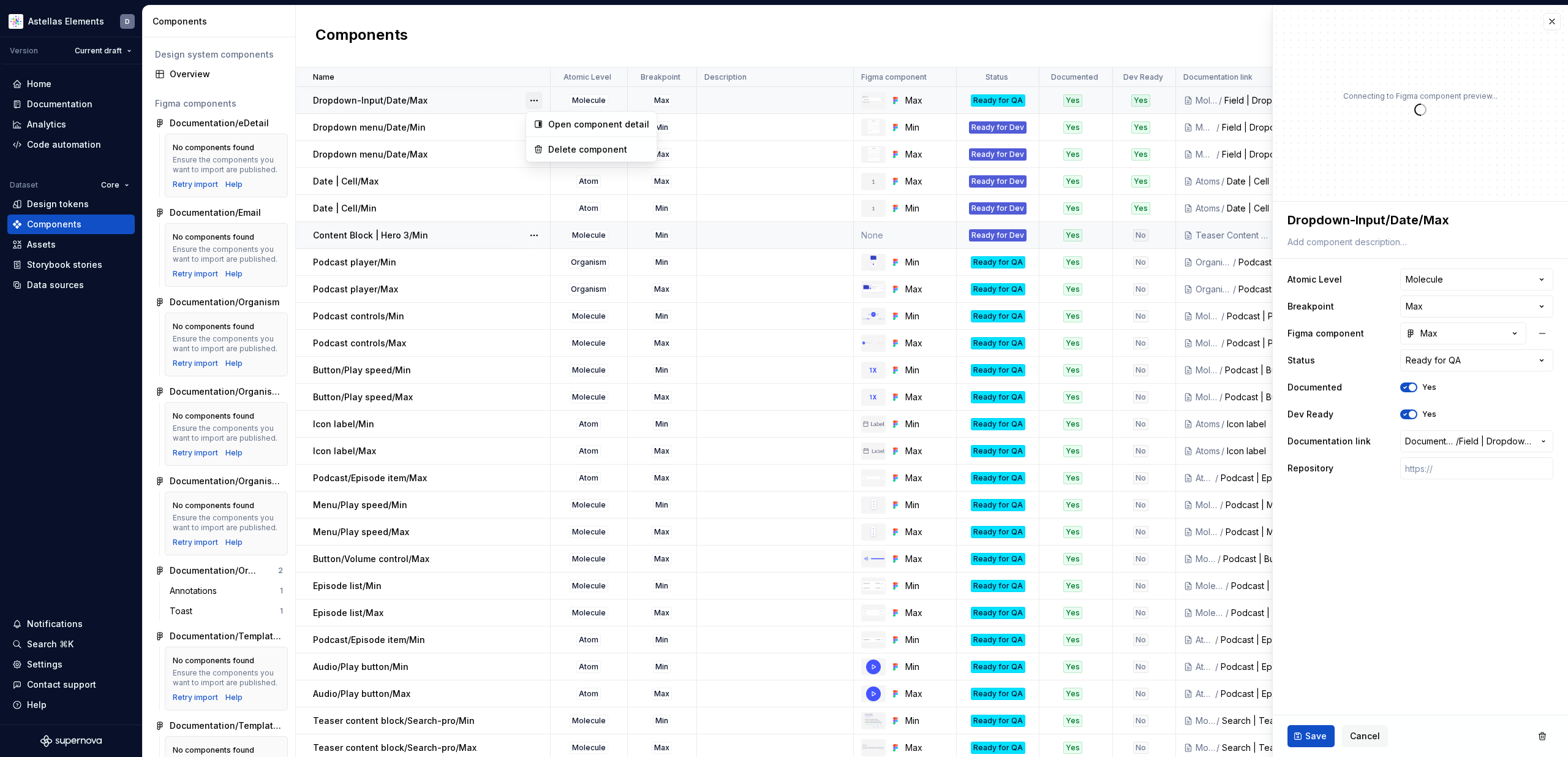
click at [529, 101] on button "button" at bounding box center [534, 101] width 18 height 18
type textarea "*"
click at [1482, 615] on html "Astellas Elements D Version Current draft Home Documentation Analytics Code aut…" at bounding box center [784, 378] width 1568 height 757
click at [1443, 361] on html "Astellas Elements D Version Current draft Home Documentation Analytics Code aut…" at bounding box center [784, 378] width 1568 height 757
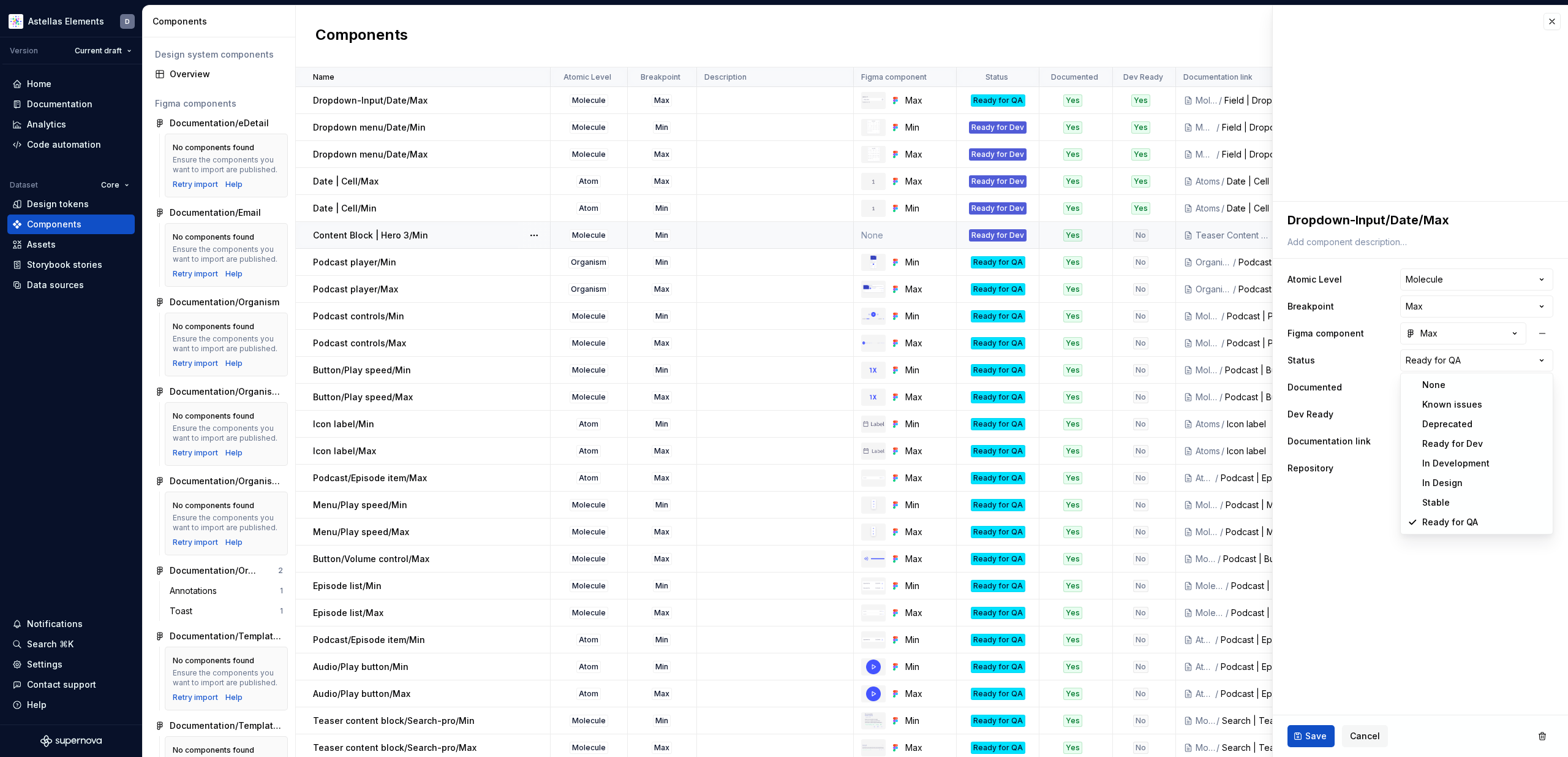
select select "**********"
click at [1319, 739] on span "Save" at bounding box center [1315, 736] width 21 height 12
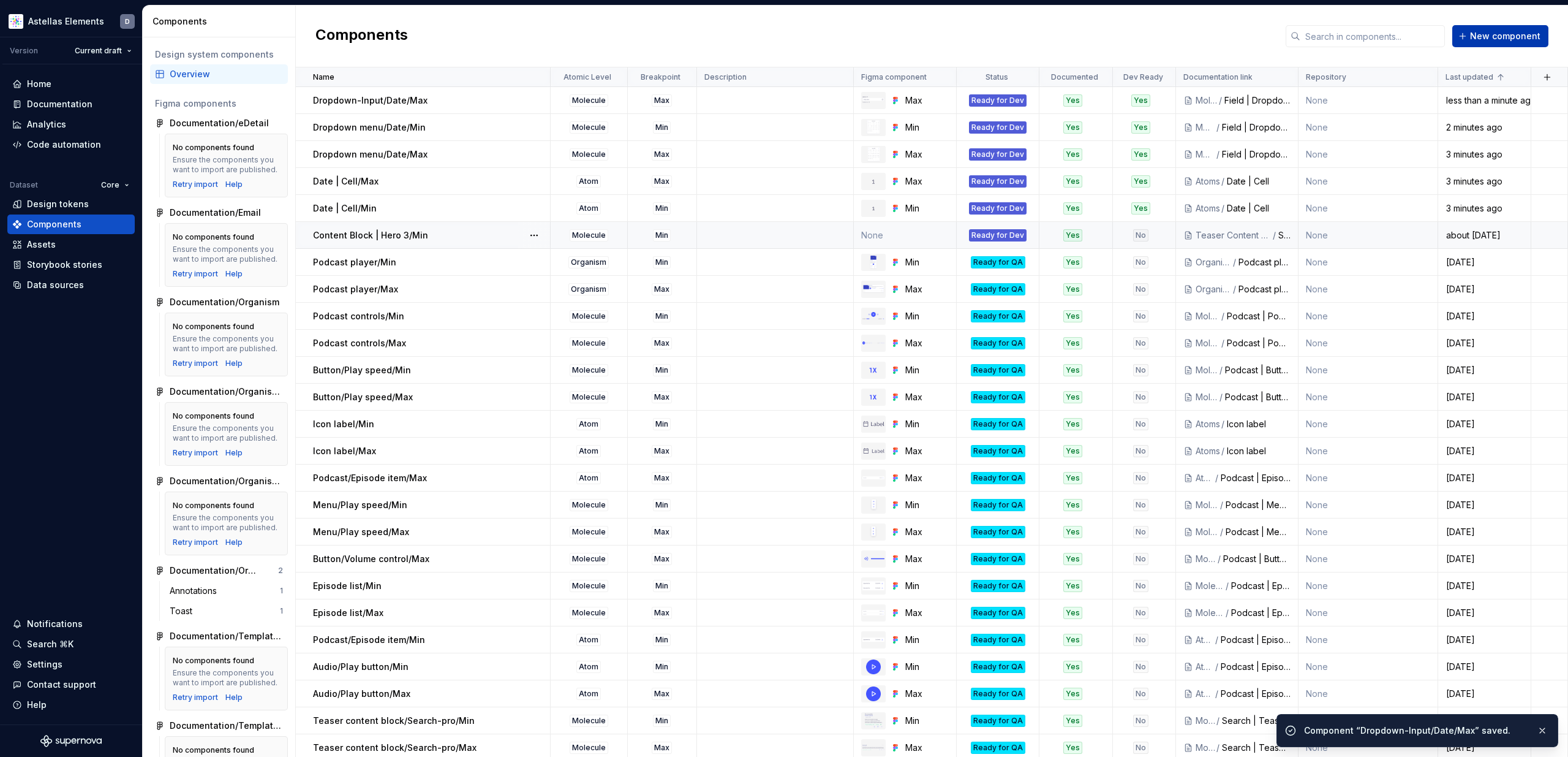
click at [1527, 34] on span "New component" at bounding box center [1505, 36] width 70 height 12
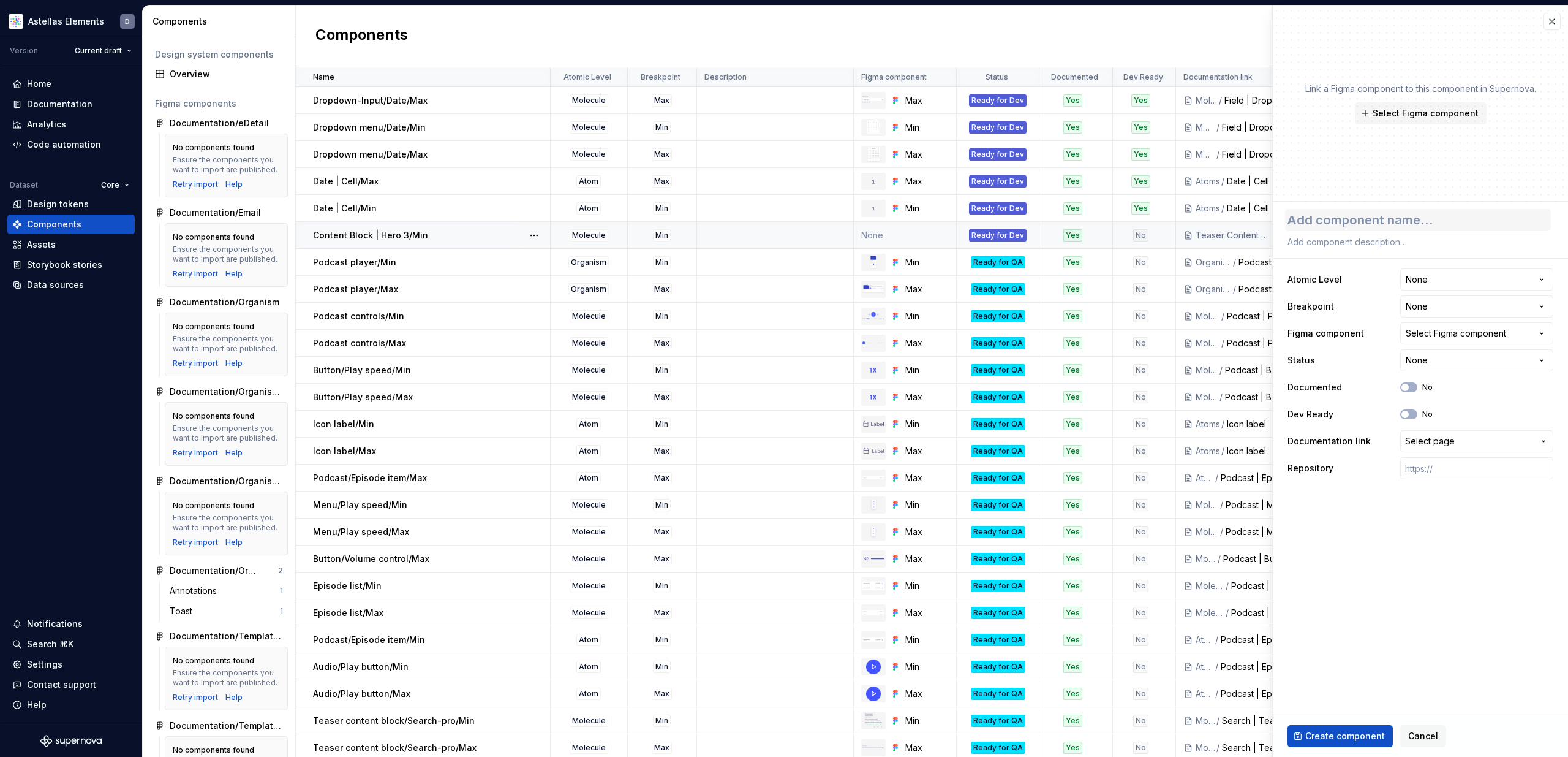
click at [1356, 223] on textarea at bounding box center [1417, 219] width 266 height 22
paste textarea "Dropdown-Input/Date/Min"
type textarea "*"
type textarea "Dropdown-Input/Date/Min"
click at [1430, 275] on html "Astellas Elements D Version Current draft Home Documentation Analytics Code aut…" at bounding box center [784, 378] width 1568 height 757
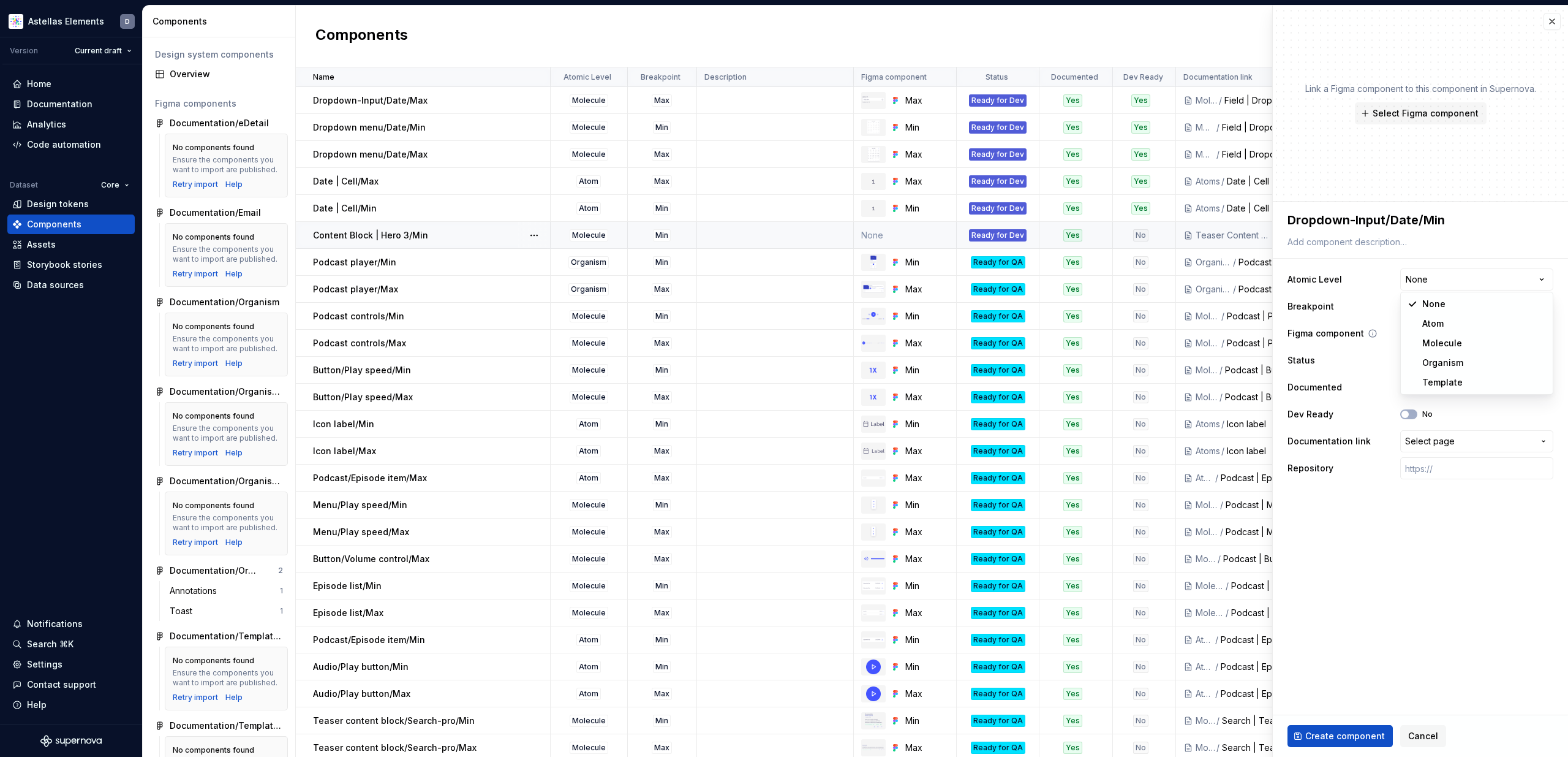
select select "**********"
type textarea "*"
click at [1431, 306] on html "Astellas Elements D Version Current draft Home Documentation Analytics Code aut…" at bounding box center [784, 378] width 1568 height 757
select select "**********"
type textarea "*"
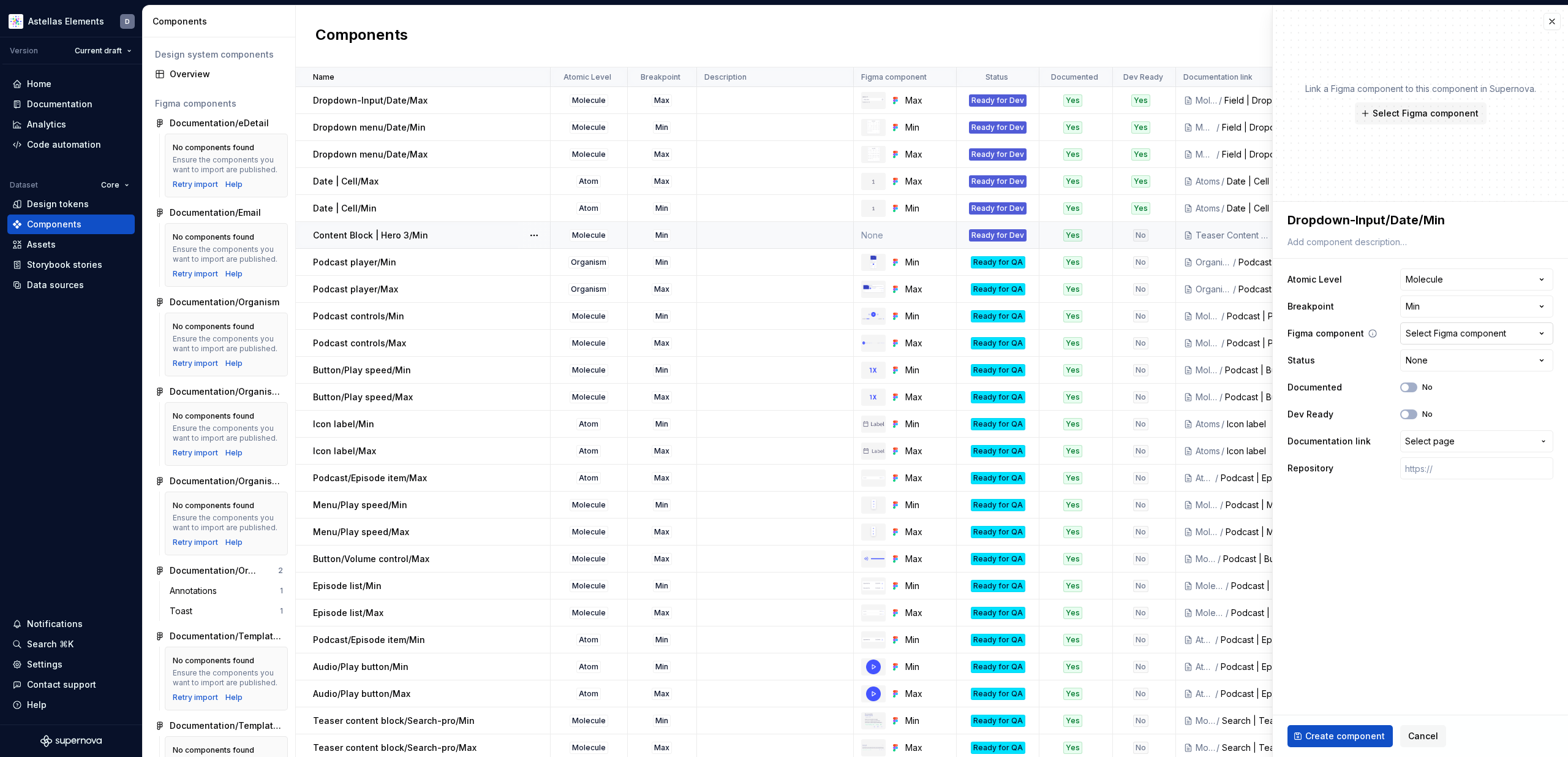
click at [1423, 330] on div "Select Figma component" at bounding box center [1456, 333] width 101 height 12
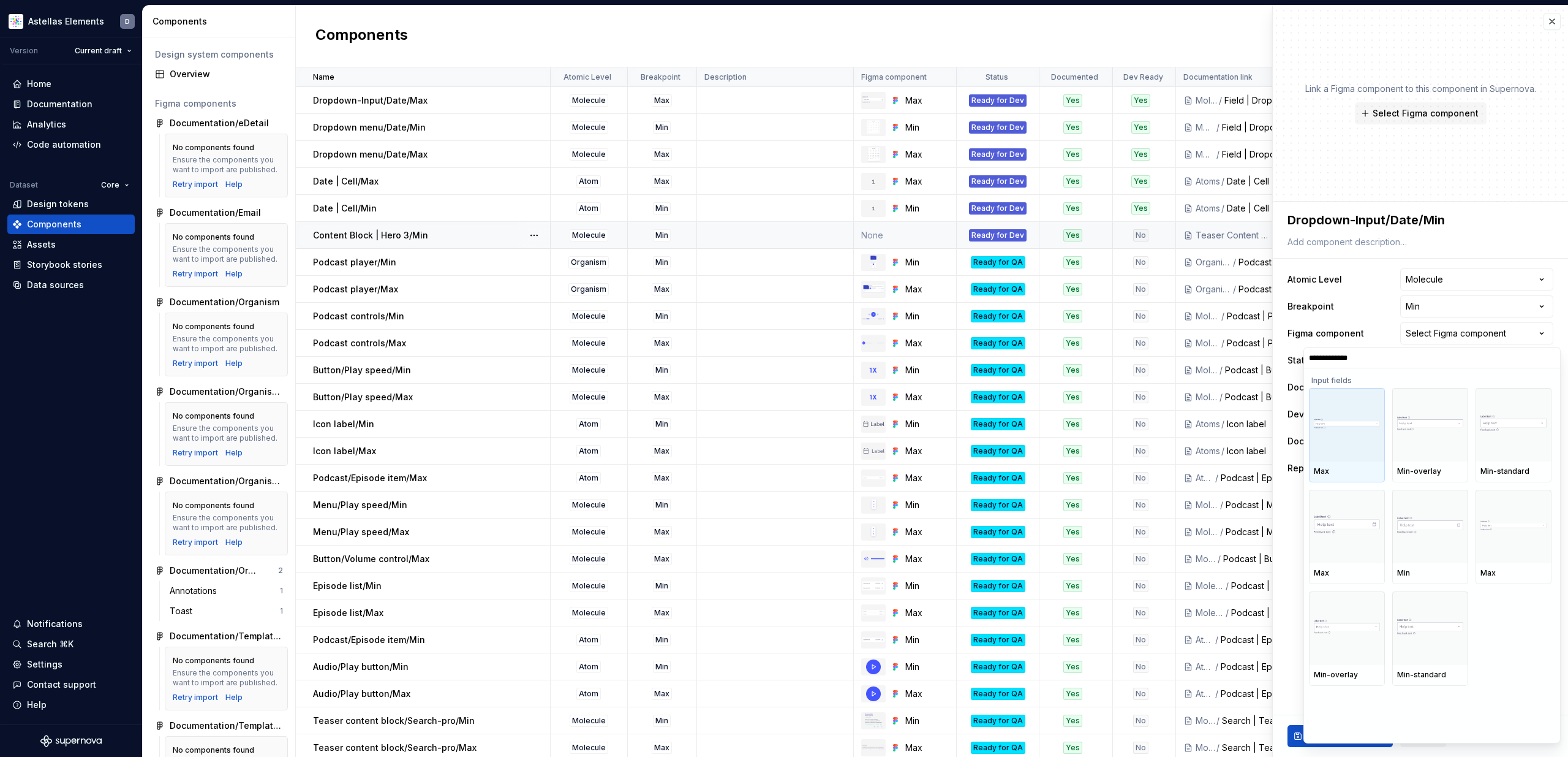
type input "**********"
click at [1438, 546] on div at bounding box center [1430, 526] width 76 height 74
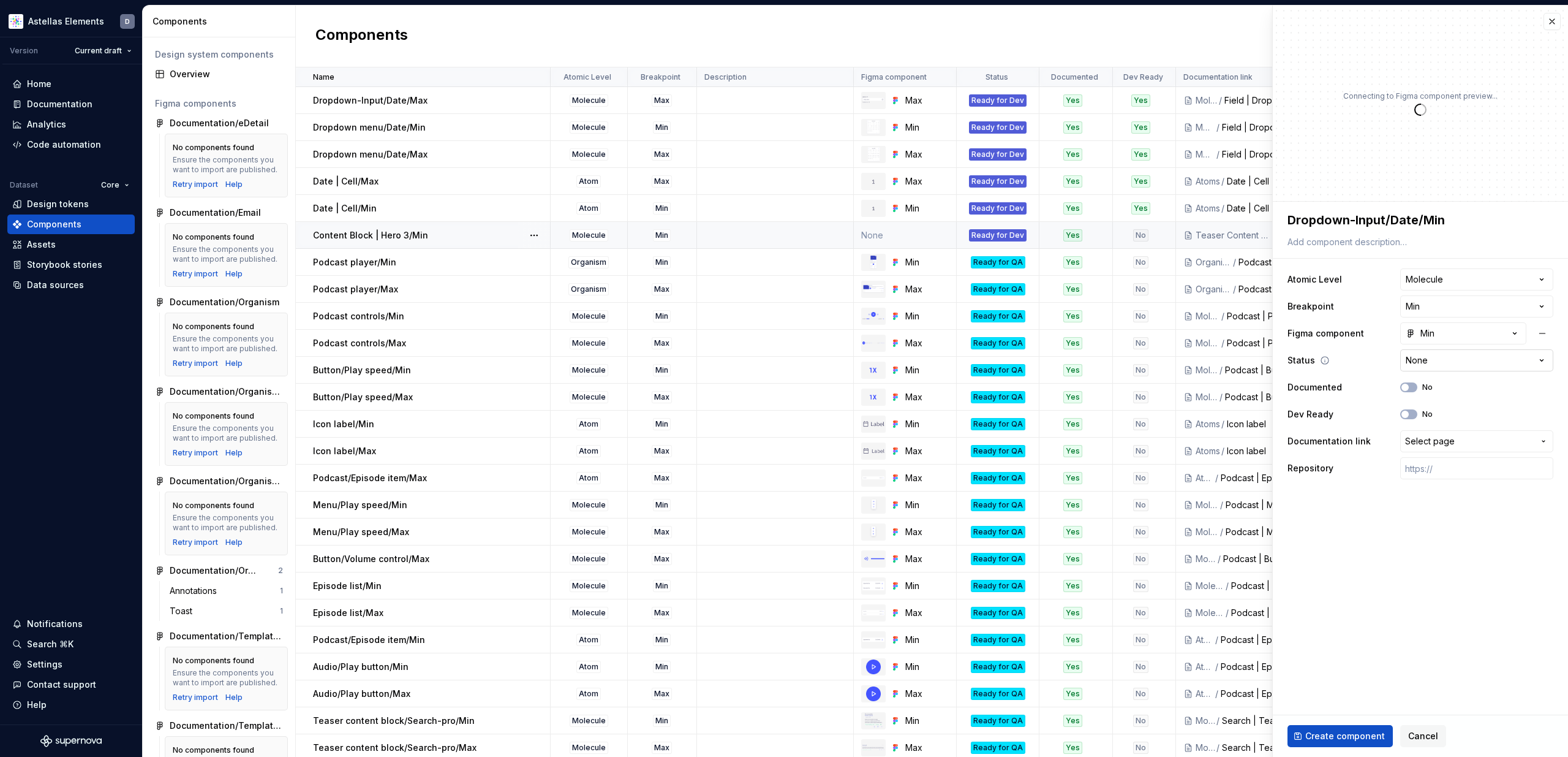
click at [1435, 351] on html "Astellas Elements D Version Current draft Home Documentation Analytics Code aut…" at bounding box center [784, 378] width 1568 height 757
type textarea "*"
select select "**********"
click at [1413, 389] on button "No" at bounding box center [1409, 387] width 18 height 10
click at [1411, 411] on button "No" at bounding box center [1409, 414] width 18 height 10
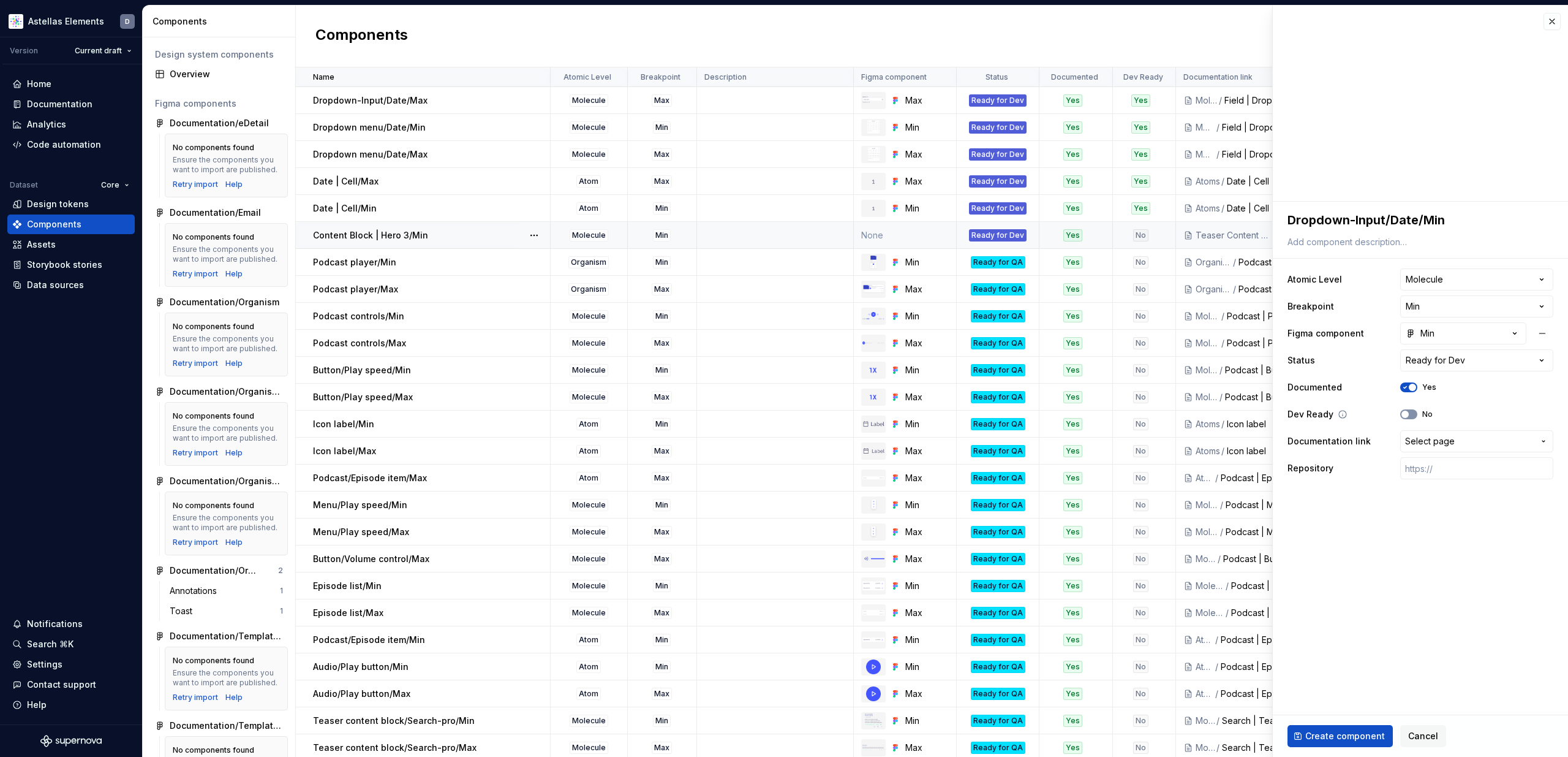
type textarea "*"
click at [1450, 445] on span "Select page" at bounding box center [1429, 441] width 50 height 12
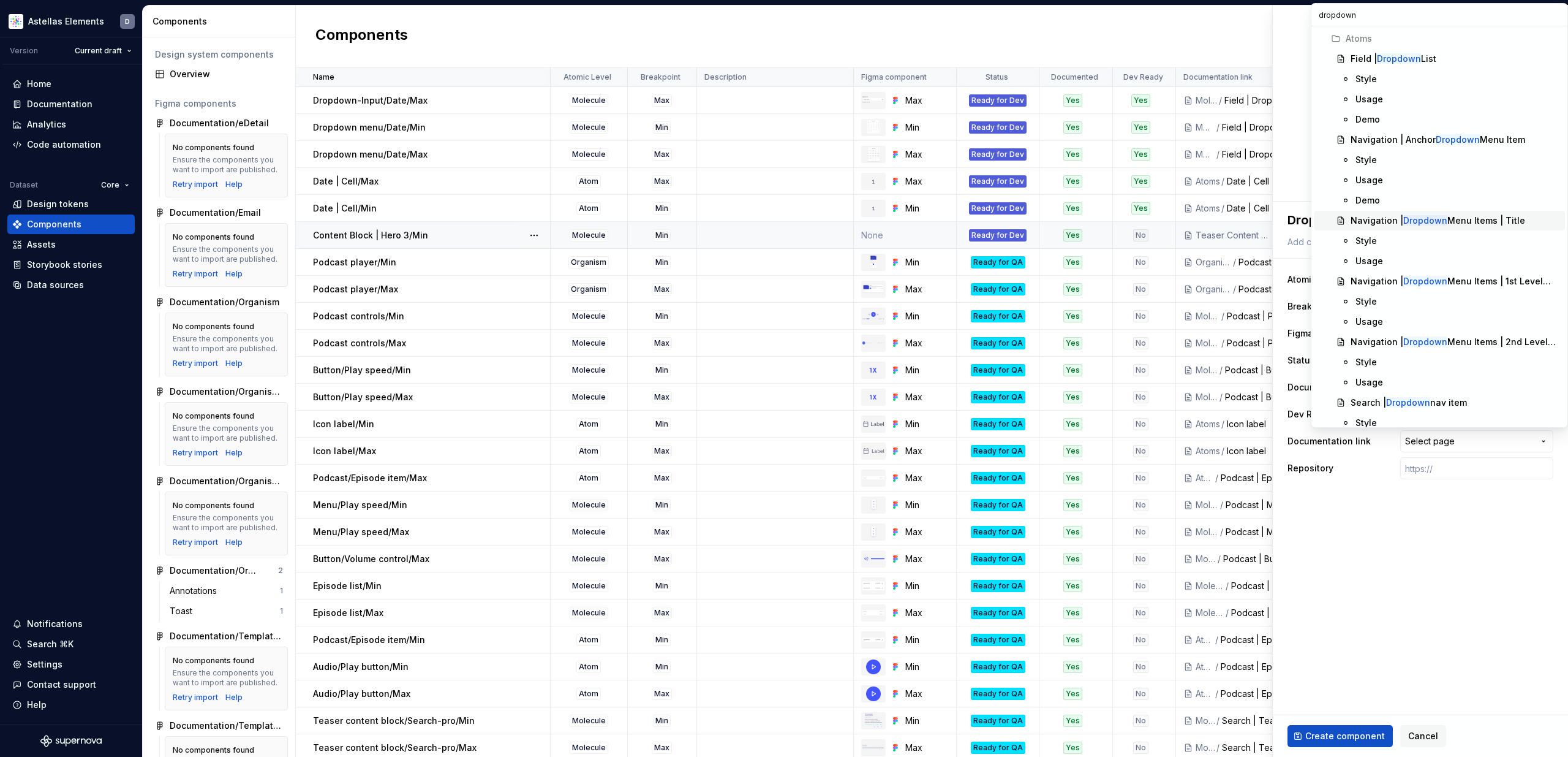
type input "dropdown"
type textarea "*"
type input "dropdown"
type textarea "*"
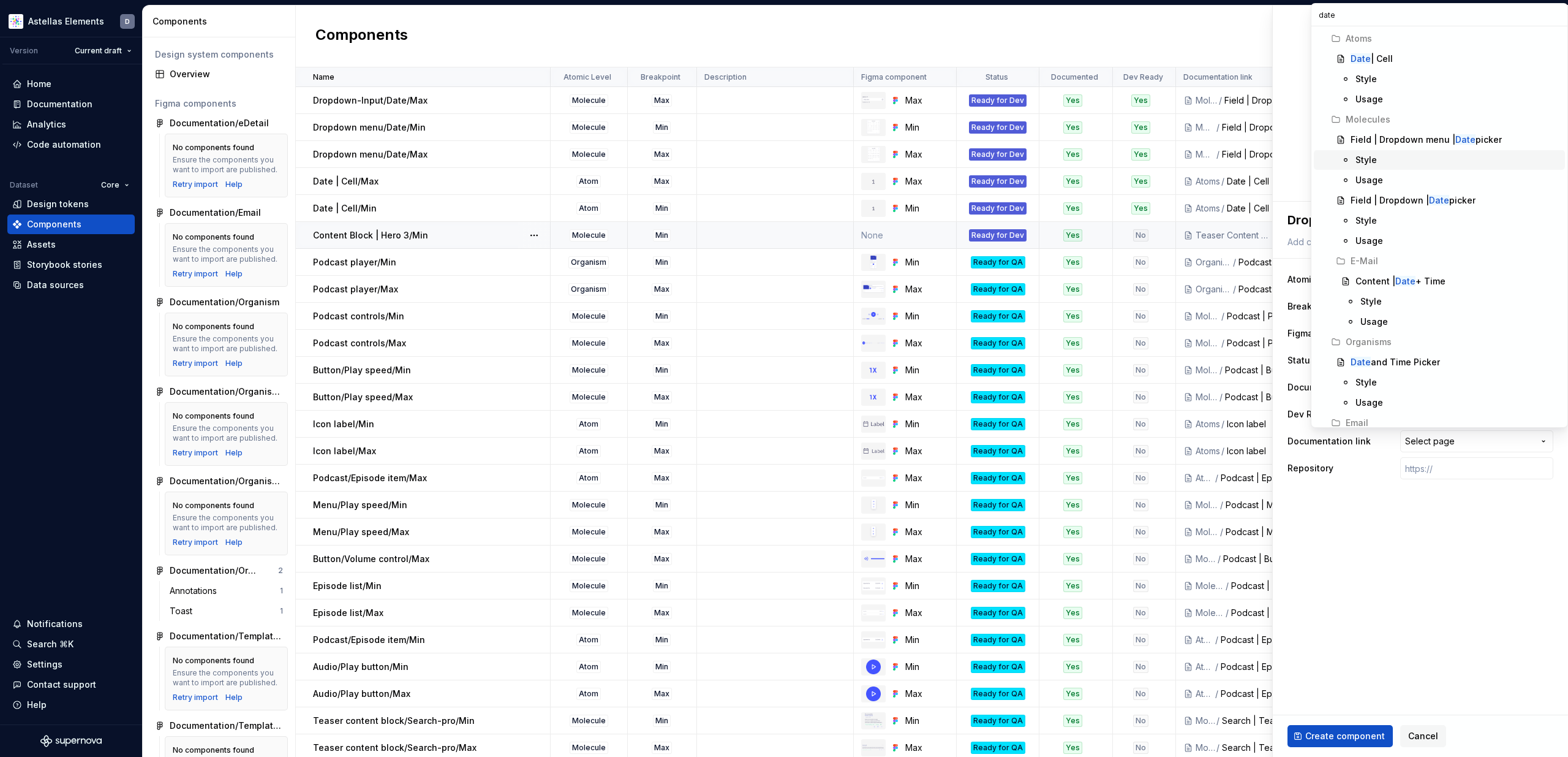
scroll to position [89, 0]
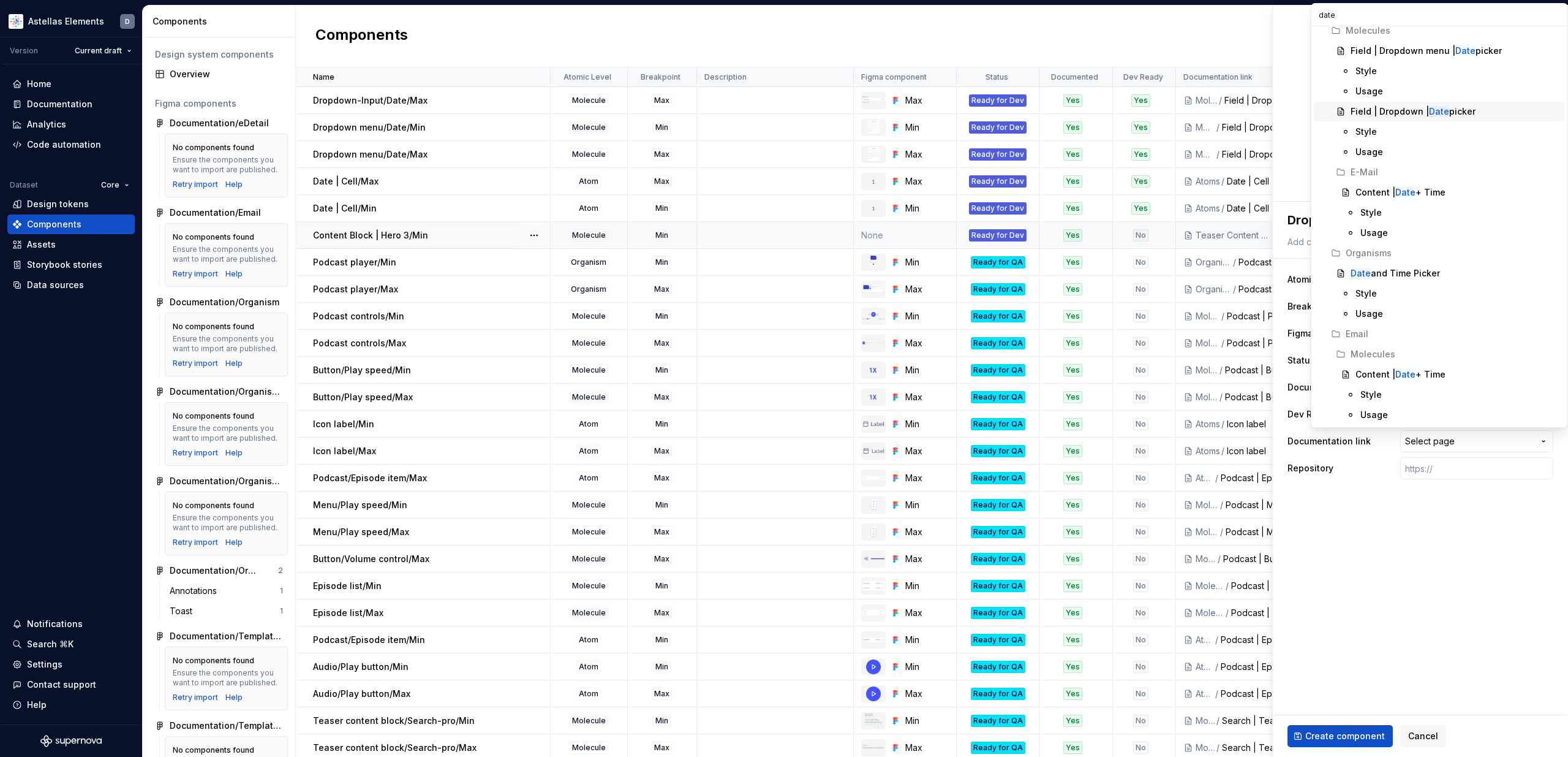
type input "date"
click at [1477, 114] on div "Field | Dropdown | Date picker" at bounding box center [1455, 111] width 210 height 12
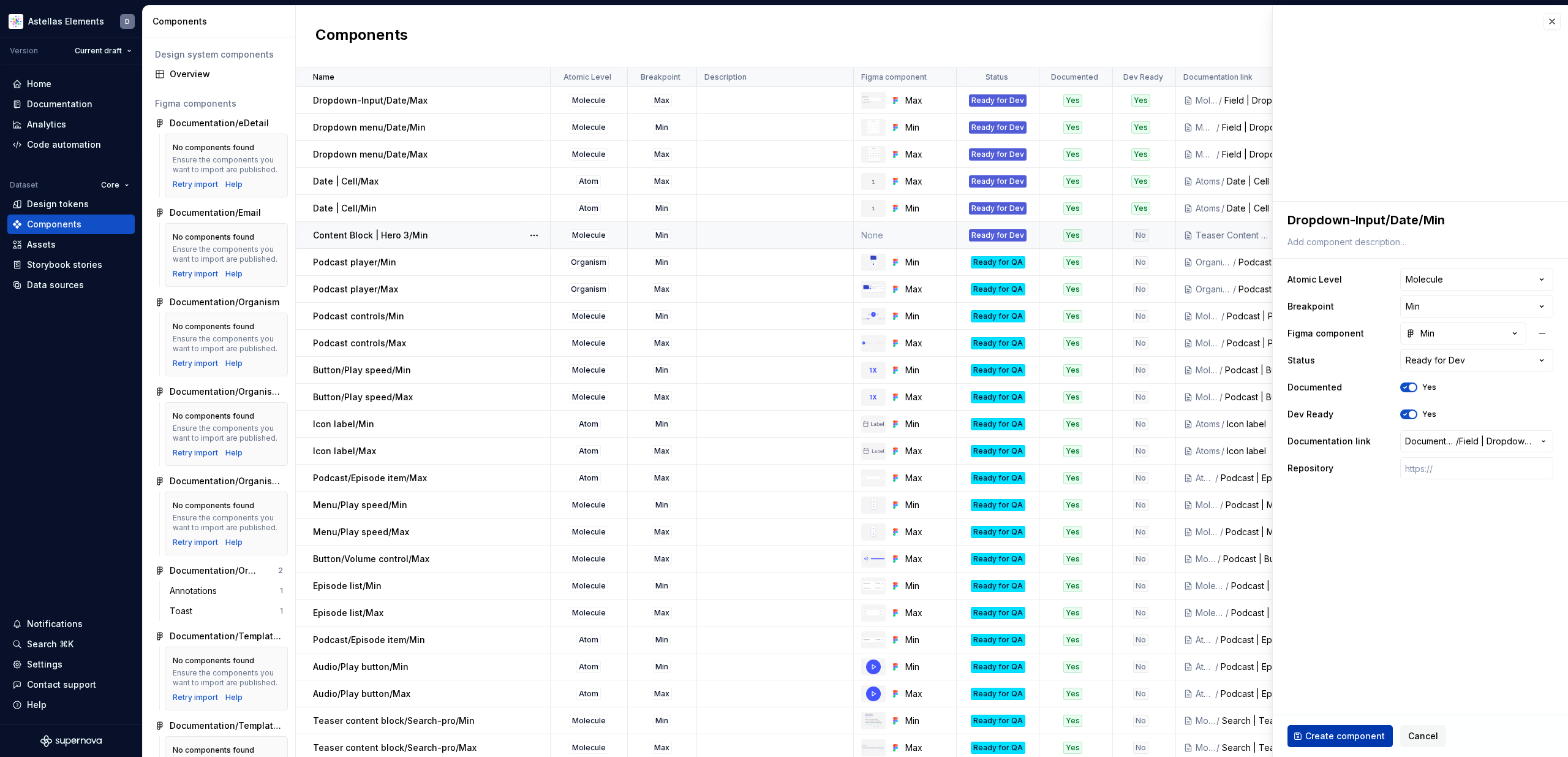
click at [1358, 738] on span "Create component" at bounding box center [1344, 736] width 80 height 12
type textarea "*"
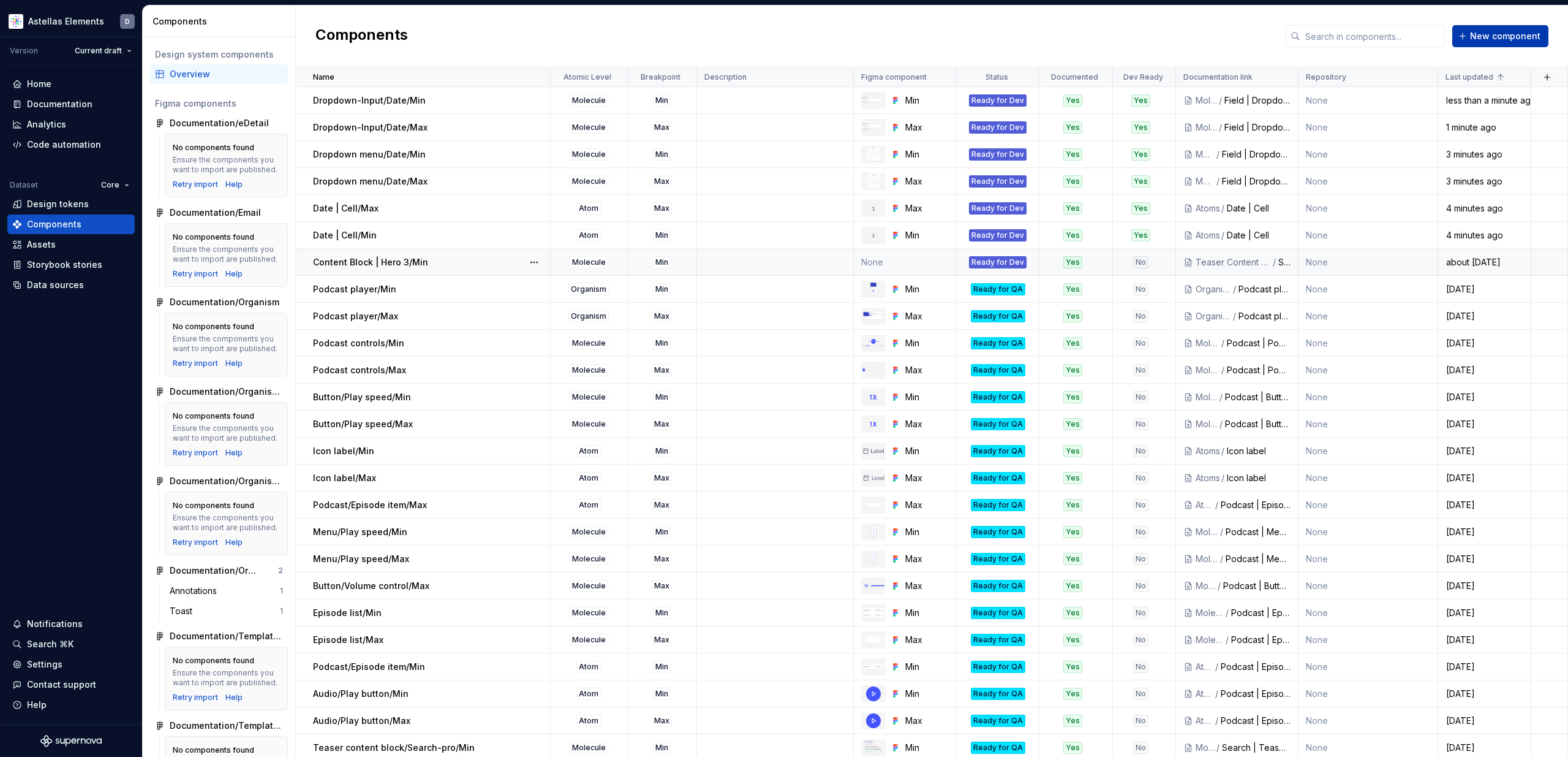
click at [1515, 36] on span "New component" at bounding box center [1505, 36] width 70 height 12
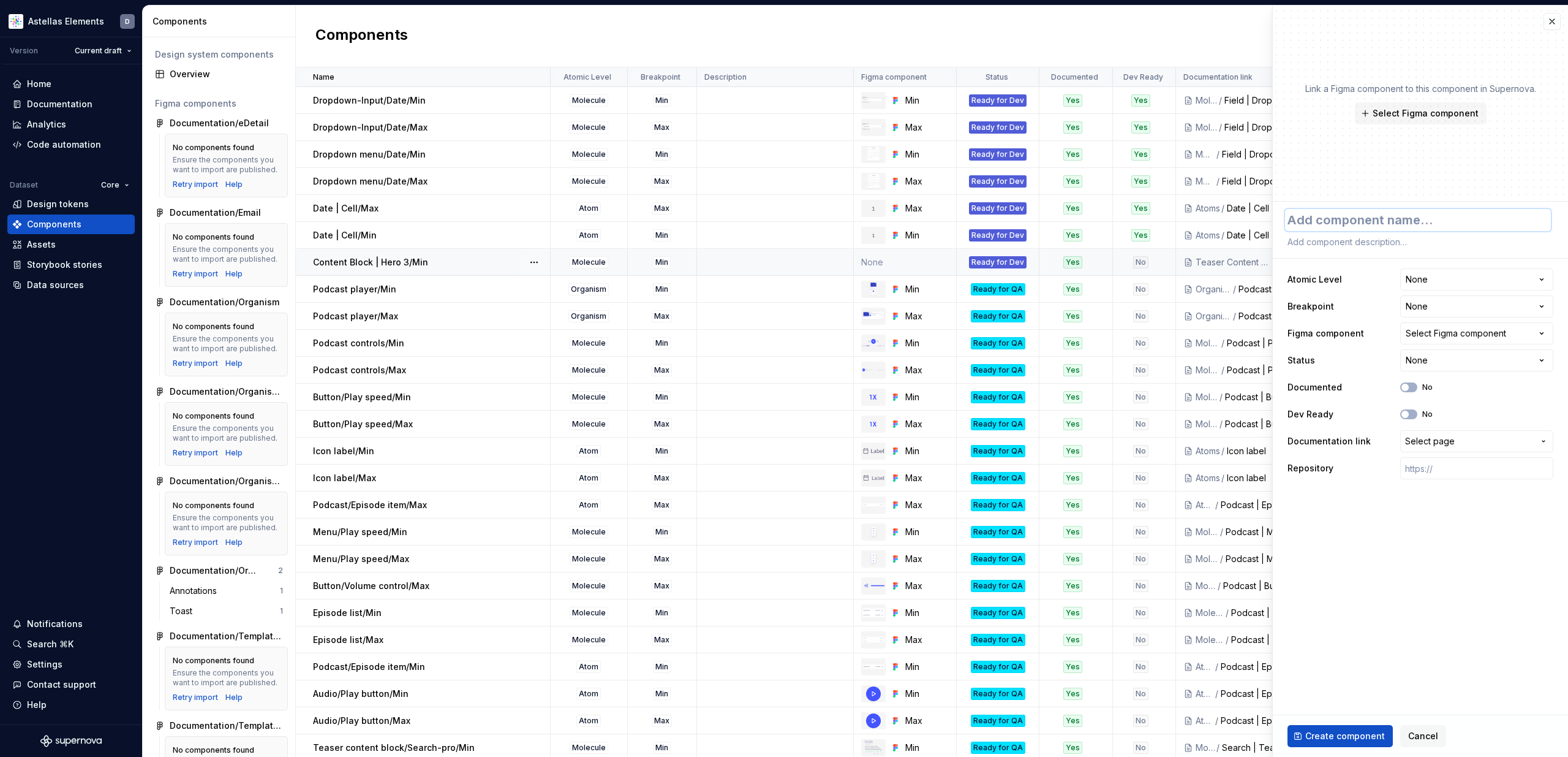
paste textarea "Date and Time Picker/Max"
type textarea "*"
type textarea "Date and Time Picker/Max"
click at [1458, 284] on html "Astellas Elements D Version Current draft Home Documentation Analytics Code aut…" at bounding box center [784, 378] width 1568 height 757
select select "**********"
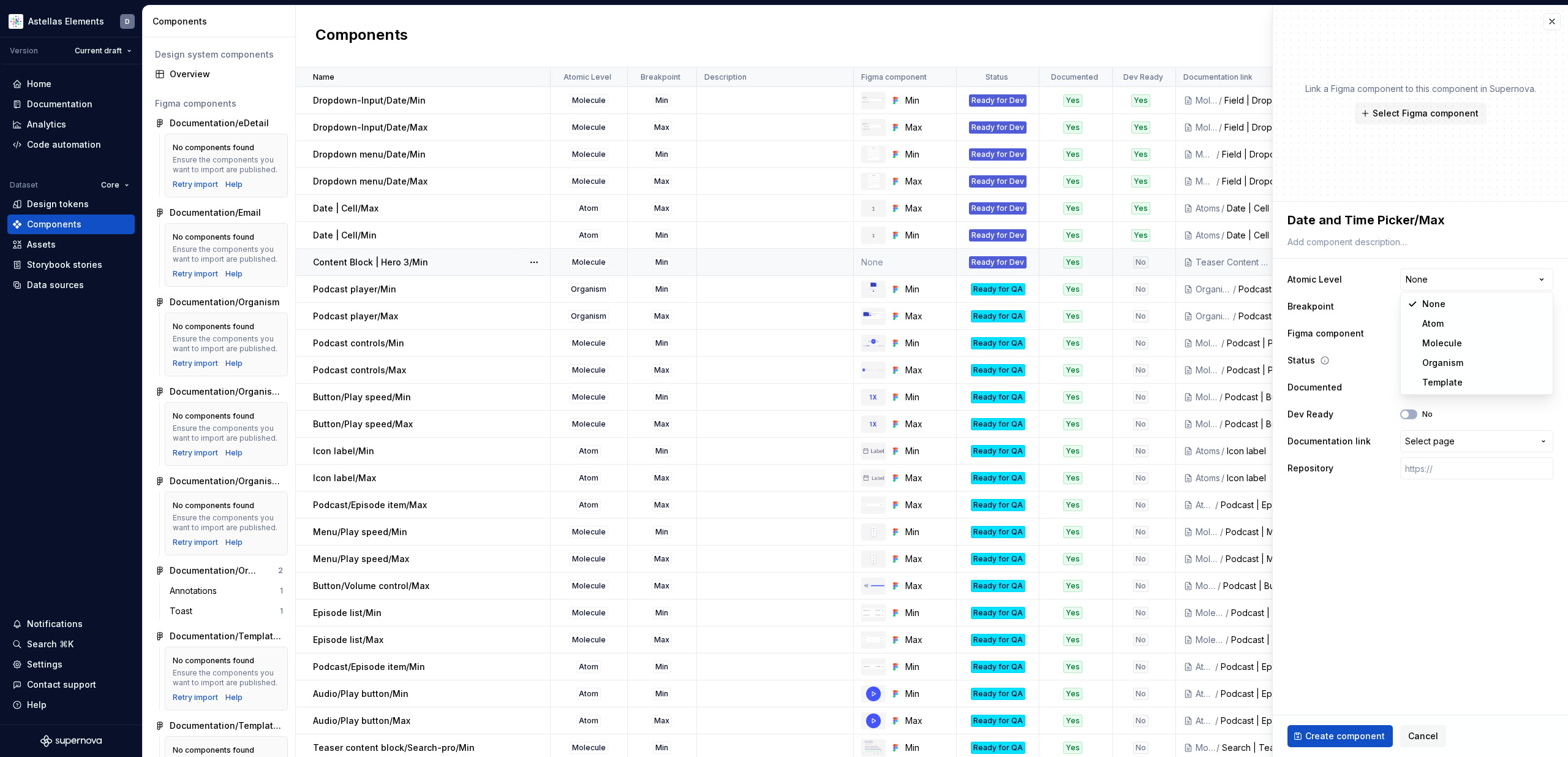
type textarea "*"
click at [1429, 307] on html "Astellas Elements D Version Current draft Home Documentation Analytics Code aut…" at bounding box center [784, 378] width 1568 height 757
select select "**********"
type textarea "*"
click at [1442, 339] on div "Select Figma component" at bounding box center [1456, 333] width 101 height 12
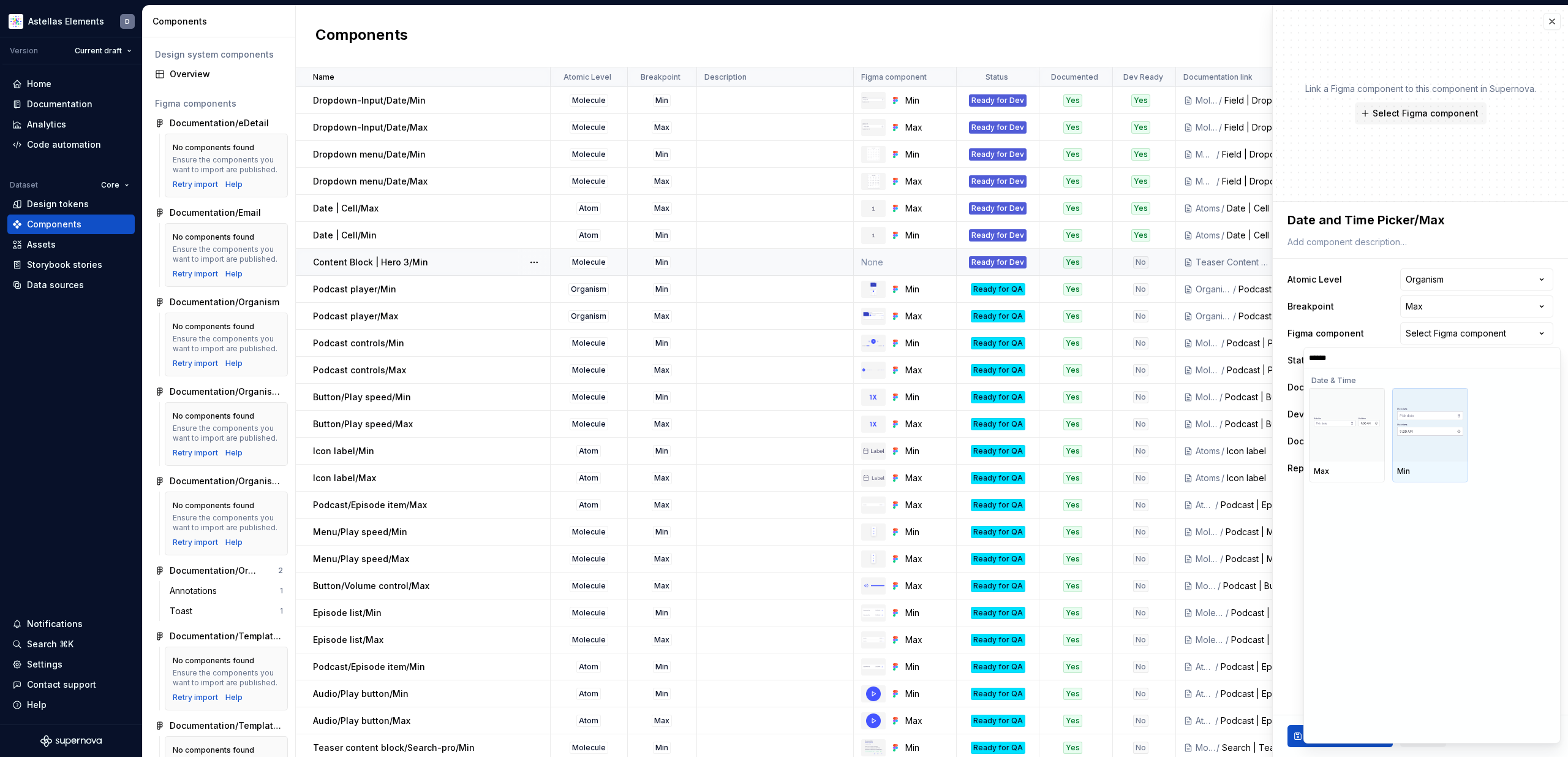
type input "****"
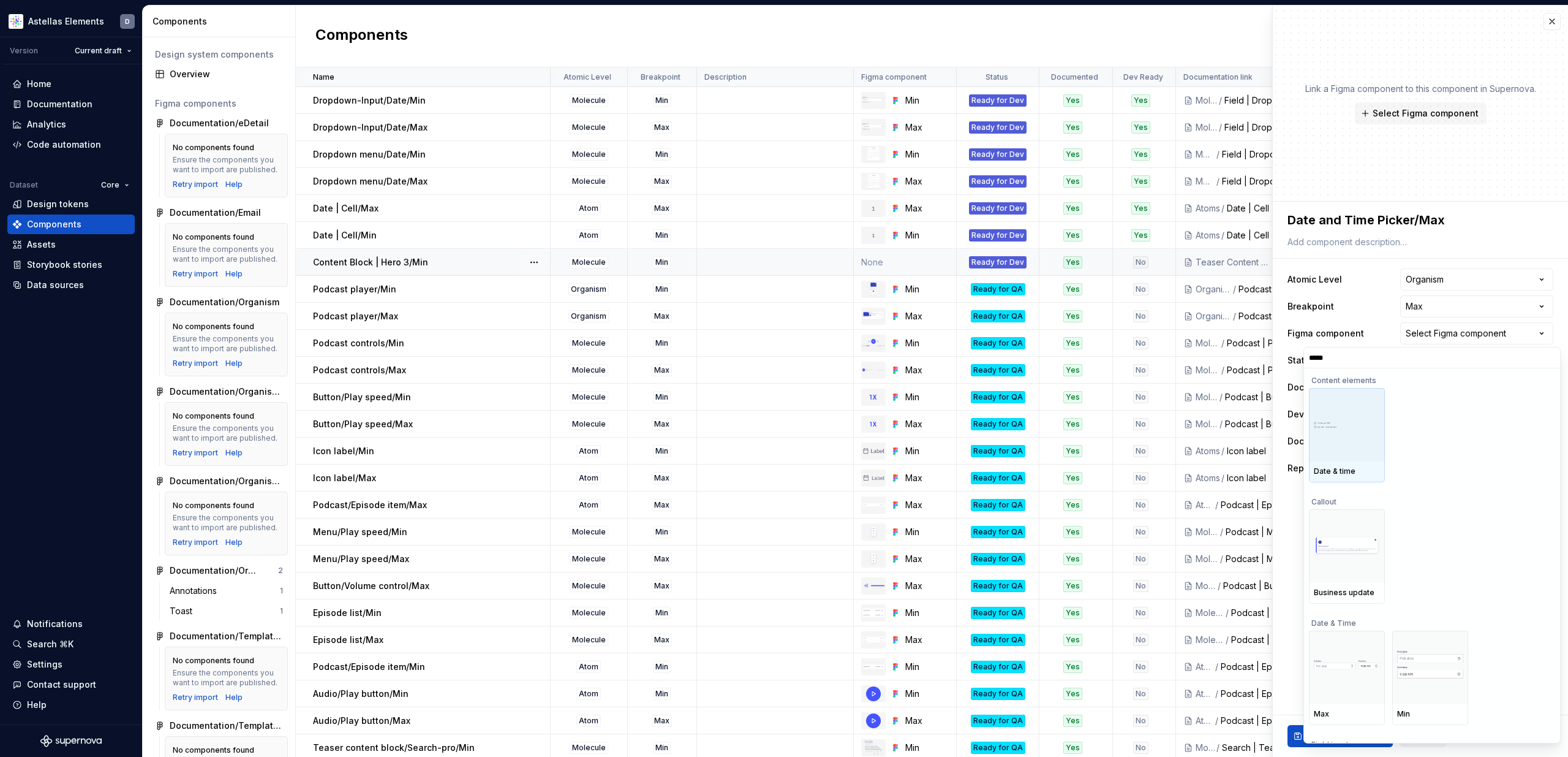
click at [1371, 412] on div at bounding box center [1347, 425] width 76 height 74
type textarea "*"
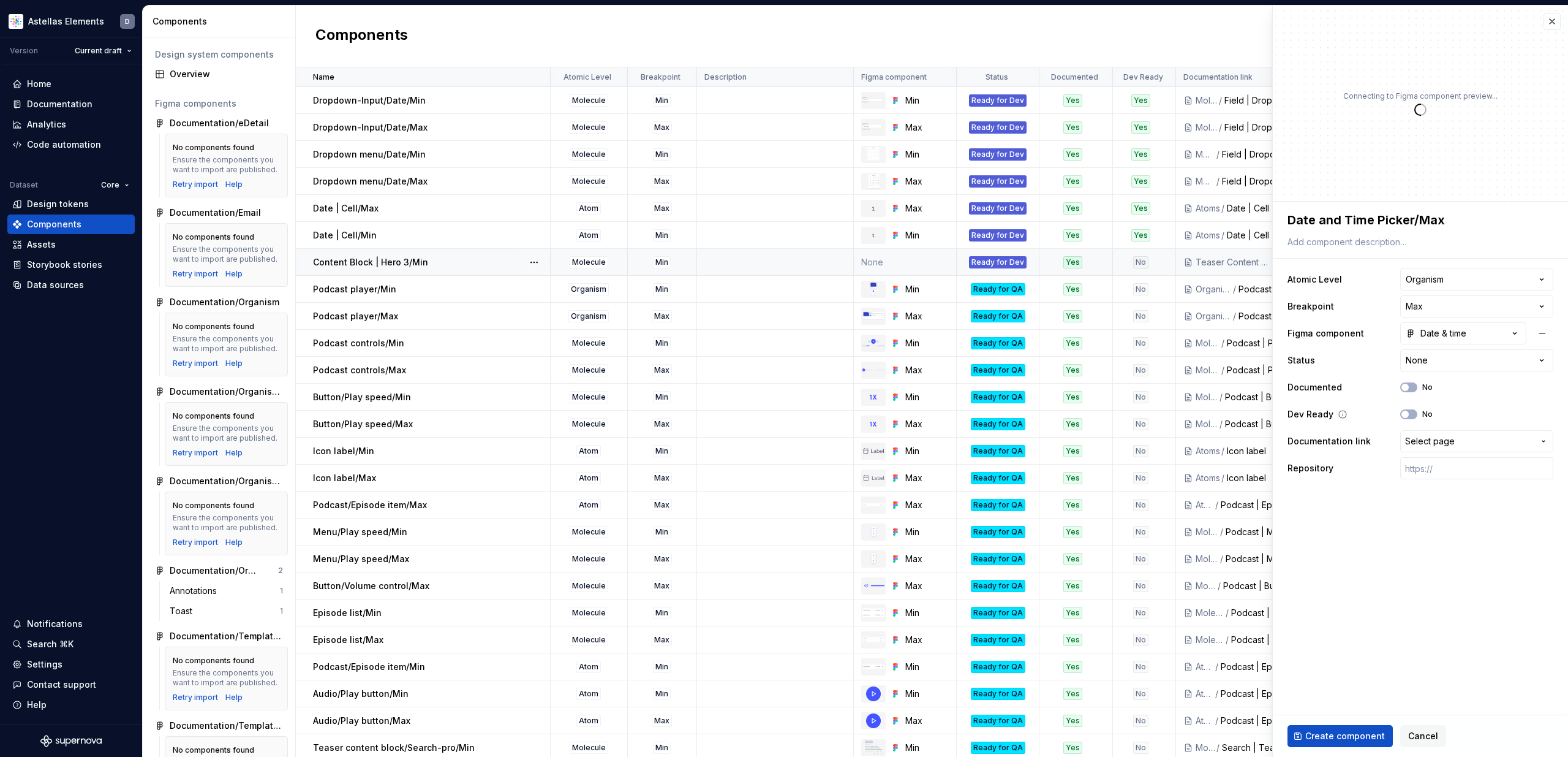
type textarea "*"
click at [1457, 332] on div "Date & time" at bounding box center [1436, 333] width 61 height 12
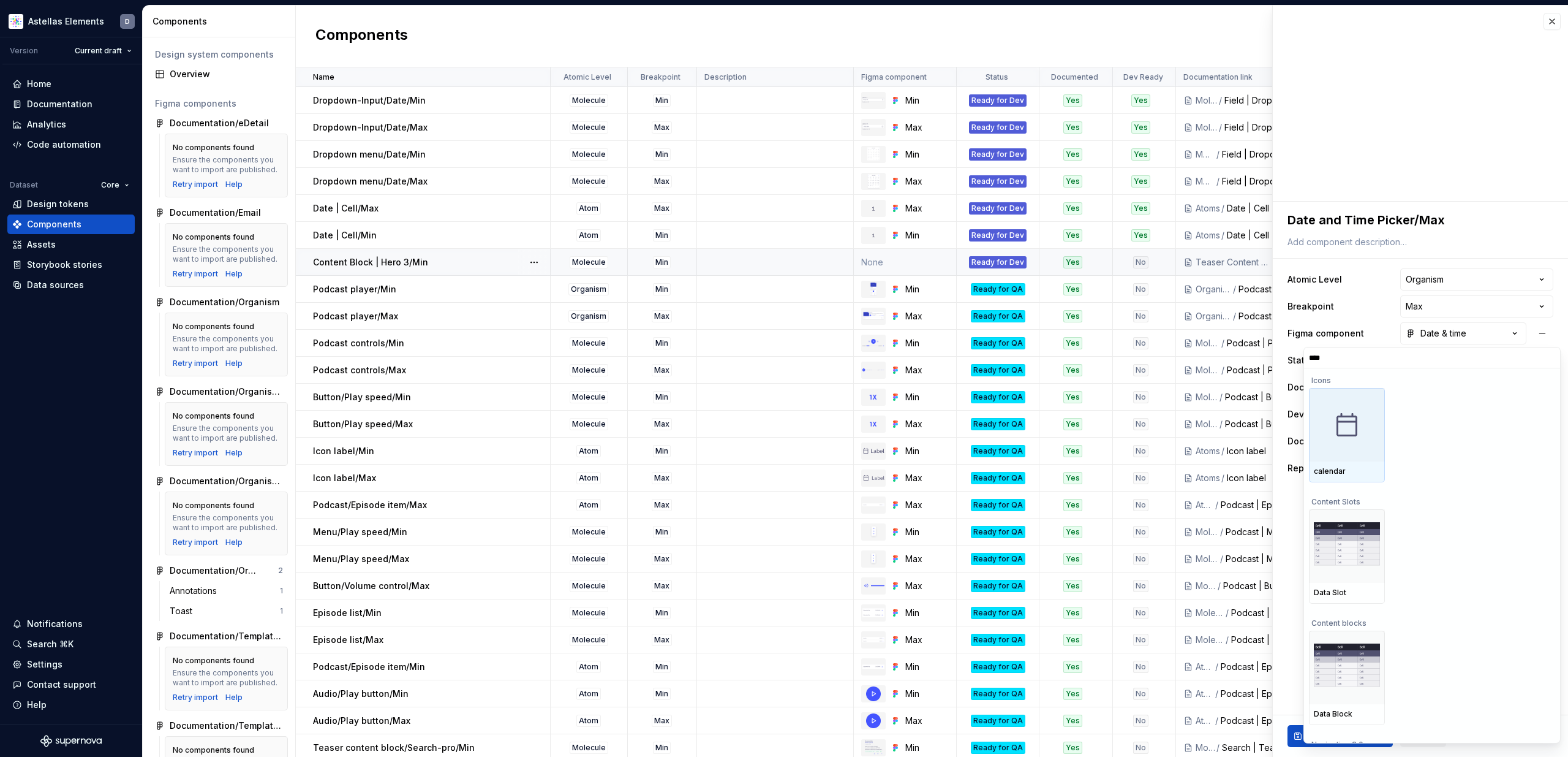
type input "****"
click at [1362, 439] on div at bounding box center [1347, 425] width 76 height 74
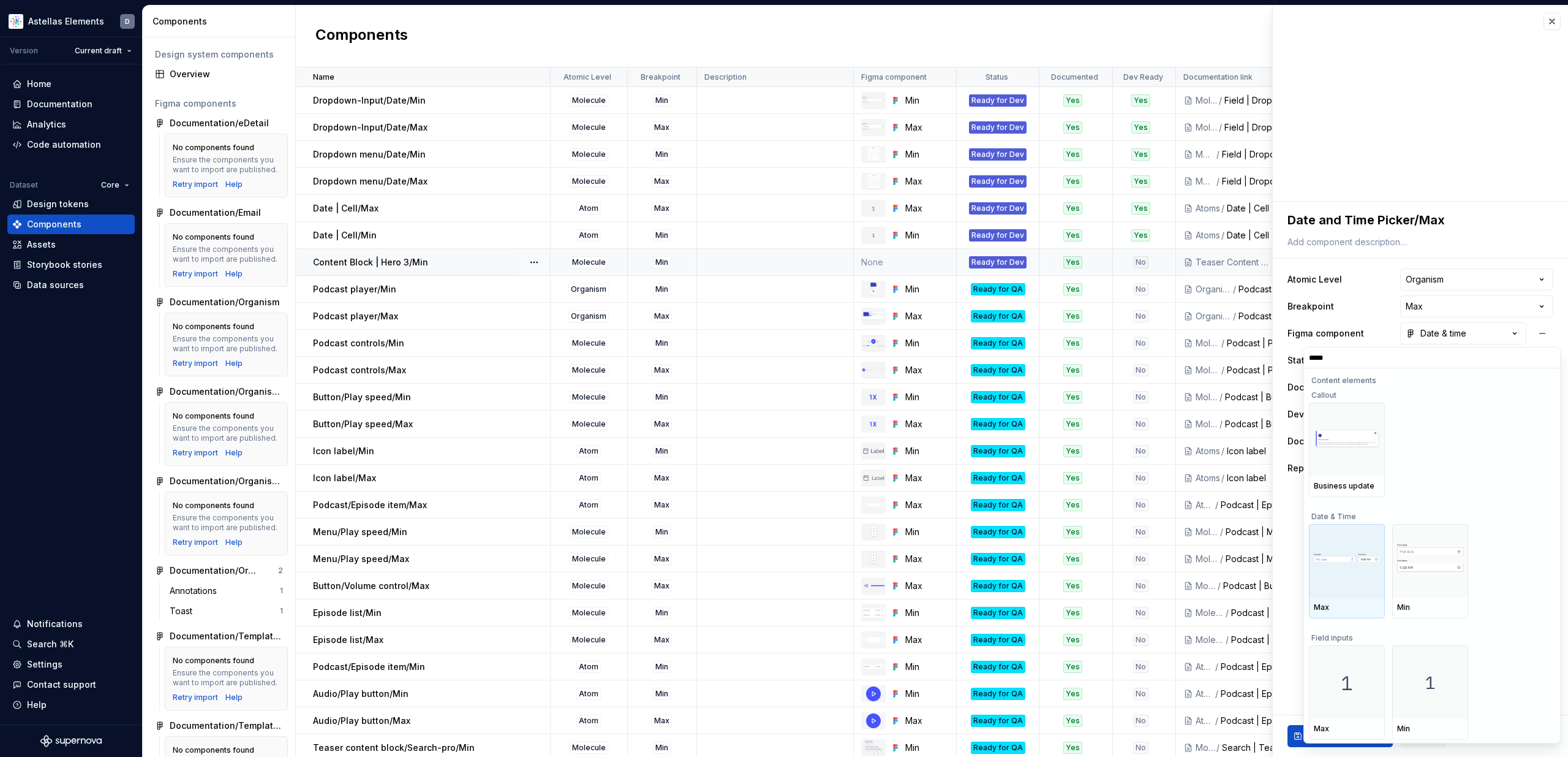
click at [1370, 568] on img at bounding box center [1346, 561] width 66 height 14
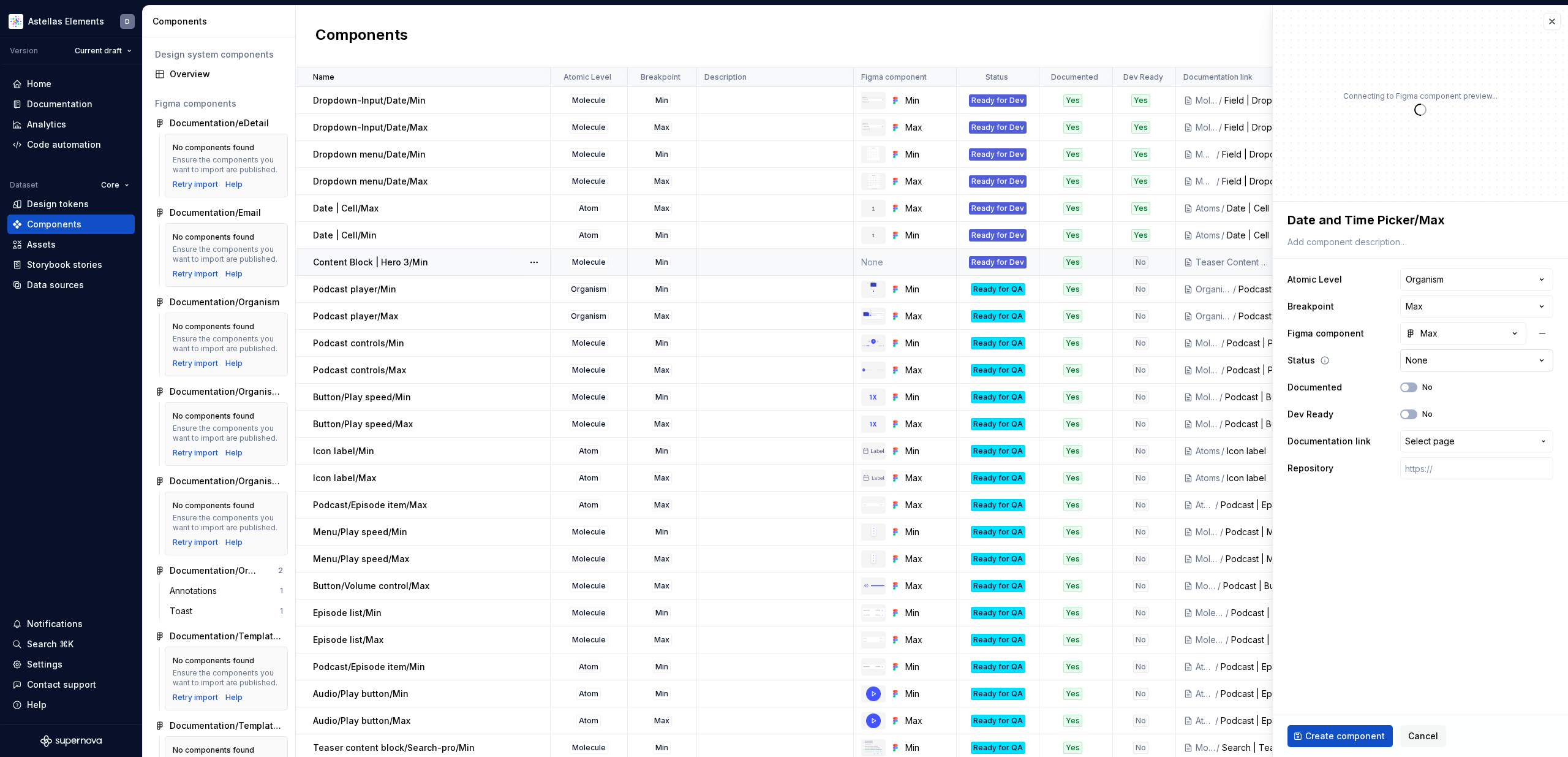
type textarea "*"
click at [1495, 360] on html "Astellas Elements D Version Current draft Home Documentation Analytics Code aut…" at bounding box center [784, 378] width 1568 height 757
select select "**********"
click at [1409, 384] on icon "button" at bounding box center [1405, 387] width 10 height 7
click at [1411, 416] on button "No" at bounding box center [1409, 414] width 18 height 10
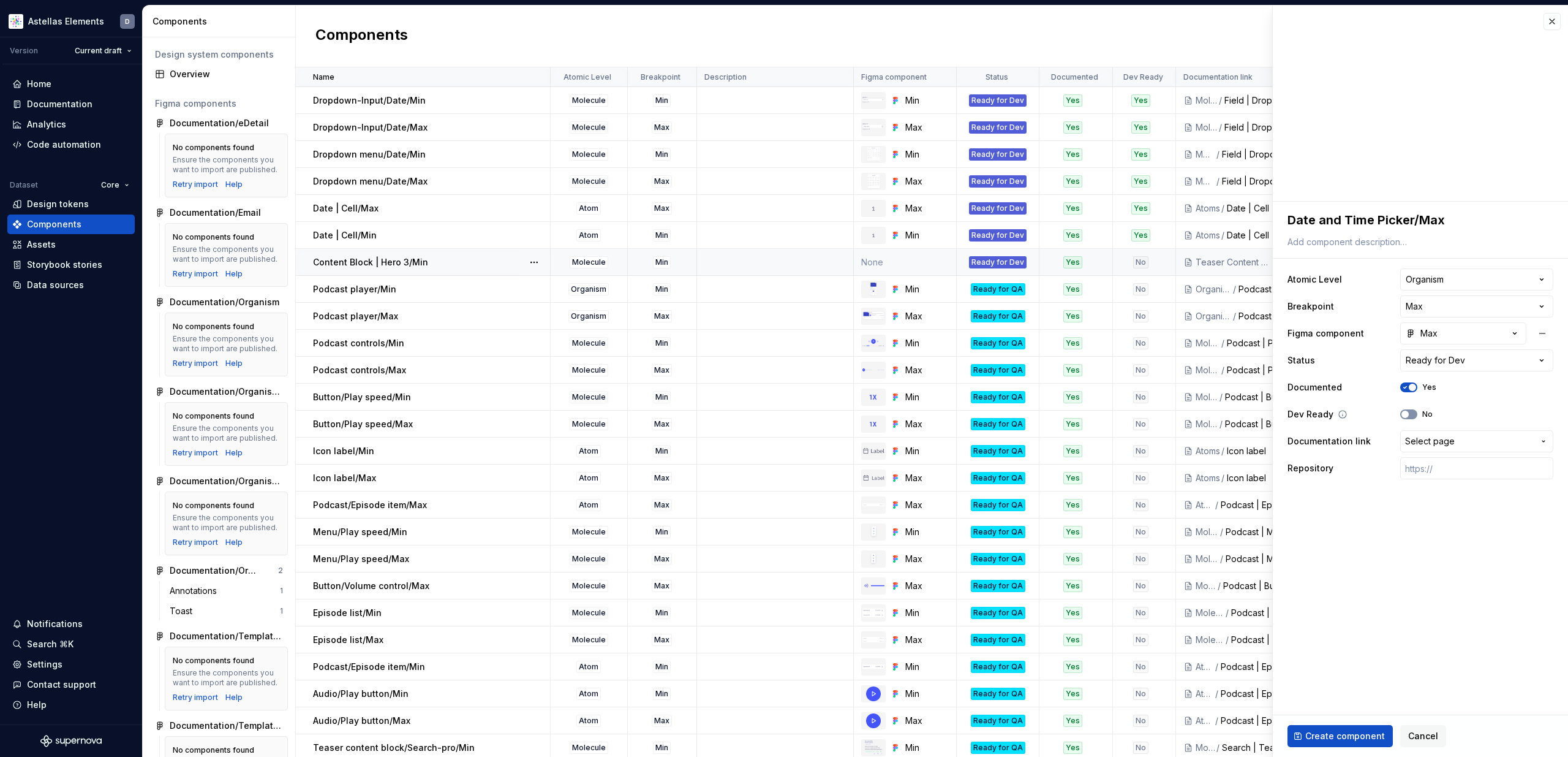
type textarea "*"
drag, startPoint x: 1437, startPoint y: 439, endPoint x: 1443, endPoint y: 440, distance: 6.1
click at [1437, 439] on span "Select page" at bounding box center [1429, 441] width 50 height 12
type input "date and"
click at [1471, 510] on div "Date and Time Picker" at bounding box center [1455, 511] width 210 height 12
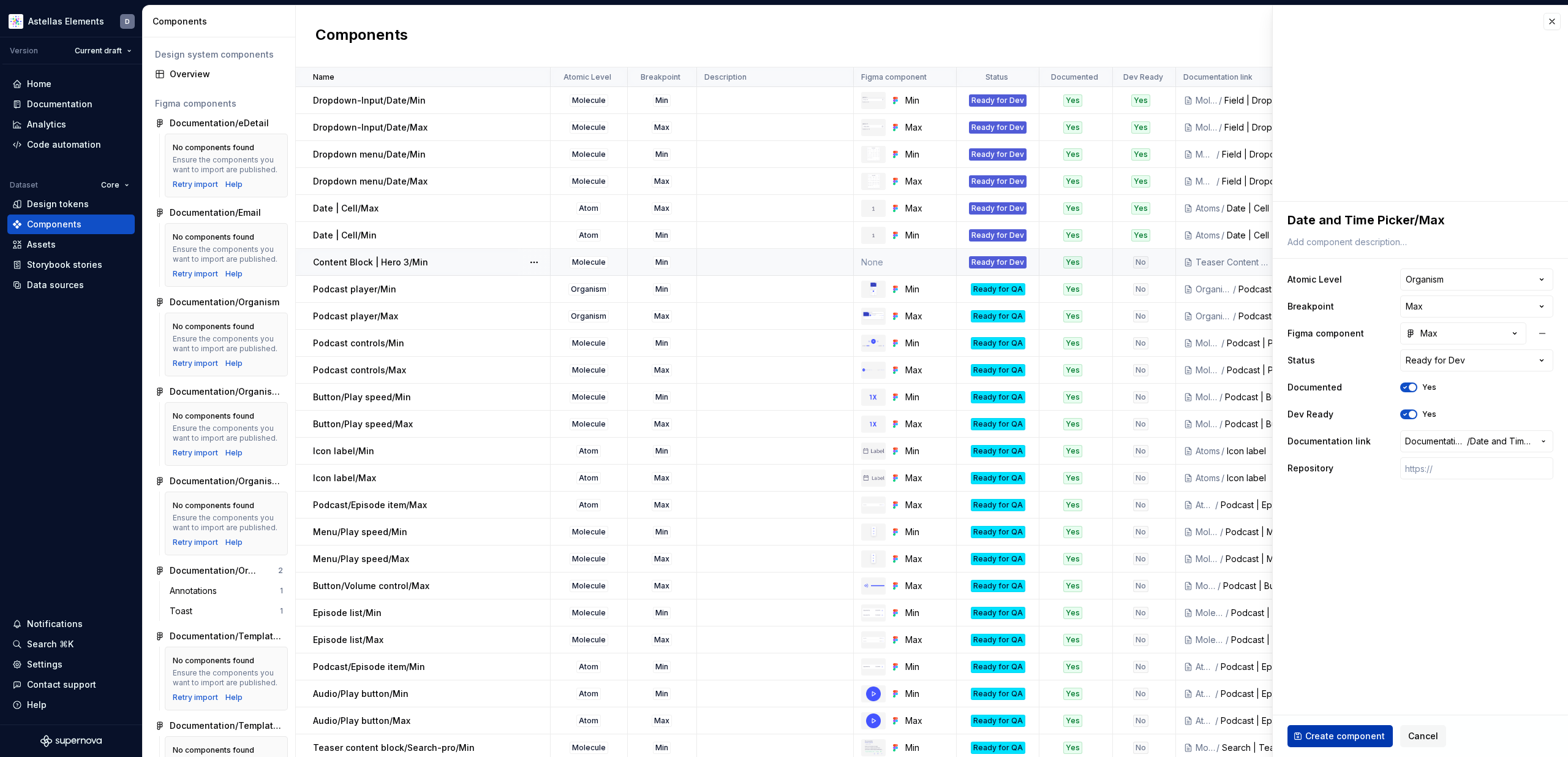
click at [1351, 734] on span "Create component" at bounding box center [1344, 736] width 80 height 12
type textarea "*"
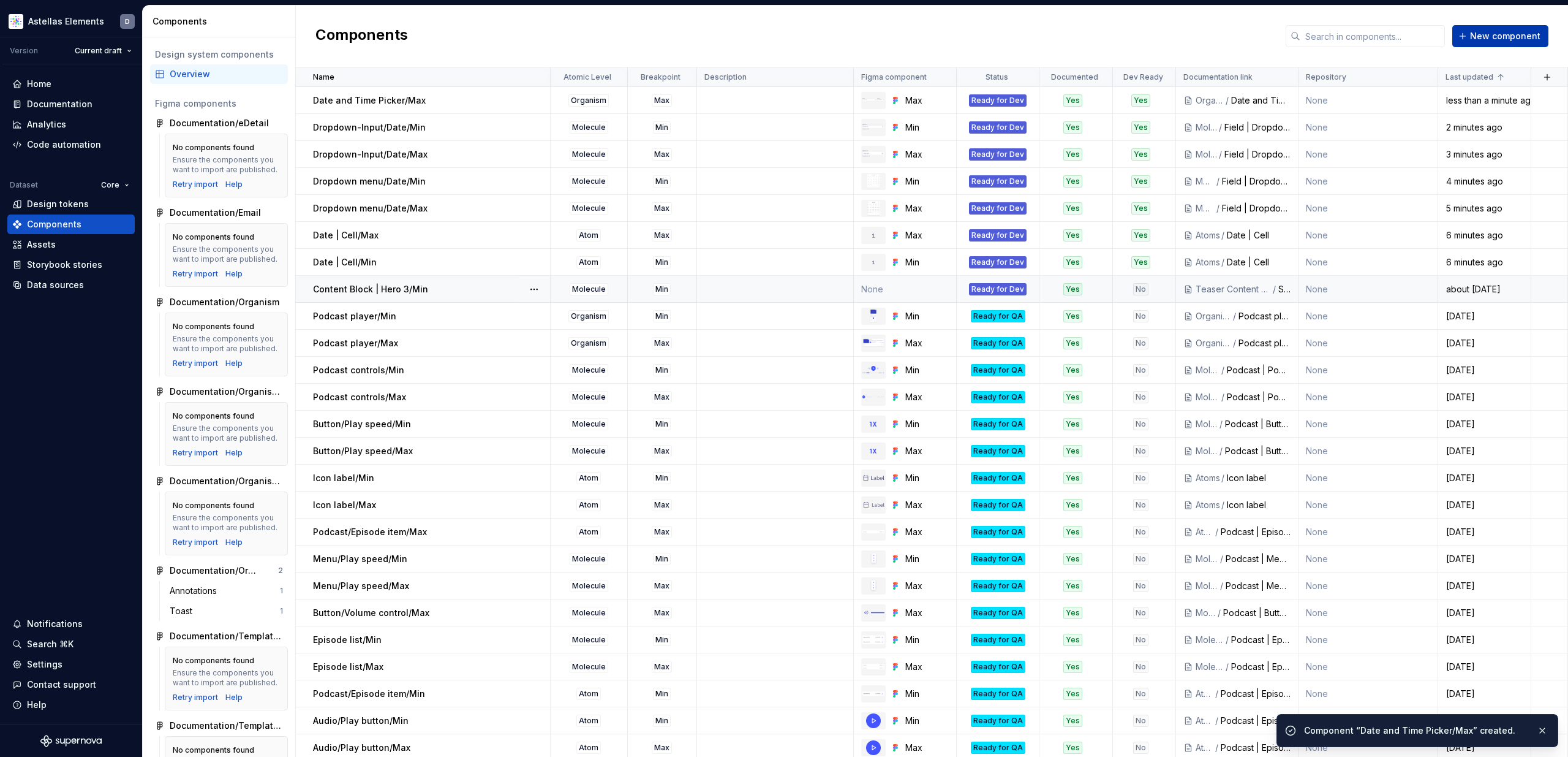
click at [1534, 26] on button "New component" at bounding box center [1500, 36] width 96 height 22
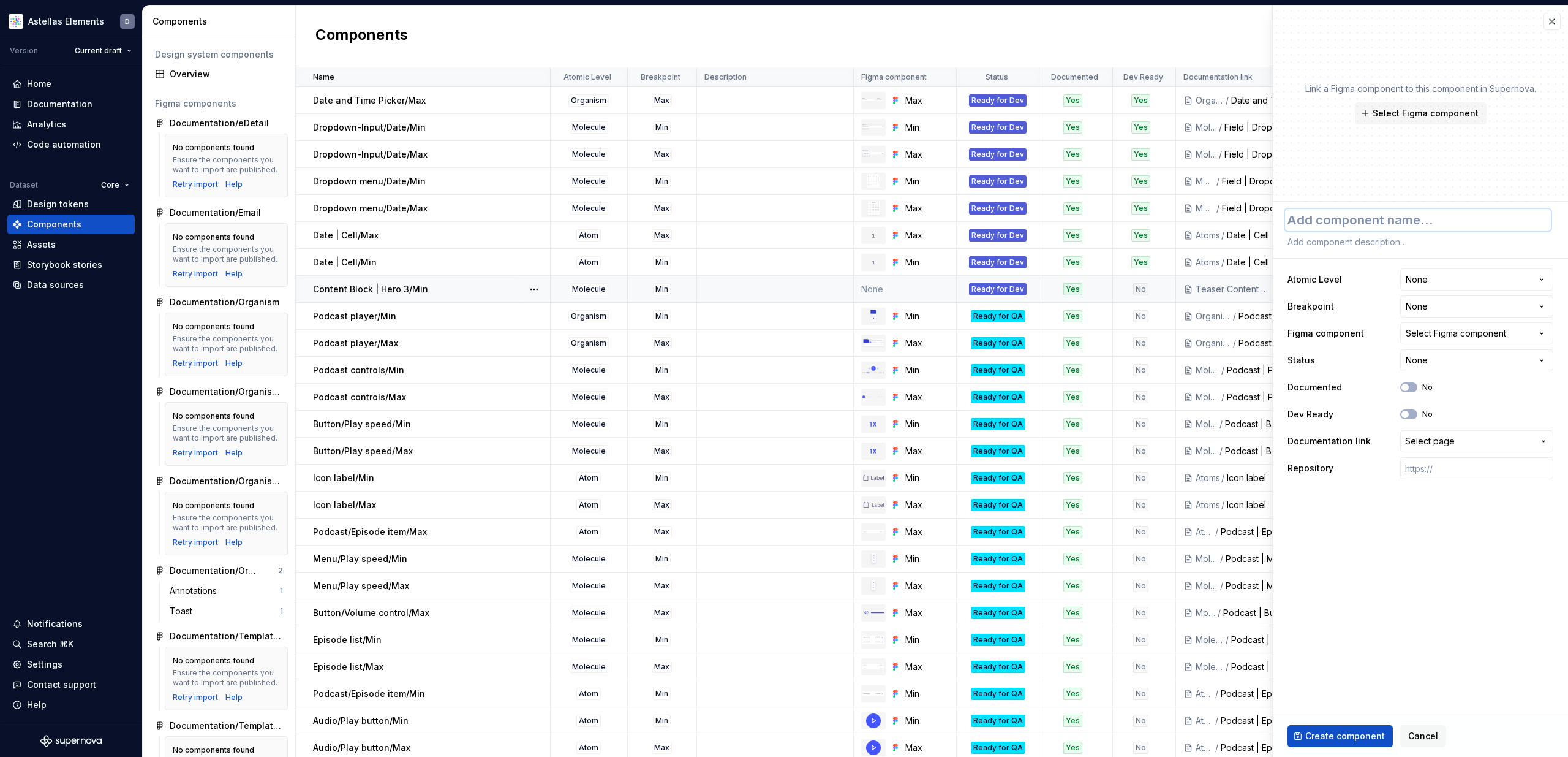
paste textarea "Date and Time Picker/Min"
type textarea "*"
type textarea "Date and Time Picker/Min"
click at [1451, 283] on html "Astellas Elements D Version Current draft Home Documentation Analytics Code aut…" at bounding box center [784, 378] width 1568 height 757
select select "**********"
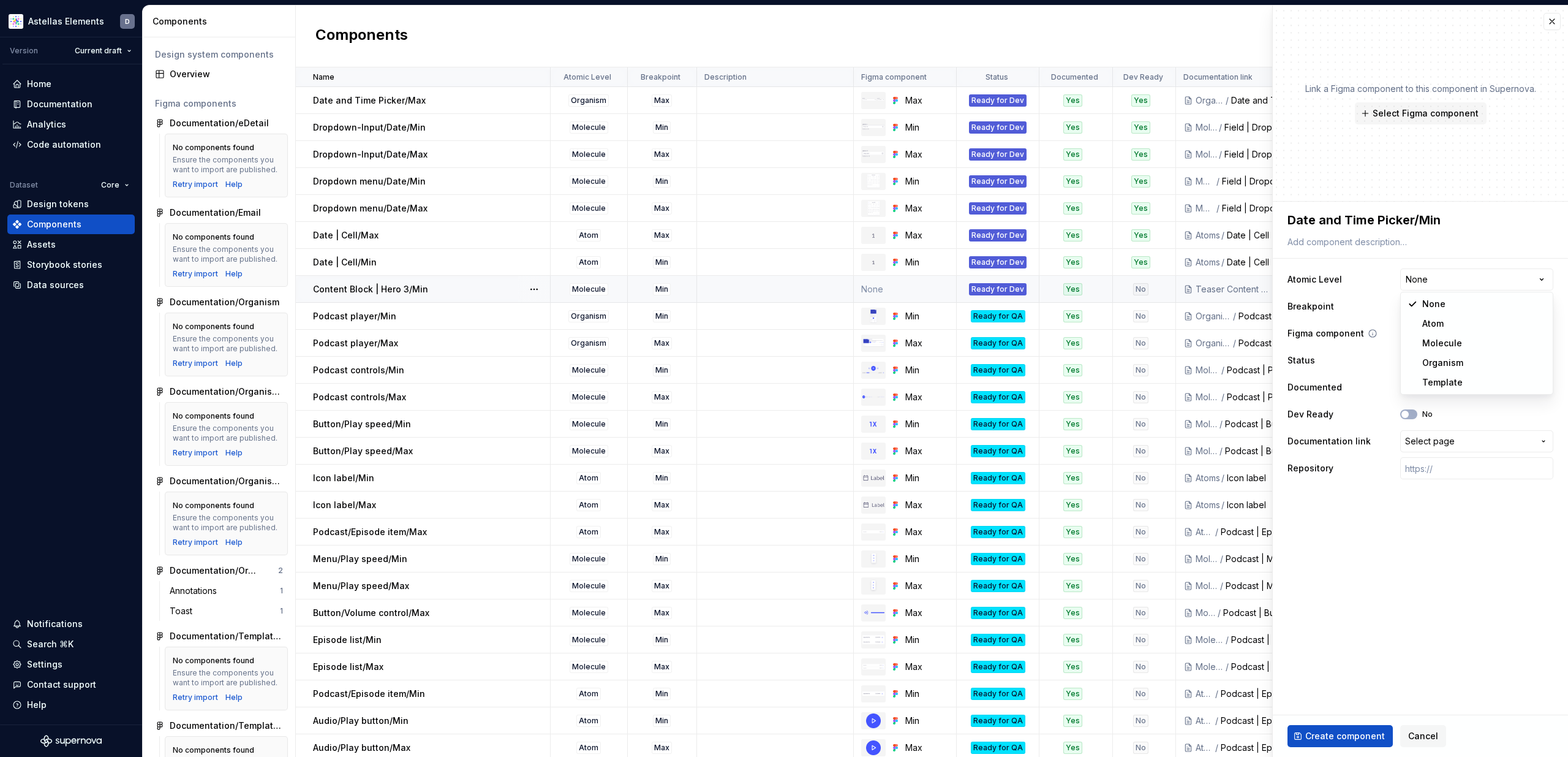
drag, startPoint x: 1476, startPoint y: 361, endPoint x: 1435, endPoint y: 336, distance: 48.0
type textarea "*"
click at [1426, 307] on html "Astellas Elements D Version Current draft Home Documentation Analytics Code aut…" at bounding box center [784, 378] width 1568 height 757
select select "**********"
type textarea "*"
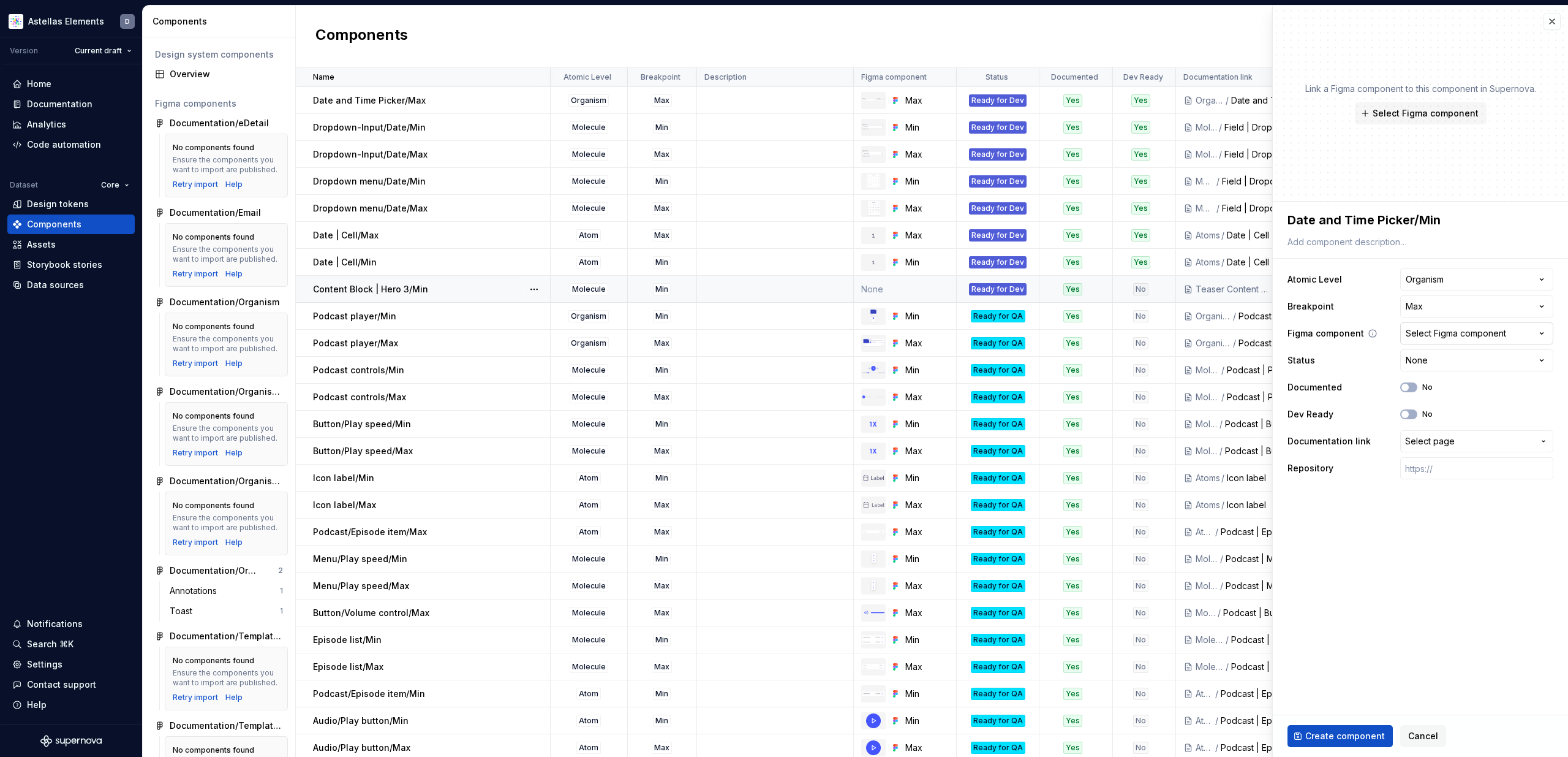
click at [1437, 339] on button "Select Figma component" at bounding box center [1477, 332] width 153 height 22
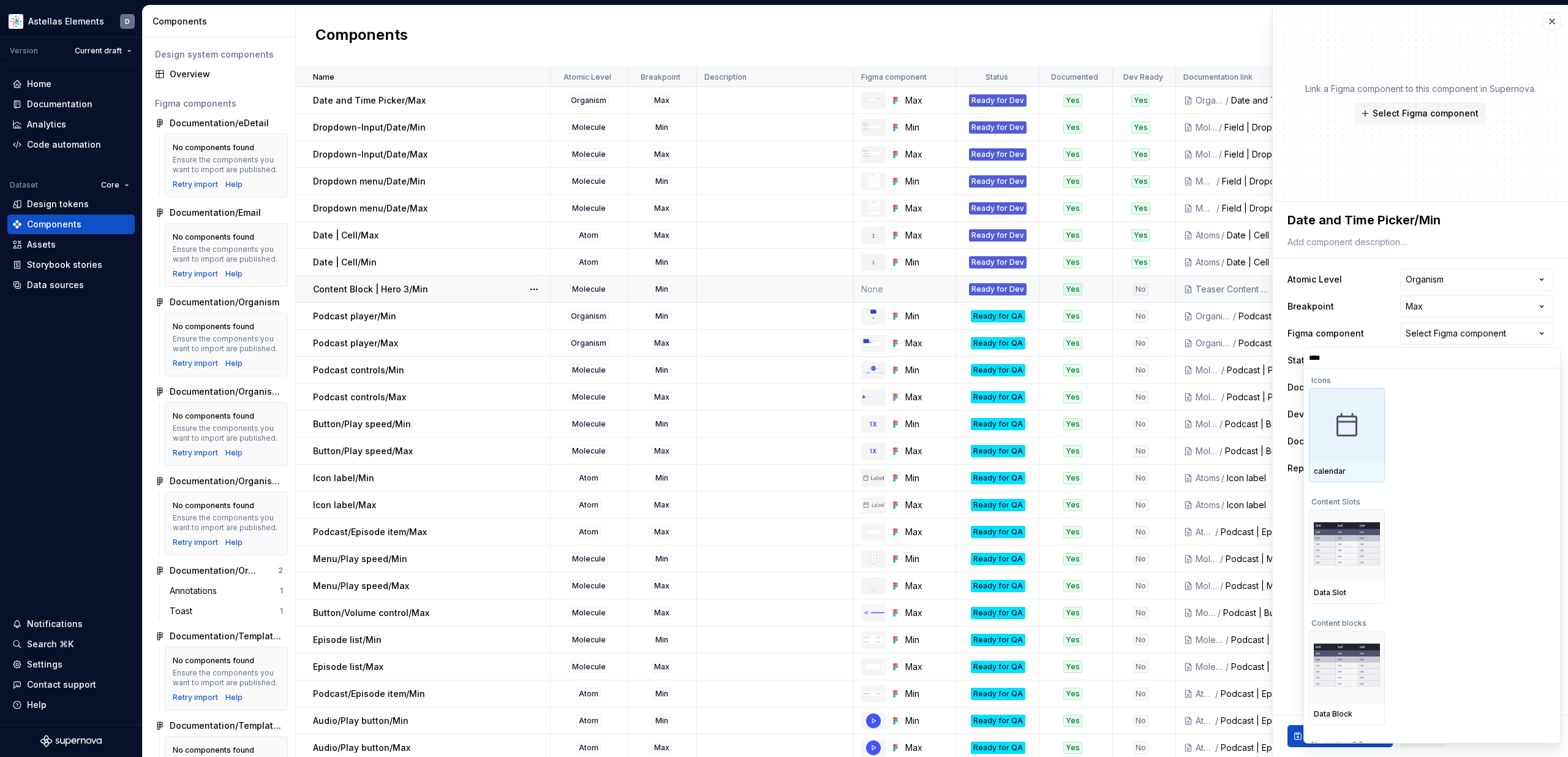
type input "****"
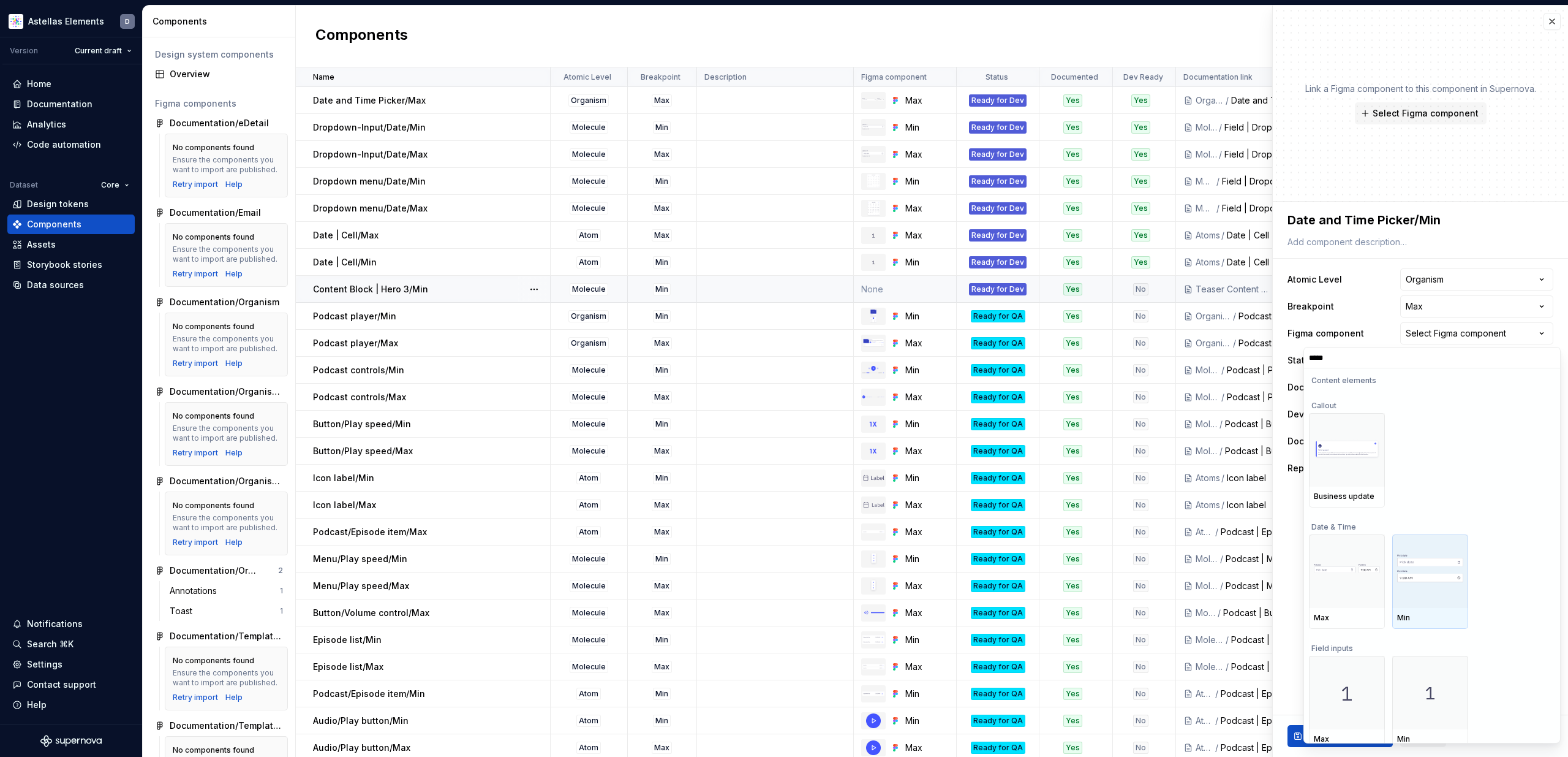
scroll to position [100, 0]
click at [1422, 561] on img at bounding box center [1429, 568] width 66 height 35
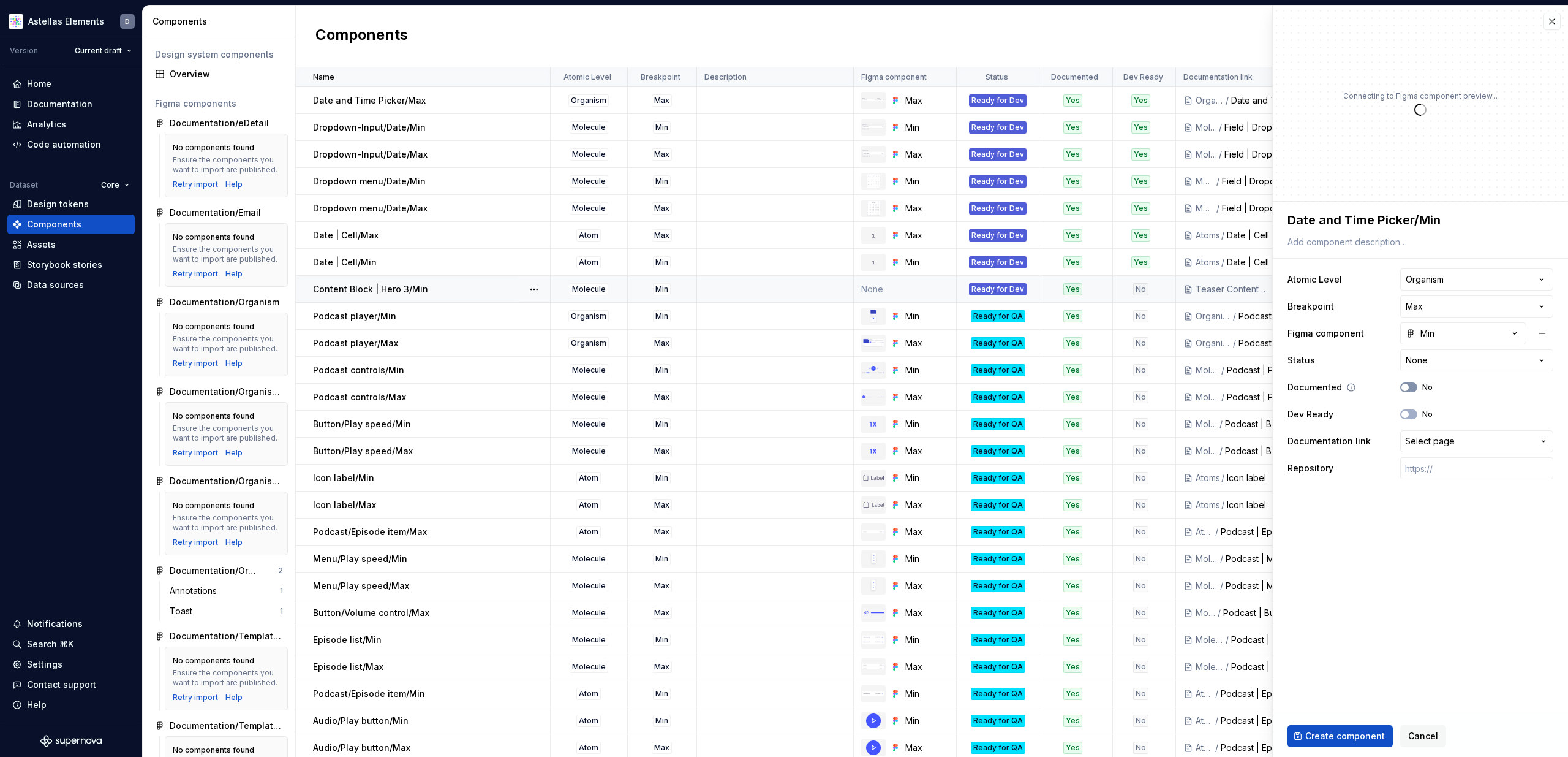
click at [1410, 385] on button "No" at bounding box center [1409, 387] width 18 height 10
click at [1412, 416] on button "No" at bounding box center [1409, 414] width 18 height 10
type textarea "*"
click at [1439, 446] on span "Select page" at bounding box center [1429, 441] width 50 height 12
type input "date a"
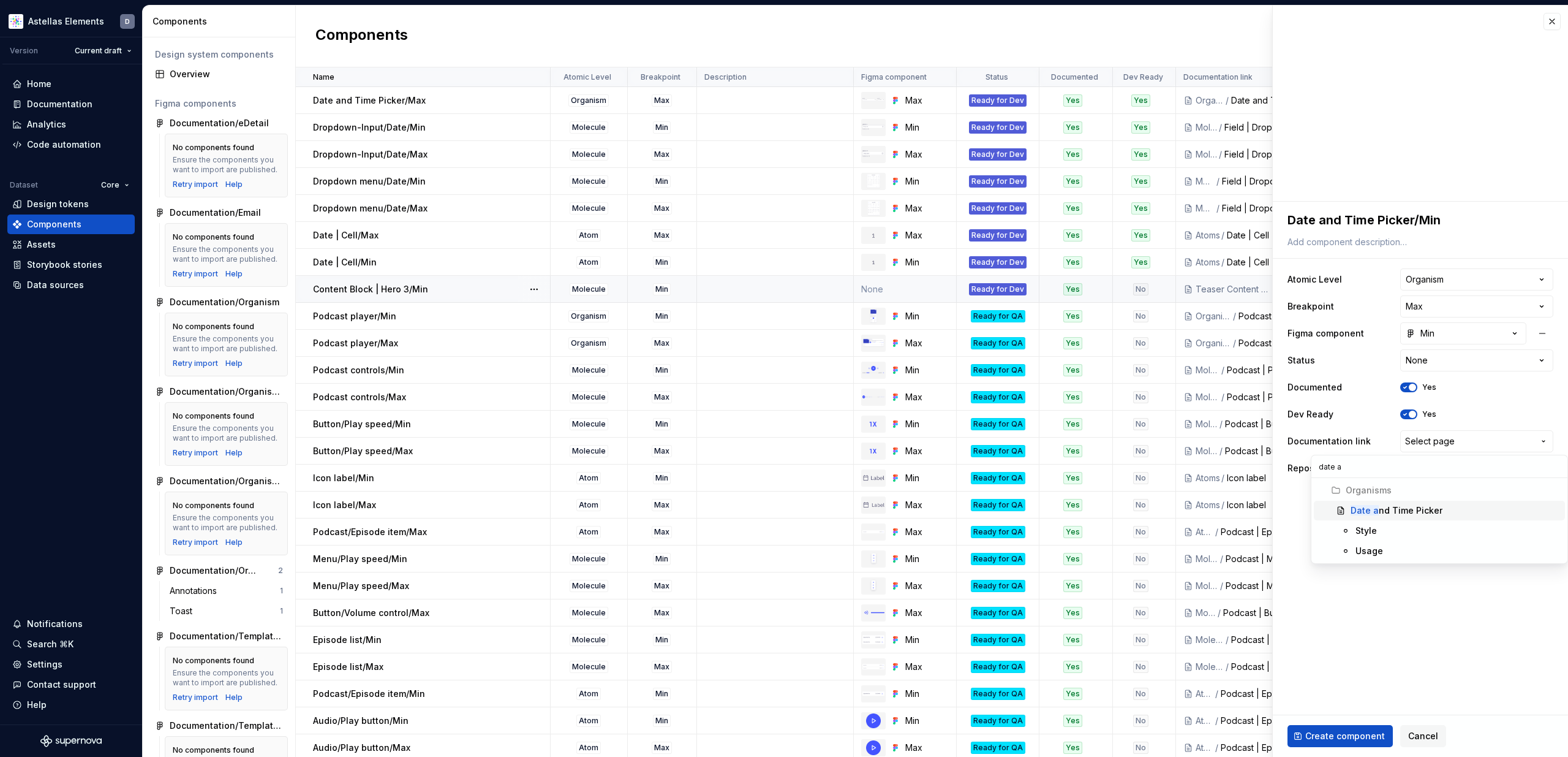
click at [1450, 511] on div "Date a nd Time Picker" at bounding box center [1455, 511] width 210 height 12
type textarea "*"
click at [1435, 357] on html "Astellas Elements D Version Current draft Home Documentation Analytics Code aut…" at bounding box center [784, 378] width 1568 height 757
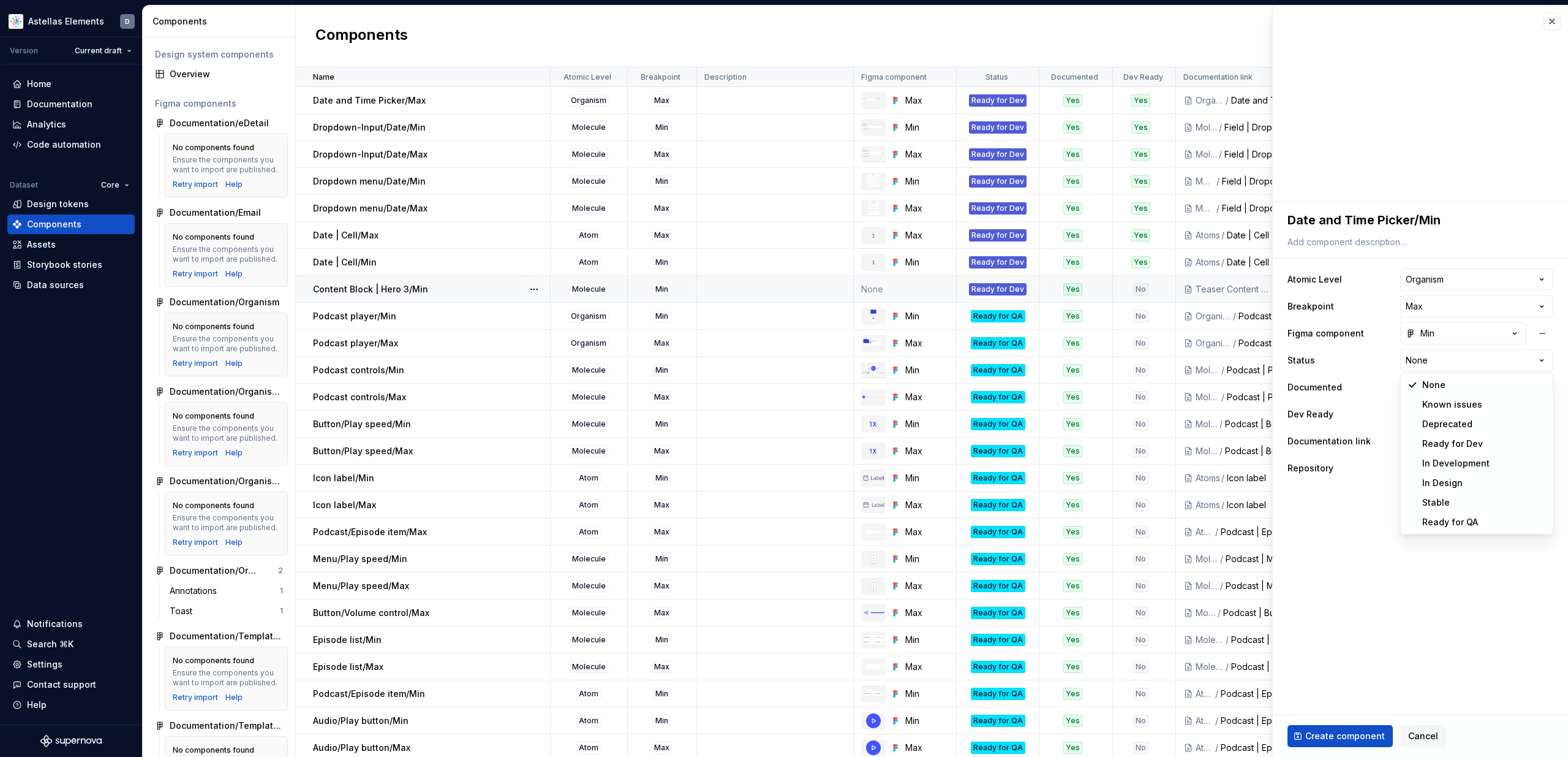
select select "**********"
click at [1358, 732] on span "Create component" at bounding box center [1344, 736] width 80 height 12
type textarea "*"
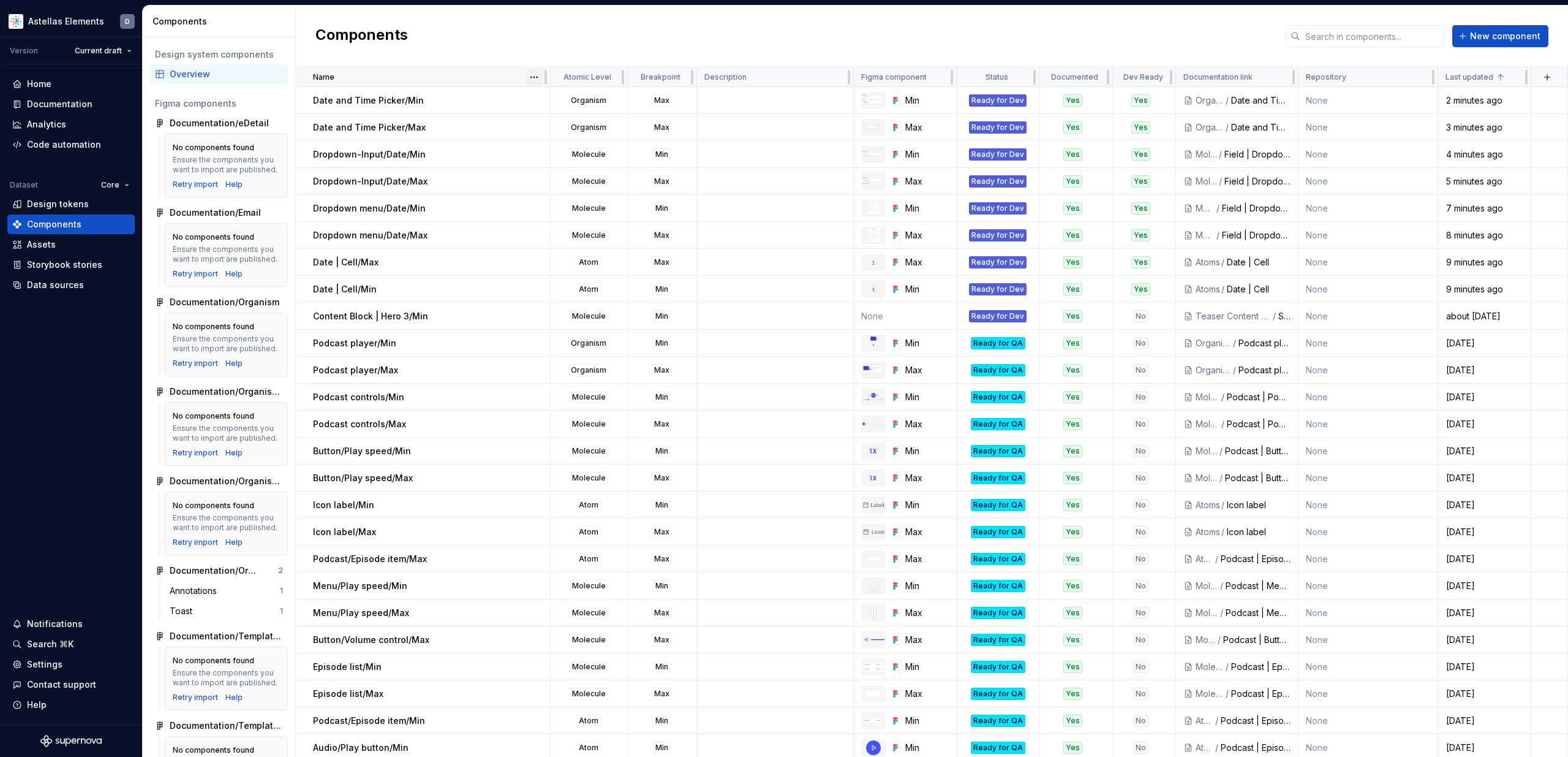
click at [538, 75] on html "Astellas Elements D Version Current draft Home Documentation Analytics Code aut…" at bounding box center [784, 378] width 1568 height 757
click at [561, 97] on div "Sort ascending" at bounding box center [588, 101] width 80 height 12
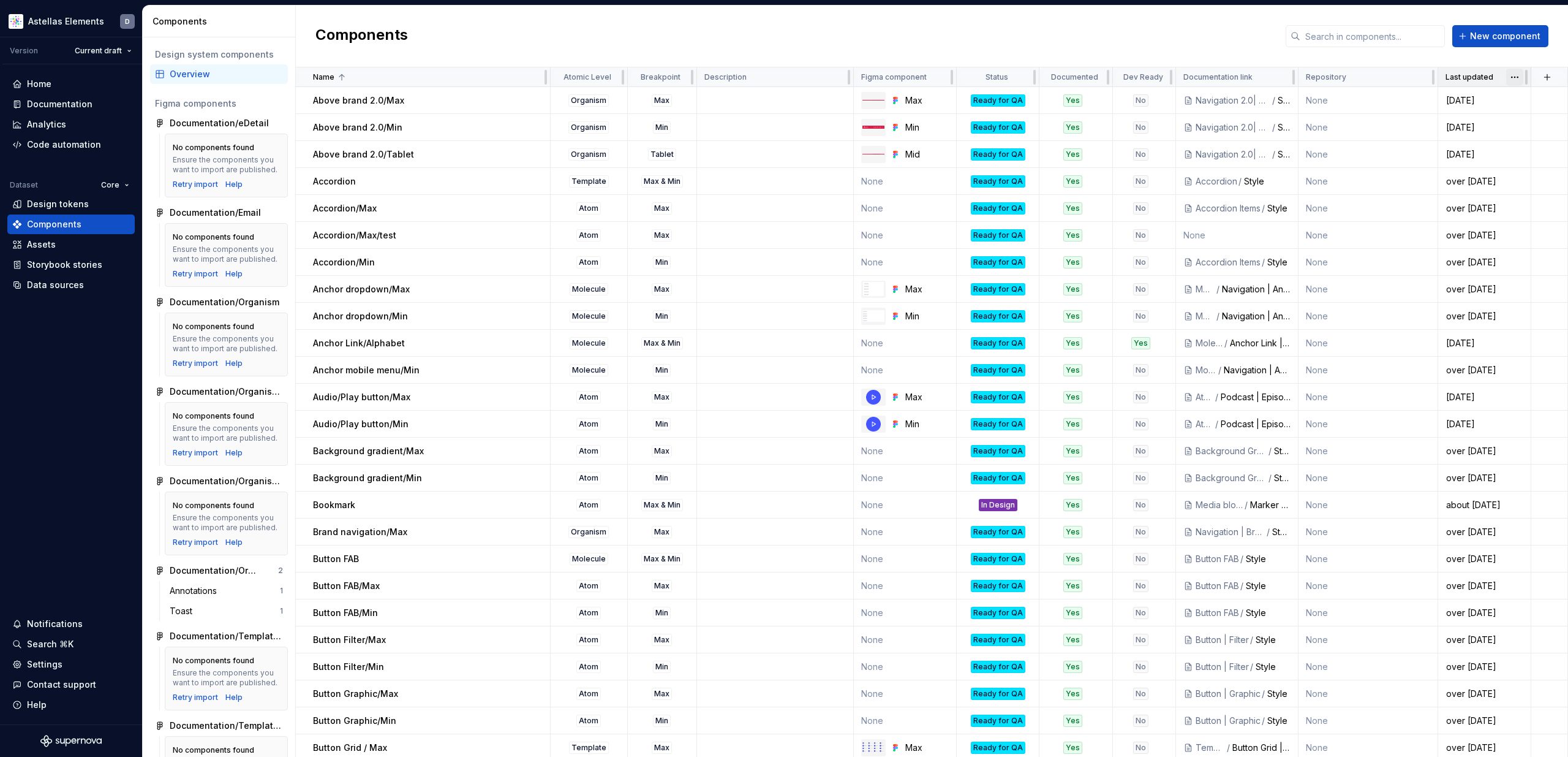
click at [1517, 79] on html "Astellas Elements D Version Current draft Home Documentation Analytics Code aut…" at bounding box center [784, 378] width 1568 height 757
click at [1514, 143] on div "Sort ascending" at bounding box center [1520, 140] width 80 height 12
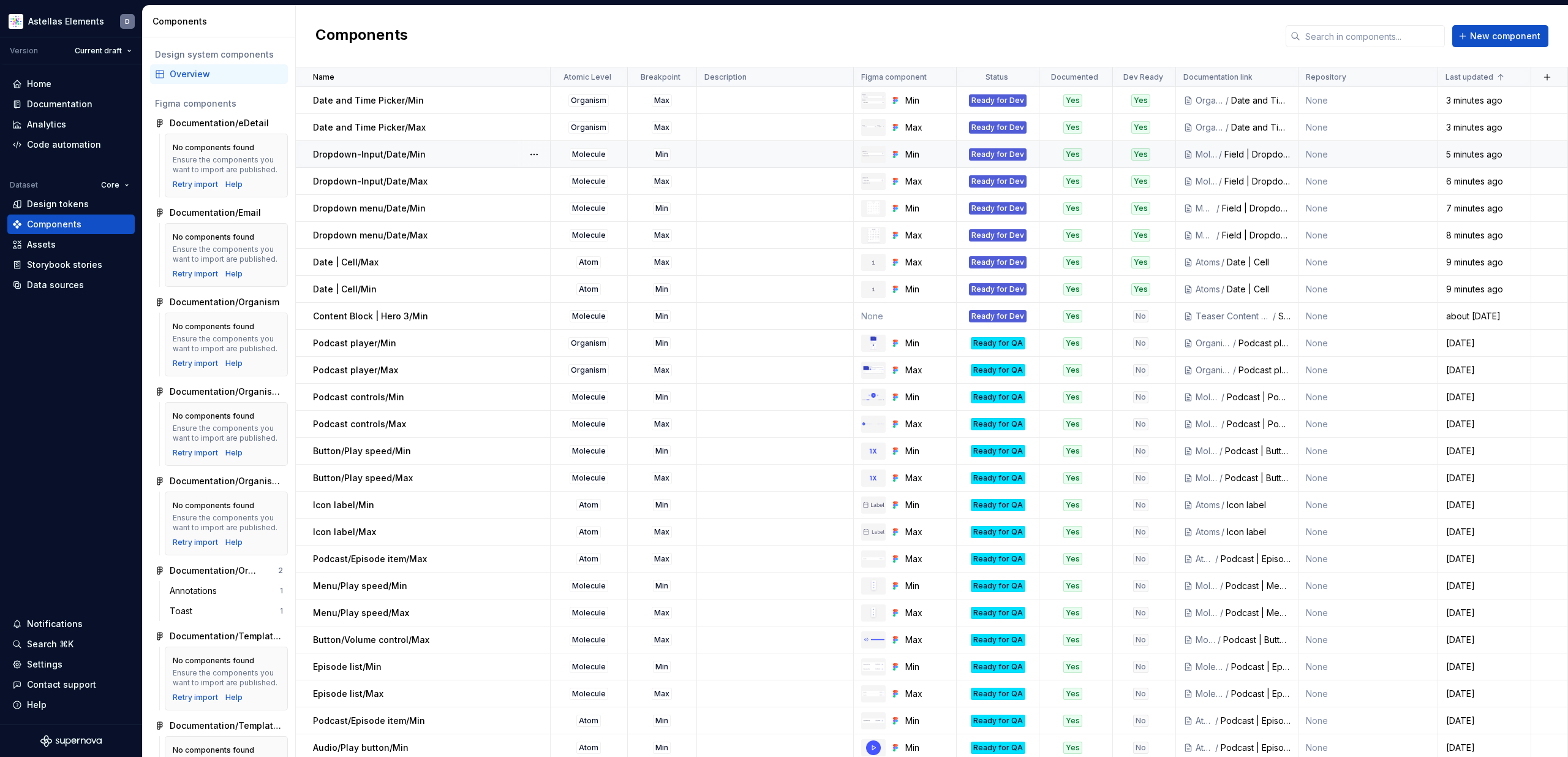
scroll to position [1, 0]
click at [530, 152] on button "button" at bounding box center [534, 154] width 18 height 18
click at [559, 176] on div "Open component detail" at bounding box center [598, 178] width 101 height 12
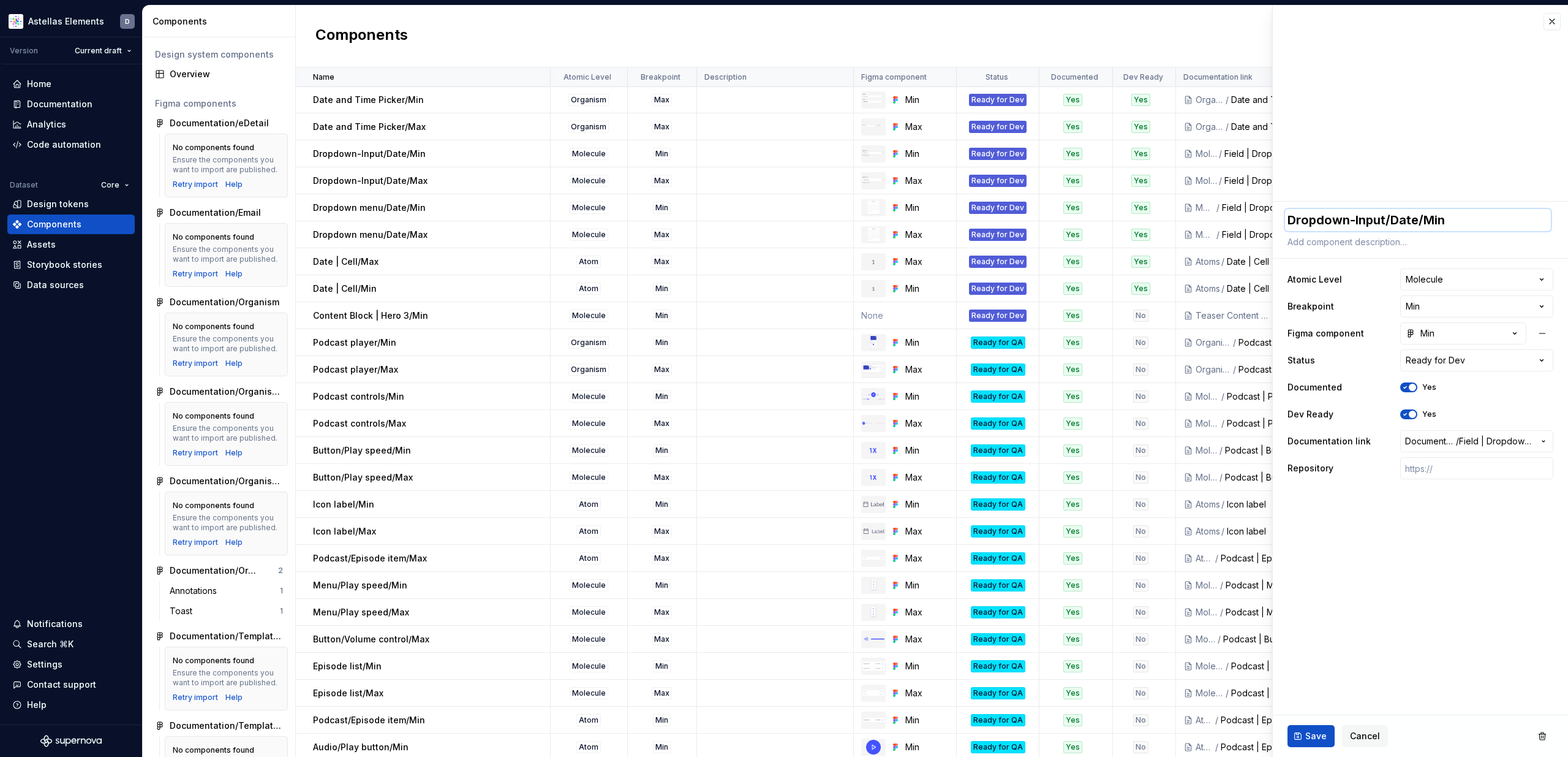
click at [1316, 218] on textarea "Dropdown-Input/Date/Min" at bounding box center [1417, 219] width 266 height 22
type textarea "*"
type textarea "FDropdown-Input/Date/Min"
type textarea "*"
type textarea "FiDropdown-Input/Date/Min"
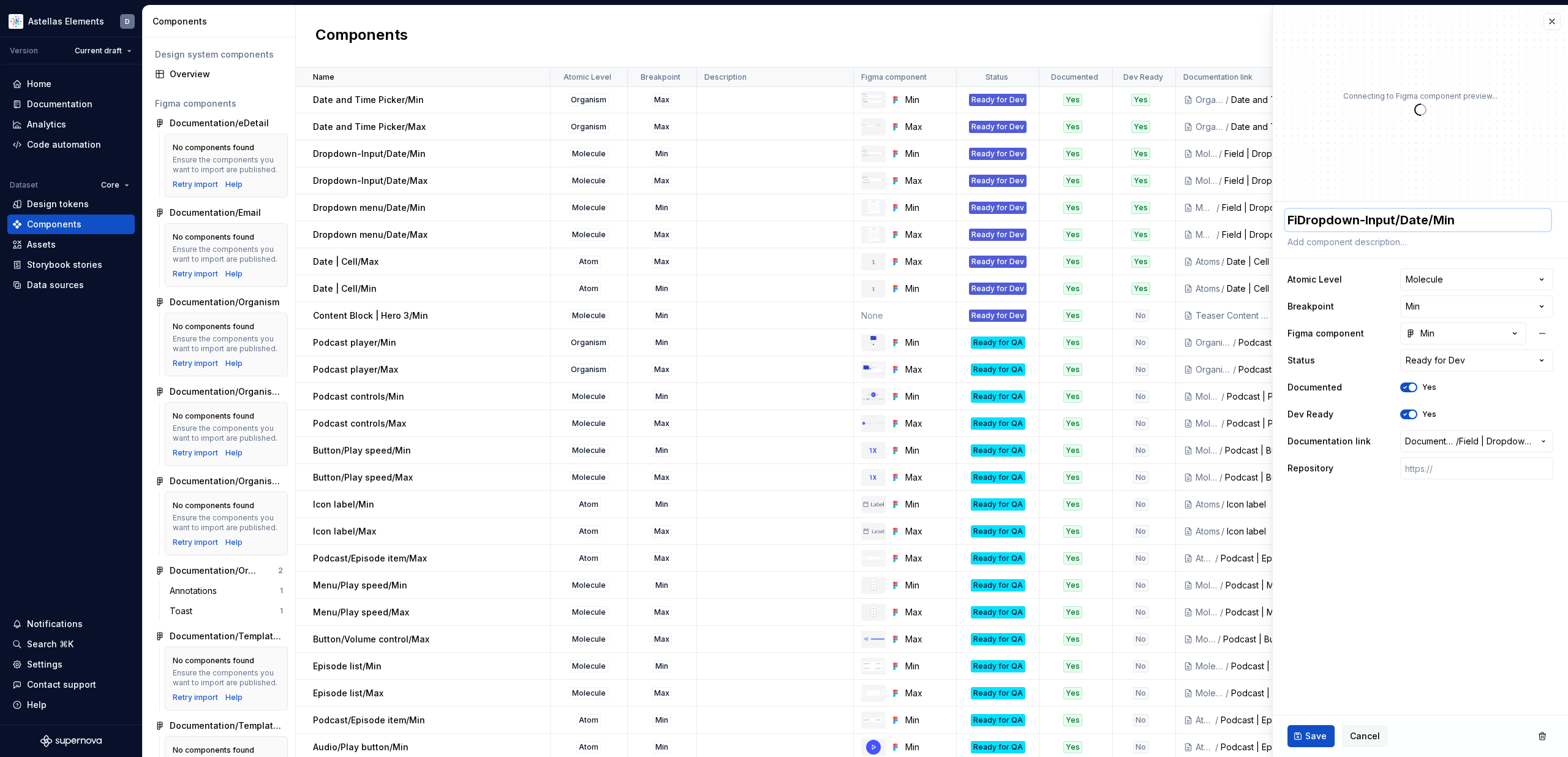
type textarea "*"
type textarea "FieDropdown-Input/Date/Min"
type textarea "*"
type textarea "FielDropdown-Input/Date/Min"
type textarea "*"
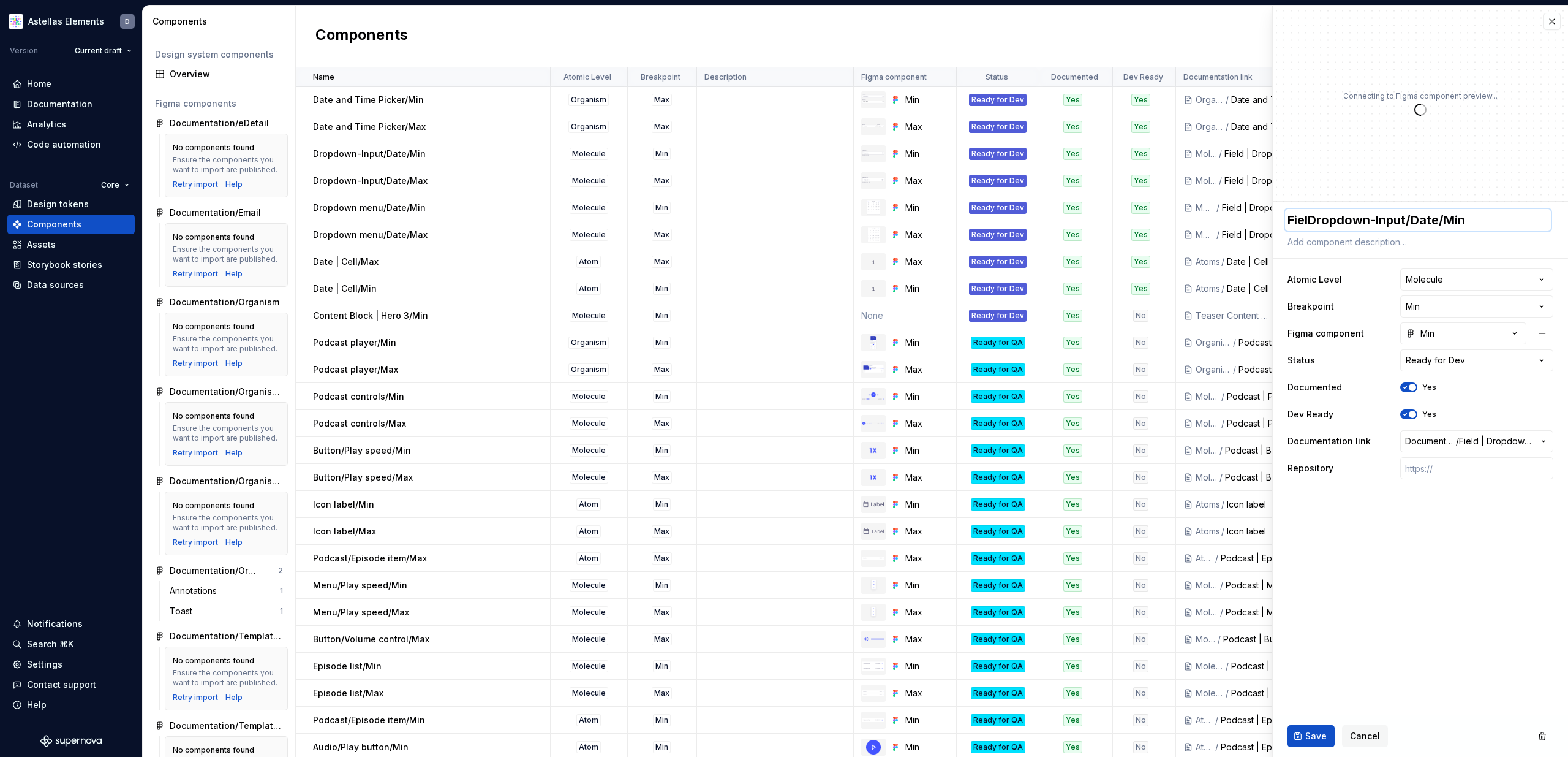
type textarea "FieldDropdown-Input/Date/Min"
type textarea "*"
type textarea "Field/Dropdown-Input/Date/Min"
drag, startPoint x: 1308, startPoint y: 732, endPoint x: 1186, endPoint y: 692, distance: 128.4
click at [1308, 732] on span "Save" at bounding box center [1315, 736] width 21 height 12
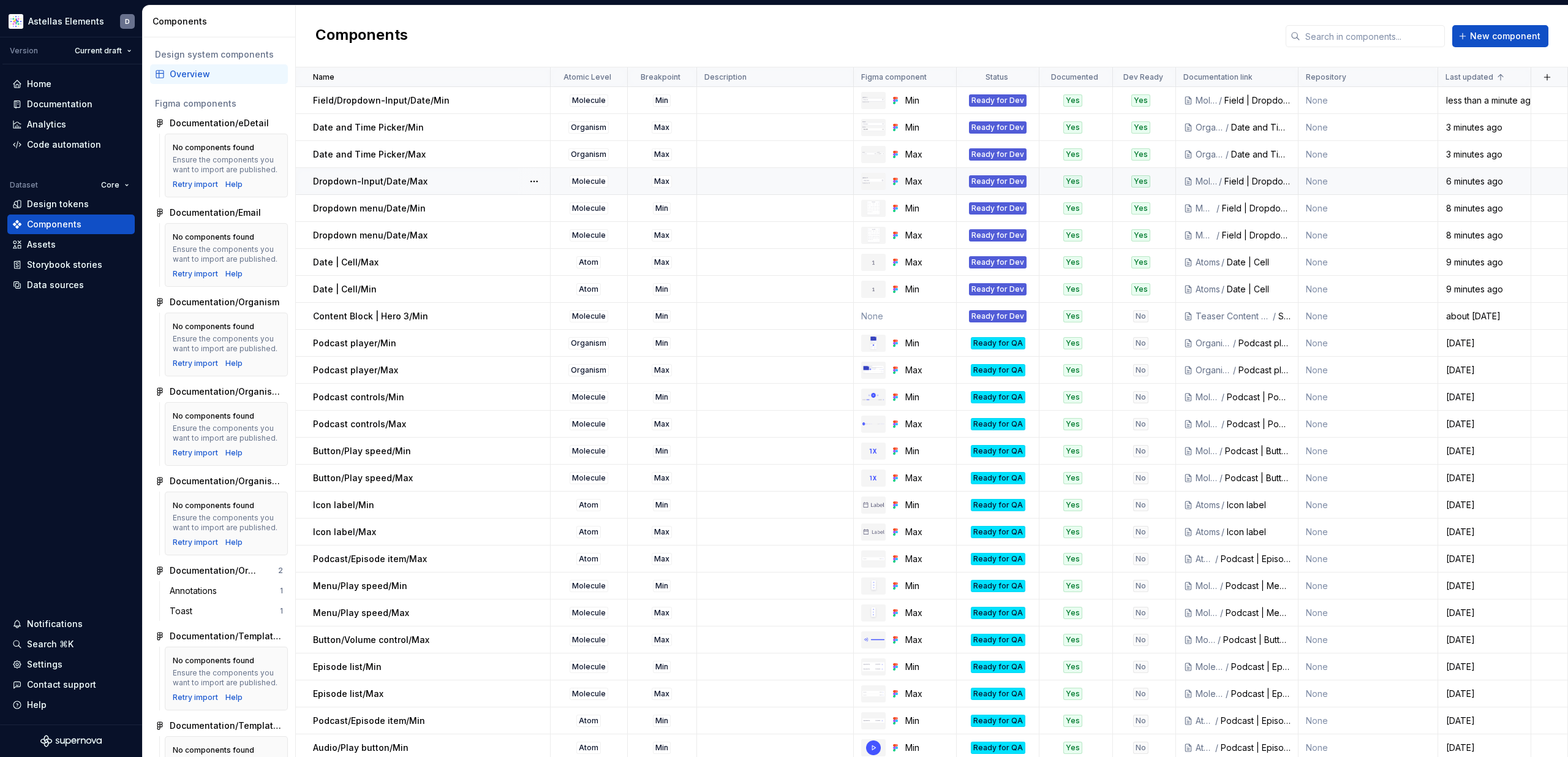
click at [487, 183] on div "Dropdown-Input/Date/Max" at bounding box center [431, 182] width 237 height 12
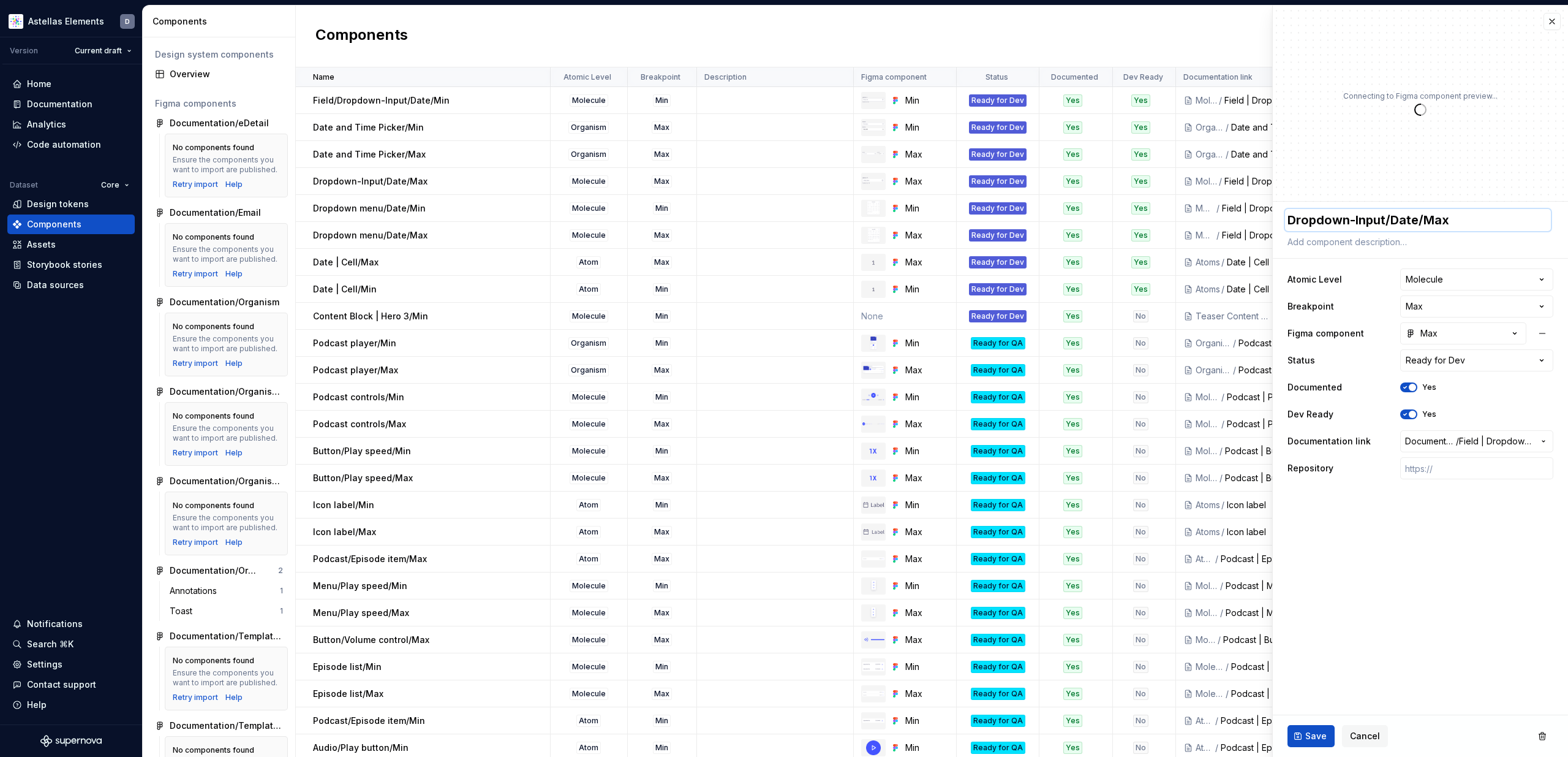
click at [1323, 218] on textarea "Dropdown-Input/Date/Max" at bounding box center [1417, 219] width 266 height 22
paste textarea "Field/"
type textarea "*"
type textarea "Field/Dropdown-Input/Date/Max"
click at [1311, 734] on span "Save" at bounding box center [1315, 736] width 21 height 12
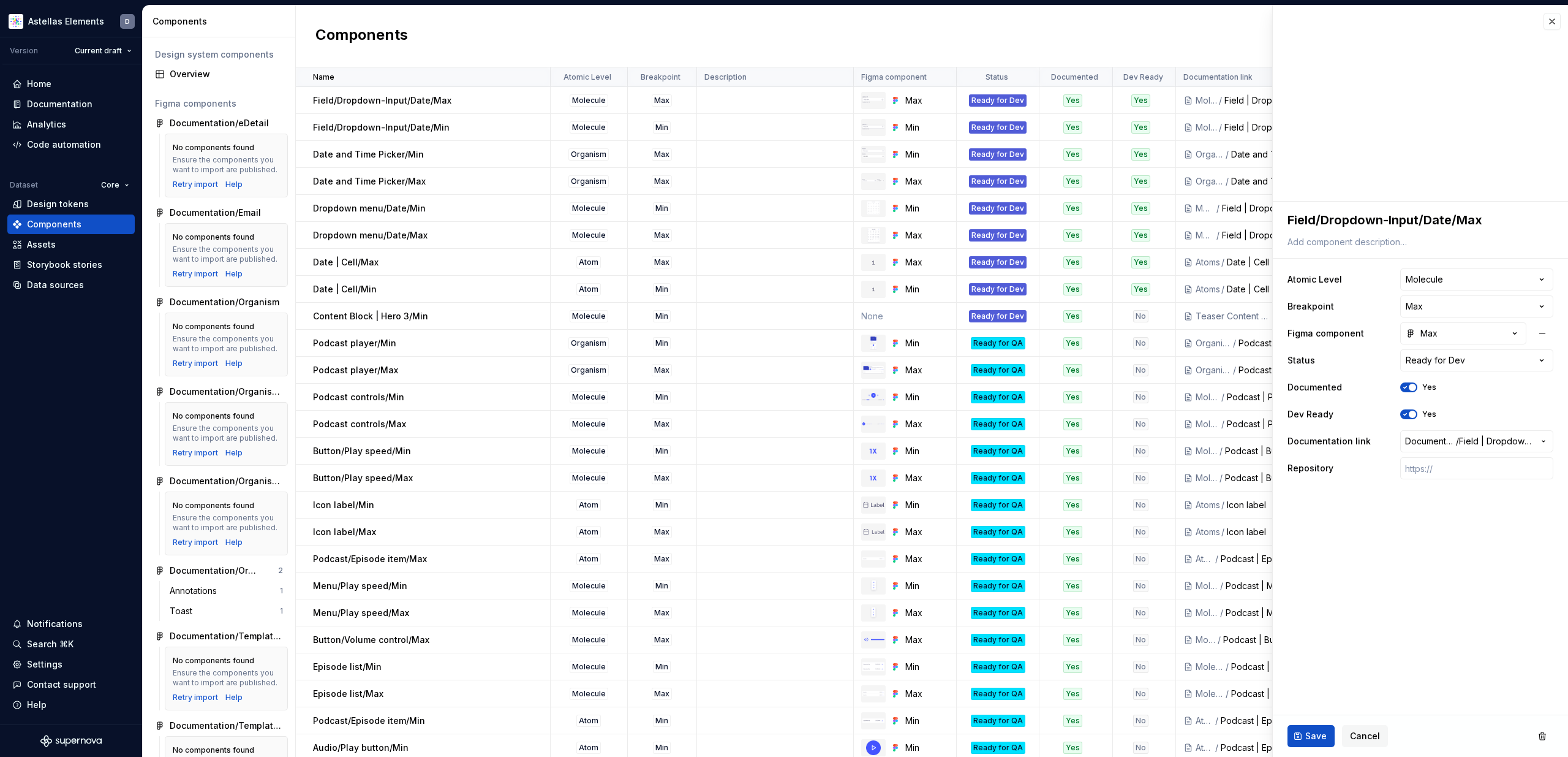
type textarea "*"
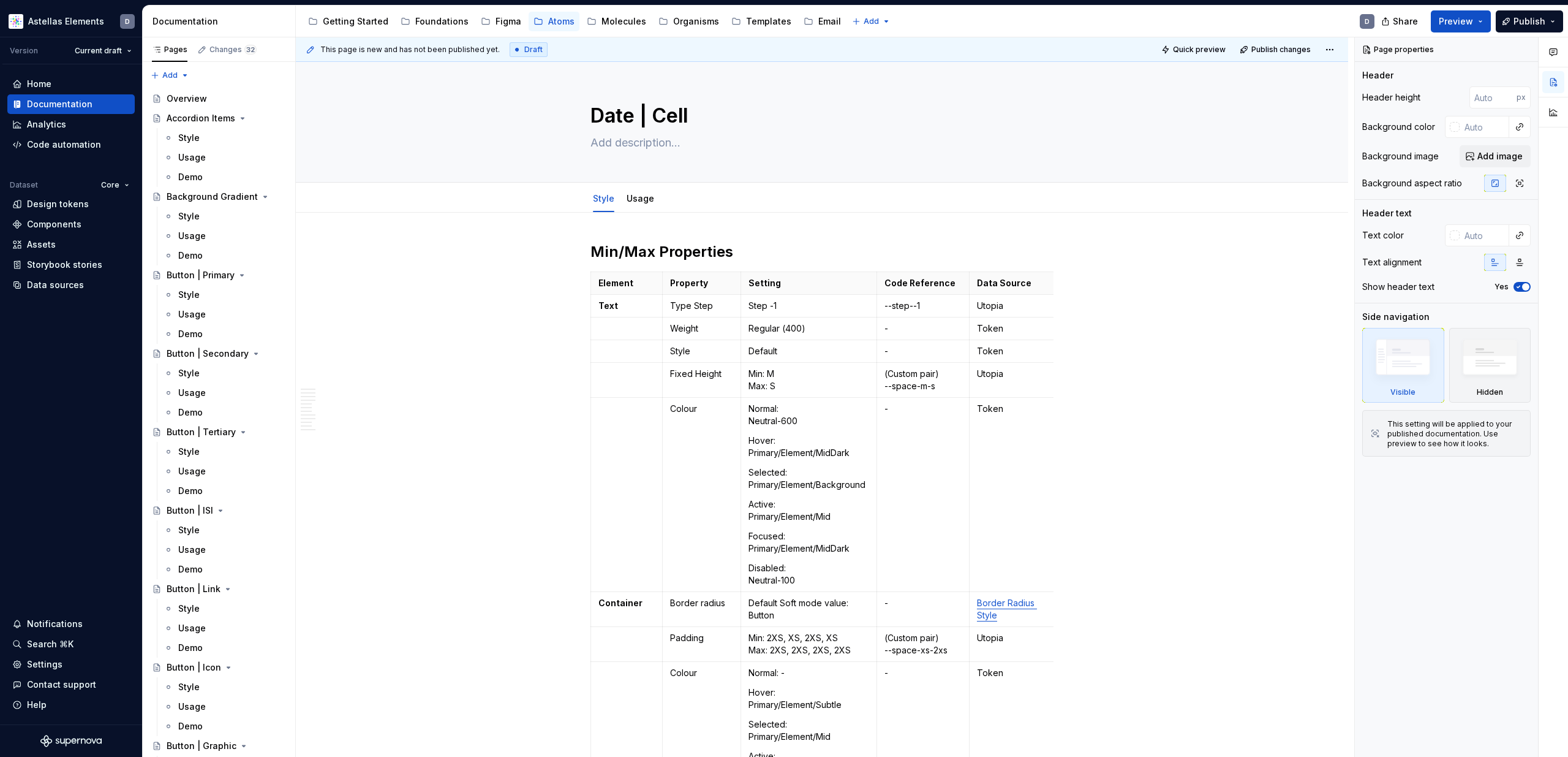
type textarea "*"
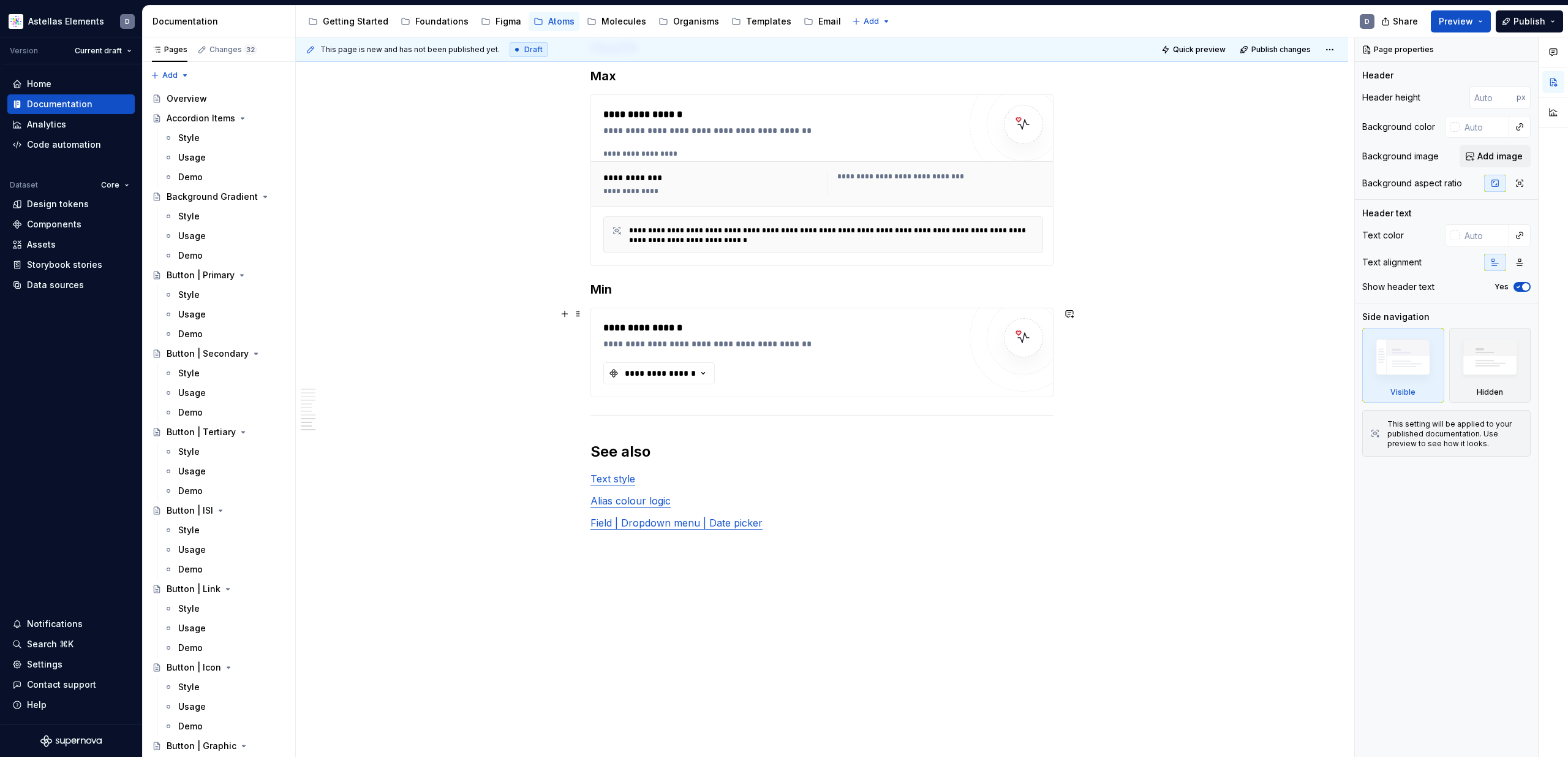
scroll to position [3141, 0]
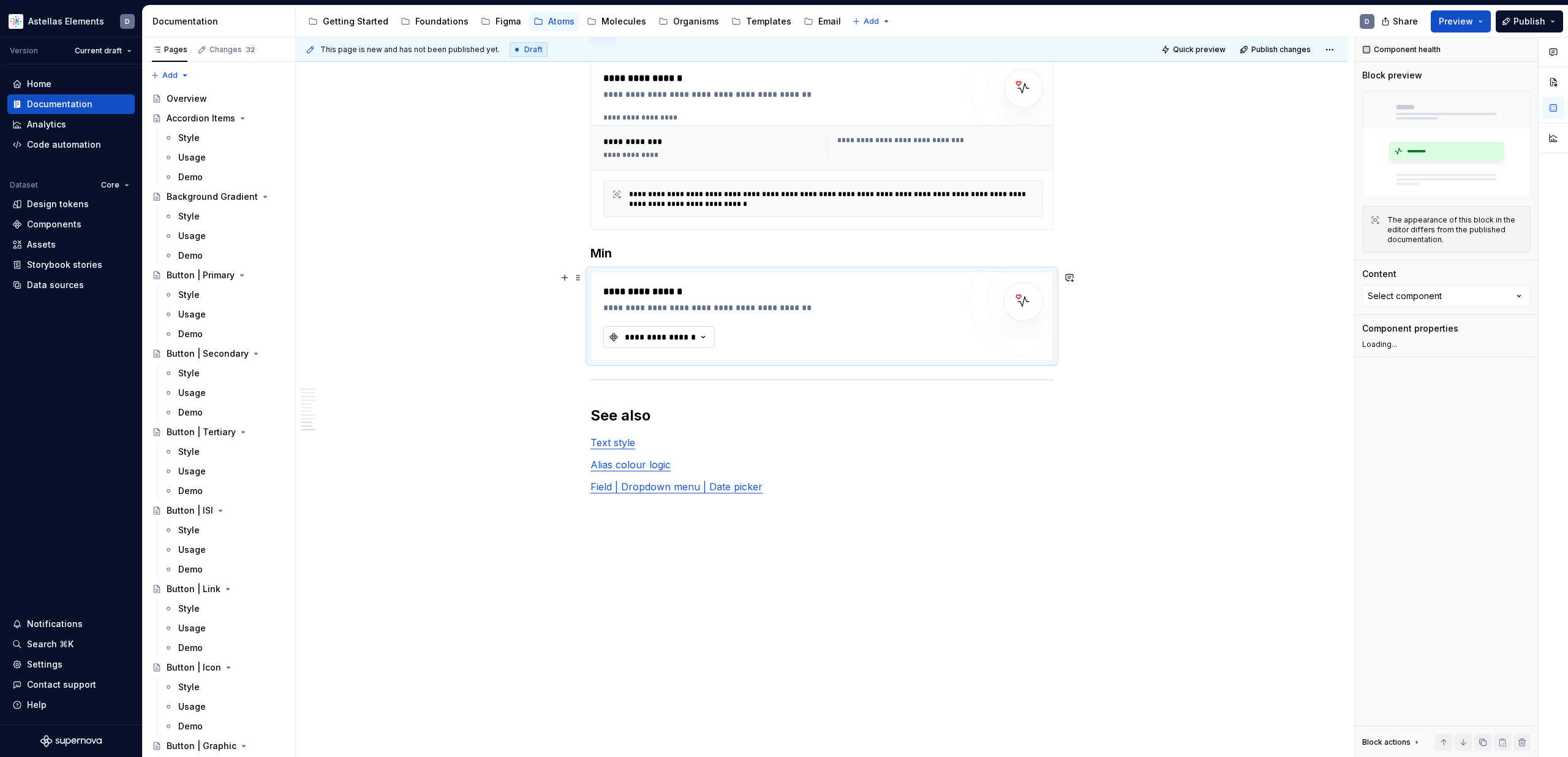
click at [666, 331] on div "**********" at bounding box center [660, 337] width 74 height 12
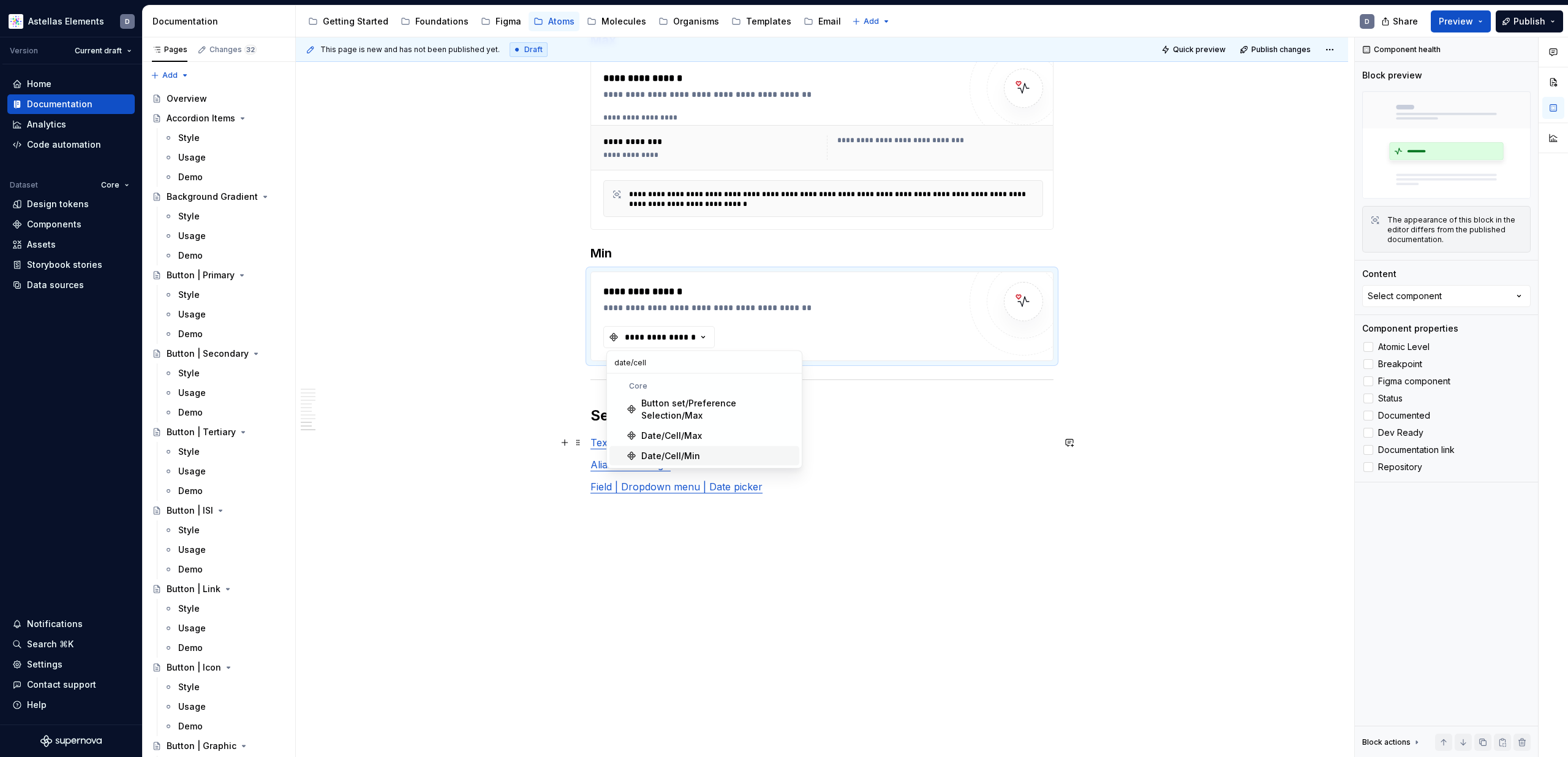
type input "date/cell"
click at [674, 450] on div "Date/Cell/Min" at bounding box center [670, 456] width 59 height 12
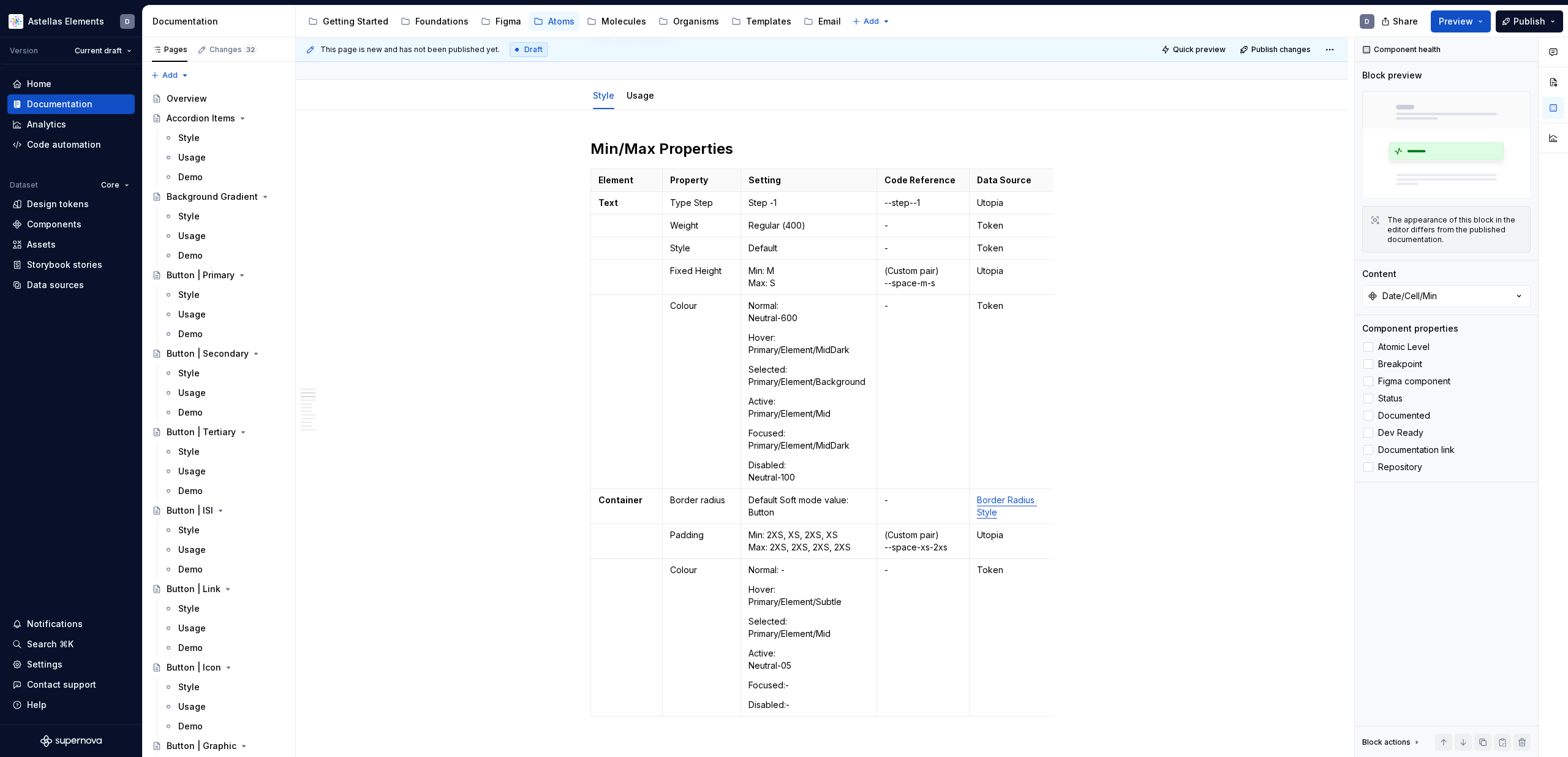
scroll to position [0, 0]
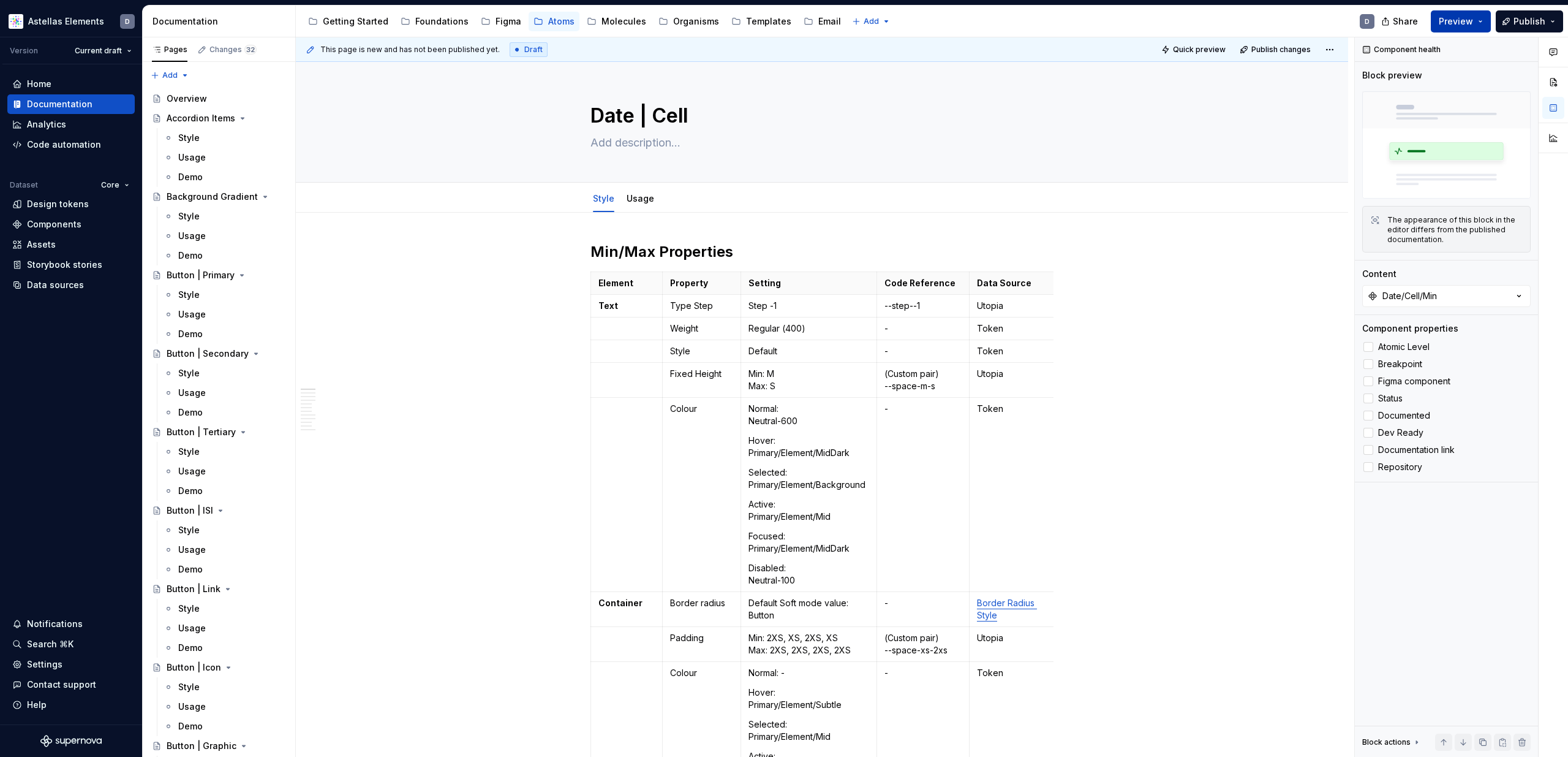
click at [1482, 24] on button "Preview" at bounding box center [1461, 21] width 60 height 22
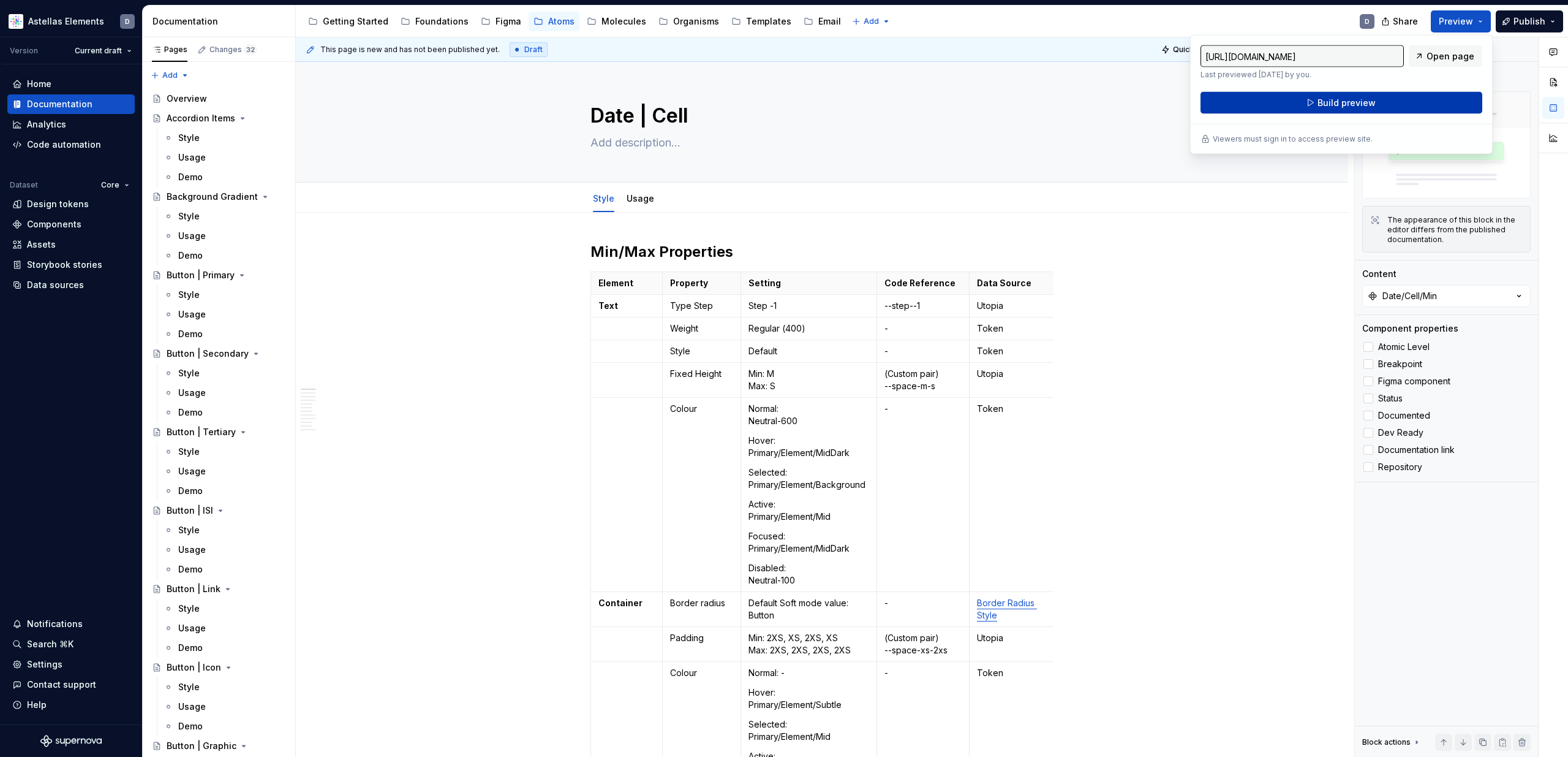
click at [1413, 98] on button "Build preview" at bounding box center [1341, 103] width 282 height 22
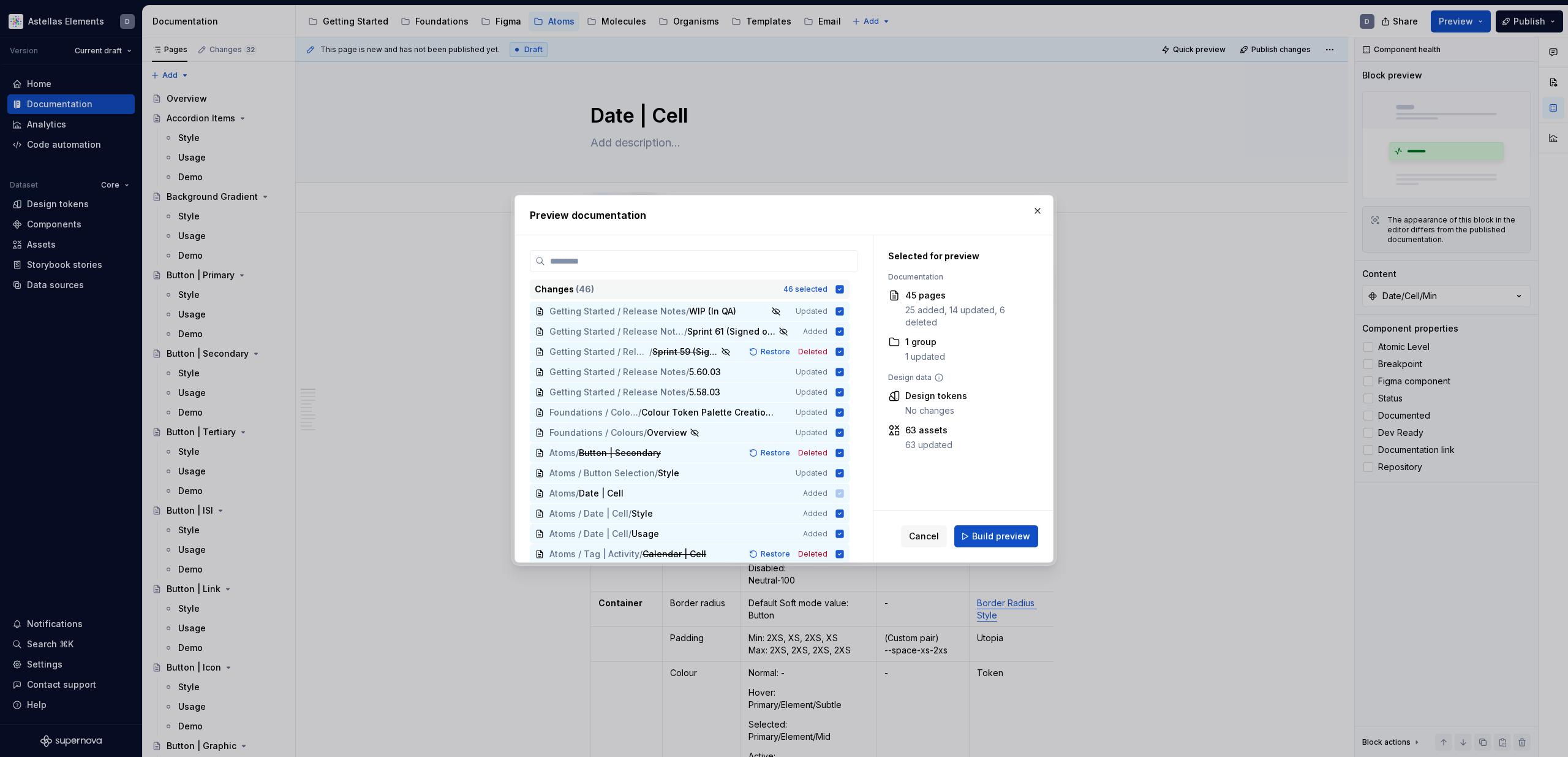
click at [844, 289] on icon at bounding box center [839, 289] width 8 height 8
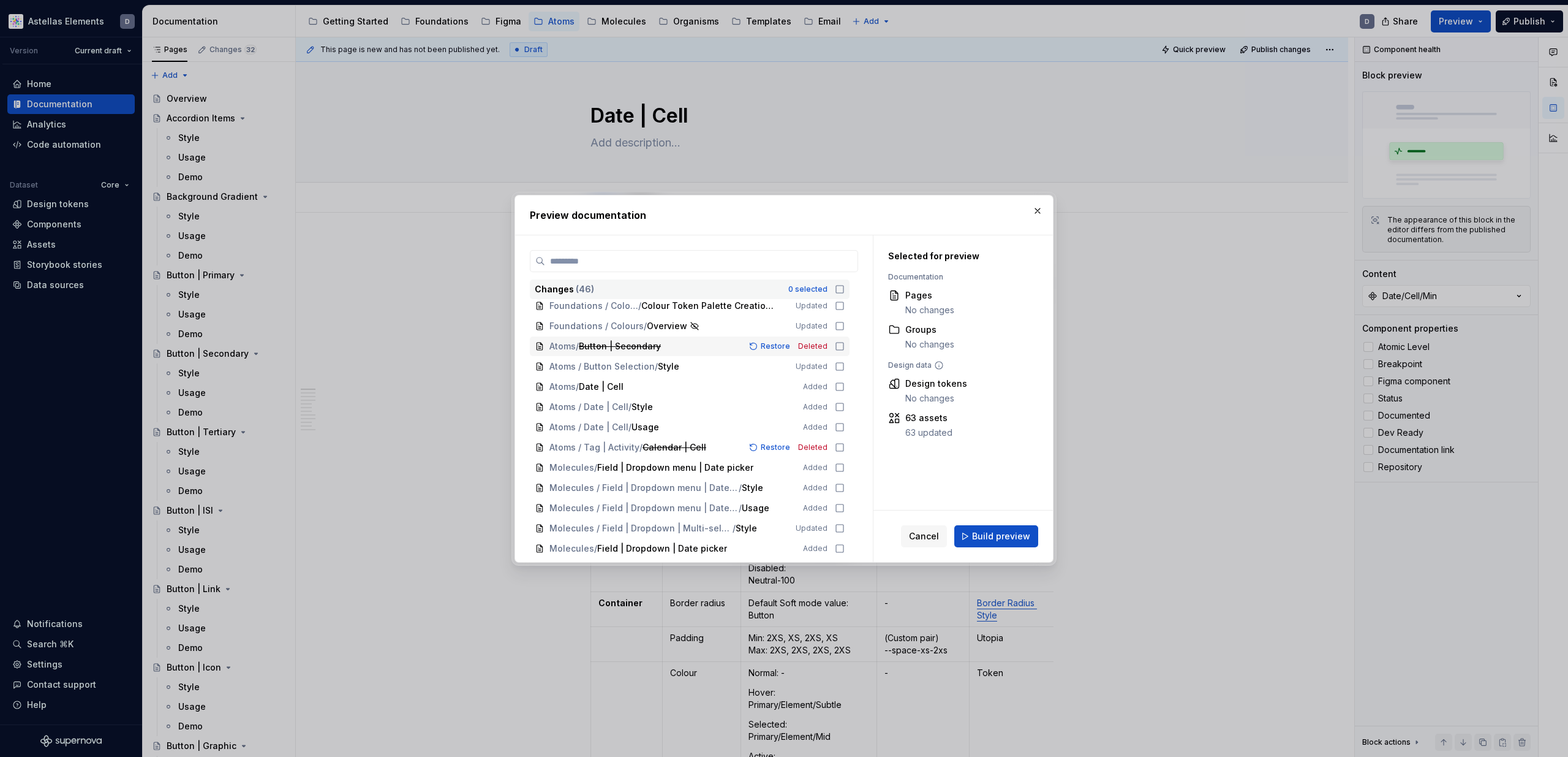
scroll to position [111, 0]
click at [845, 381] on icon at bounding box center [839, 382] width 10 height 10
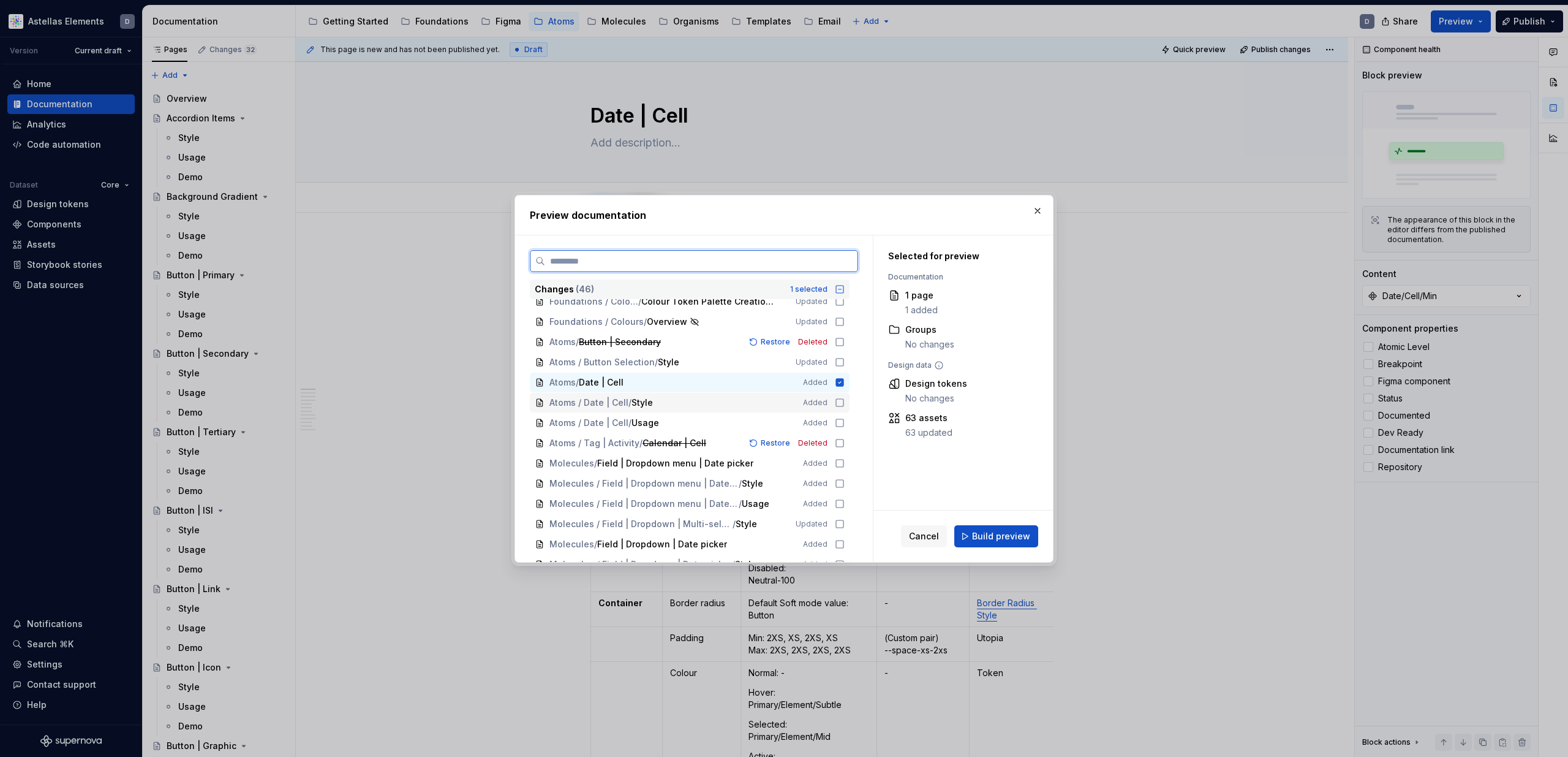
click at [844, 400] on icon at bounding box center [839, 402] width 10 height 10
click at [844, 424] on icon at bounding box center [839, 422] width 10 height 10
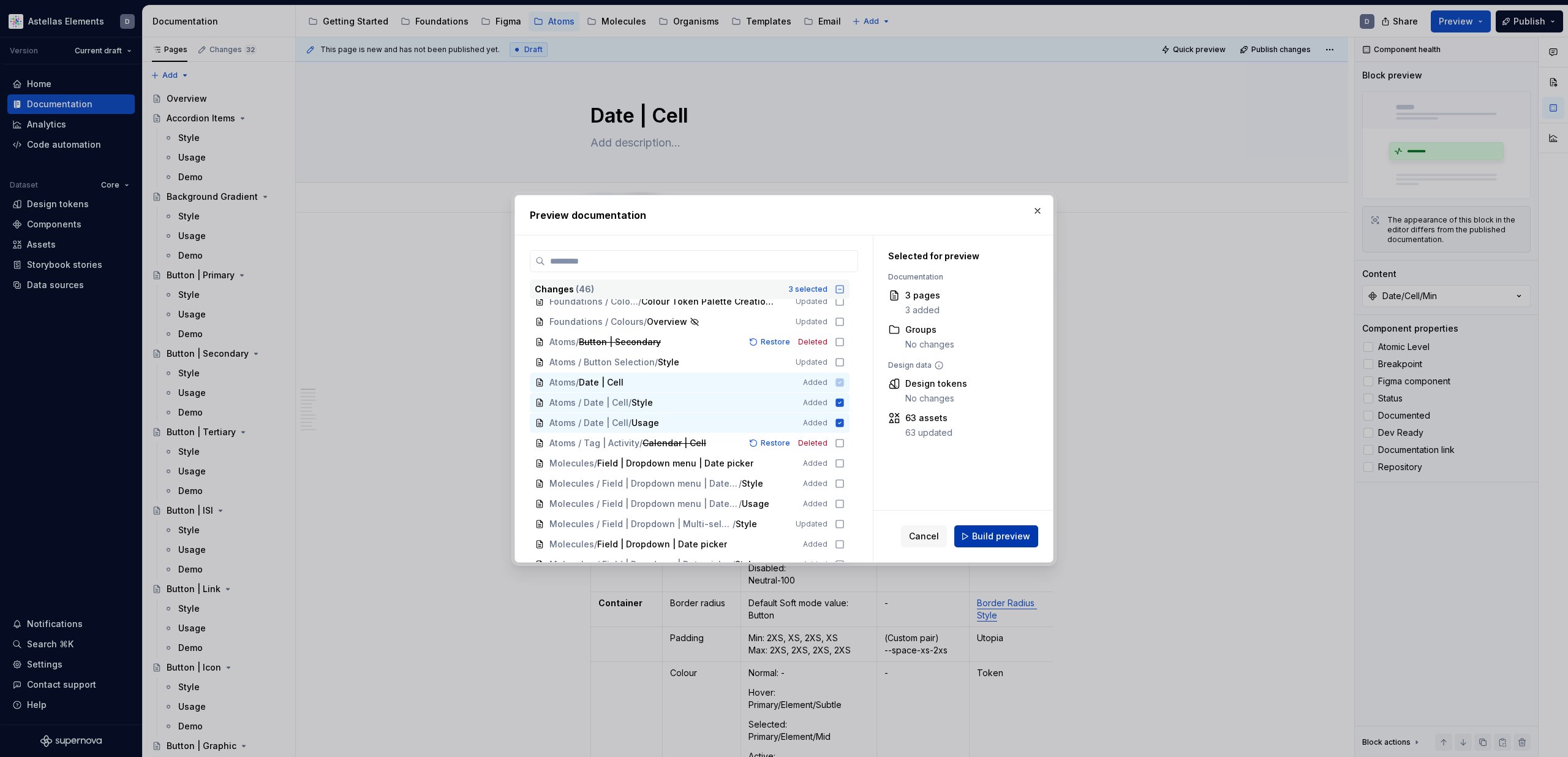
click at [978, 532] on span "Build preview" at bounding box center [1001, 536] width 58 height 12
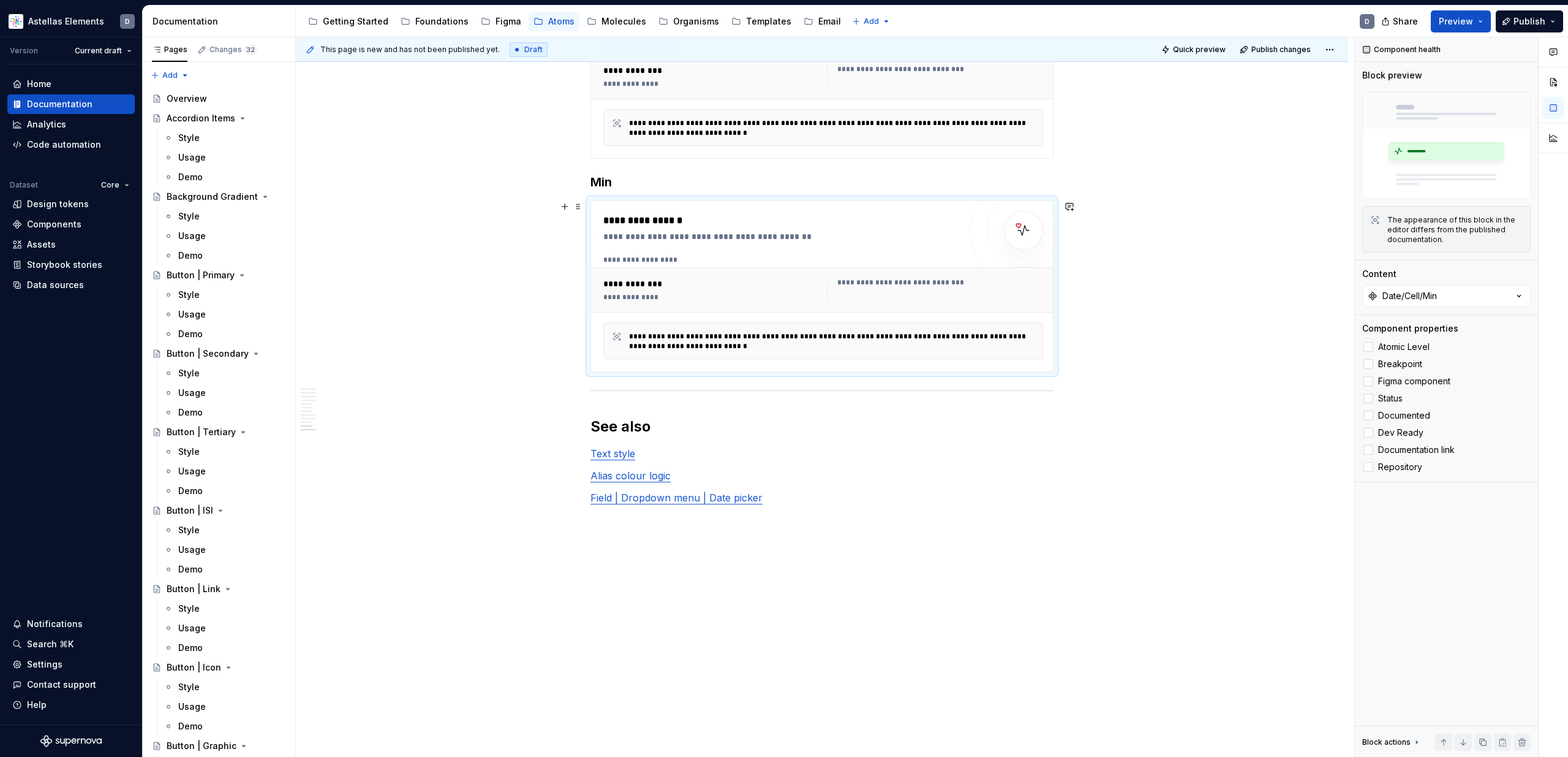
scroll to position [3224, 0]
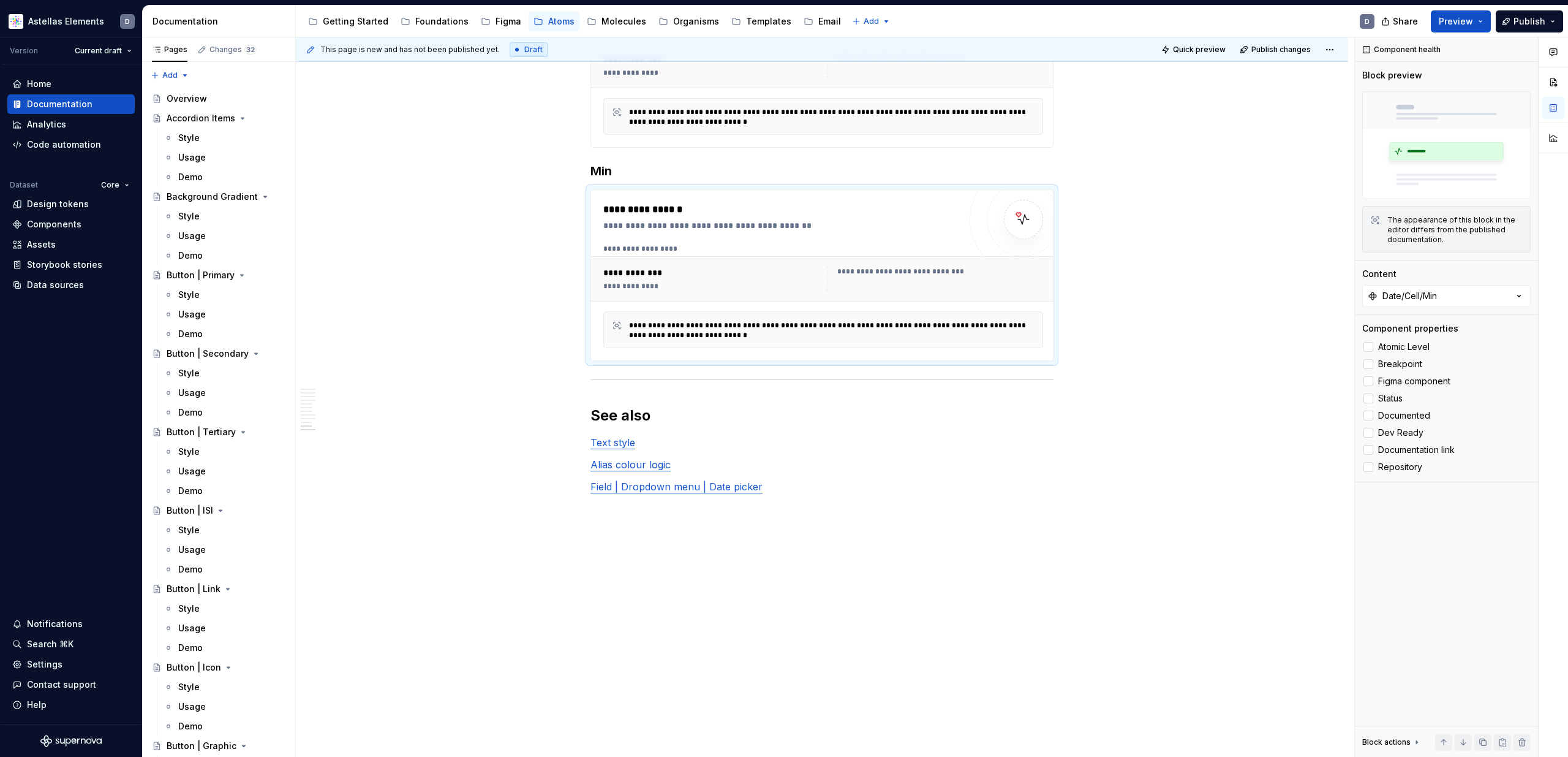
type textarea "*"
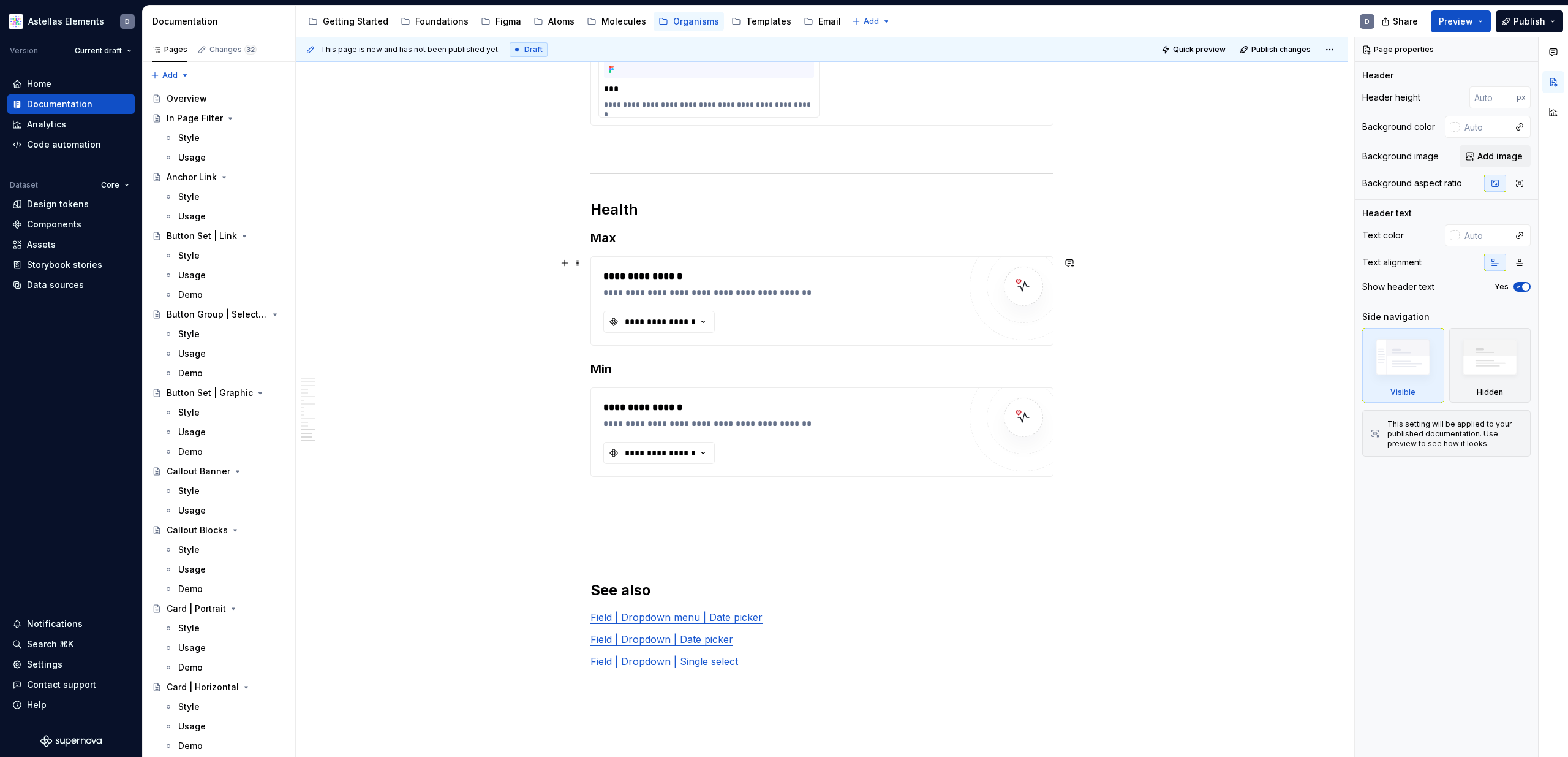
scroll to position [4389, 0]
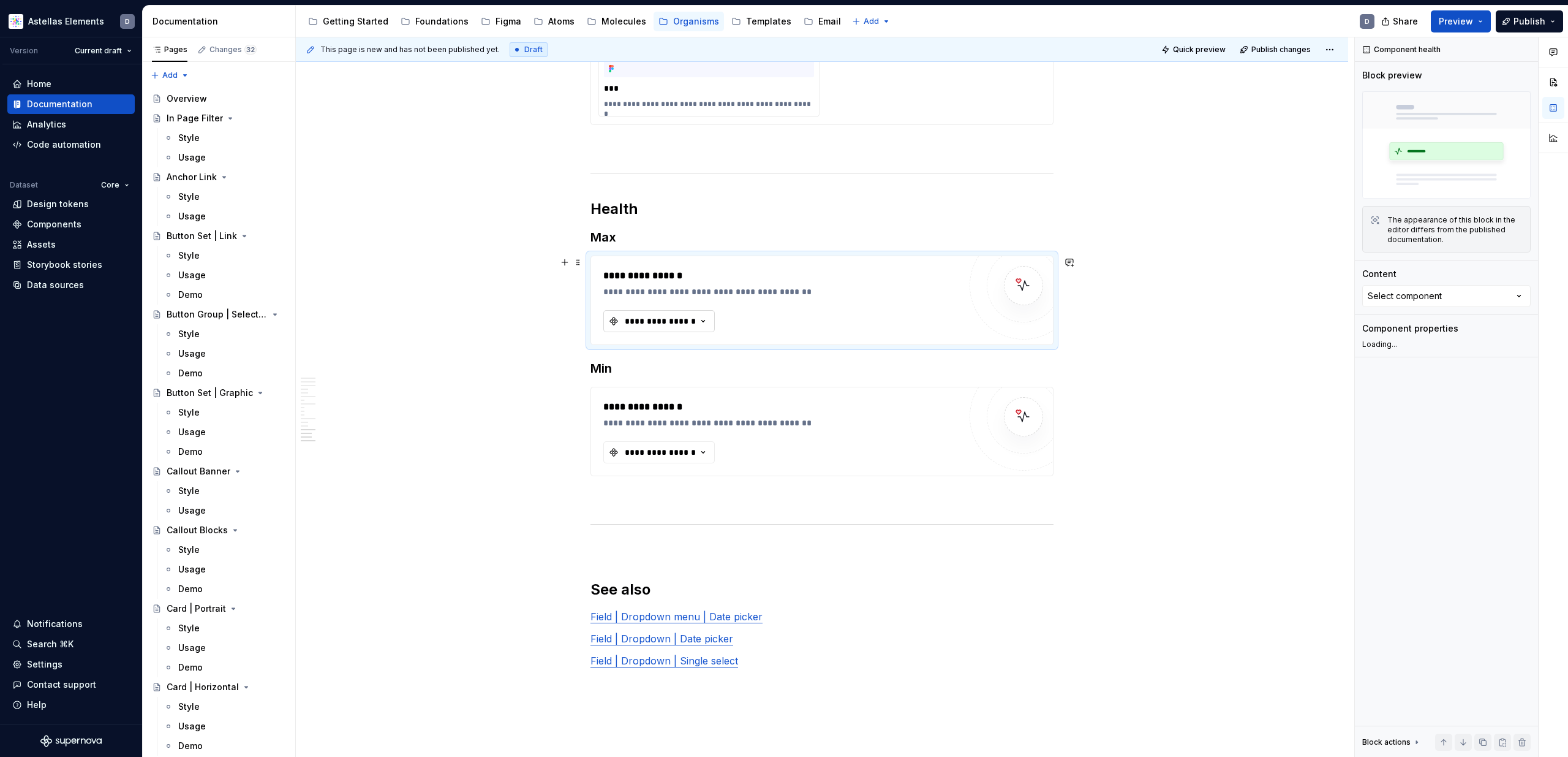
click at [695, 324] on div "**********" at bounding box center [660, 321] width 74 height 12
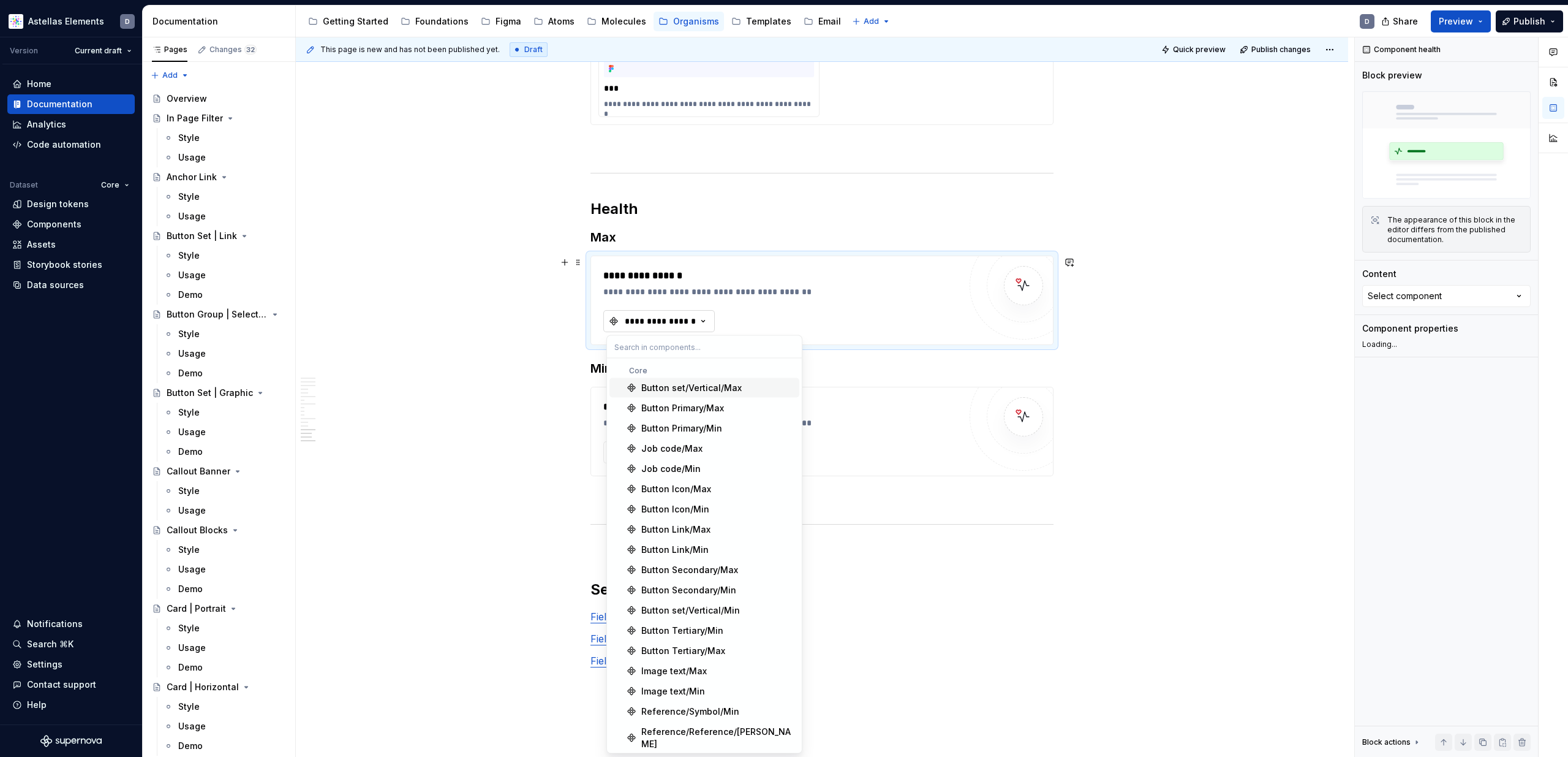
type textarea "*"
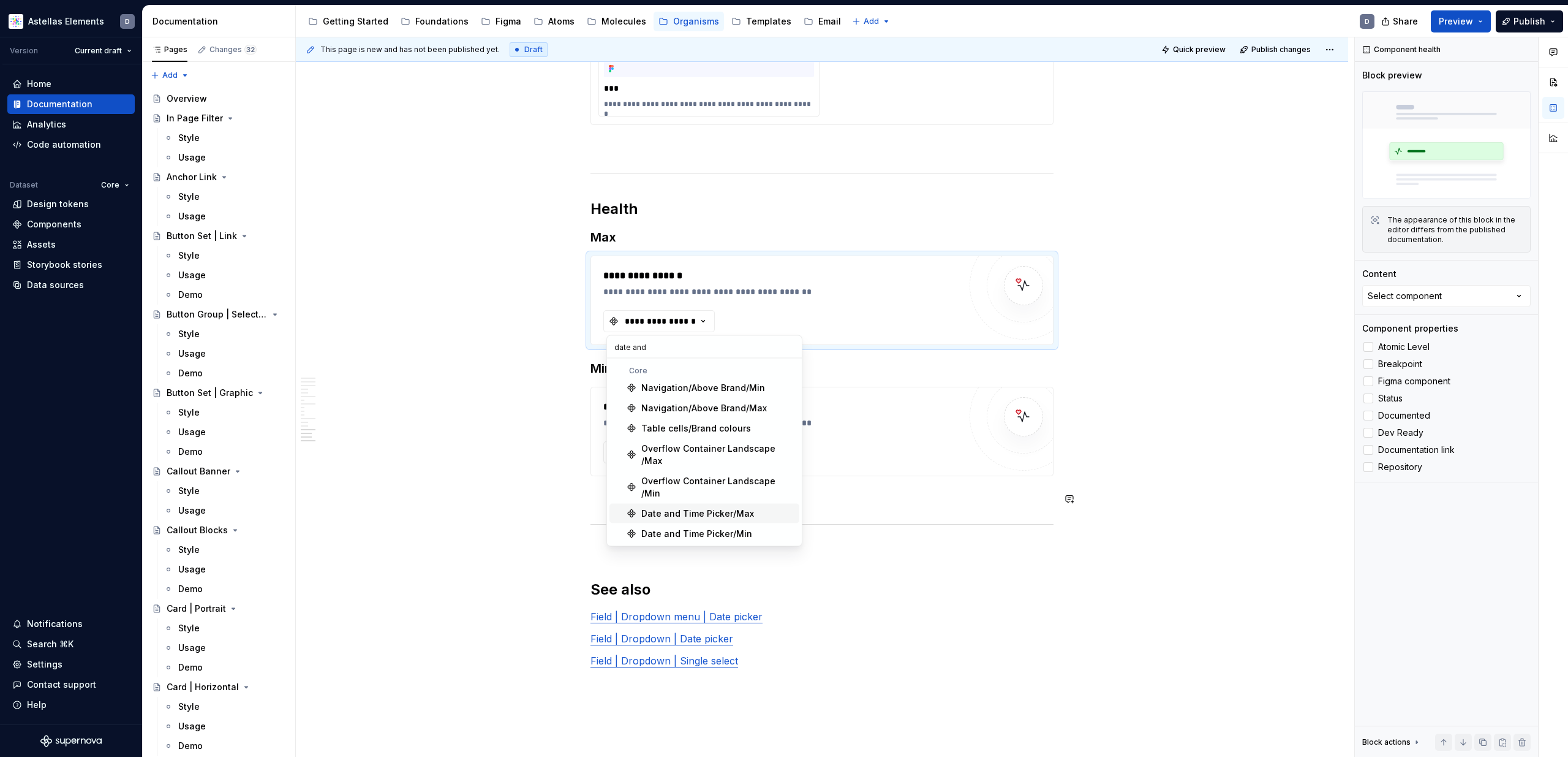
type input "date and"
click at [738, 507] on div "Date and Time Picker/Max" at bounding box center [697, 513] width 113 height 12
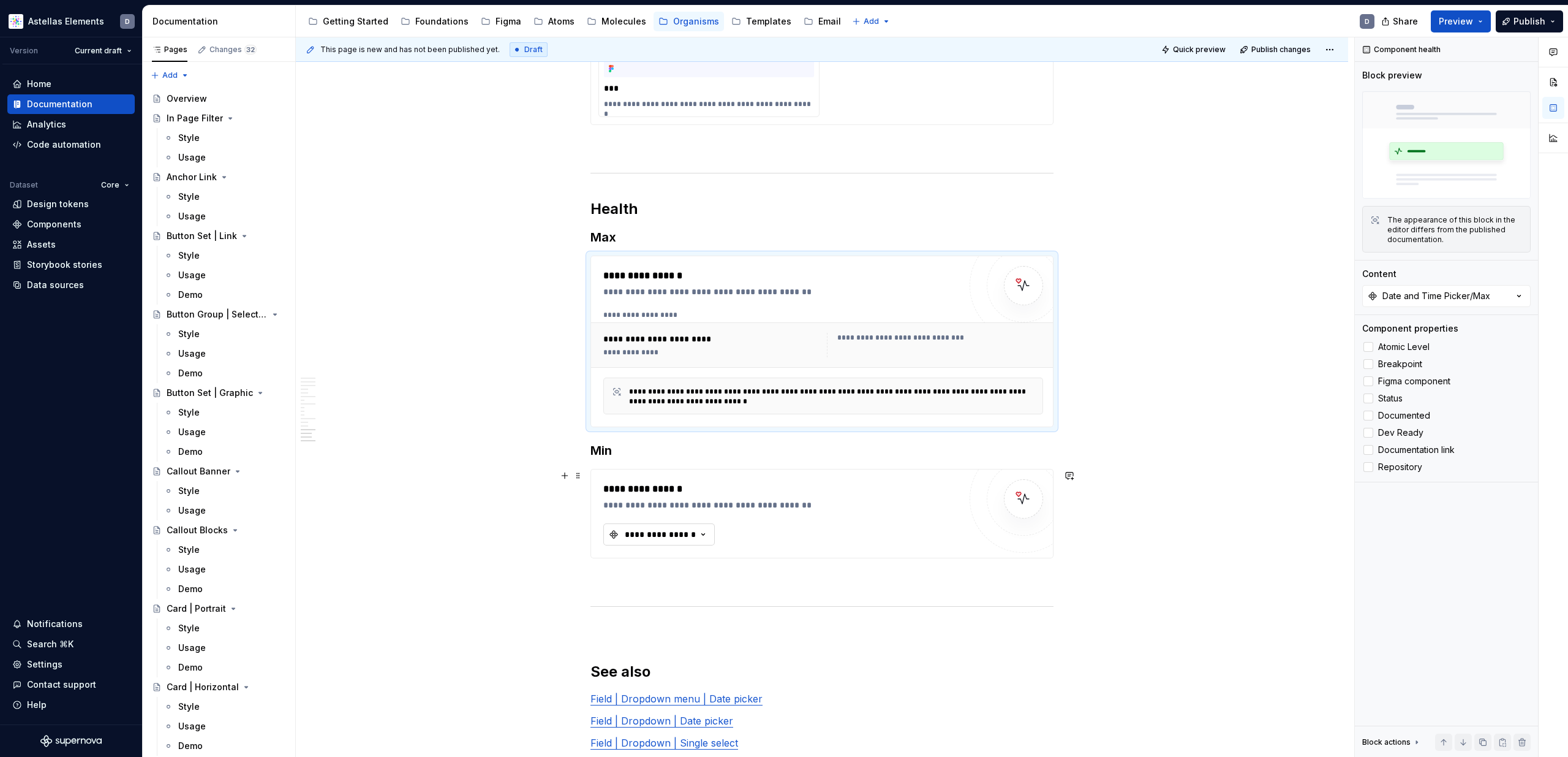
click at [657, 527] on button "**********" at bounding box center [659, 533] width 111 height 22
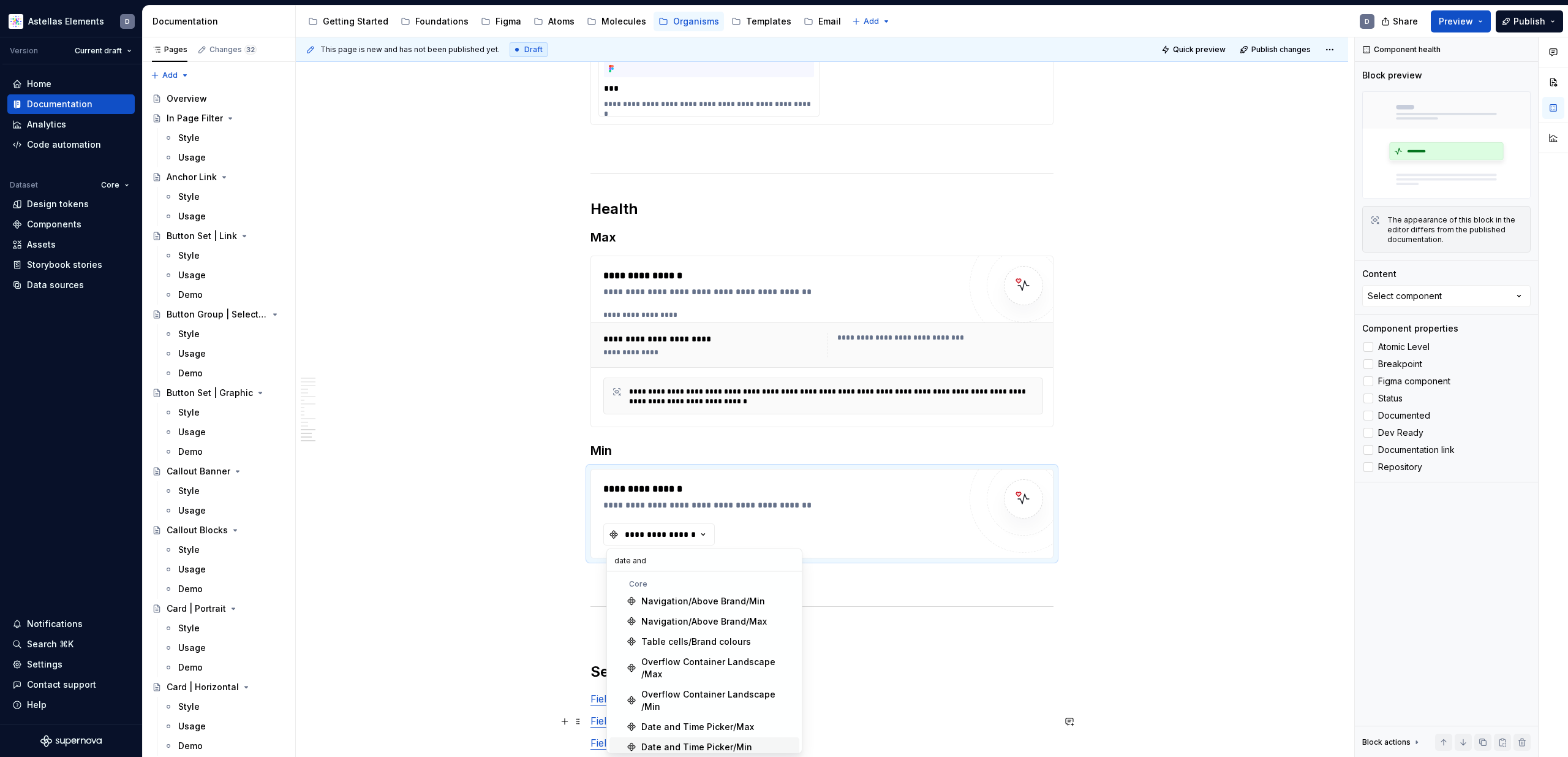
type input "date and"
click at [774, 740] on div "Date and Time Picker/Min" at bounding box center [717, 746] width 153 height 12
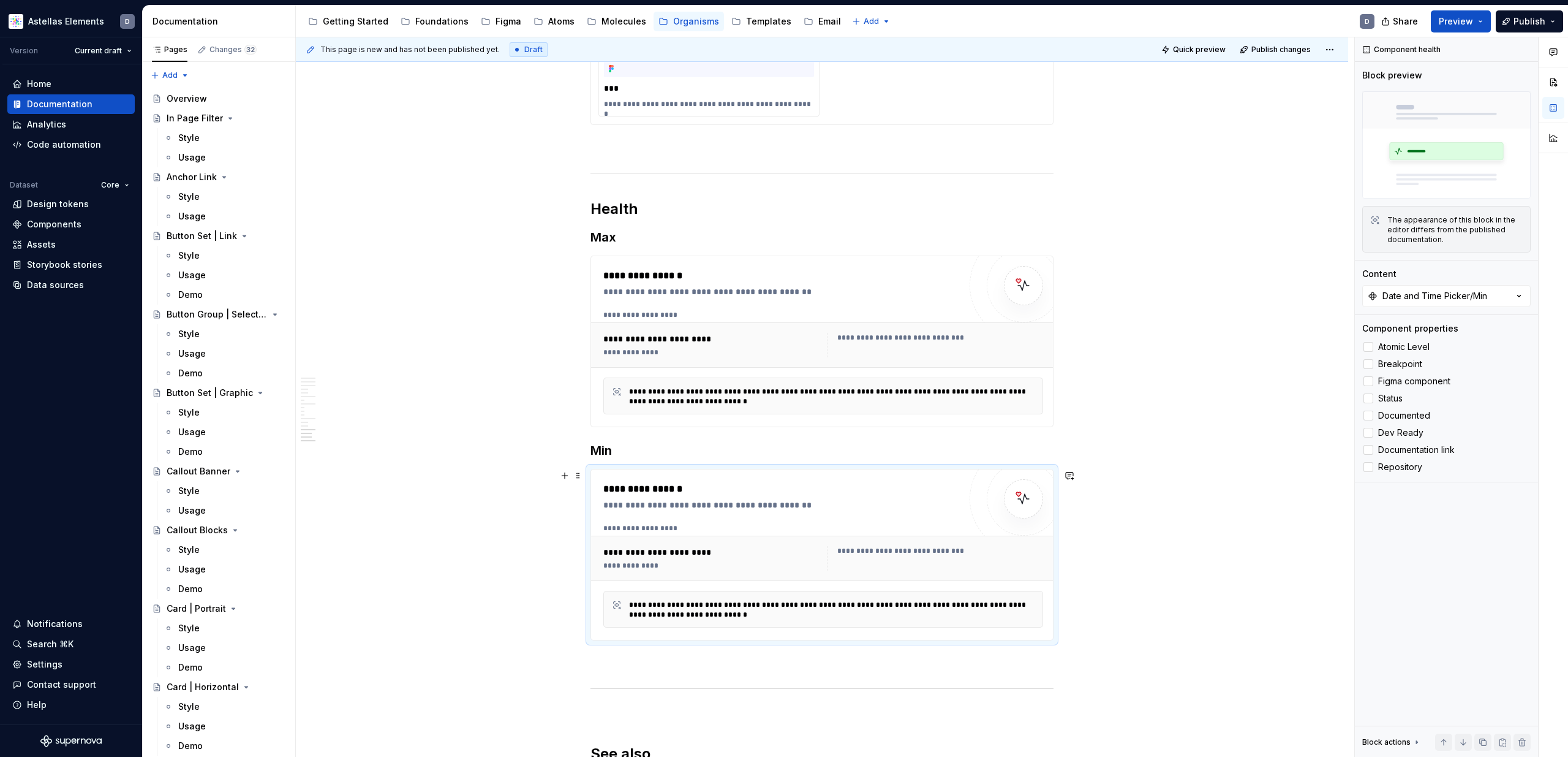
click at [1152, 550] on div "This page is new and has not been published yet. Draft Quick preview Publish ch…" at bounding box center [824, 397] width 1058 height 720
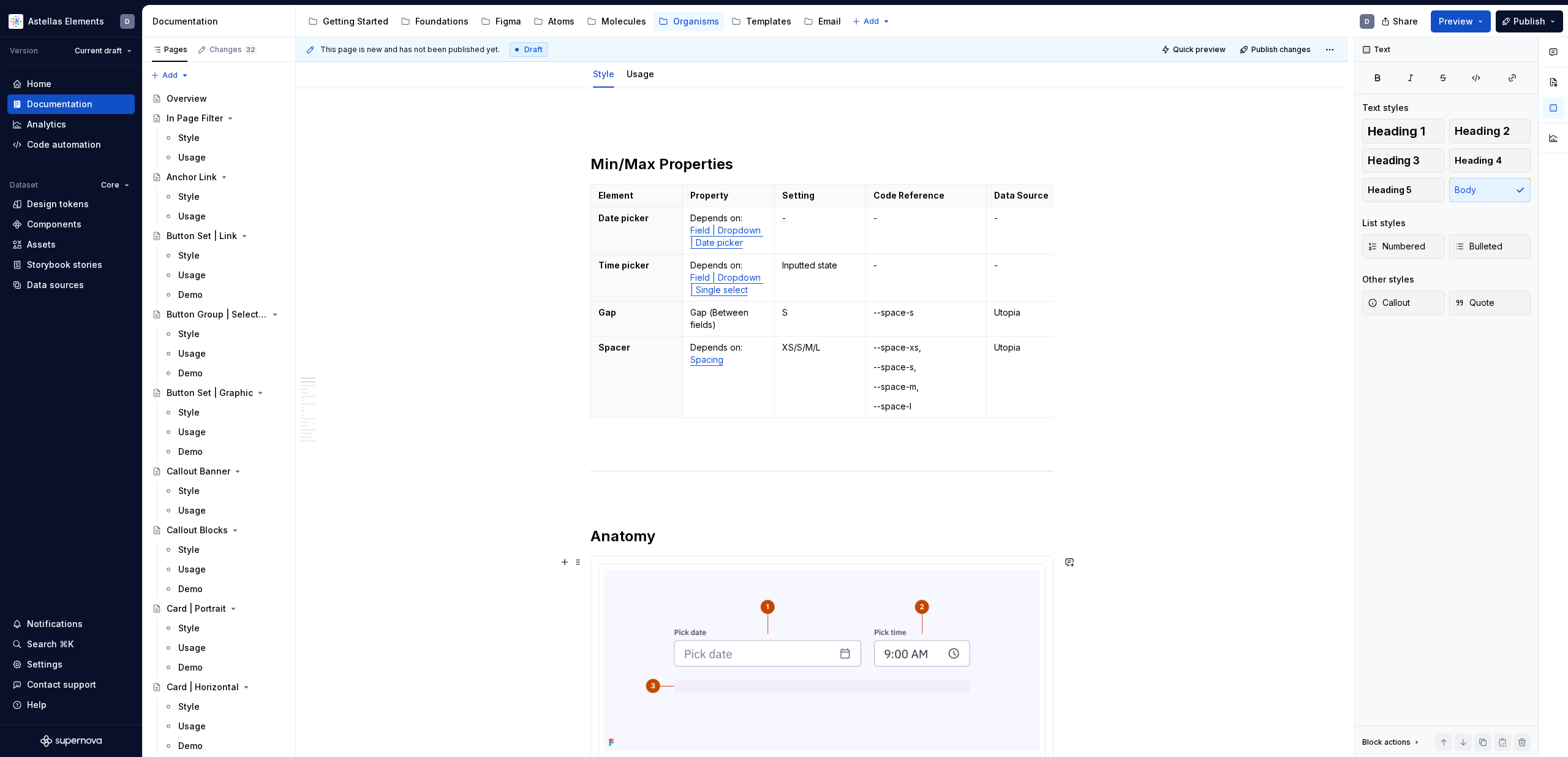
scroll to position [0, 0]
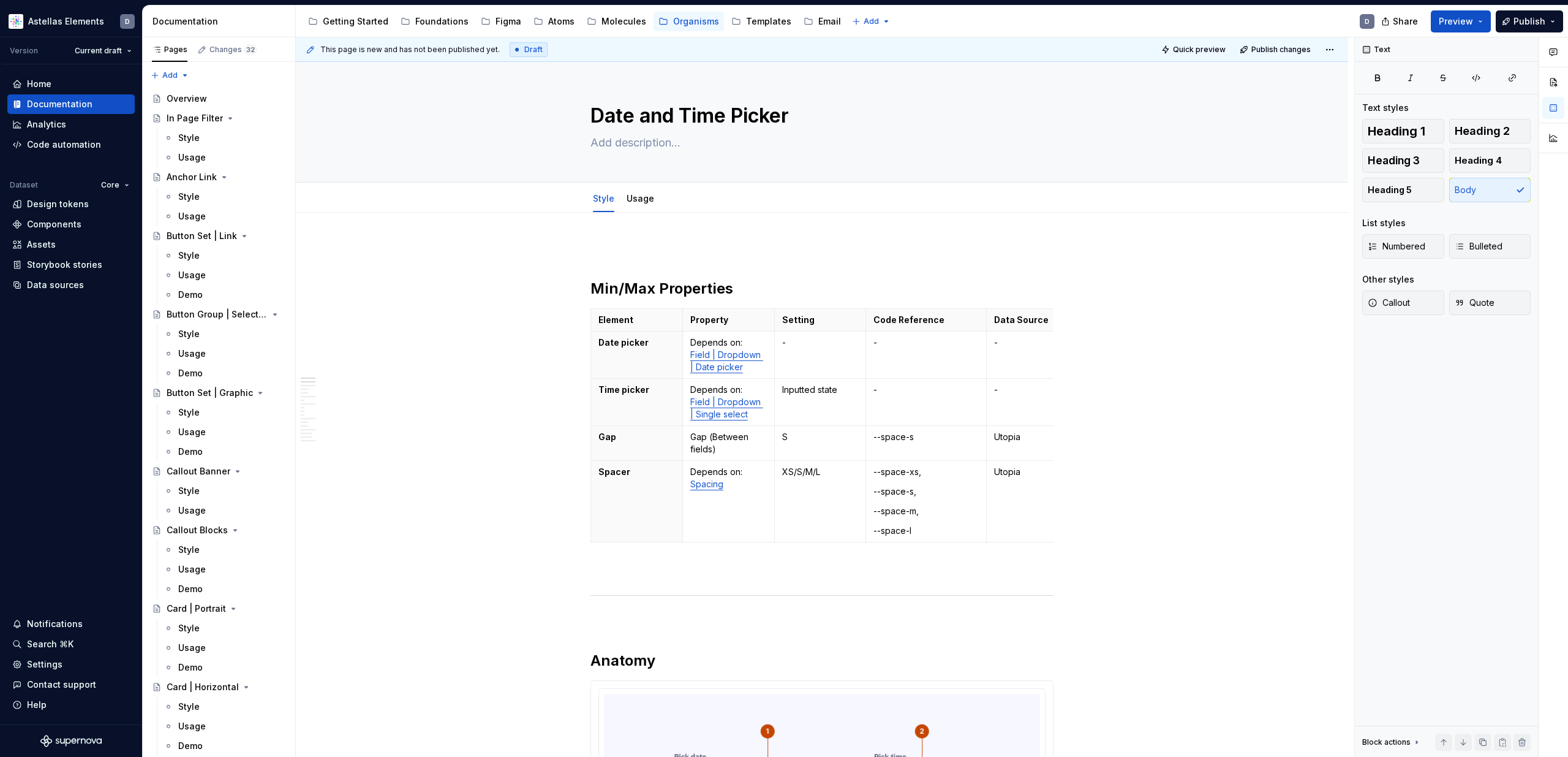
type textarea "*"
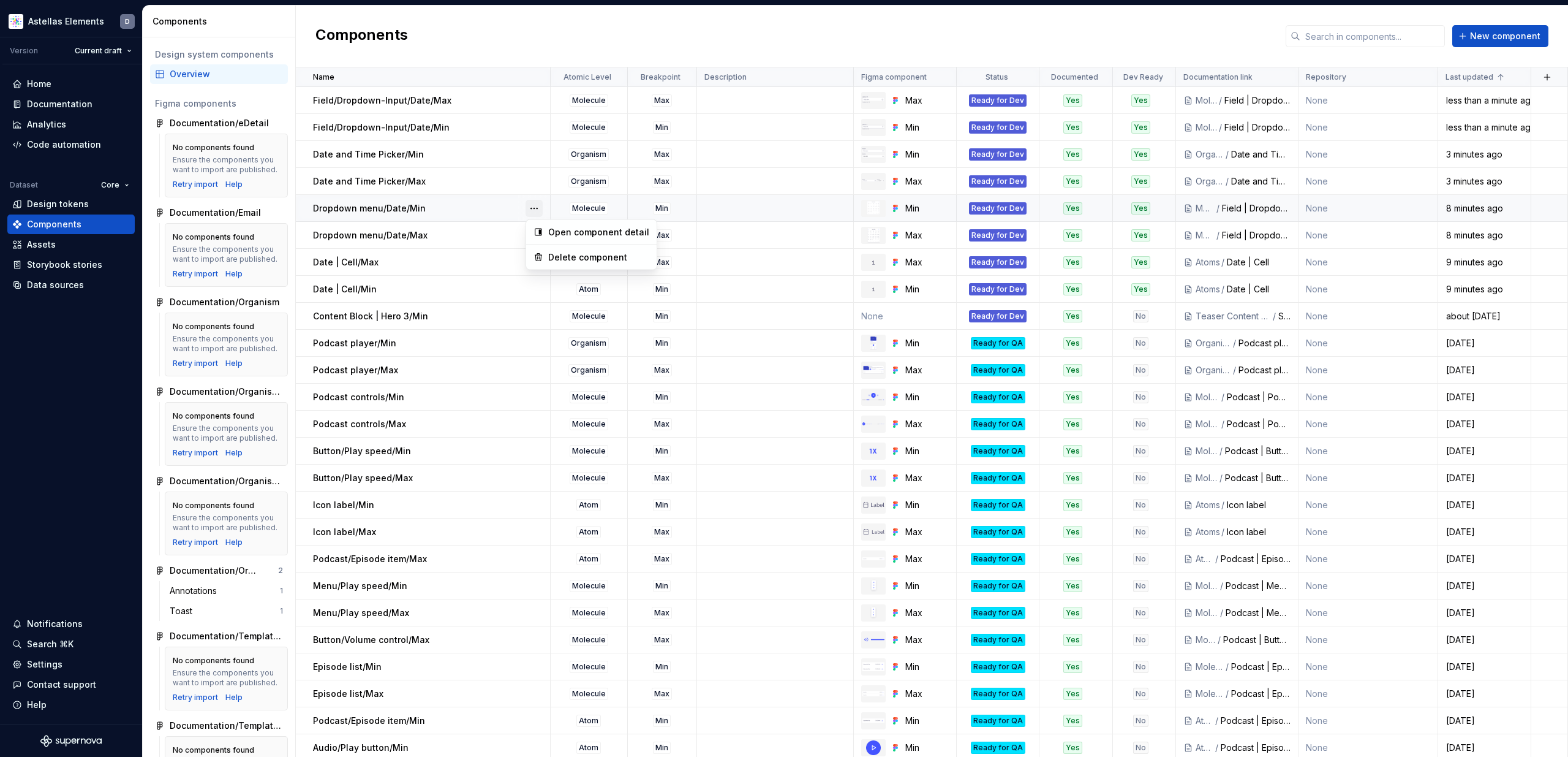
click at [535, 205] on button "button" at bounding box center [534, 209] width 18 height 18
click at [558, 231] on div "Open component detail" at bounding box center [598, 232] width 101 height 12
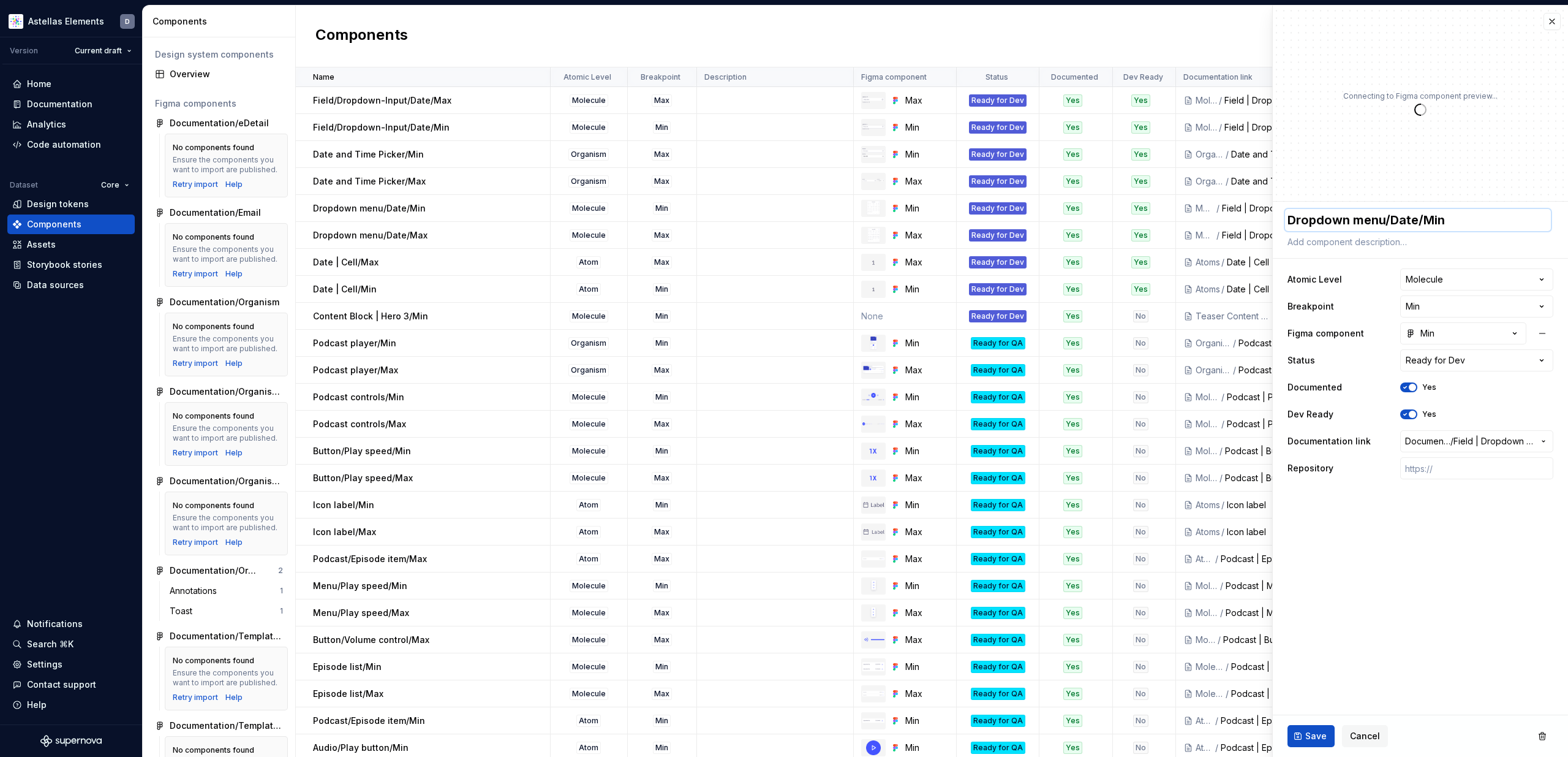
click at [1439, 214] on textarea "Dropdown menu/Date/Min" at bounding box center [1417, 219] width 266 height 22
paste textarea "Field/"
type textarea "*"
type textarea "Field/Dropdown menu/Date/Min"
click at [1303, 728] on button "Save" at bounding box center [1311, 735] width 47 height 22
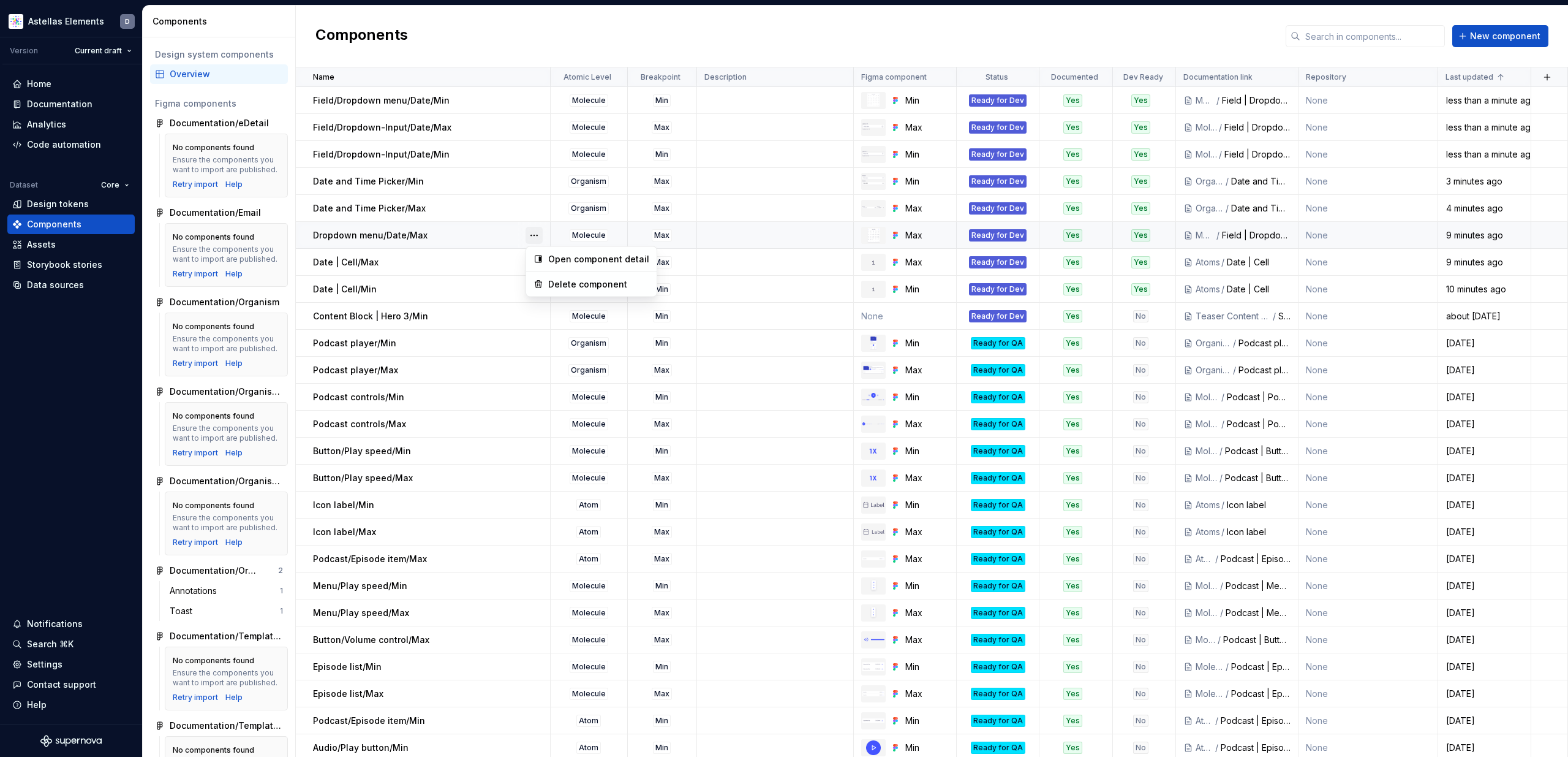
click at [533, 232] on button "button" at bounding box center [534, 235] width 18 height 18
click at [558, 260] on div "Open component detail" at bounding box center [598, 259] width 101 height 12
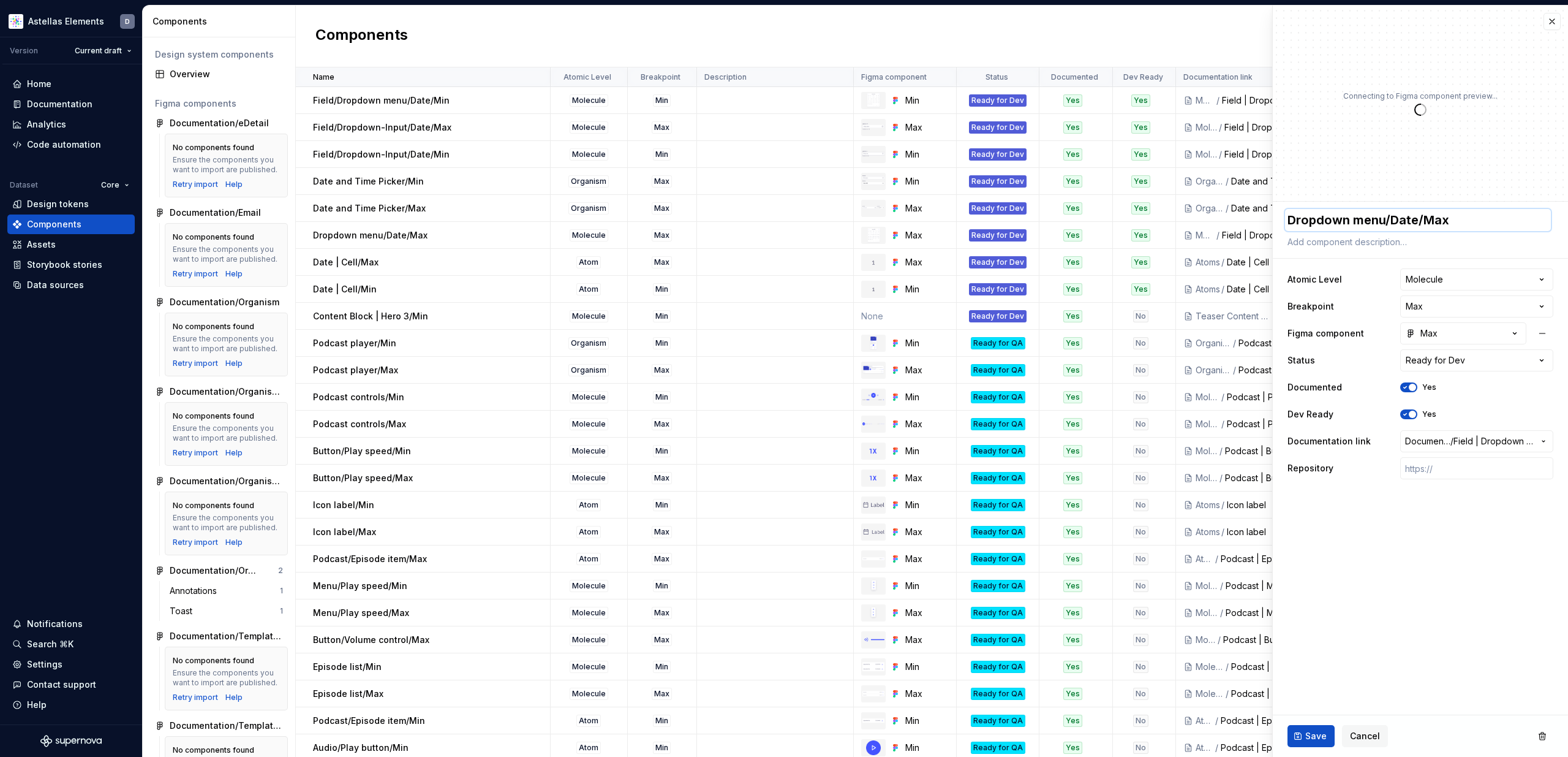
click at [1421, 220] on textarea "Dropdown menu/Date/Max" at bounding box center [1417, 219] width 266 height 22
paste textarea "Field/"
type textarea "*"
type textarea "Field/Dropdown menu/Date/Max"
click at [1315, 734] on span "Save" at bounding box center [1315, 736] width 21 height 12
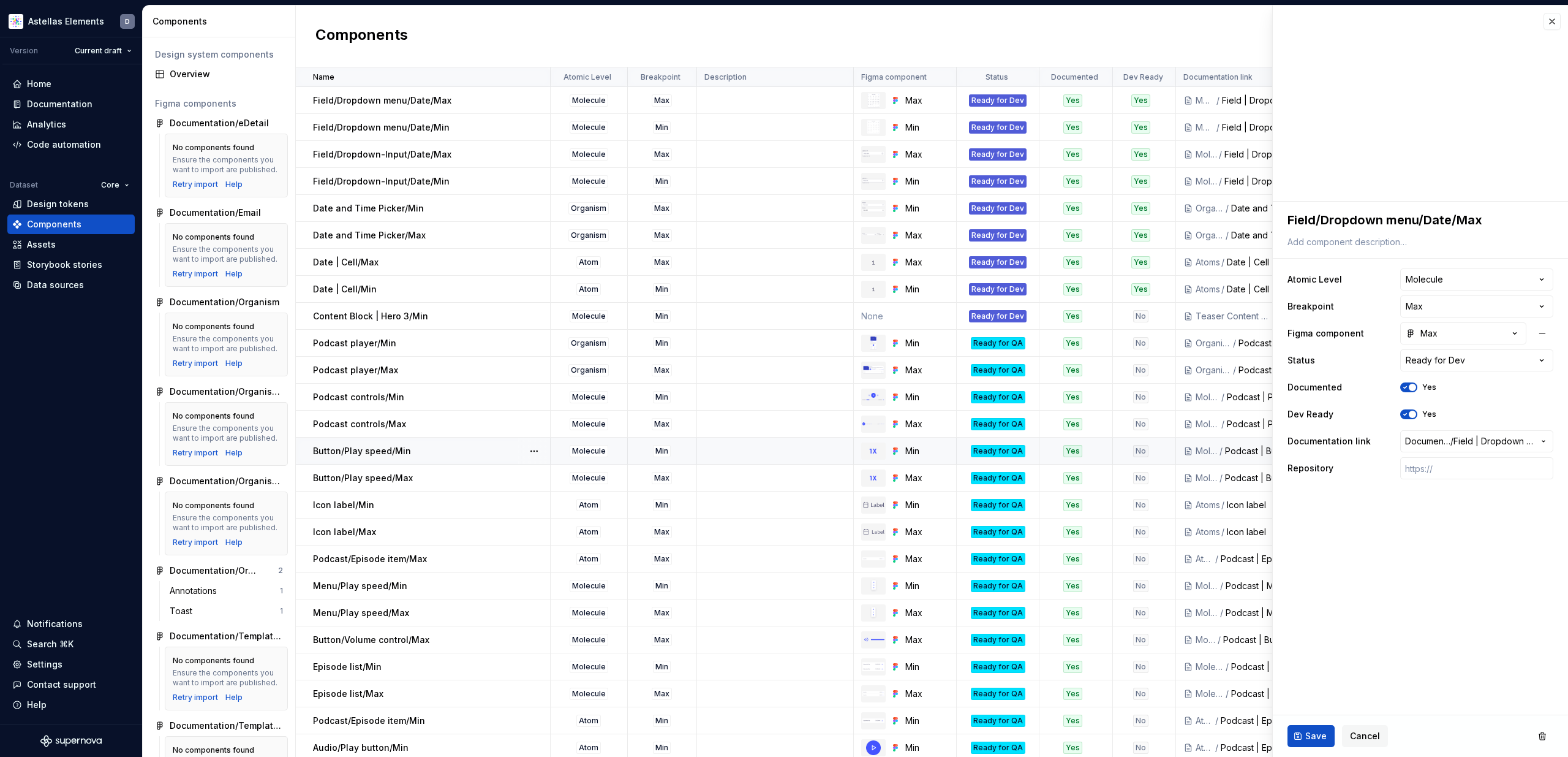
type textarea "*"
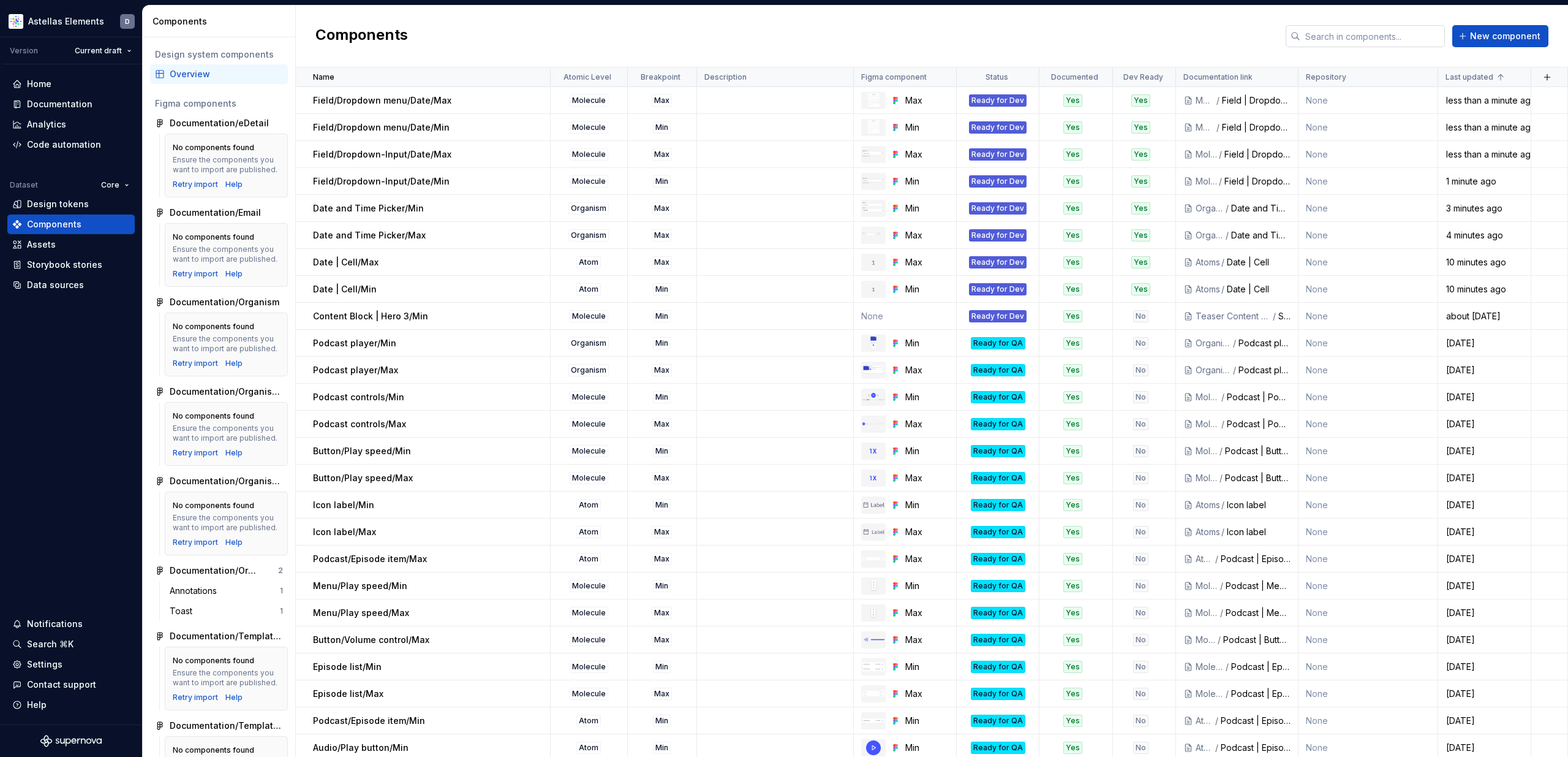
click at [1351, 36] on input "text" at bounding box center [1372, 36] width 145 height 22
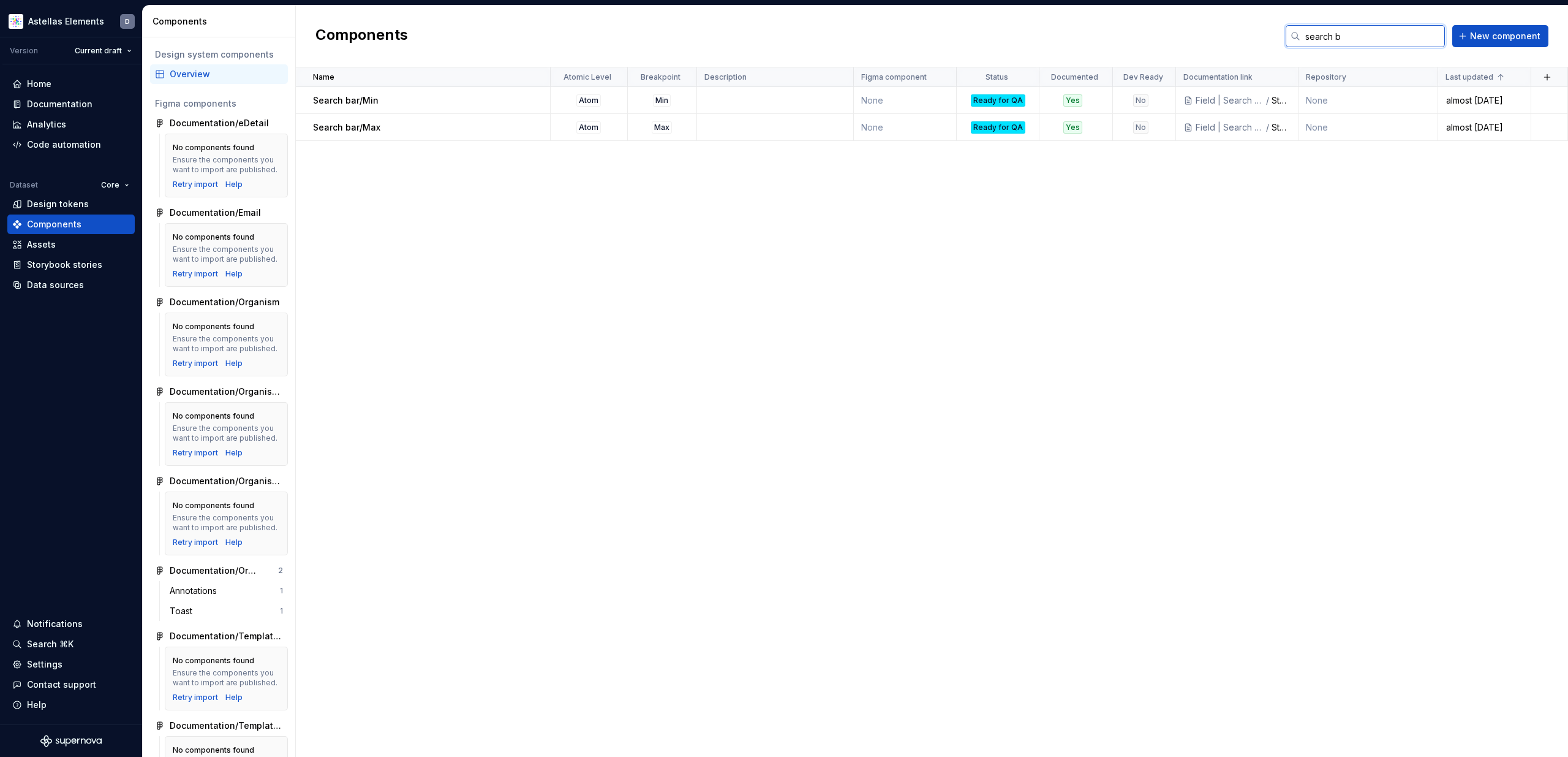
type input "search ba"
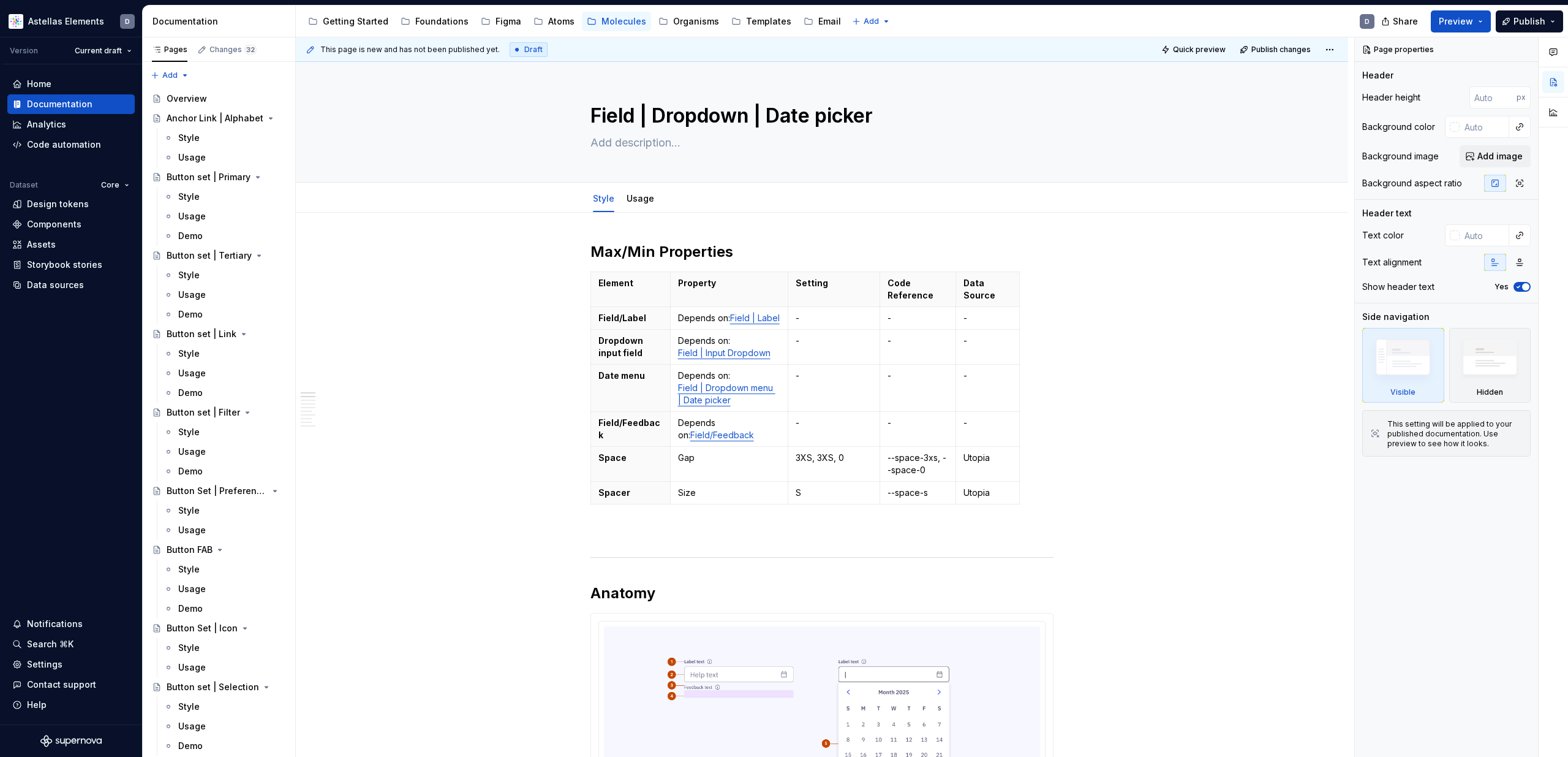
type textarea "*"
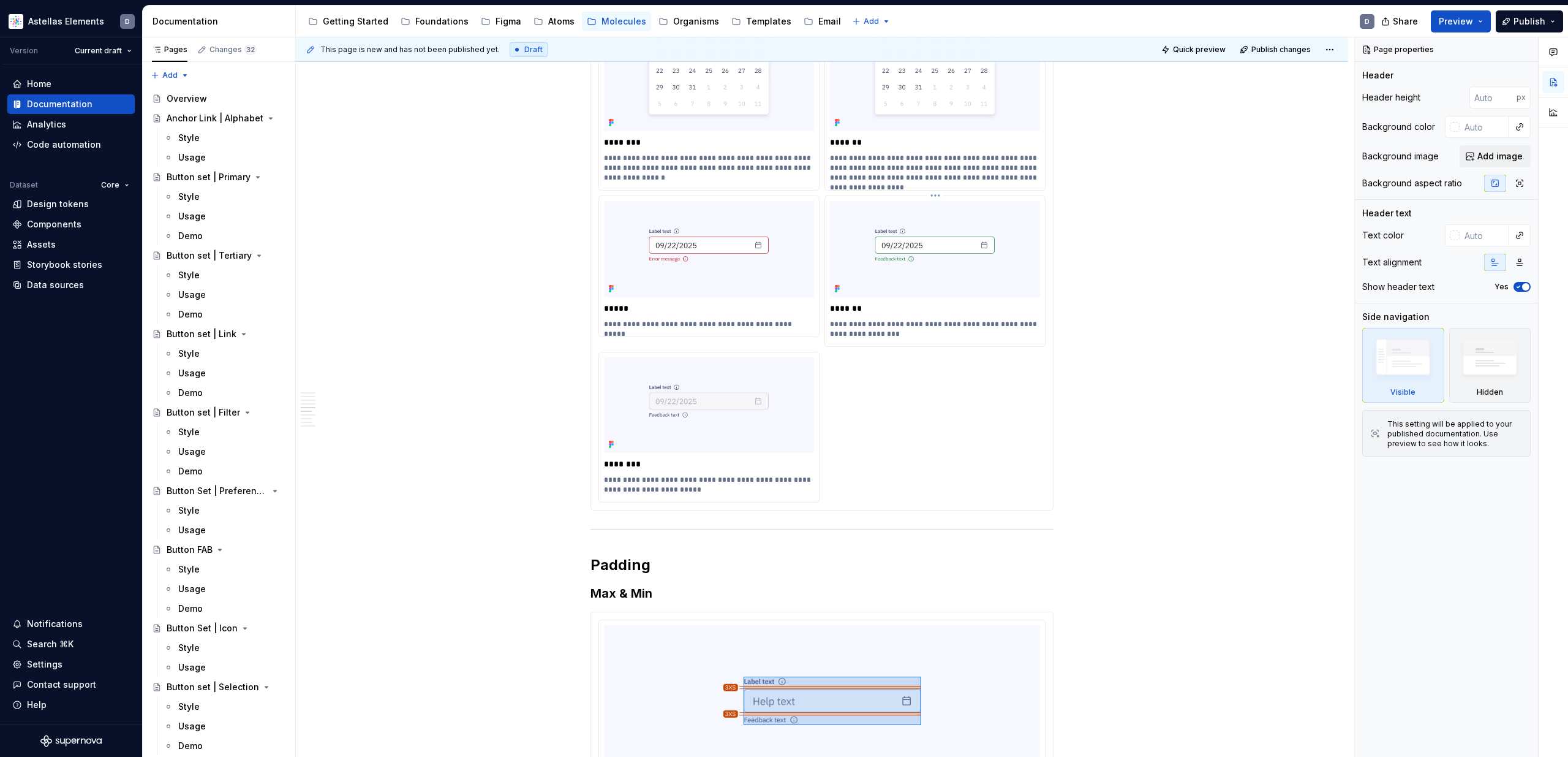
scroll to position [3153, 0]
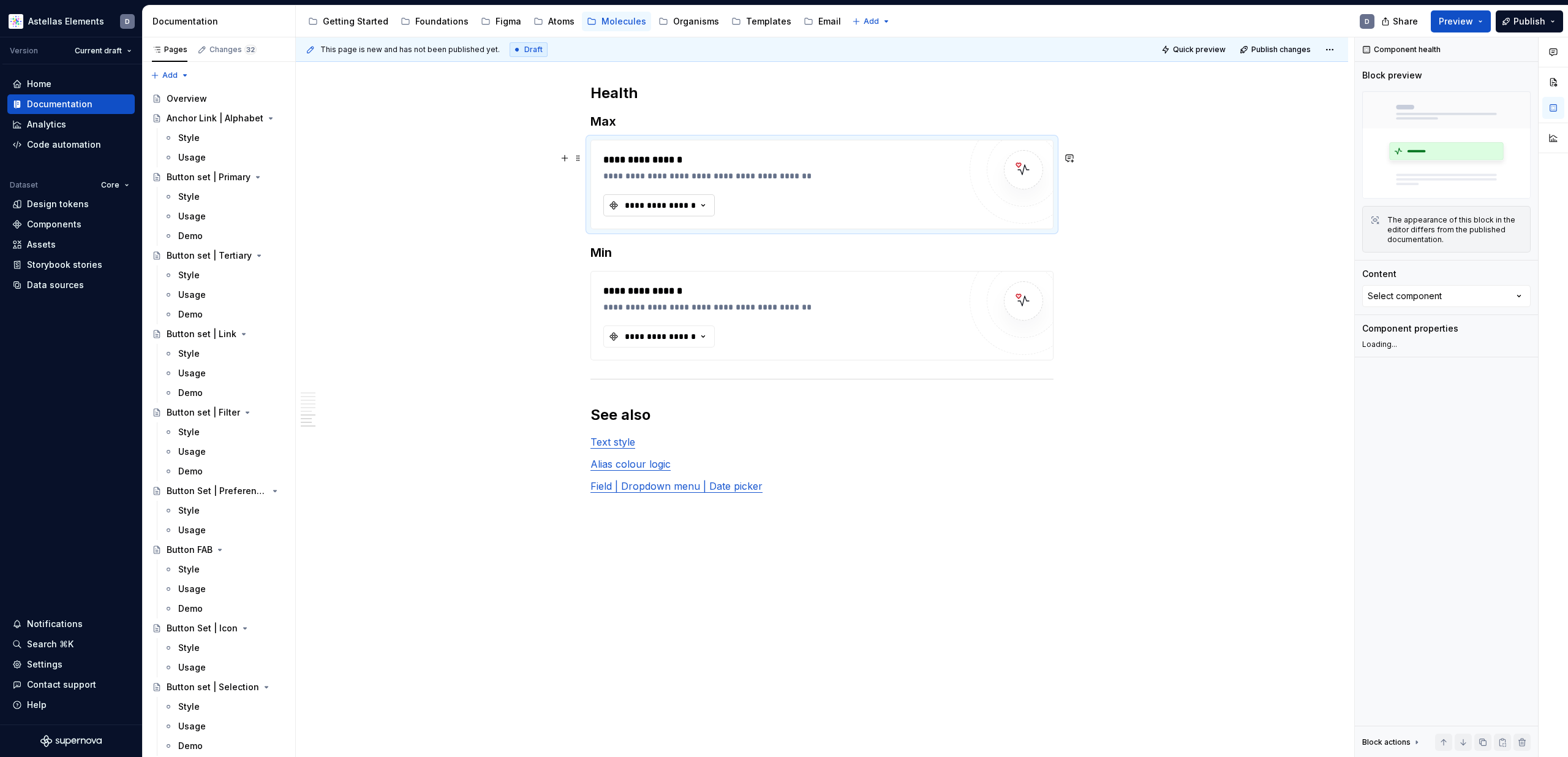
click at [664, 212] on button "**********" at bounding box center [659, 204] width 111 height 22
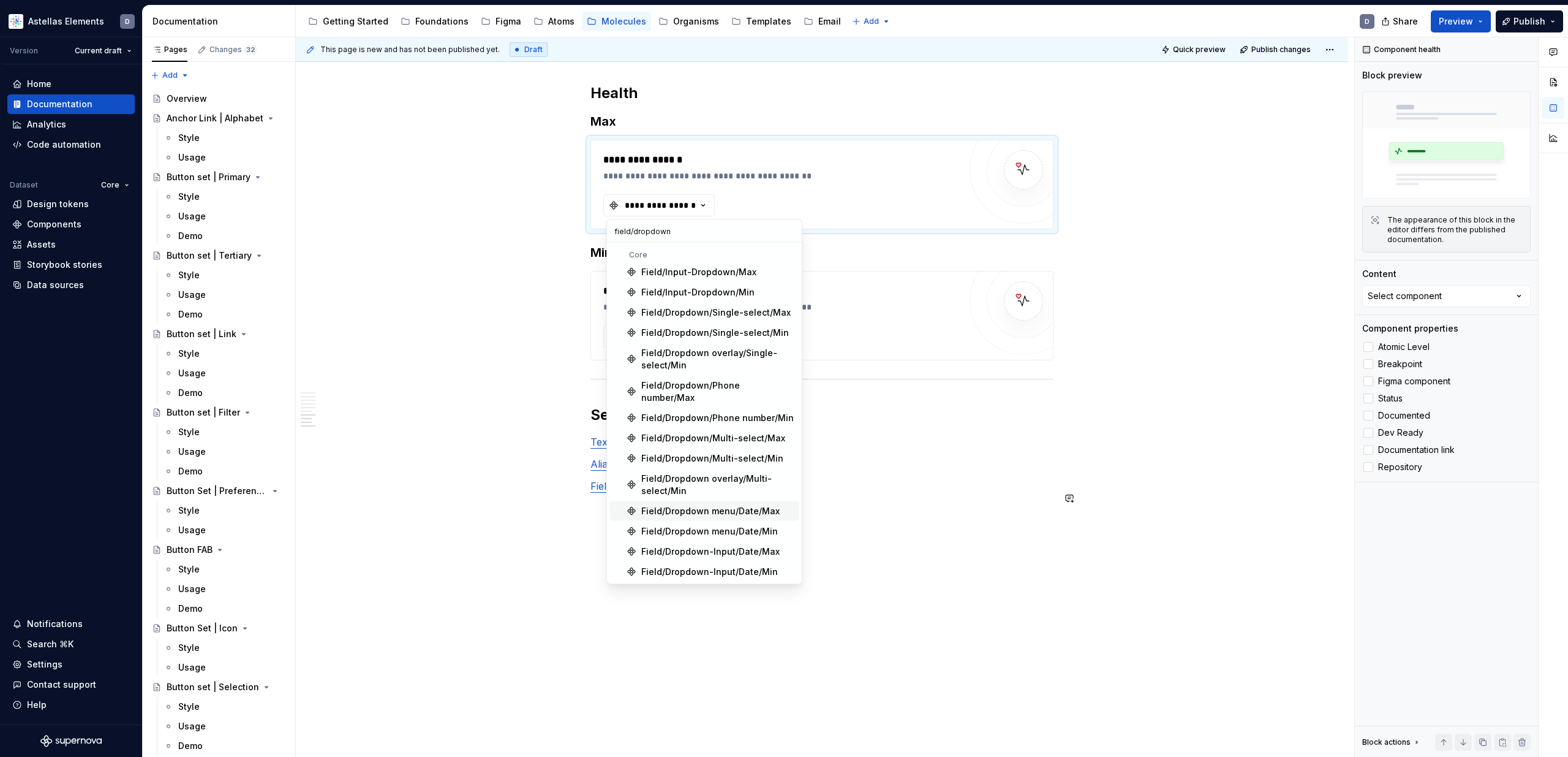
type input "field/dropdown"
click at [773, 505] on div "Field/Dropdown menu/Date/Max" at bounding box center [710, 511] width 139 height 12
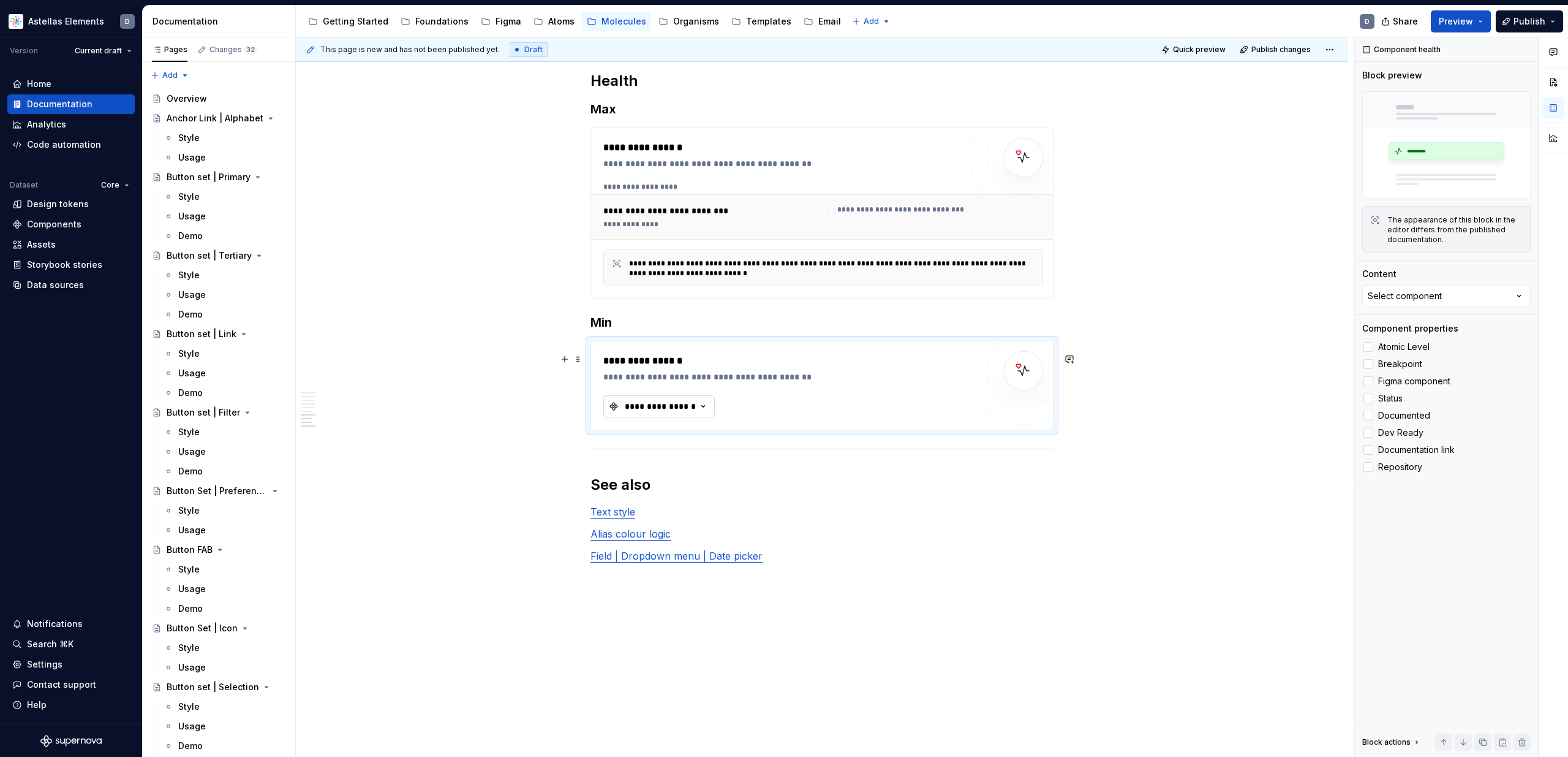
click at [653, 412] on div "**********" at bounding box center [660, 406] width 74 height 12
type input "field/input"
click at [752, 550] on div "Field/Dropdown-Input/Date/Min" at bounding box center [709, 546] width 137 height 12
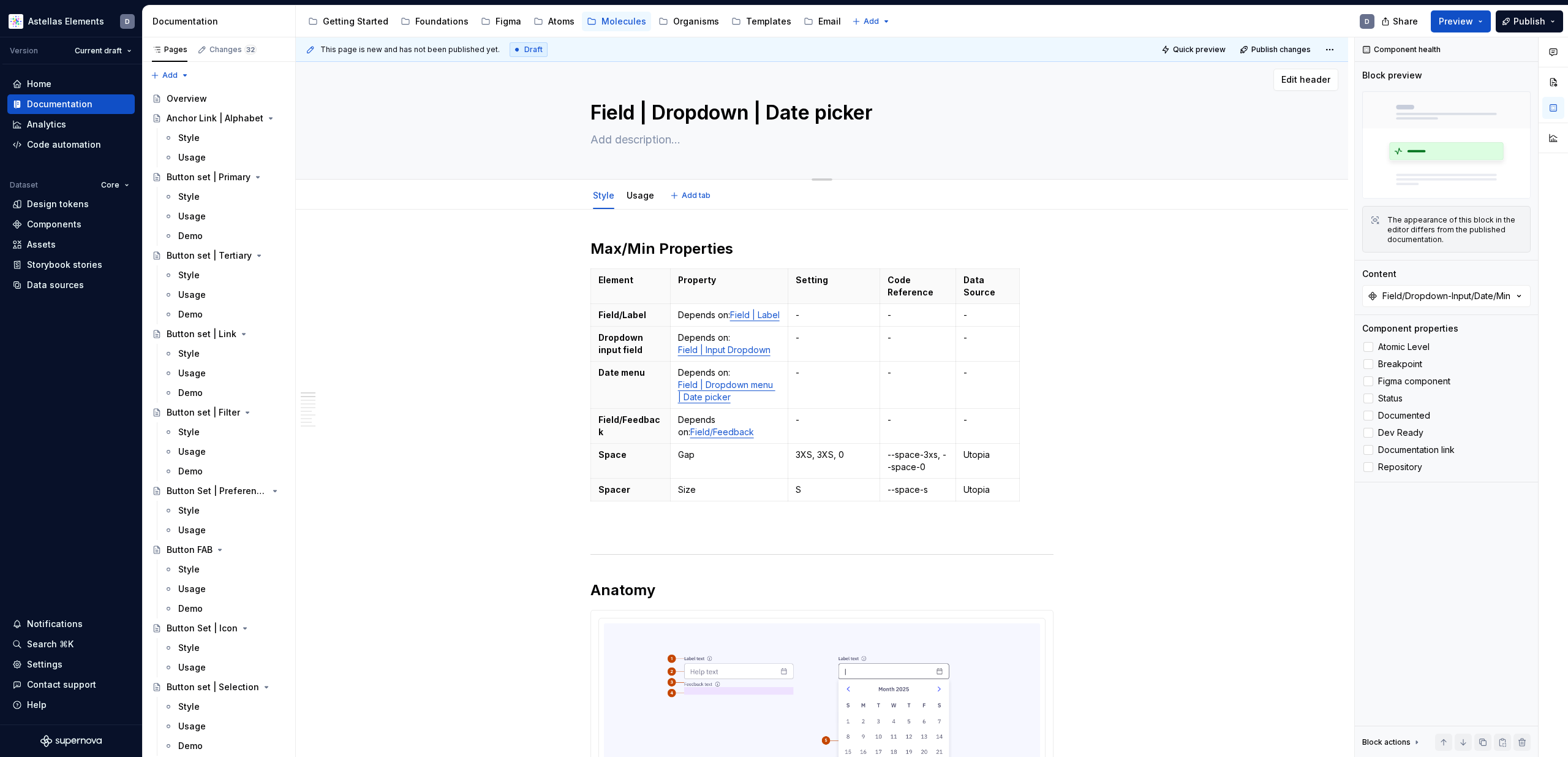
scroll to position [0, 0]
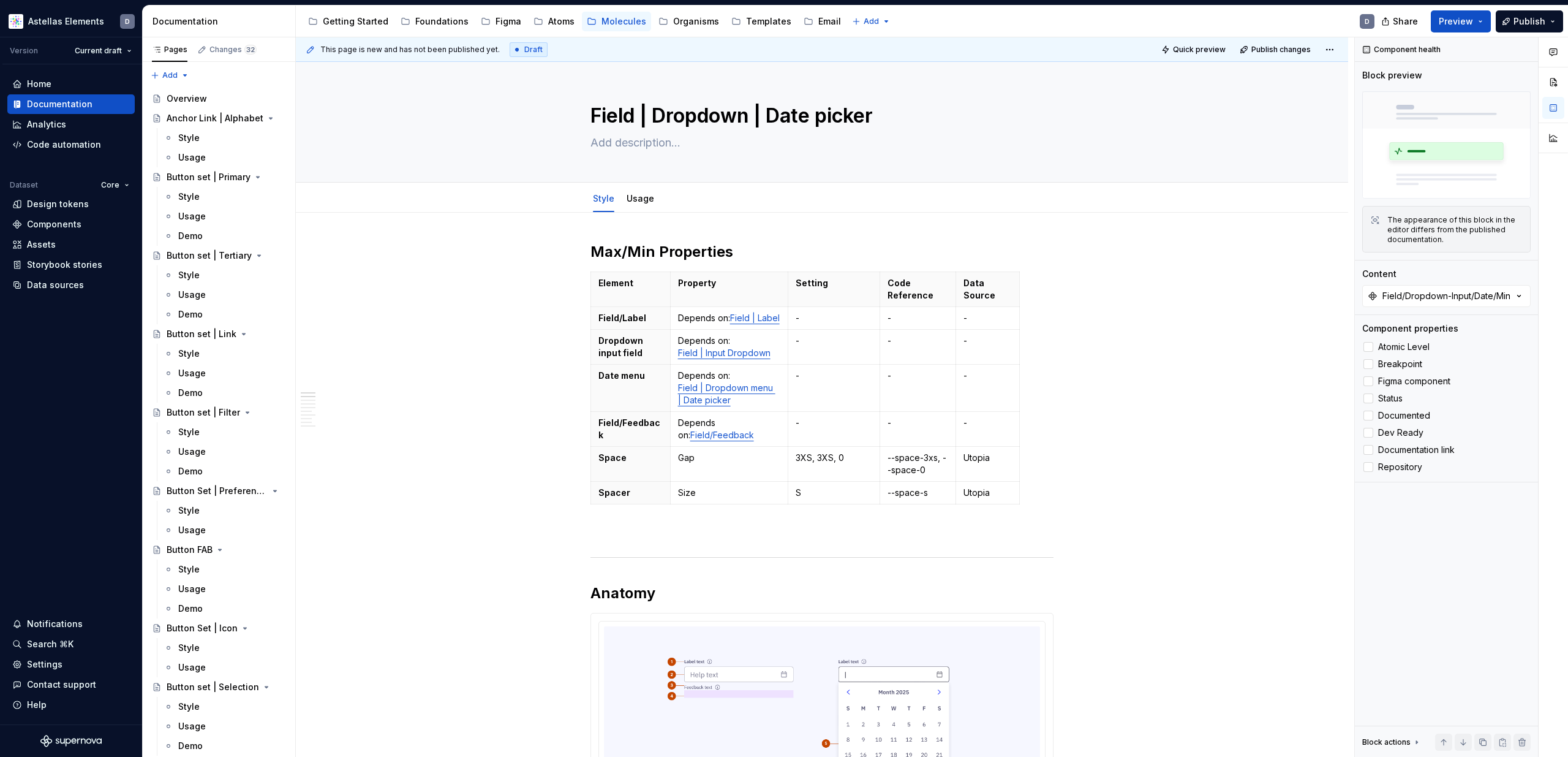
type textarea "*"
